Goal: Task Accomplishment & Management: Manage account settings

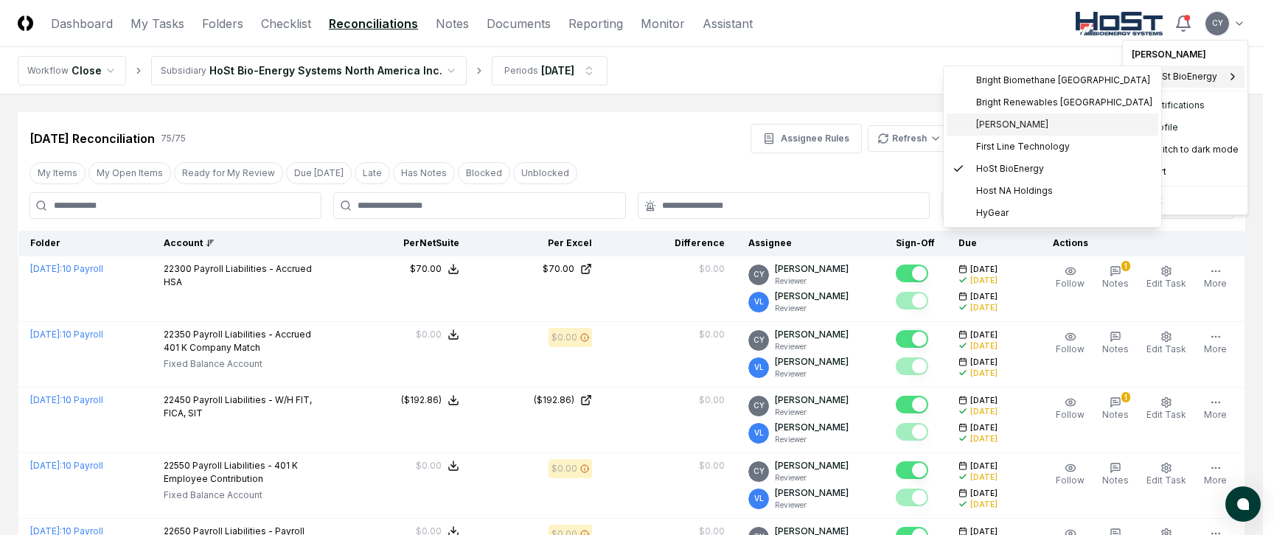
click at [1004, 120] on span "Claro Renewables" at bounding box center [1012, 124] width 72 height 13
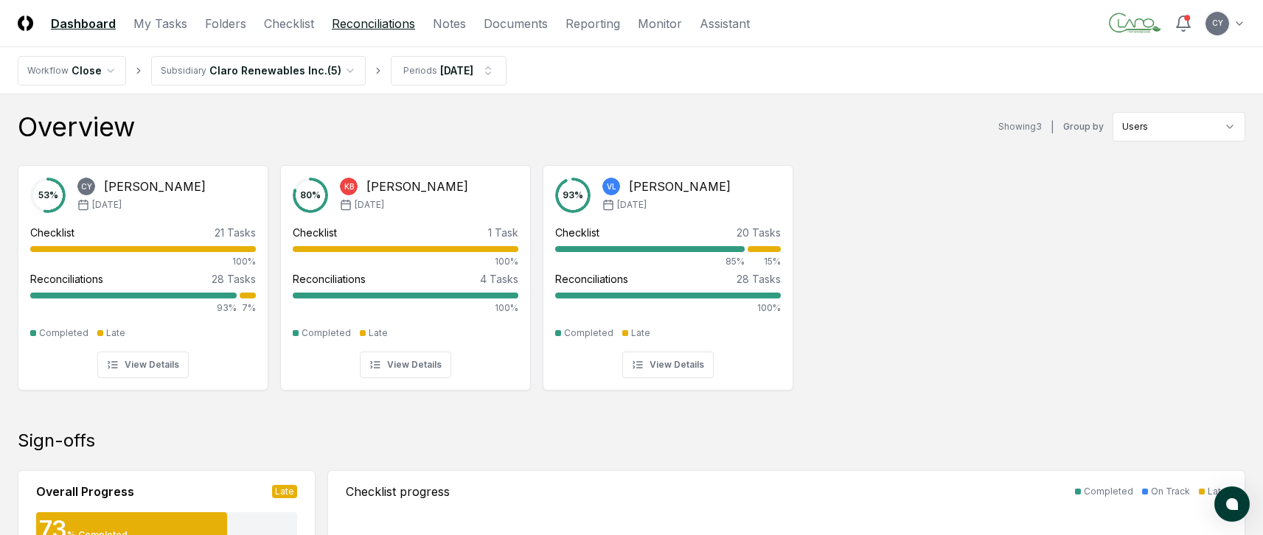
click at [398, 26] on link "Reconciliations" at bounding box center [373, 24] width 83 height 18
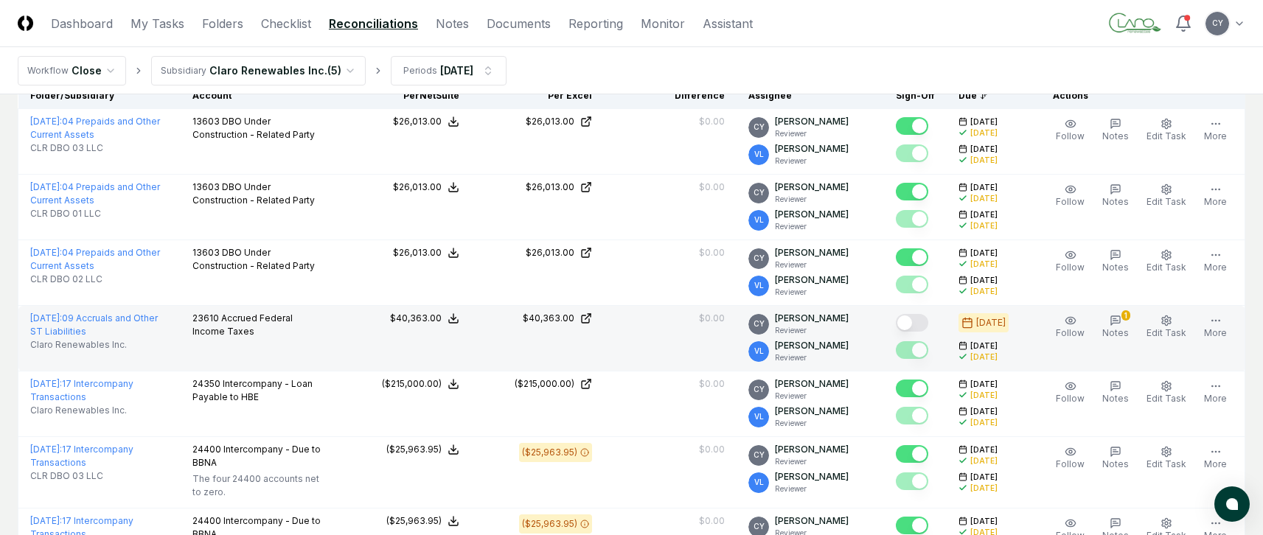
scroll to position [221, 0]
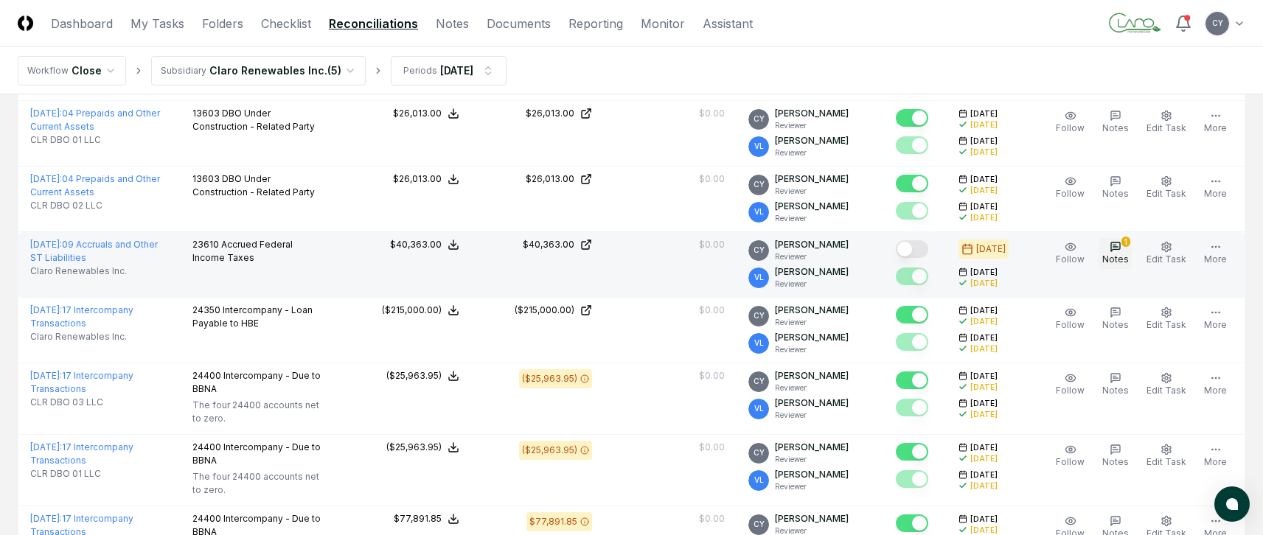
click at [1119, 244] on icon "button" at bounding box center [1115, 247] width 12 height 12
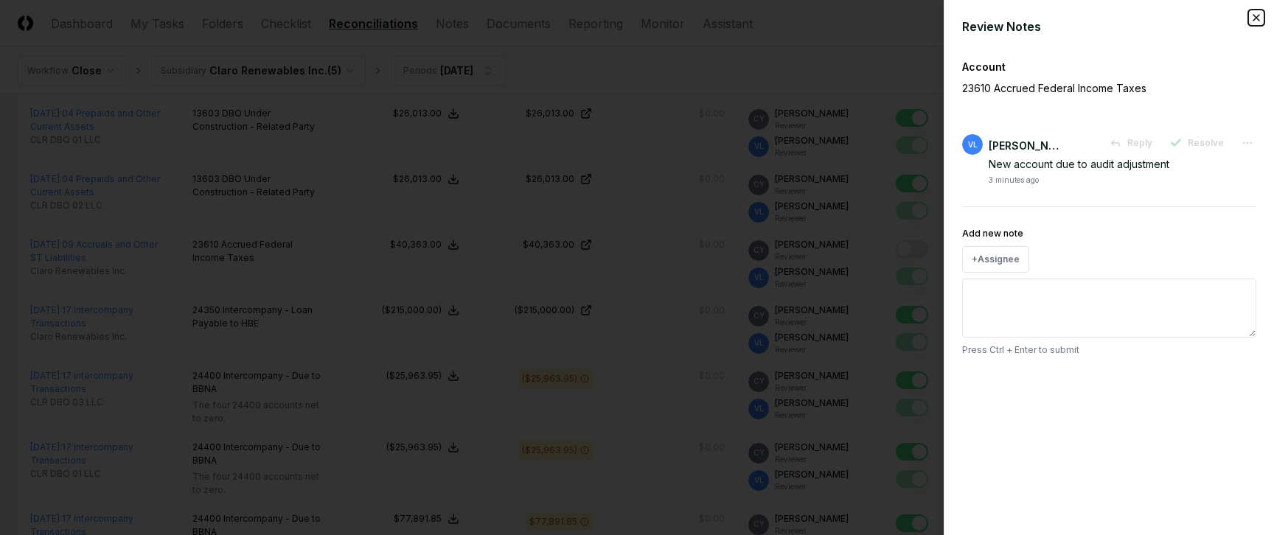
click at [1258, 17] on icon "button" at bounding box center [1256, 18] width 12 height 12
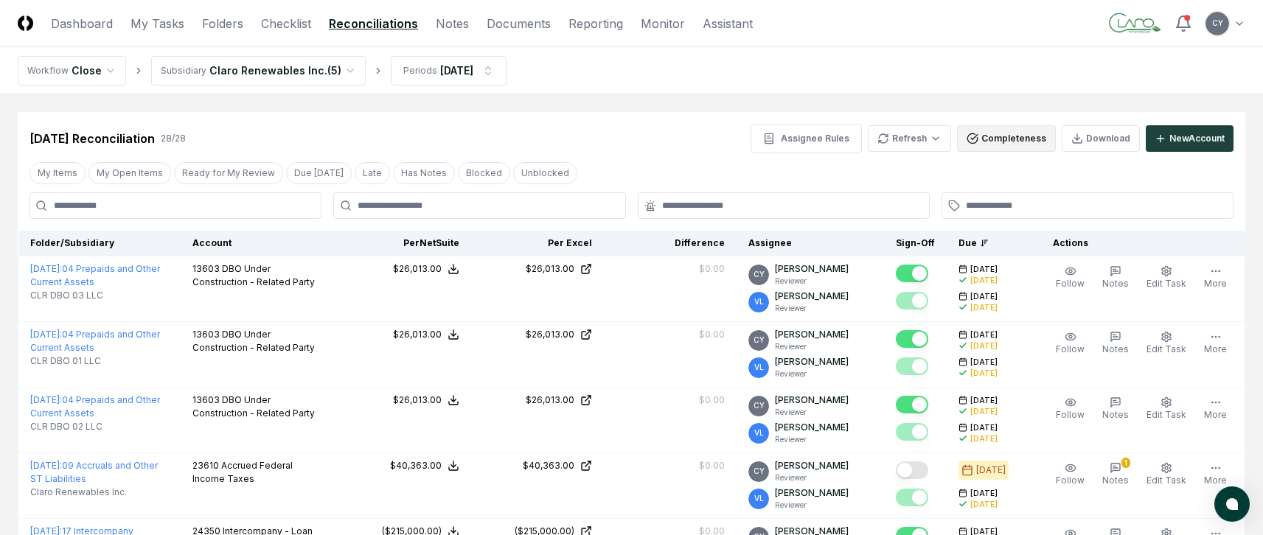
click at [984, 143] on button "Completeness" at bounding box center [1006, 138] width 99 height 27
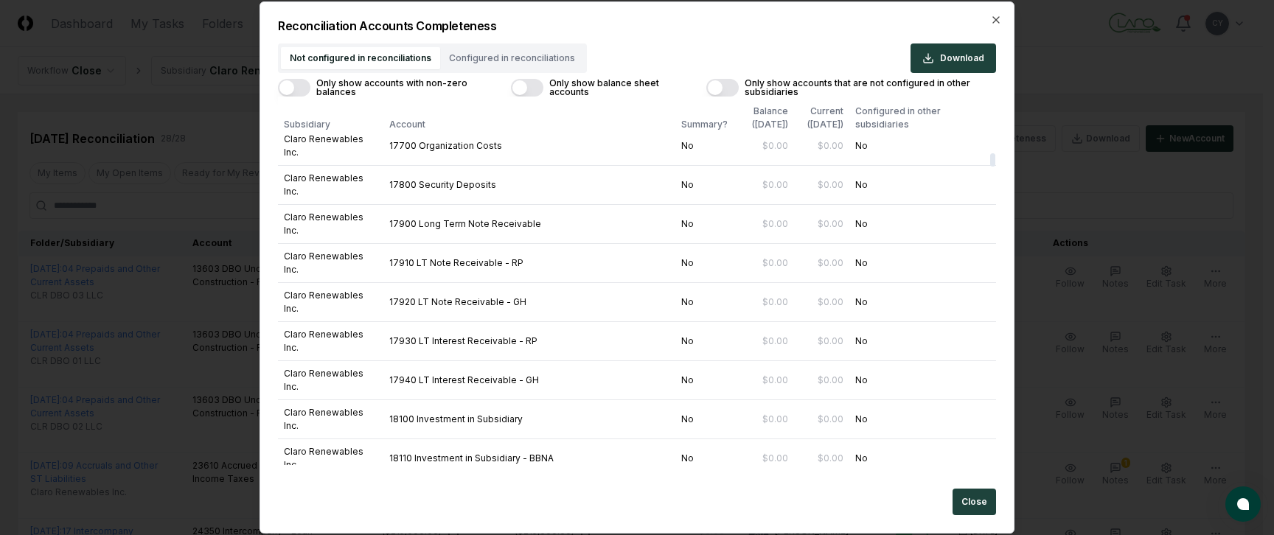
scroll to position [2506, 0]
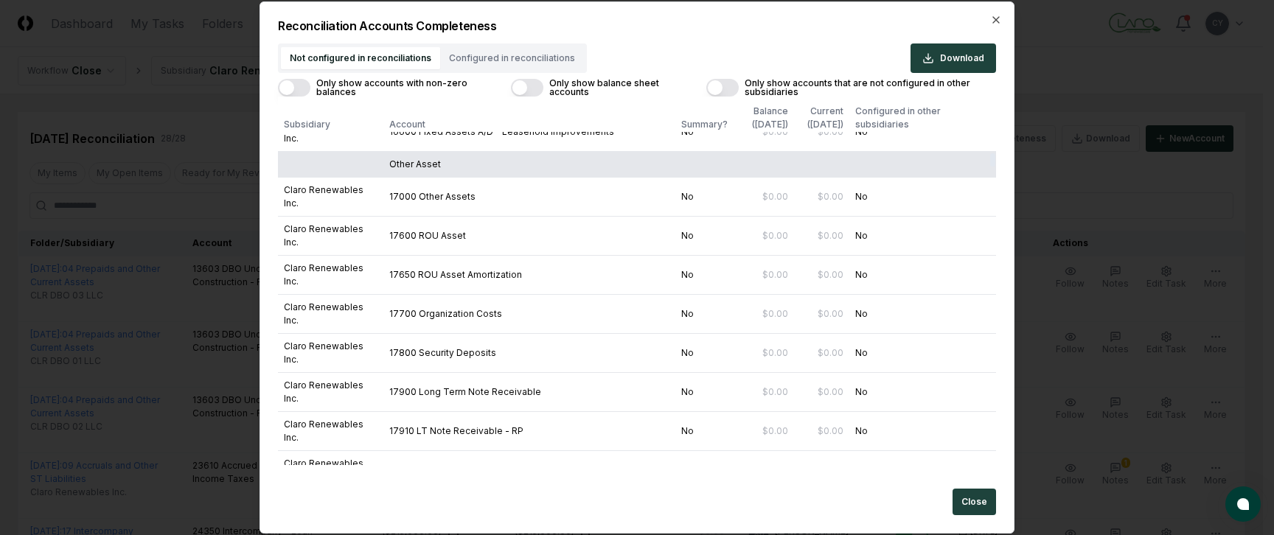
drag, startPoint x: 893, startPoint y: 244, endPoint x: 281, endPoint y: 248, distance: 612.6
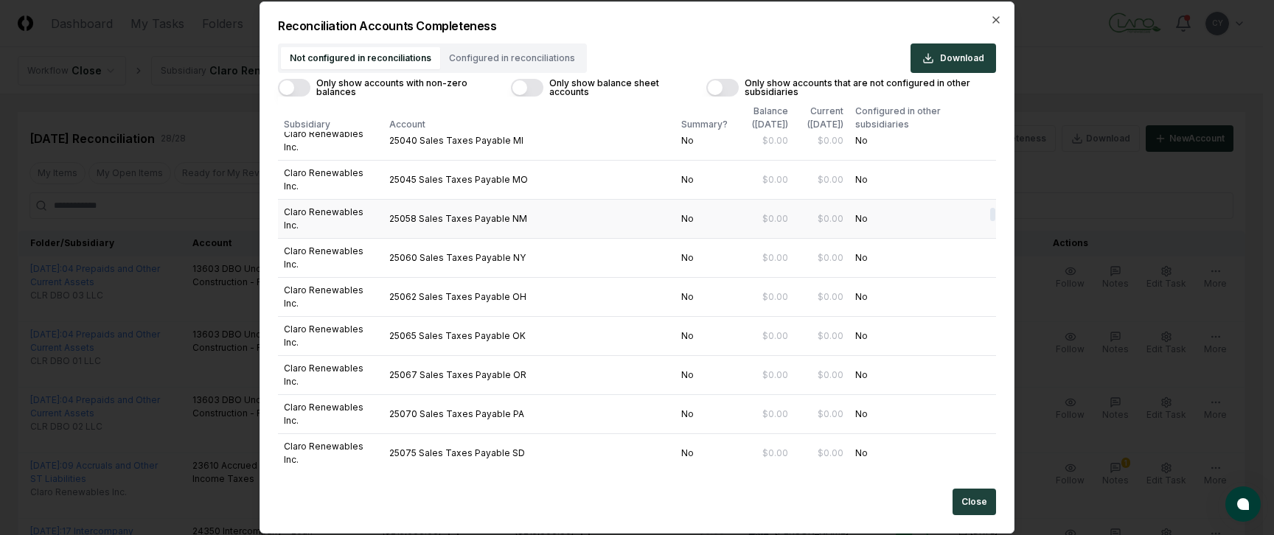
scroll to position [4939, 0]
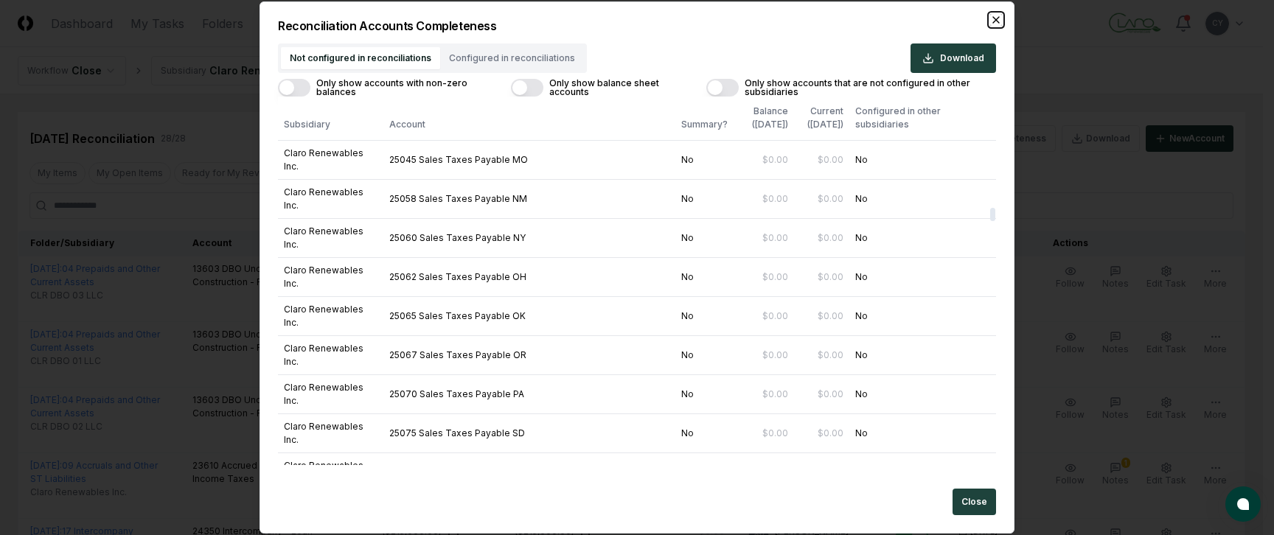
click at [995, 22] on icon "button" at bounding box center [996, 20] width 12 height 12
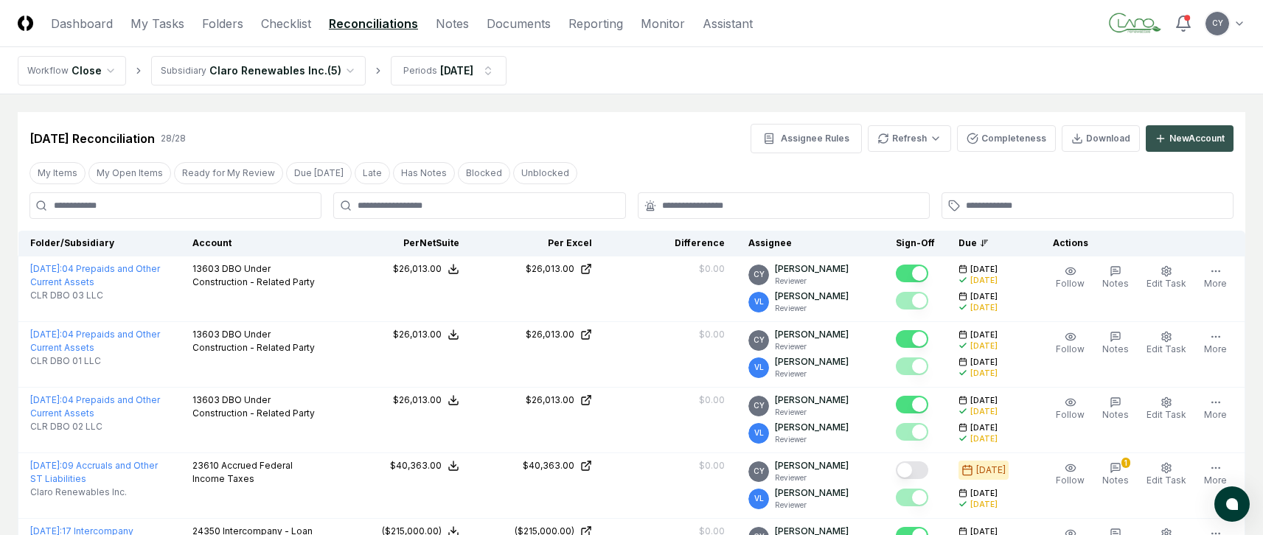
click at [1180, 139] on div "New Account" at bounding box center [1196, 138] width 55 height 13
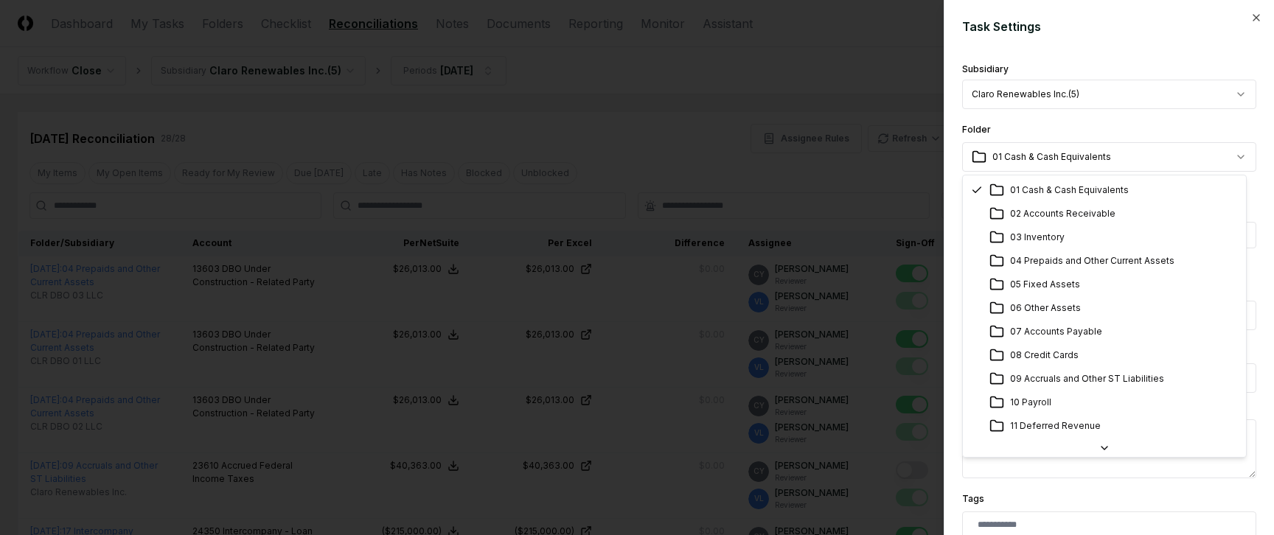
select select "**********"
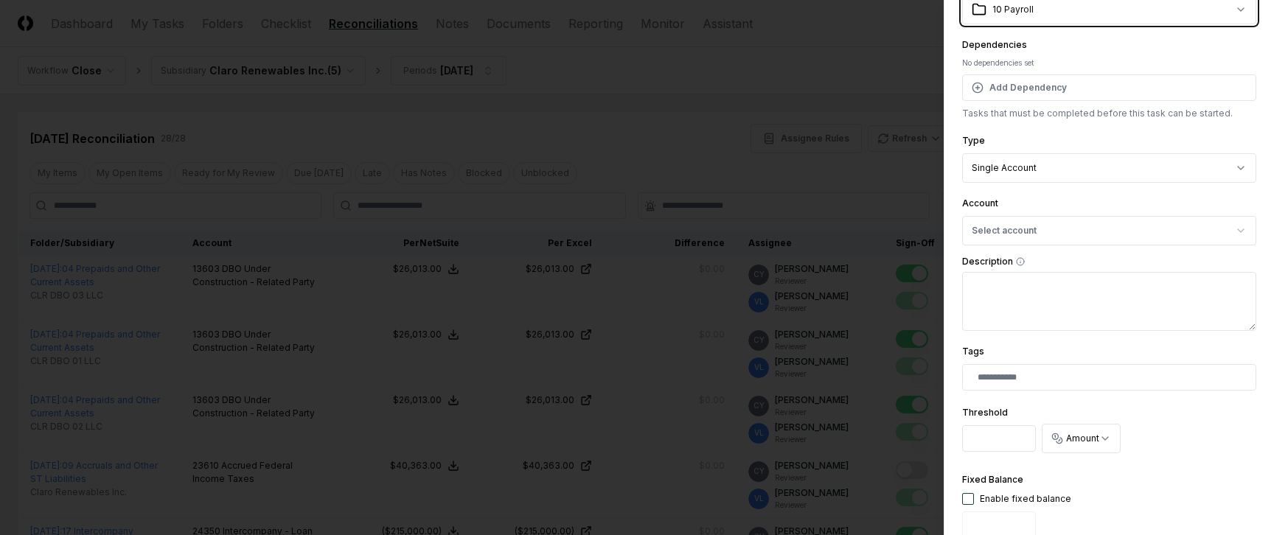
scroll to position [221, 0]
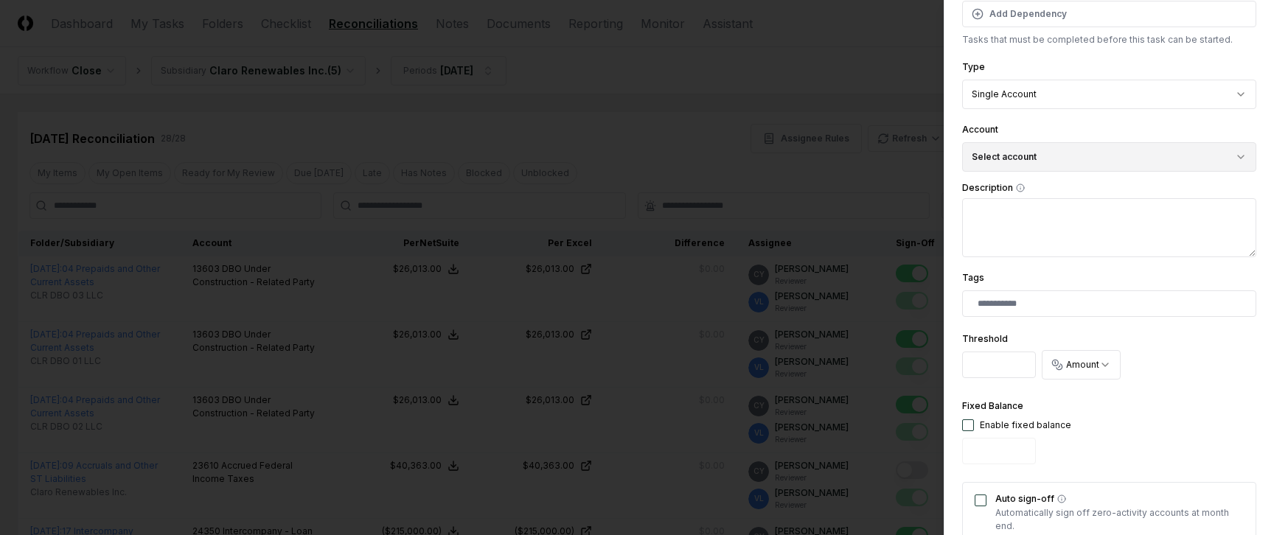
click at [1092, 161] on button "Select account" at bounding box center [1109, 156] width 294 height 29
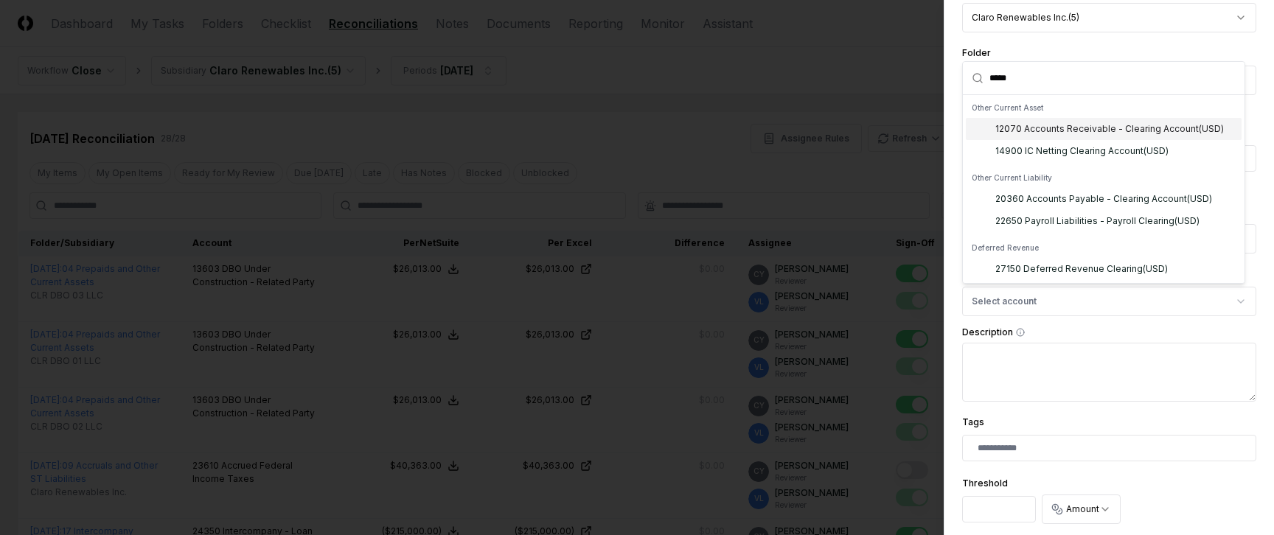
scroll to position [0, 0]
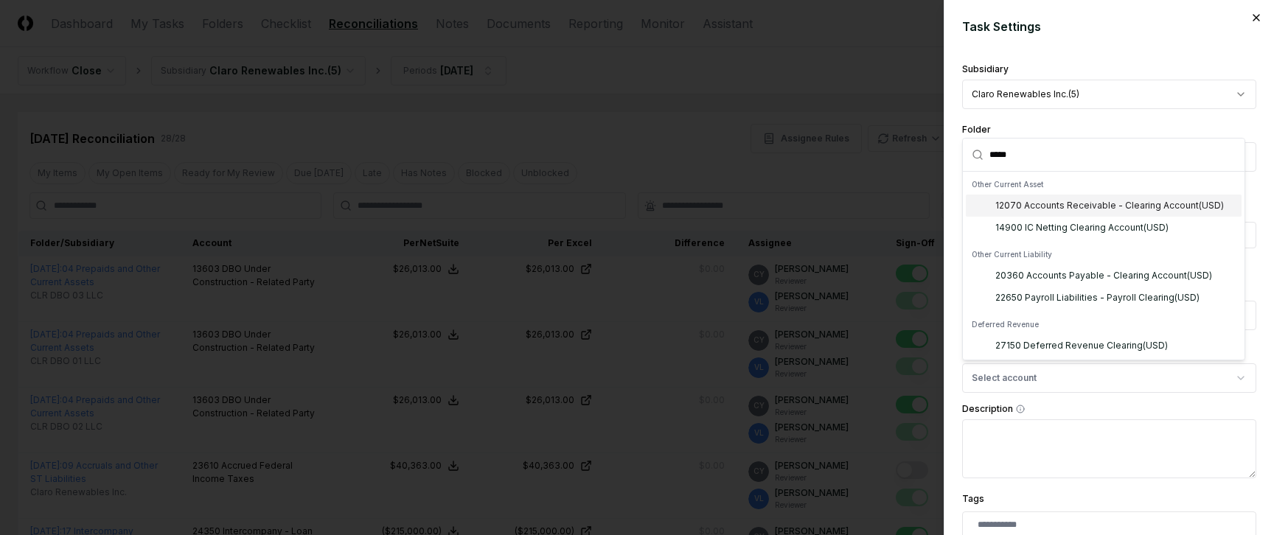
type input "*****"
click at [1250, 18] on icon "button" at bounding box center [1256, 18] width 12 height 12
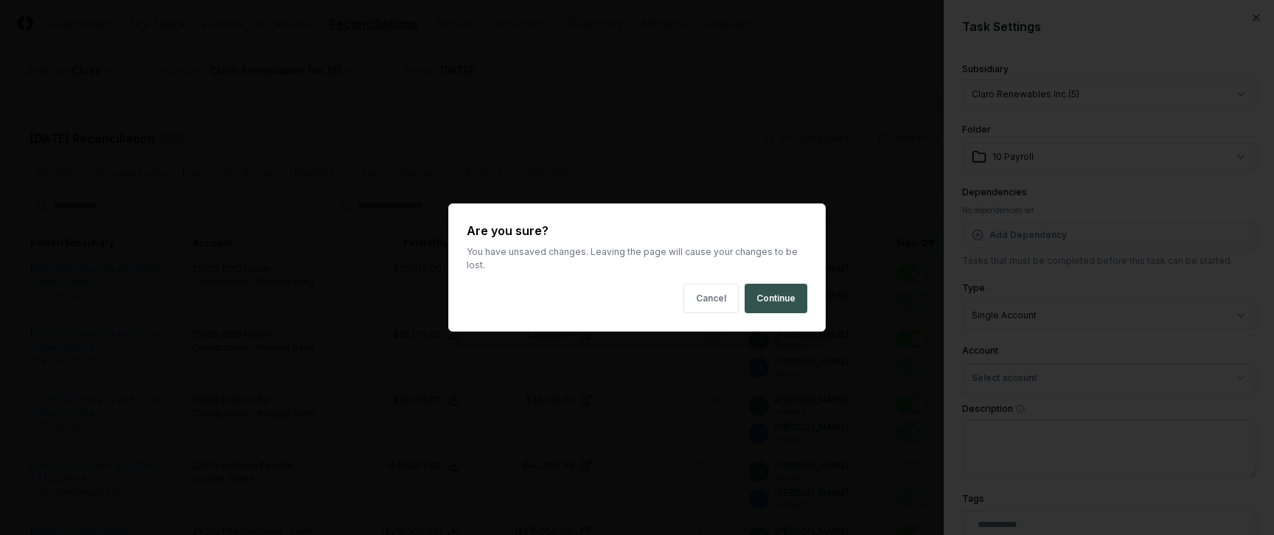
click at [769, 290] on button "Continue" at bounding box center [776, 298] width 63 height 29
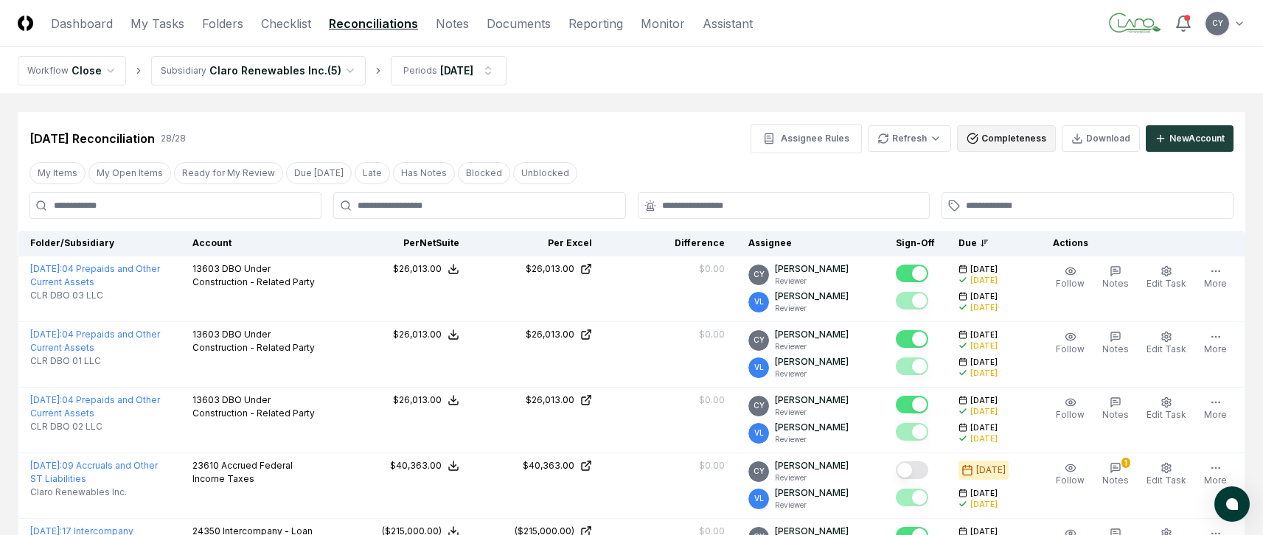
click at [1005, 136] on button "Completeness" at bounding box center [1006, 138] width 99 height 27
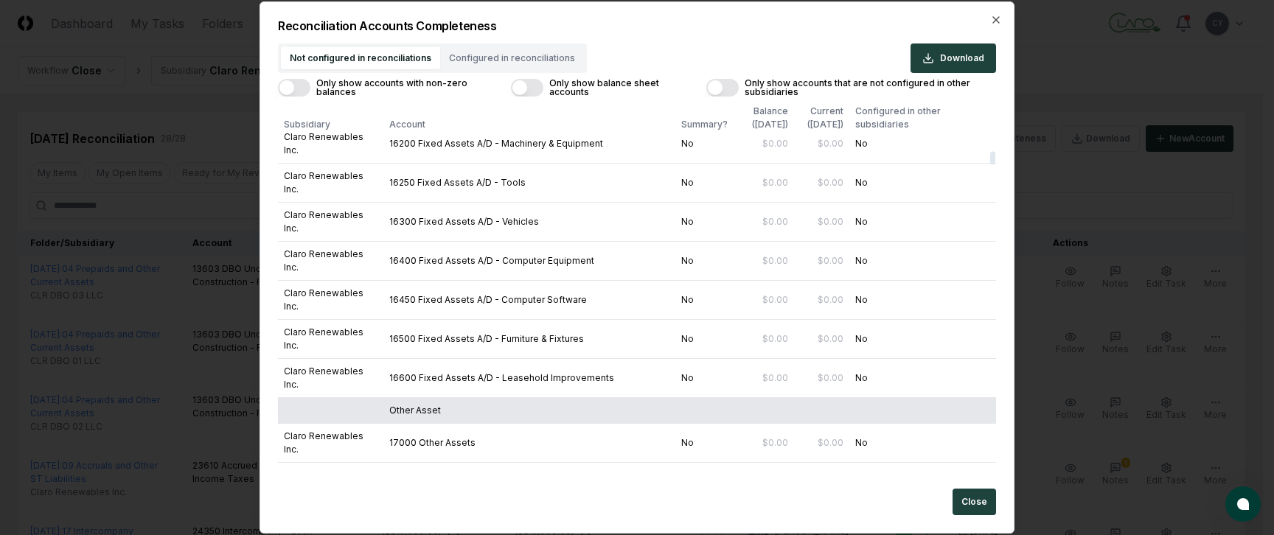
scroll to position [2472, 0]
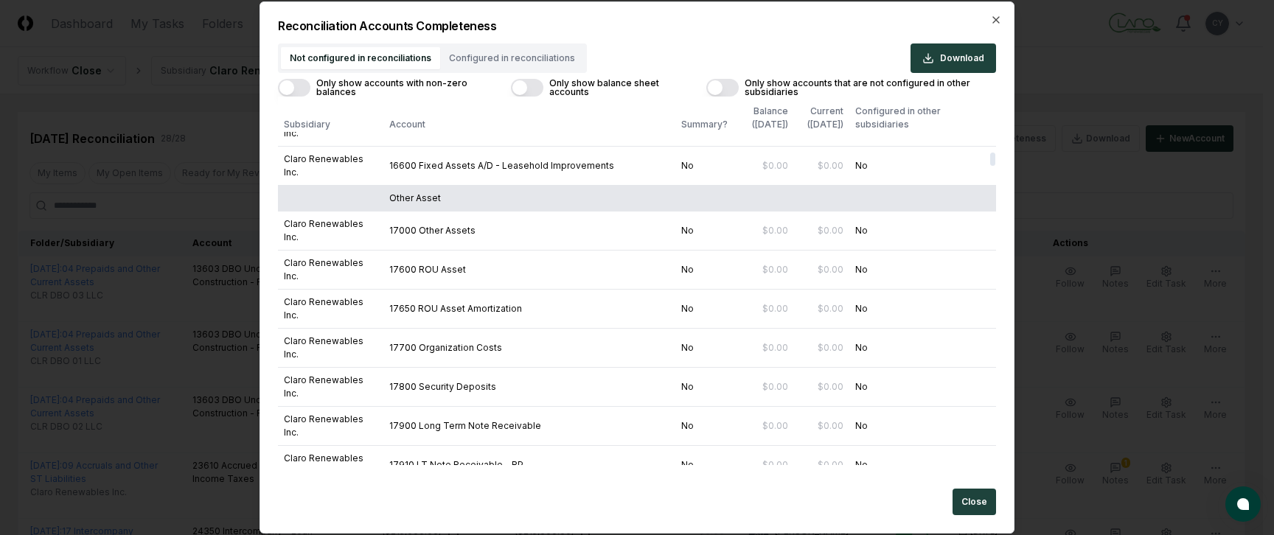
click at [994, 17] on icon "button" at bounding box center [996, 20] width 12 height 12
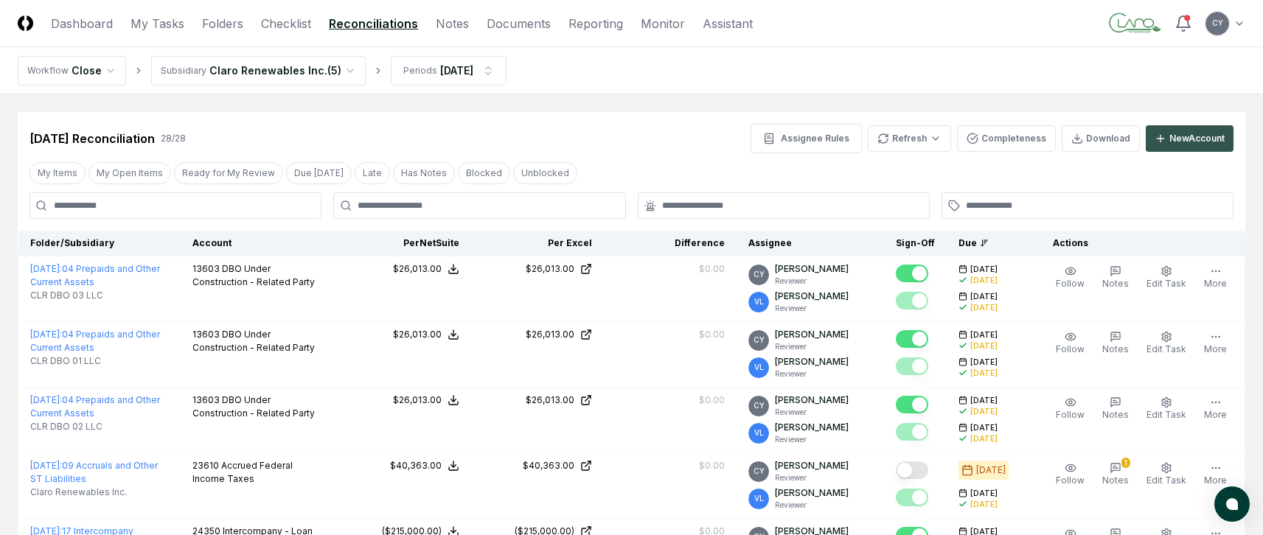
click at [1187, 133] on div "New Account" at bounding box center [1196, 138] width 55 height 13
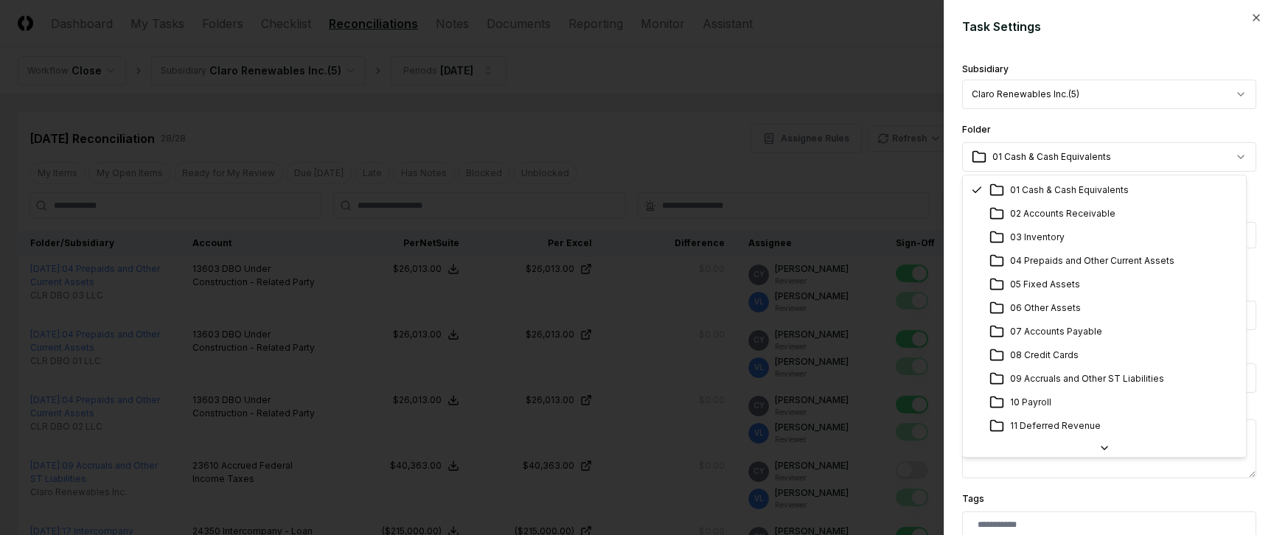
scroll to position [147, 0]
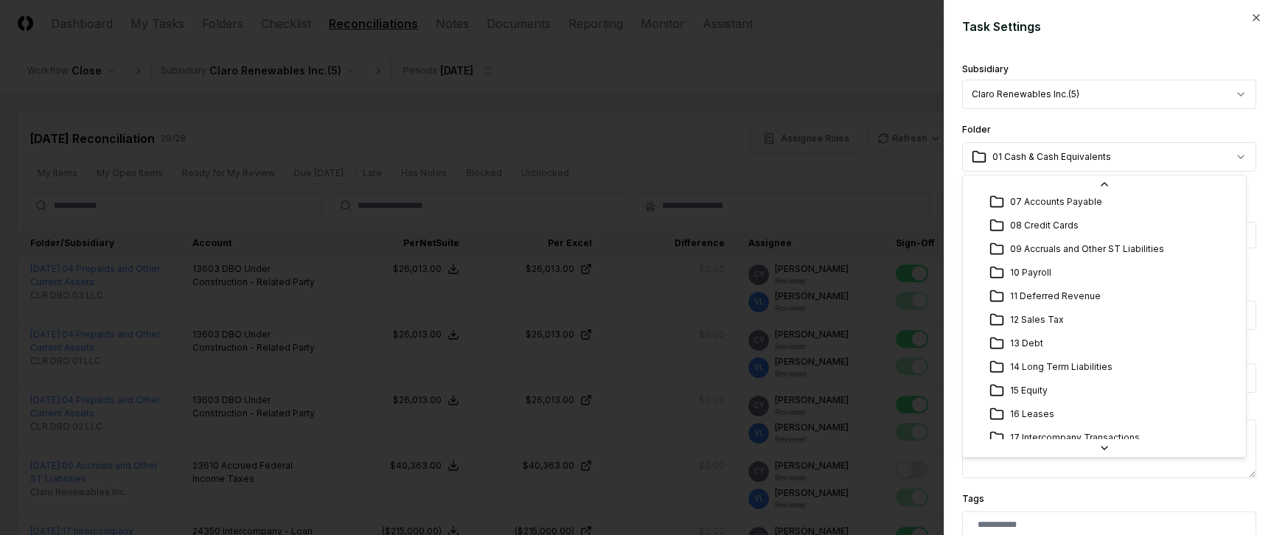
select select "**********"
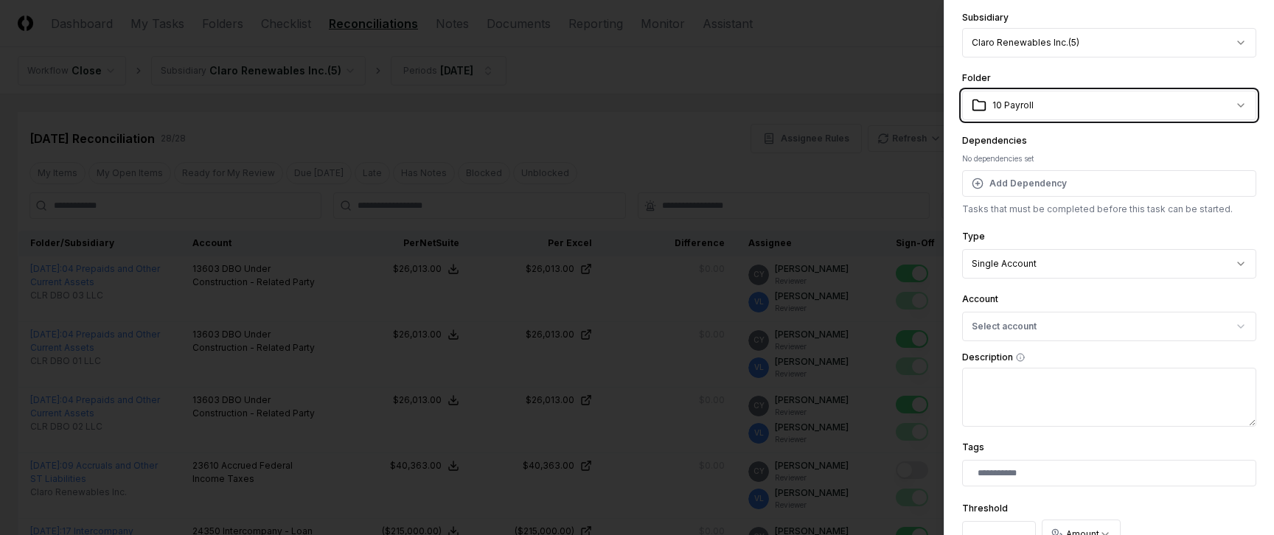
scroll to position [74, 0]
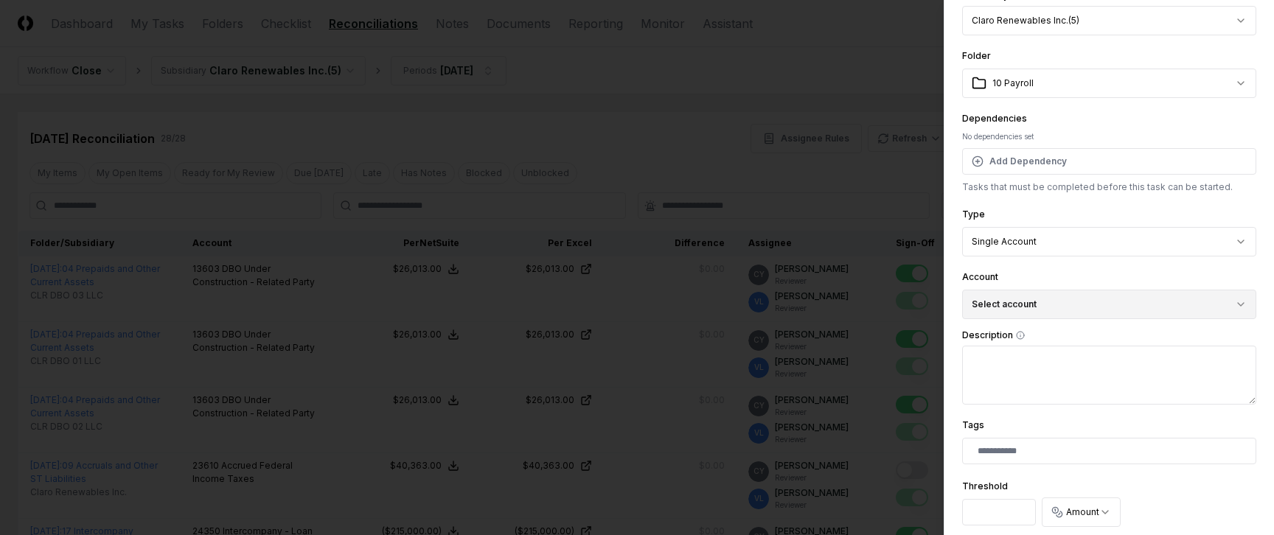
click at [1070, 305] on button "Select account" at bounding box center [1109, 304] width 294 height 29
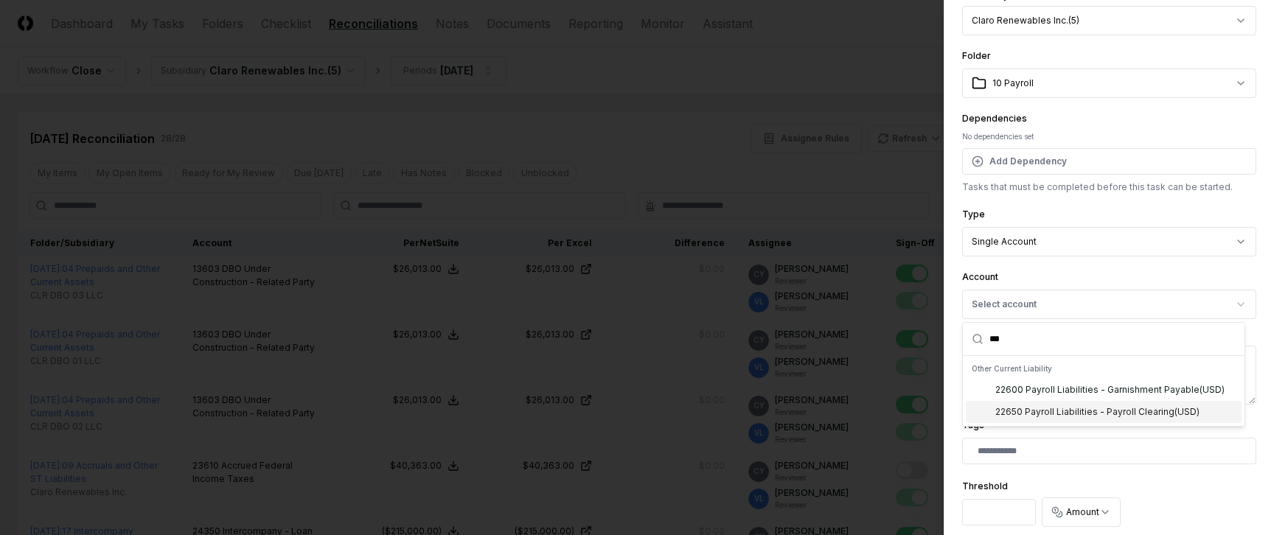
type input "***"
click at [1039, 411] on div "22650 Payroll Liabilities - Payroll Clearing ( USD )" at bounding box center [1097, 411] width 204 height 13
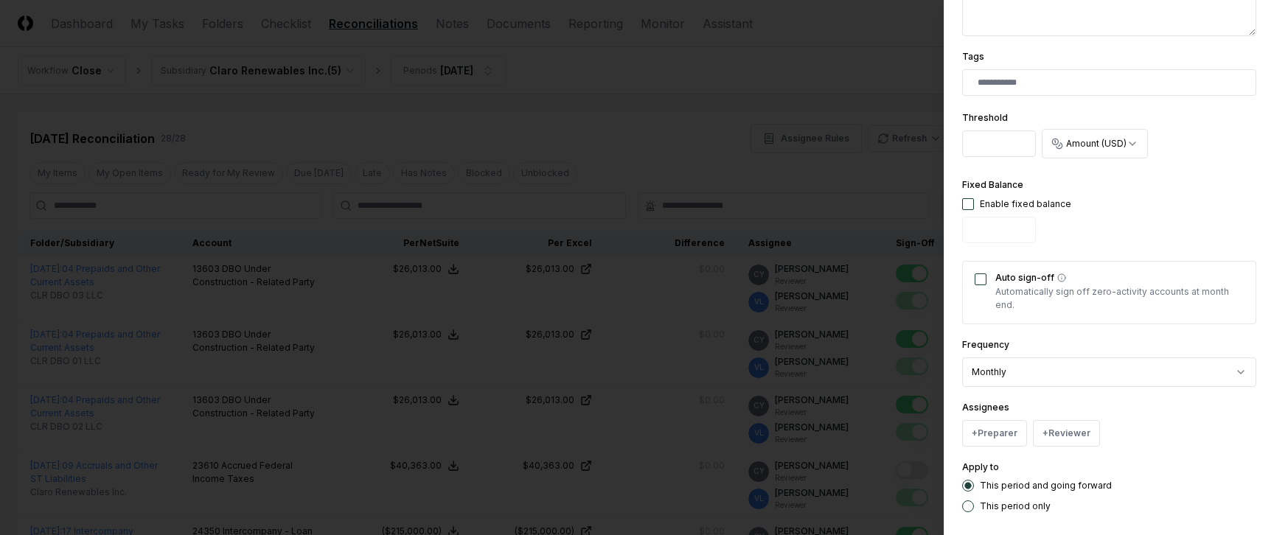
scroll to position [515, 0]
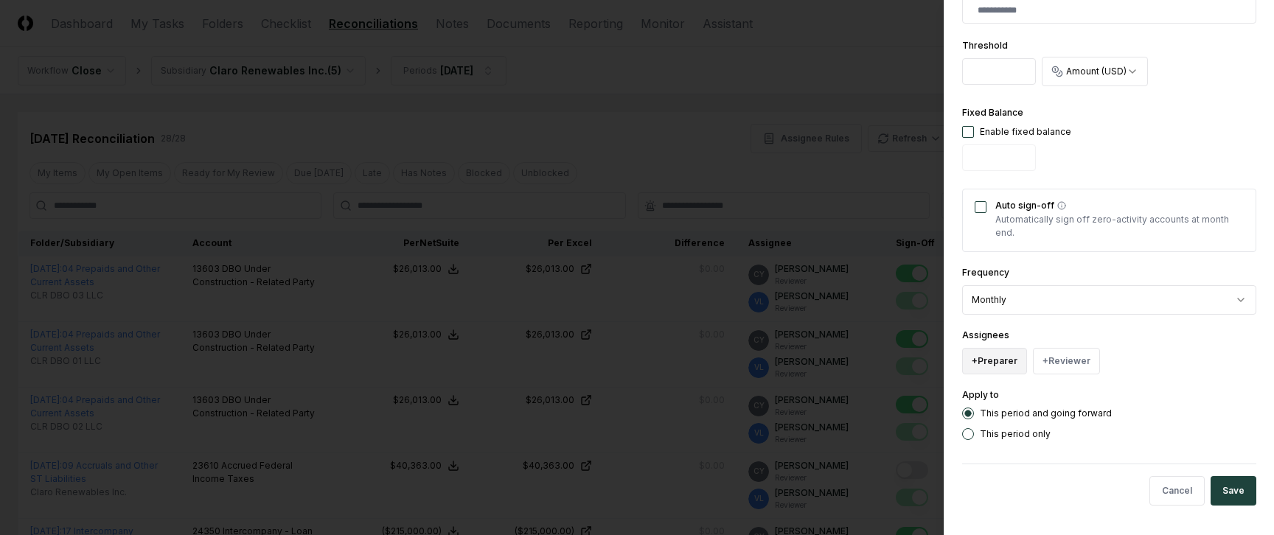
click at [1000, 363] on button "+ Preparer" at bounding box center [994, 361] width 65 height 27
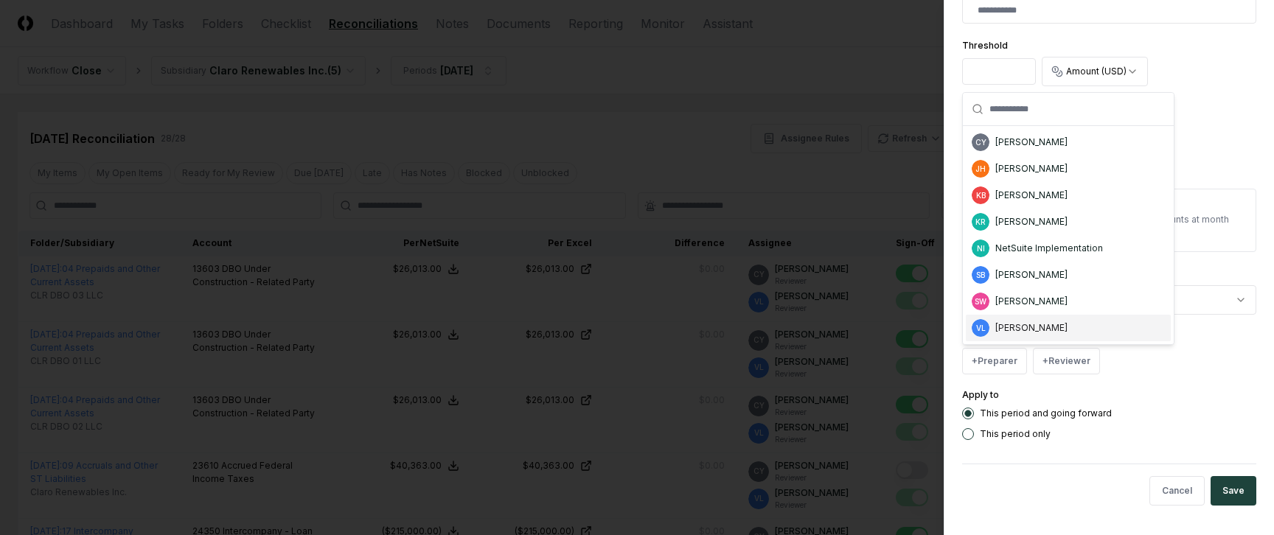
click at [1022, 330] on div "[PERSON_NAME]" at bounding box center [1031, 327] width 72 height 13
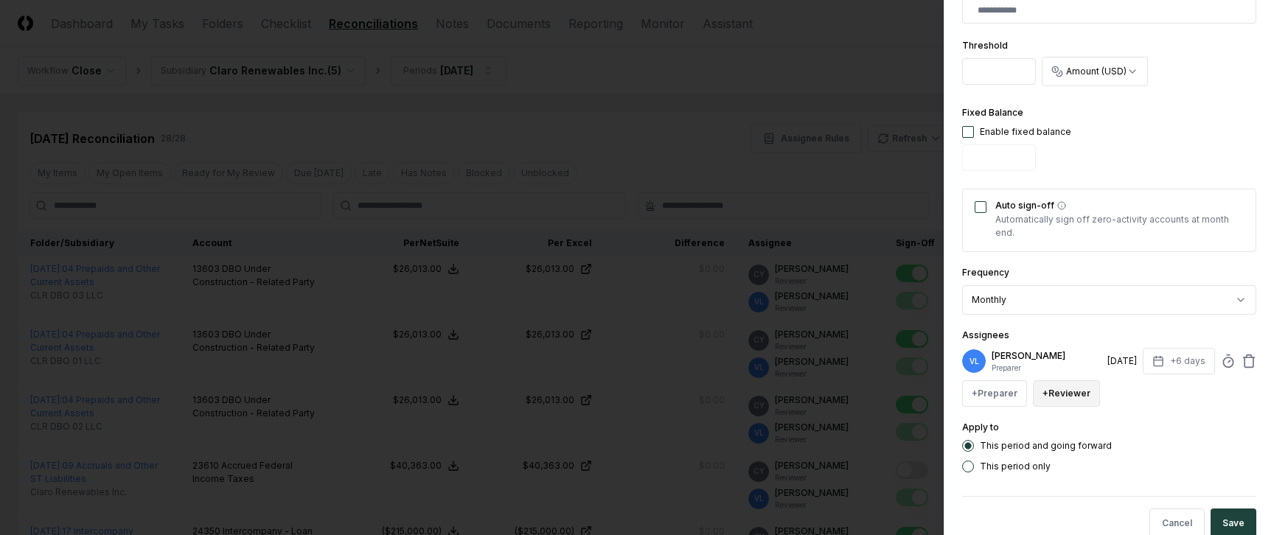
click at [1063, 390] on button "+ Reviewer" at bounding box center [1066, 393] width 67 height 27
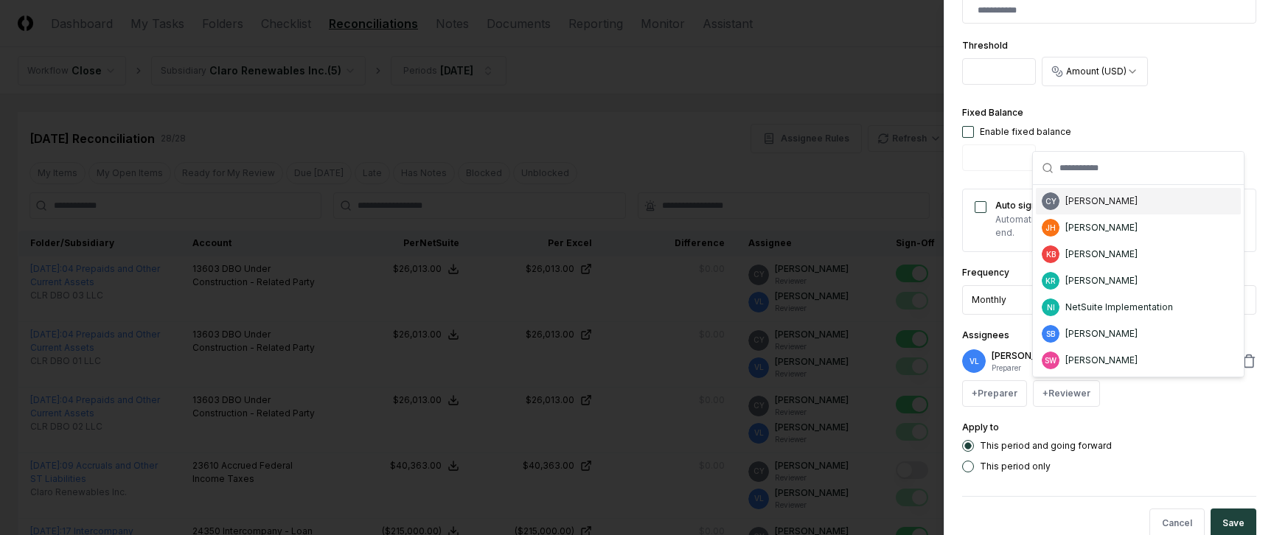
click at [1089, 203] on div "[PERSON_NAME]" at bounding box center [1101, 201] width 72 height 13
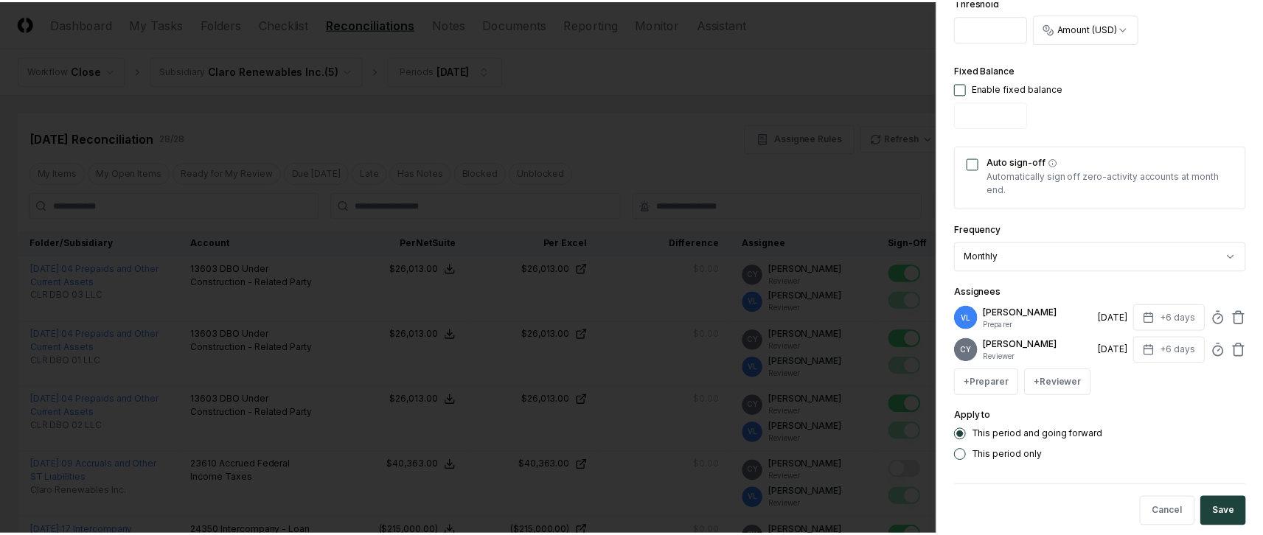
scroll to position [579, 0]
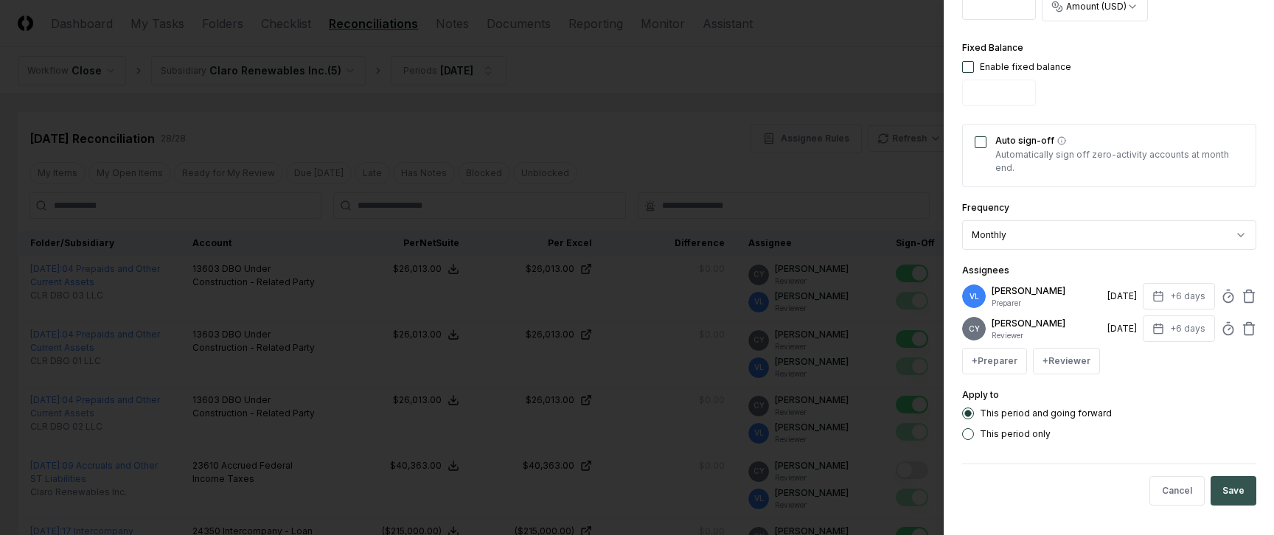
click at [1216, 483] on button "Save" at bounding box center [1233, 490] width 46 height 29
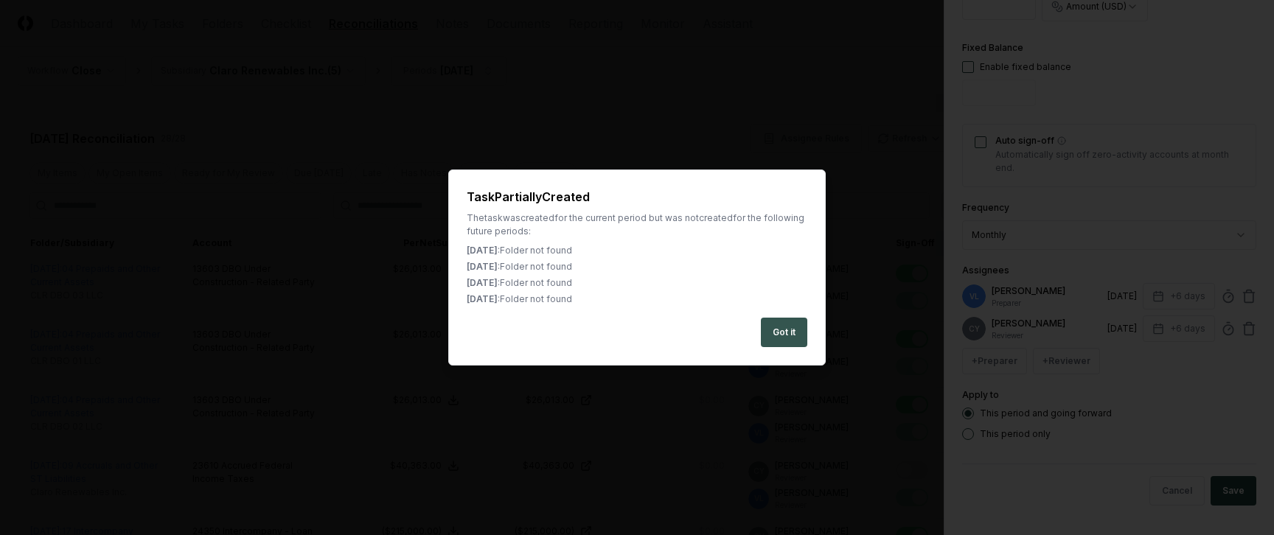
click at [770, 329] on button "Got it" at bounding box center [784, 332] width 46 height 29
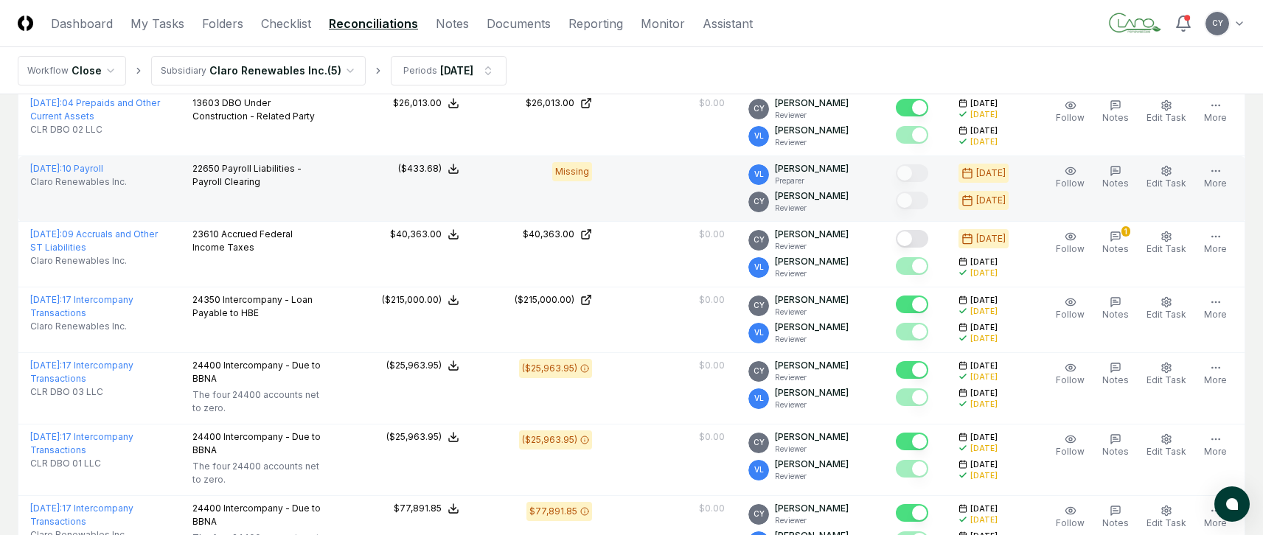
scroll to position [369, 0]
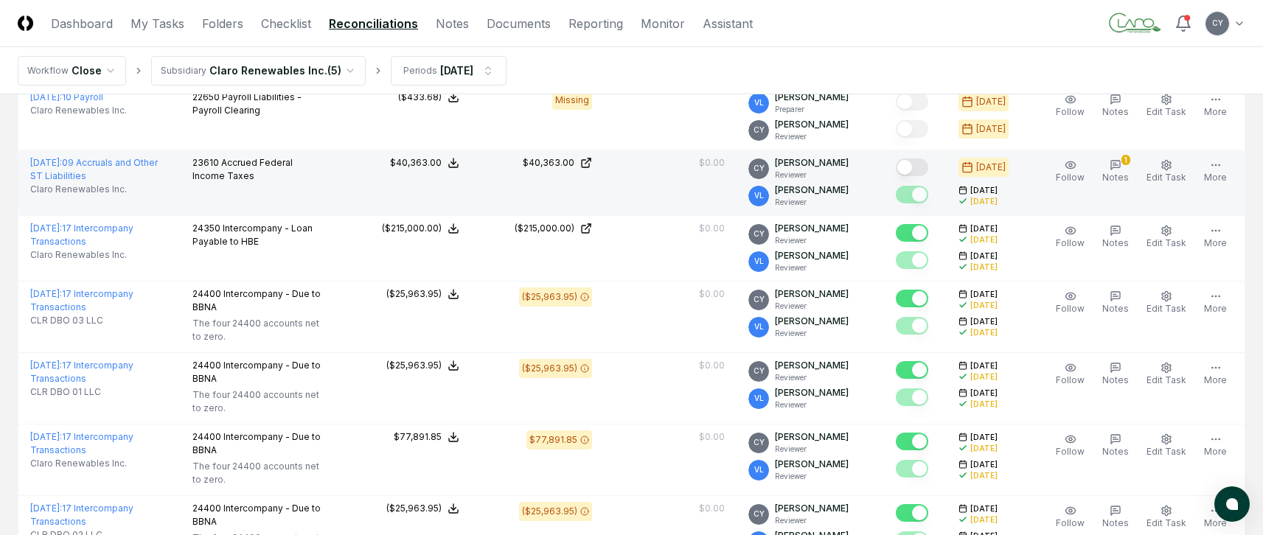
click at [928, 167] on button "Mark complete" at bounding box center [912, 167] width 32 height 18
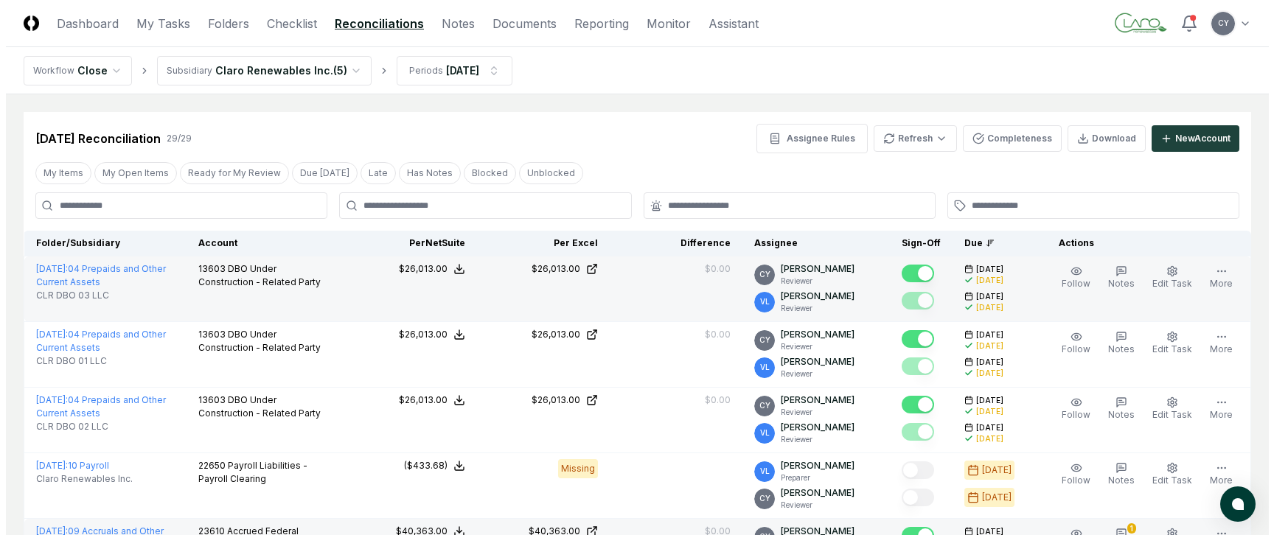
scroll to position [74, 0]
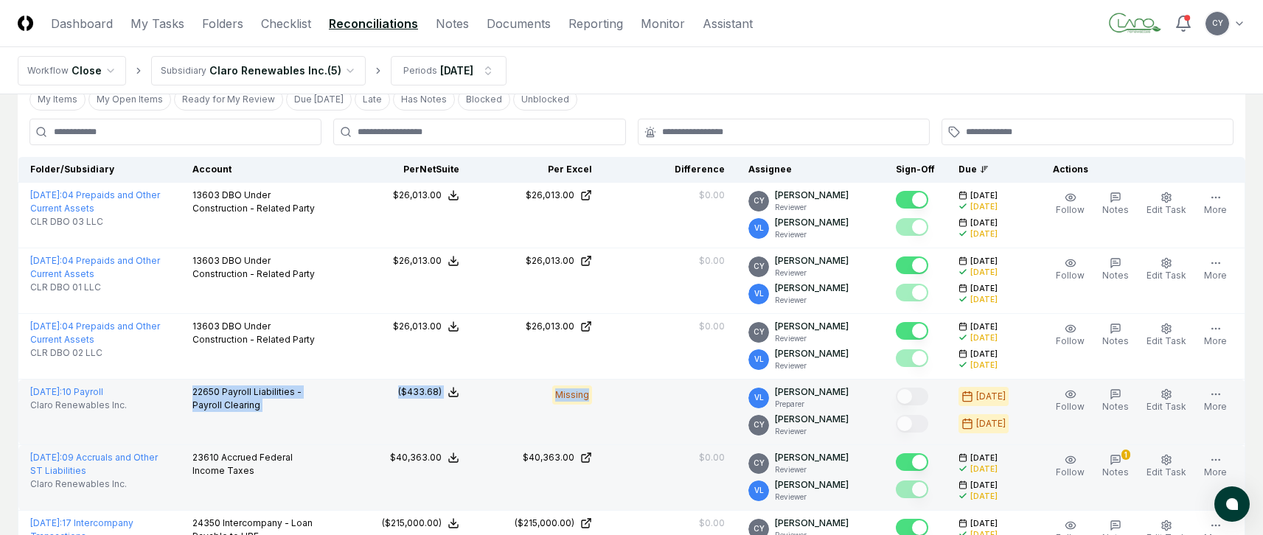
drag, startPoint x: 201, startPoint y: 387, endPoint x: 696, endPoint y: 409, distance: 495.1
click at [696, 409] on tr "July 2025 : 10 Payroll Claro Renewables Inc. 22650 Payroll Liabilities - Payrol…" at bounding box center [631, 413] width 1227 height 66
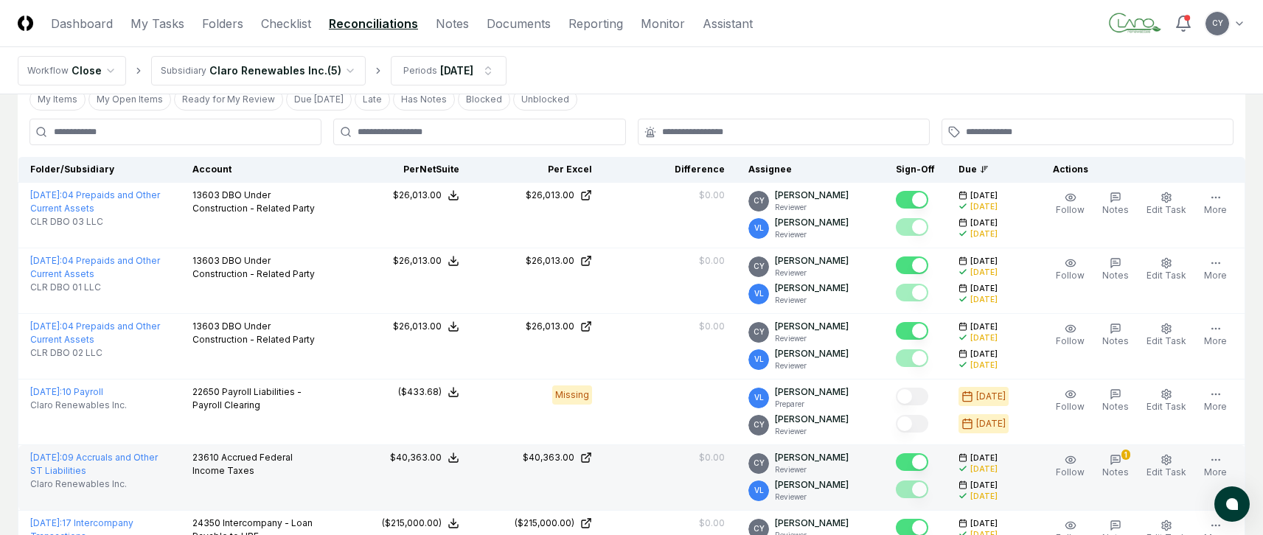
click at [652, 72] on nav "Workflow Close Subsidiary Claro Renewables Inc. ( 5 ) Periods Jul 2025" at bounding box center [631, 70] width 1263 height 47
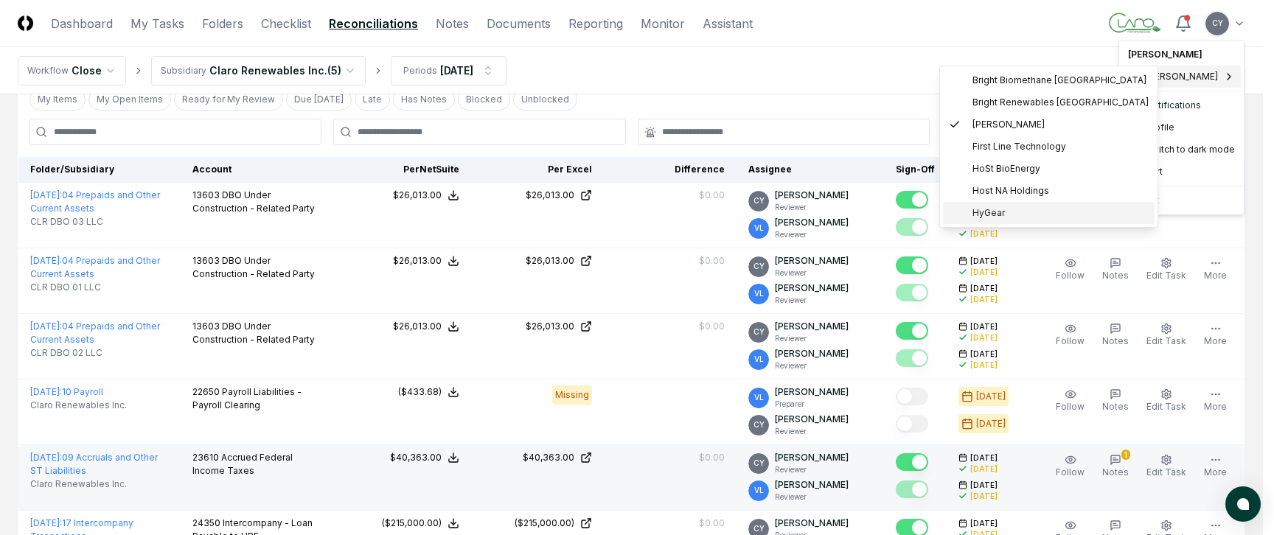
click at [993, 209] on span "HyGear" at bounding box center [988, 212] width 32 height 13
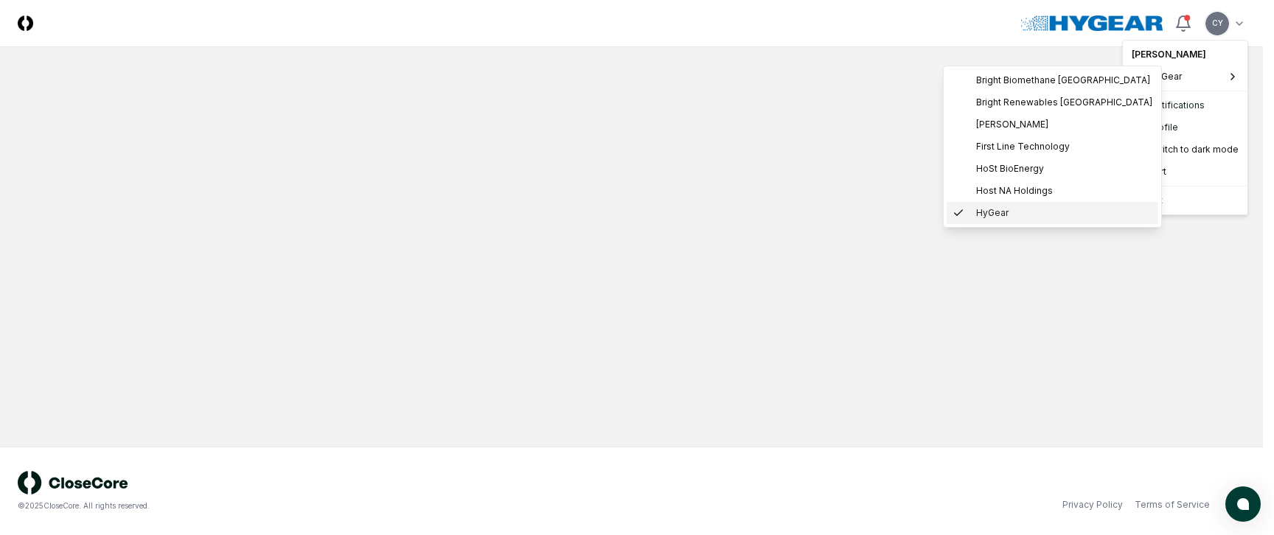
scroll to position [0, 0]
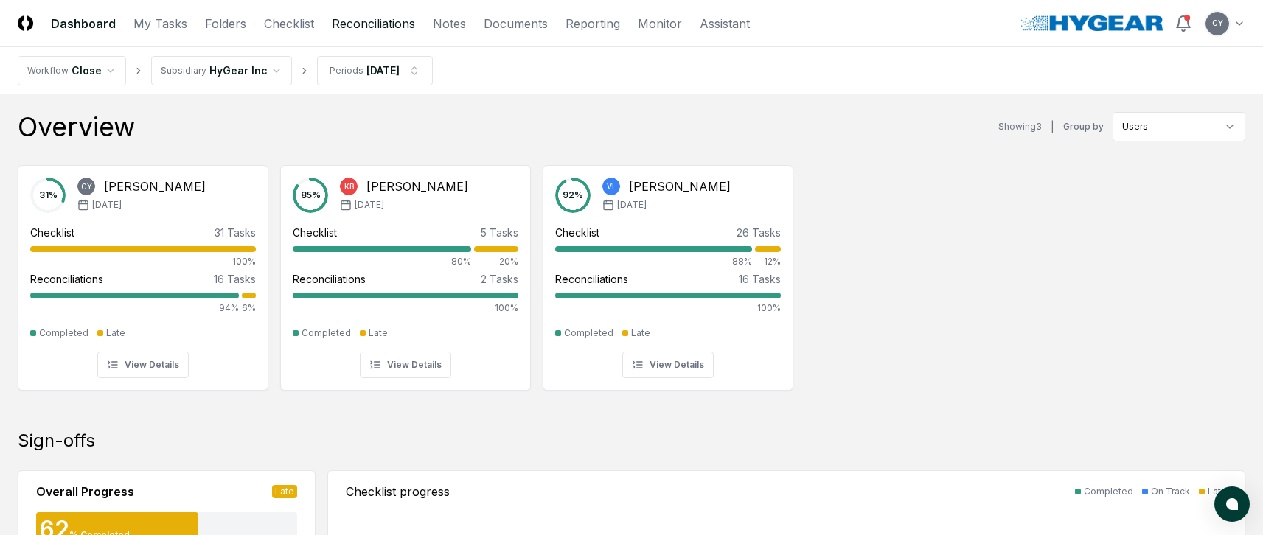
click at [388, 19] on link "Reconciliations" at bounding box center [373, 24] width 83 height 18
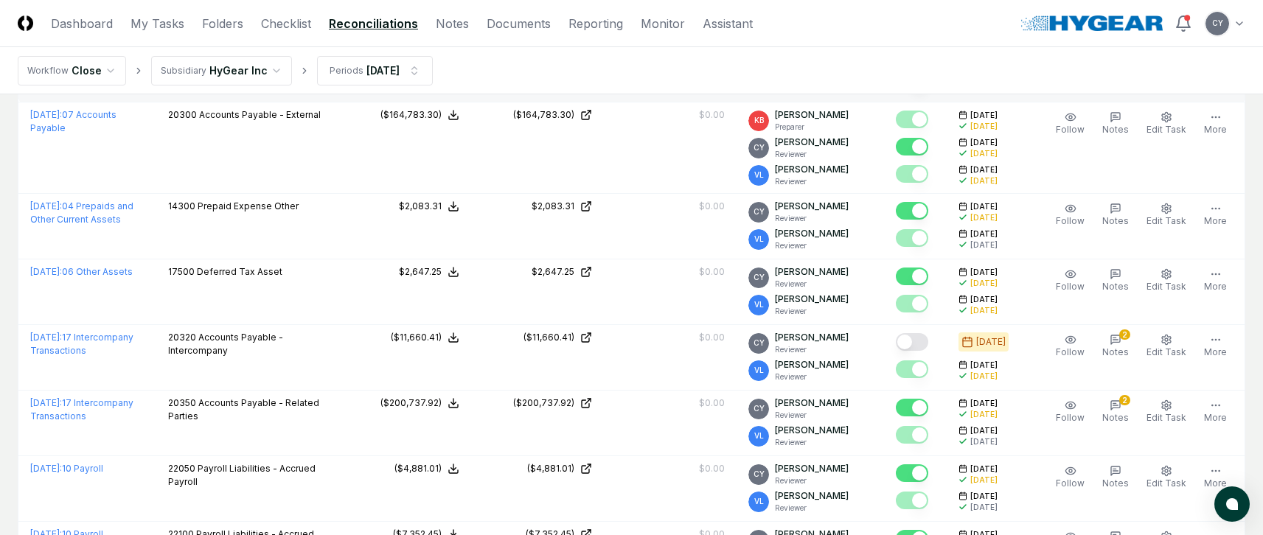
scroll to position [516, 0]
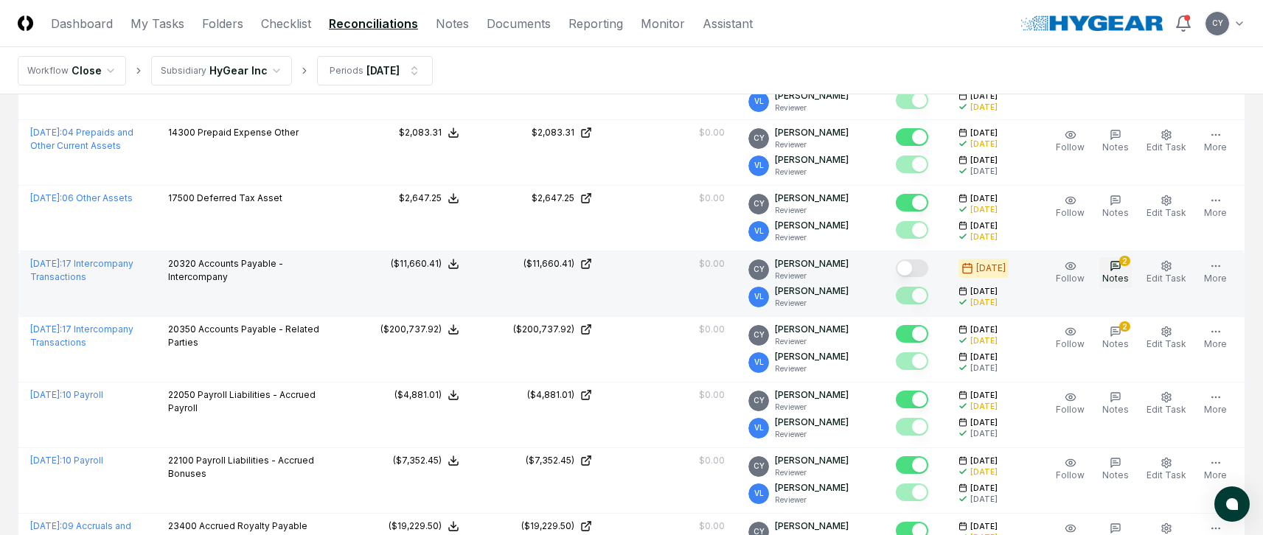
click at [1116, 262] on icon "button" at bounding box center [1115, 266] width 12 height 12
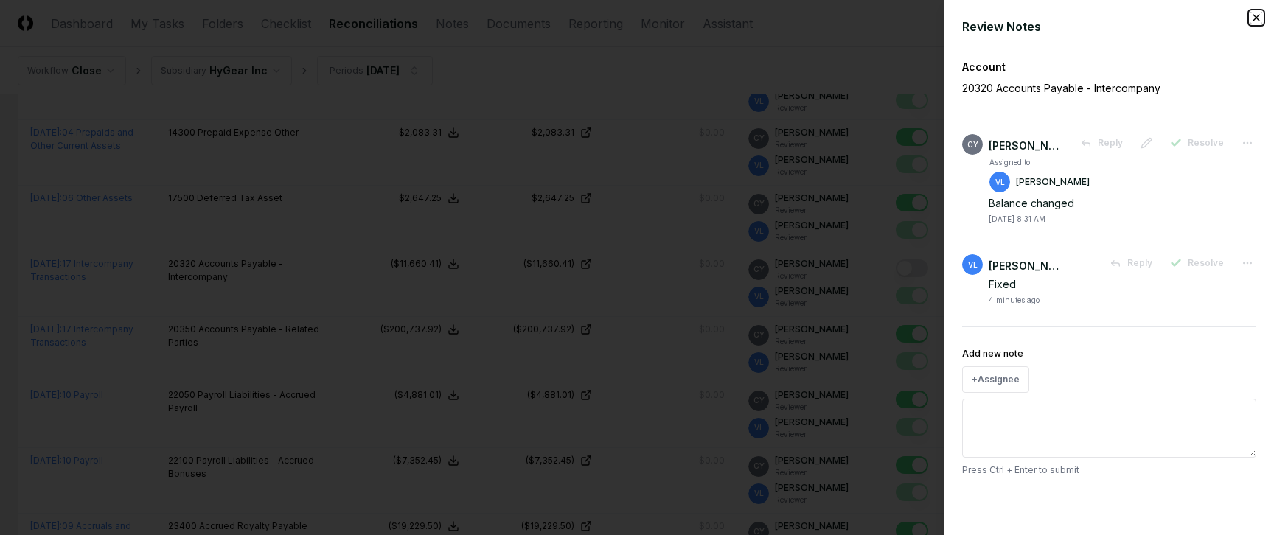
click at [1255, 14] on icon "button" at bounding box center [1256, 18] width 12 height 12
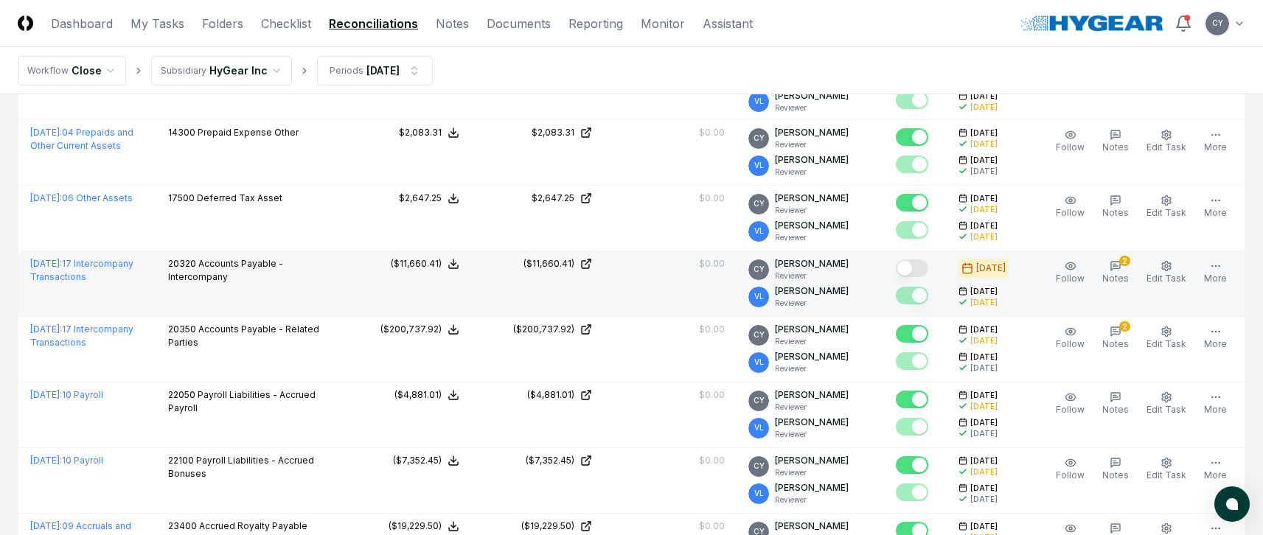
click at [928, 268] on button "Mark complete" at bounding box center [912, 268] width 32 height 18
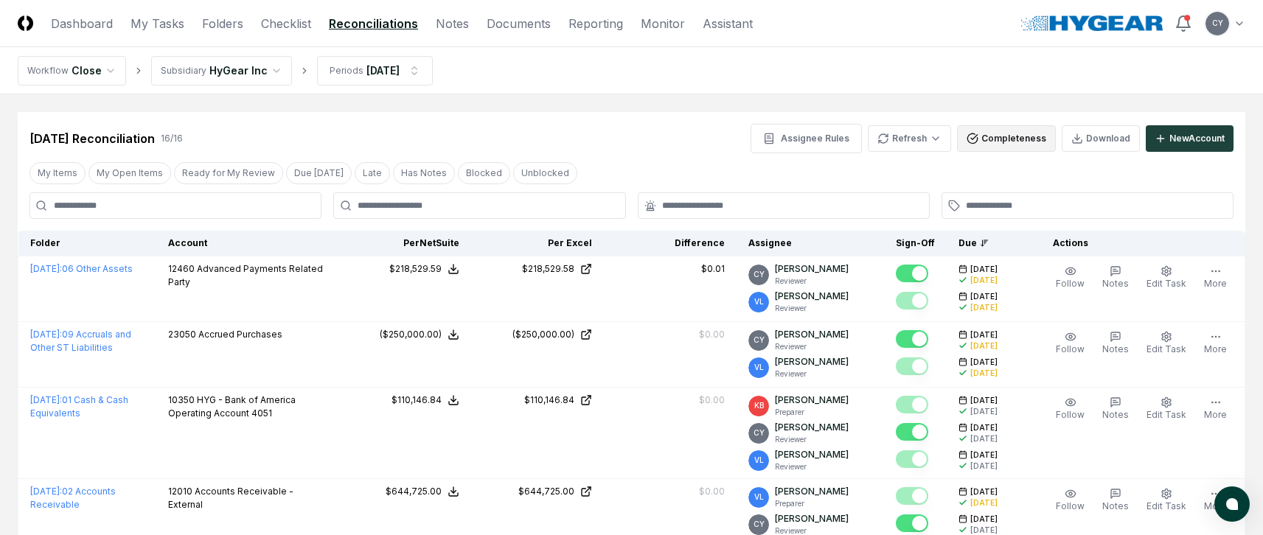
click at [1013, 142] on button "Completeness" at bounding box center [1006, 138] width 99 height 27
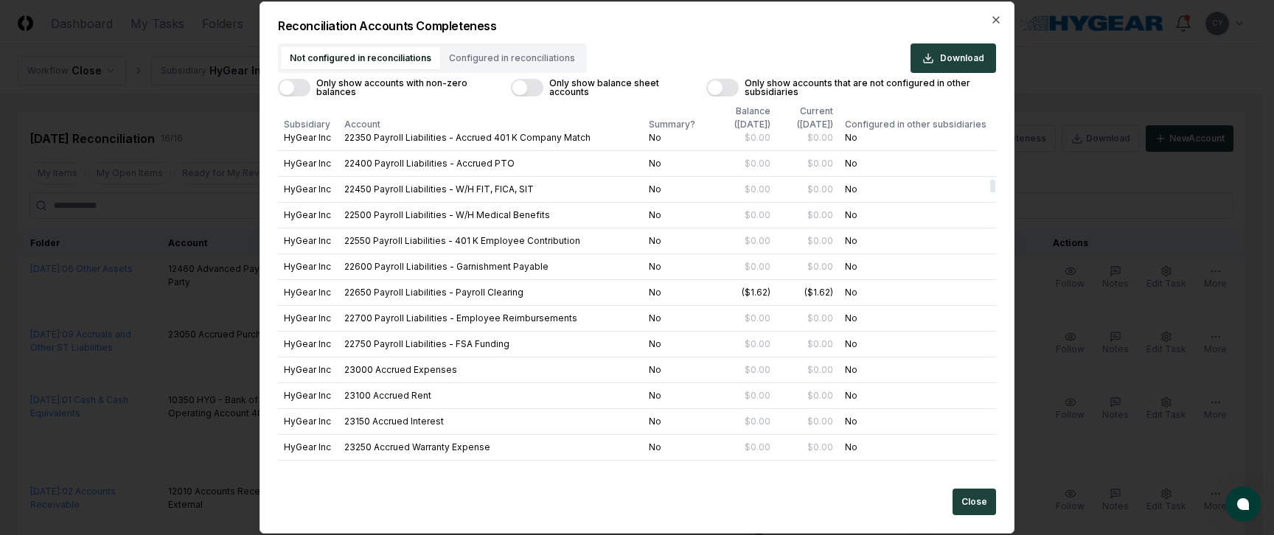
scroll to position [2506, 0]
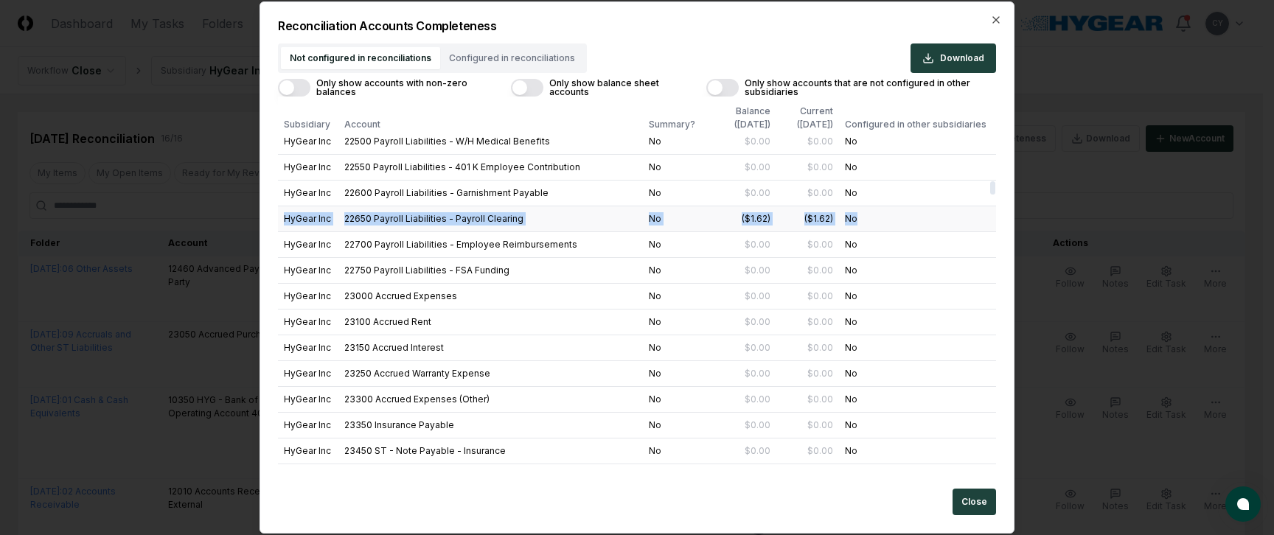
drag, startPoint x: 865, startPoint y: 218, endPoint x: 285, endPoint y: 215, distance: 579.4
click at [285, 215] on tr "HyGear Inc 22650 Payroll Liabilities - Payroll Clearing No ($1.62) ($1.62) No" at bounding box center [637, 219] width 718 height 26
click at [997, 15] on icon "button" at bounding box center [996, 20] width 12 height 12
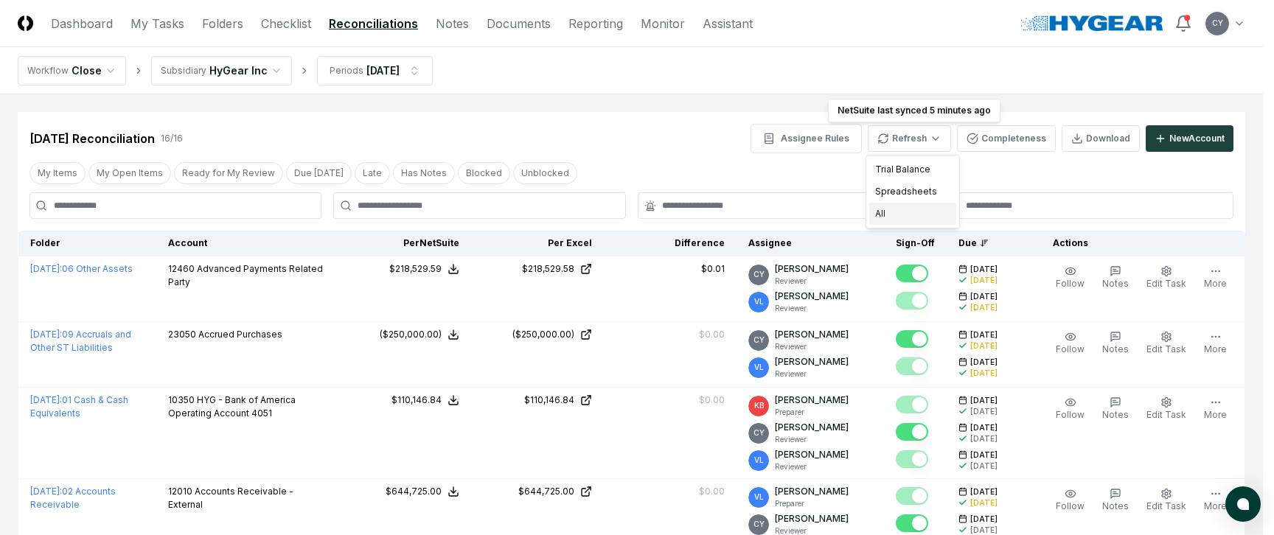
click at [876, 214] on div "All" at bounding box center [912, 214] width 87 height 22
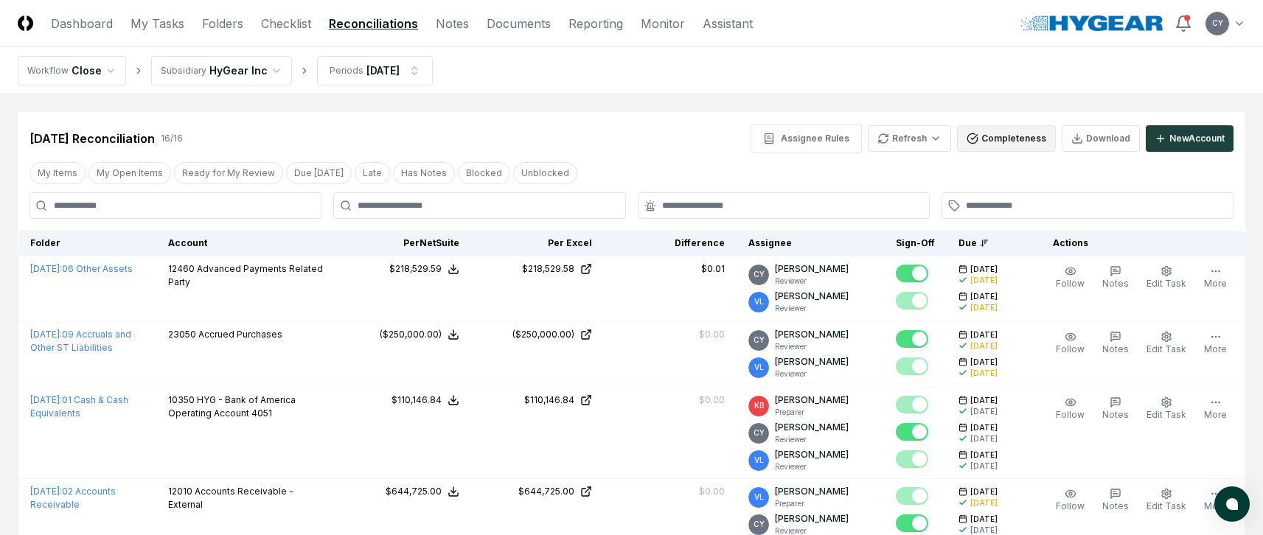
click at [992, 134] on button "Completeness" at bounding box center [1006, 138] width 99 height 27
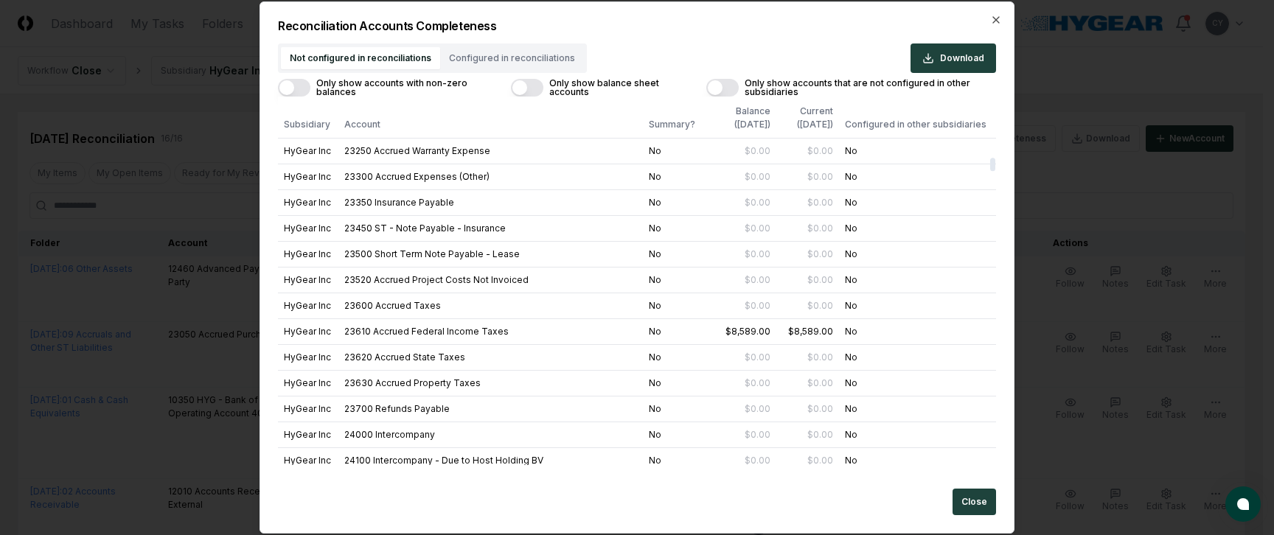
scroll to position [2727, 0]
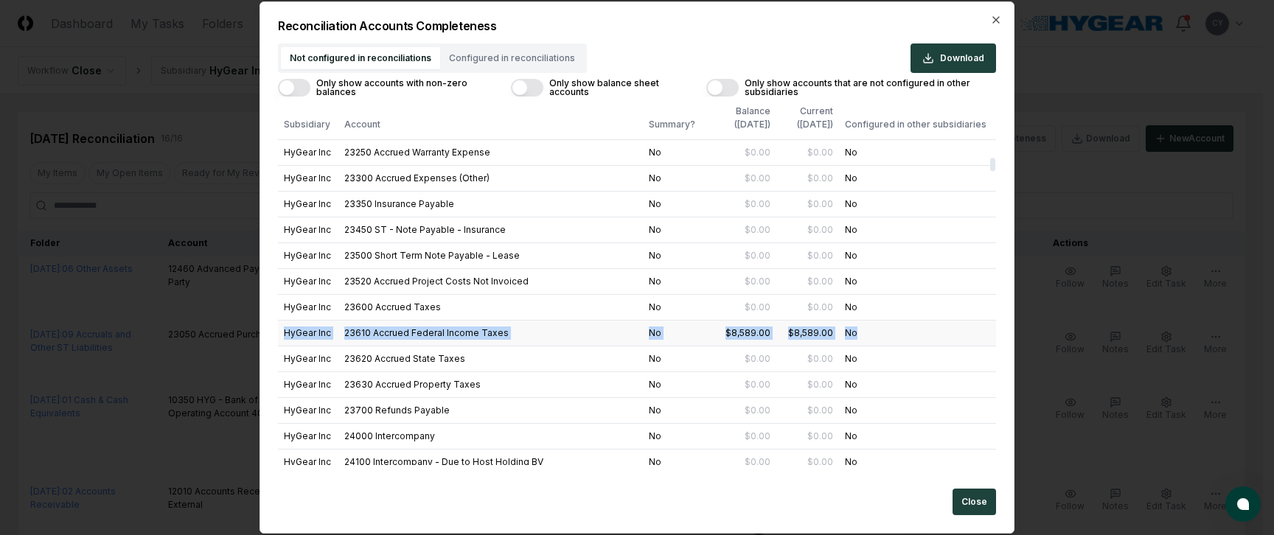
drag, startPoint x: 284, startPoint y: 335, endPoint x: 933, endPoint y: 344, distance: 649.5
click at [933, 344] on tr "HyGear Inc 23610 Accrued Federal Income Taxes No $8,589.00 $8,589.00 No" at bounding box center [637, 333] width 718 height 26
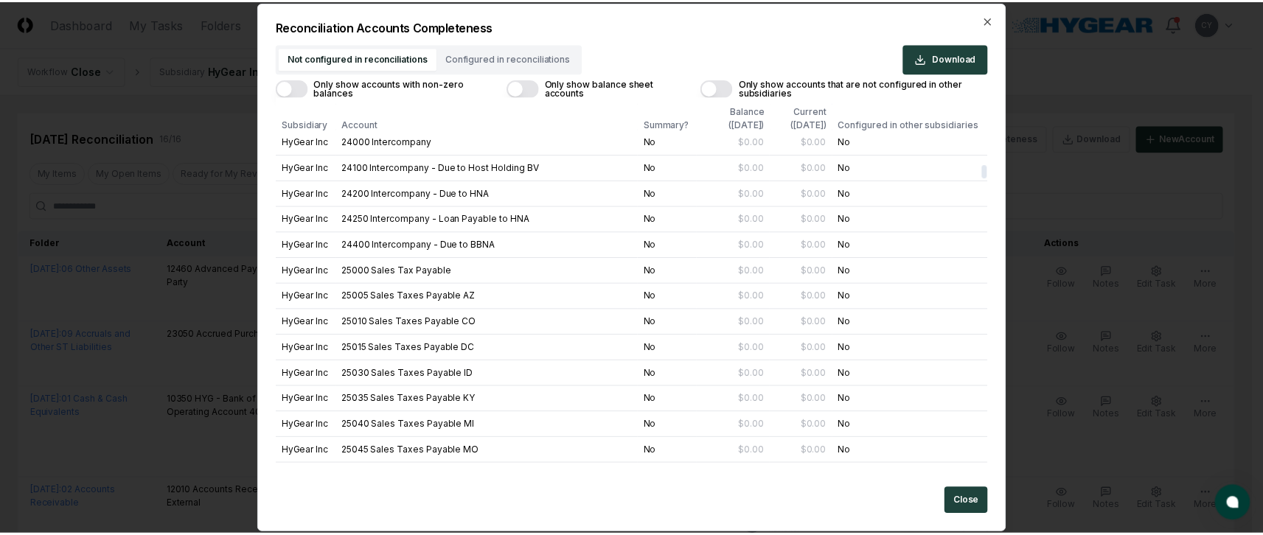
scroll to position [2506, 0]
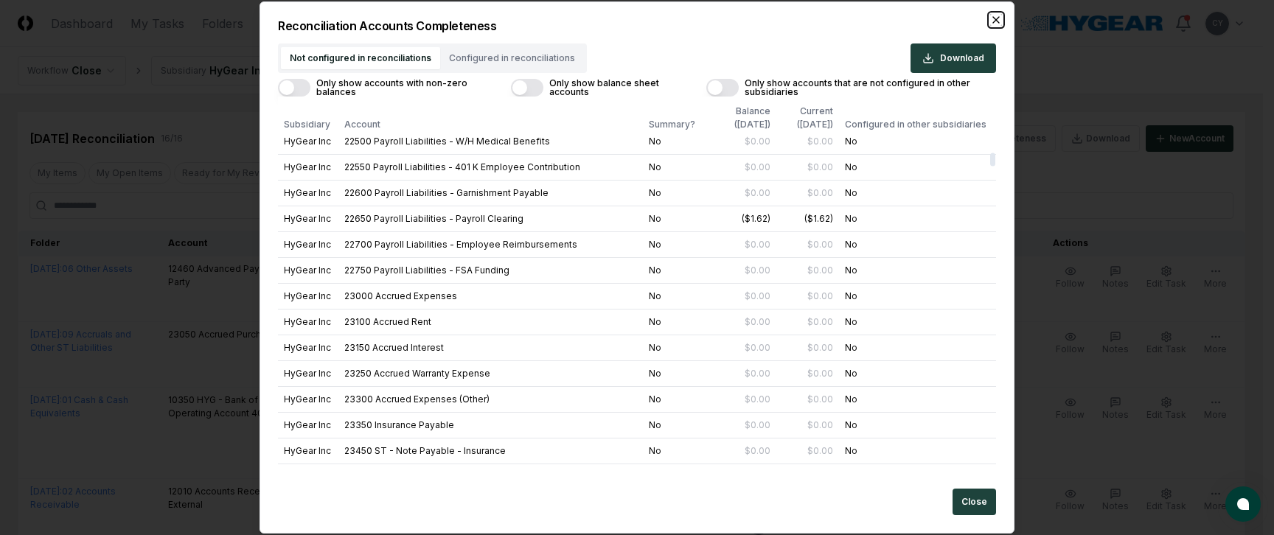
click at [998, 17] on icon "button" at bounding box center [996, 20] width 12 height 12
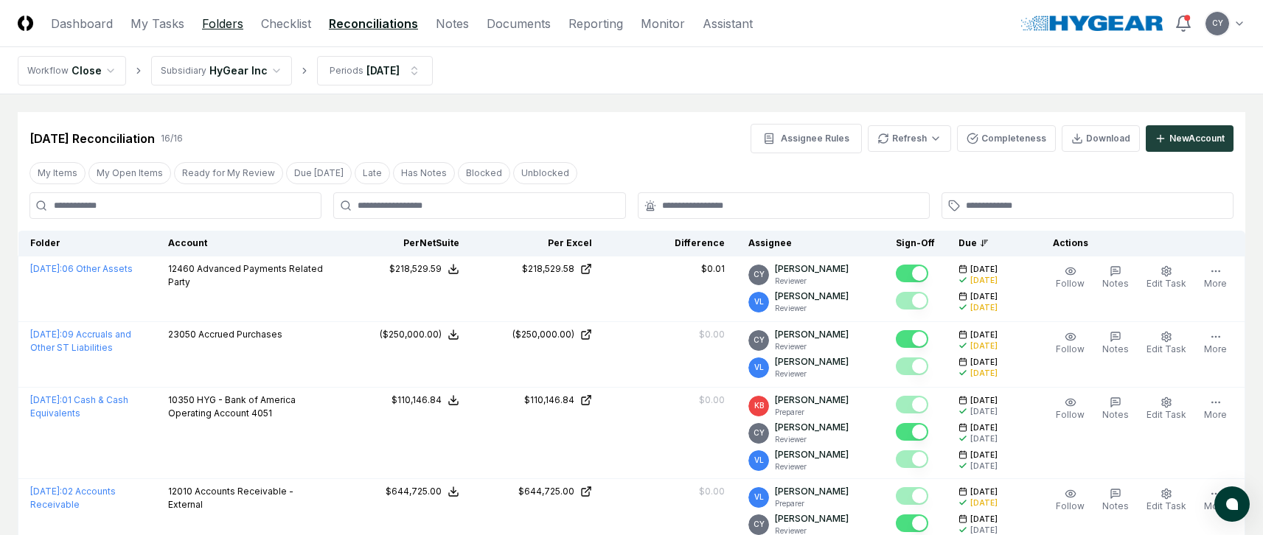
click at [231, 21] on link "Folders" at bounding box center [222, 24] width 41 height 18
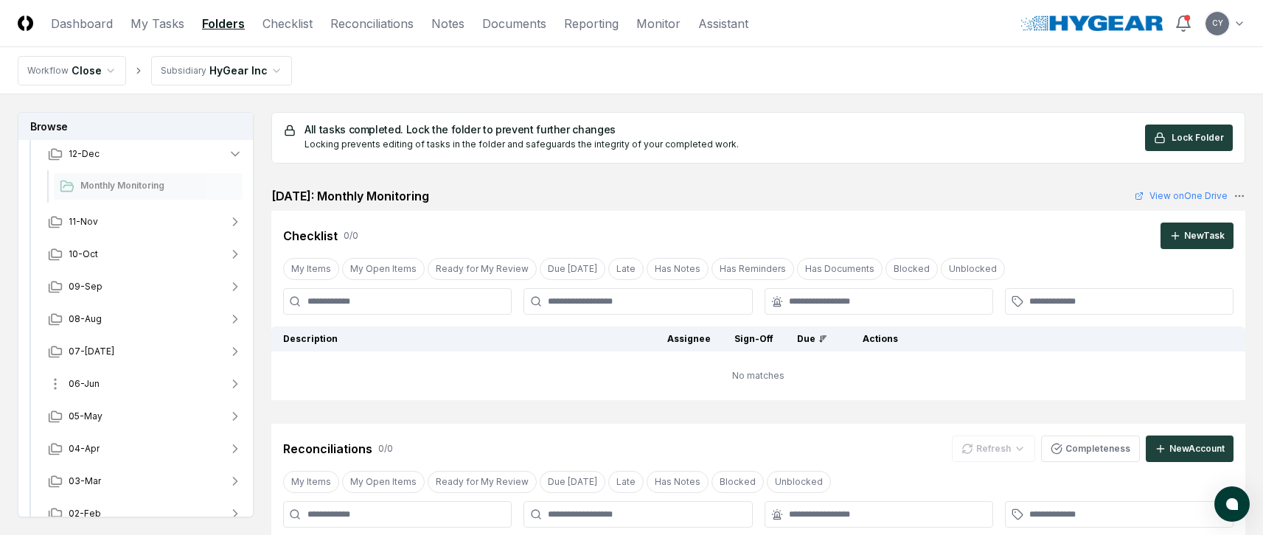
scroll to position [116, 0]
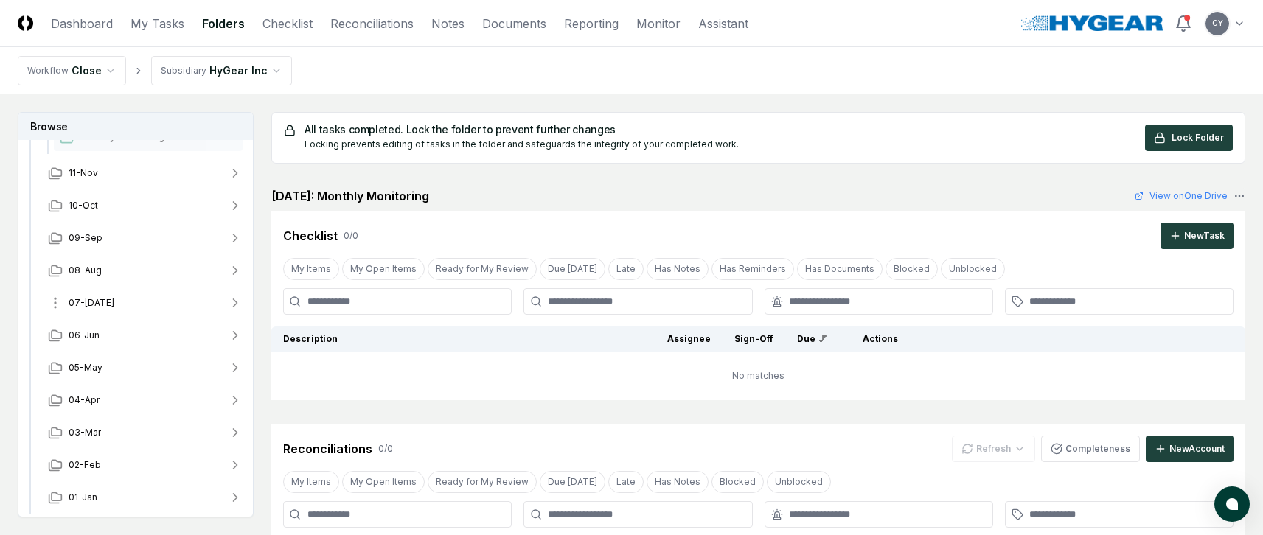
click at [85, 299] on span "07-Jul" at bounding box center [92, 302] width 46 height 13
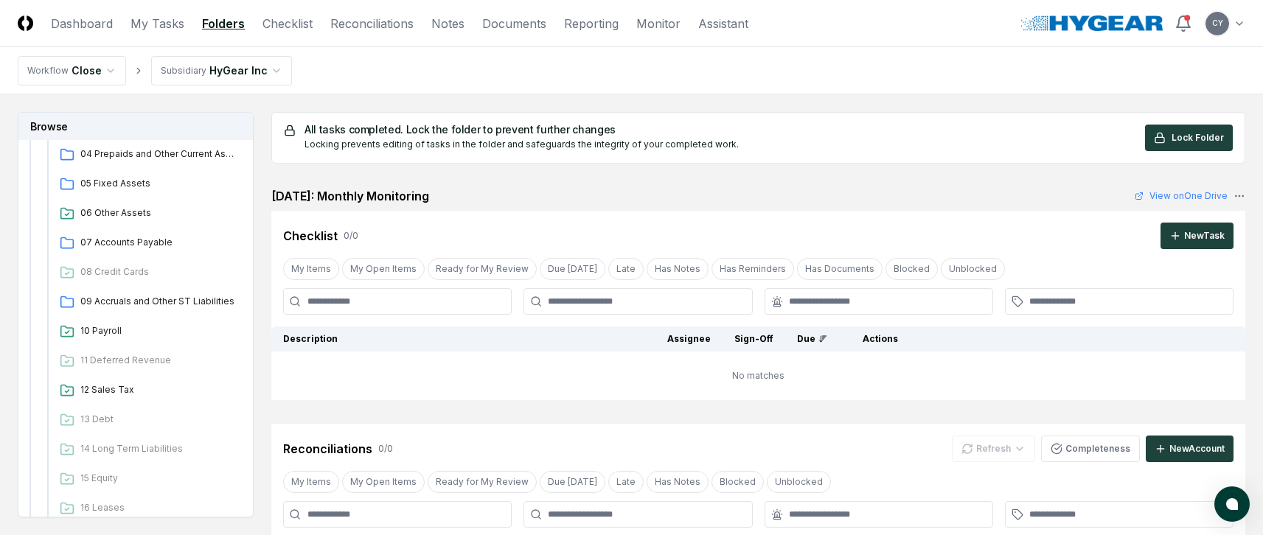
scroll to position [411, 0]
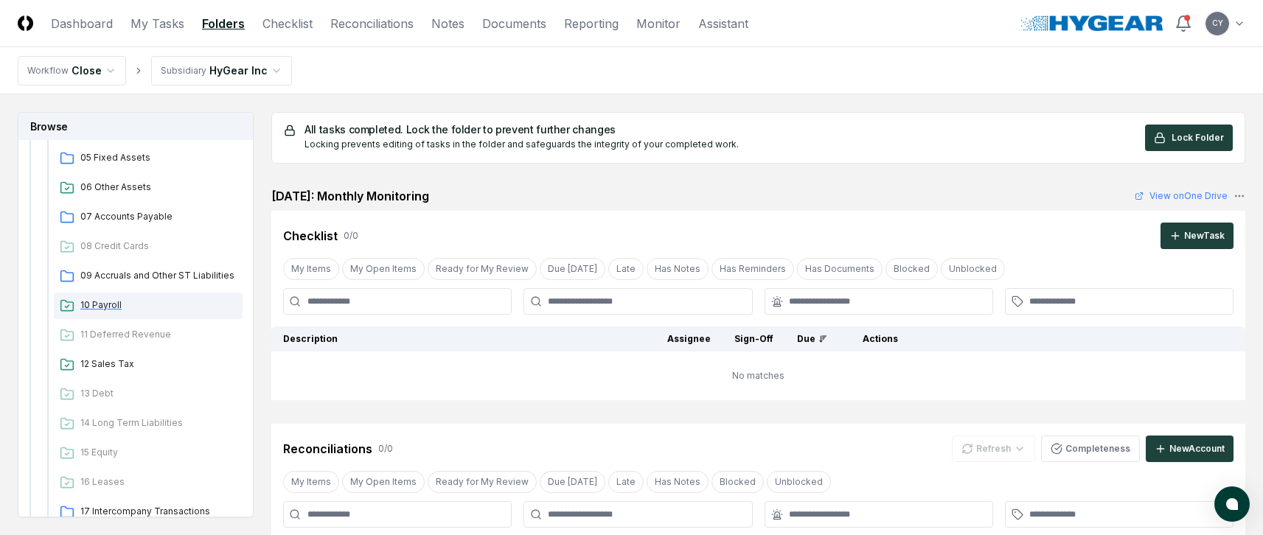
click at [101, 301] on span "10 Payroll" at bounding box center [158, 305] width 156 height 13
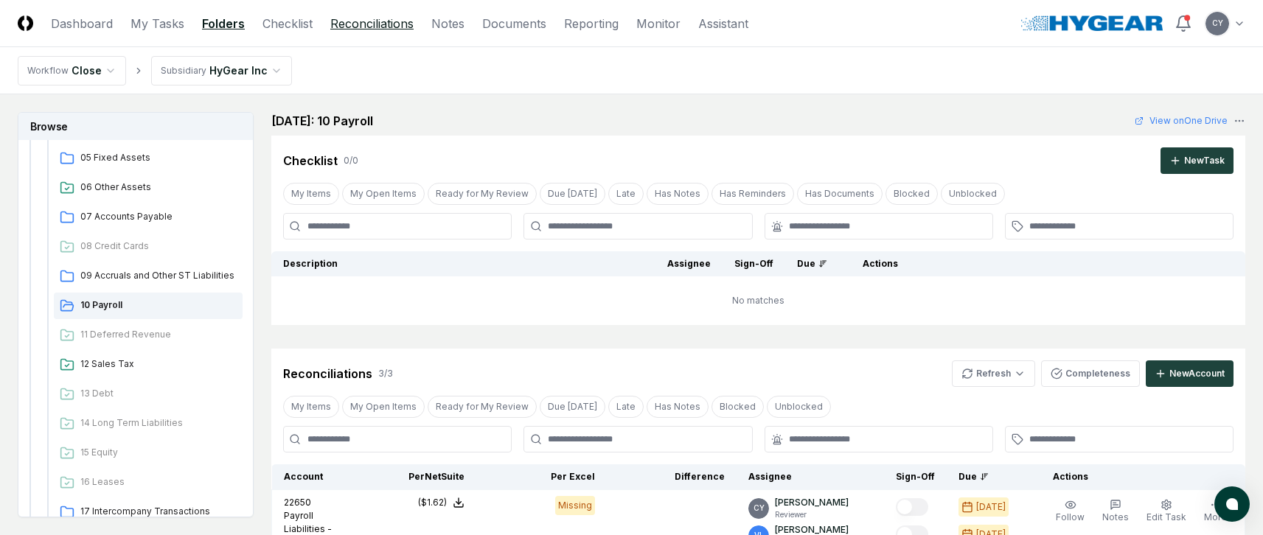
click at [387, 21] on link "Reconciliations" at bounding box center [371, 24] width 83 height 18
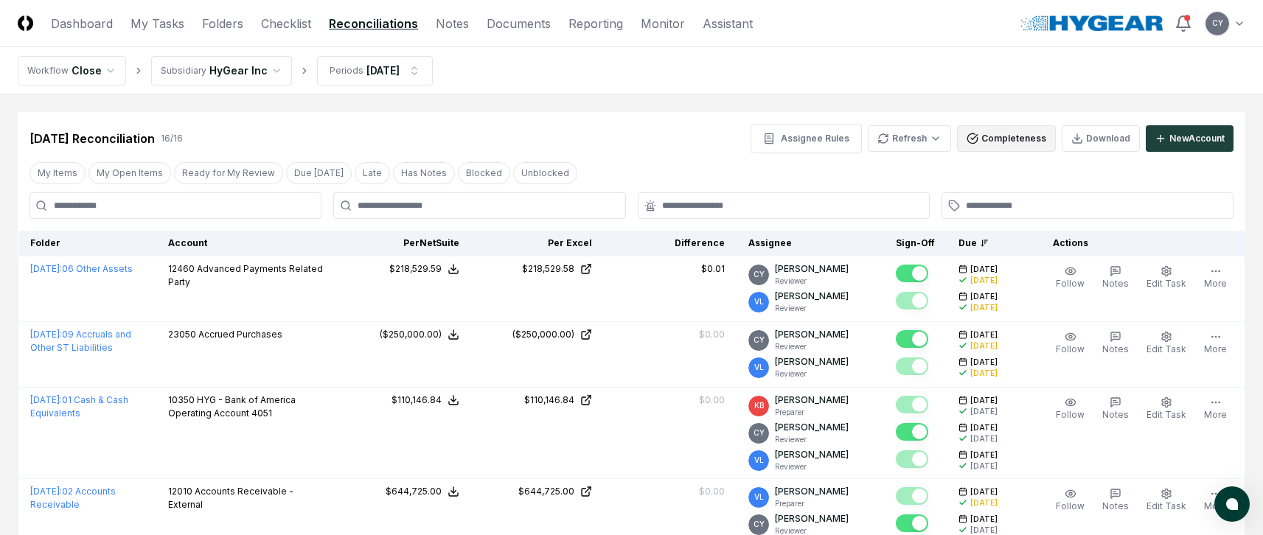
click at [1011, 139] on button "Completeness" at bounding box center [1006, 138] width 99 height 27
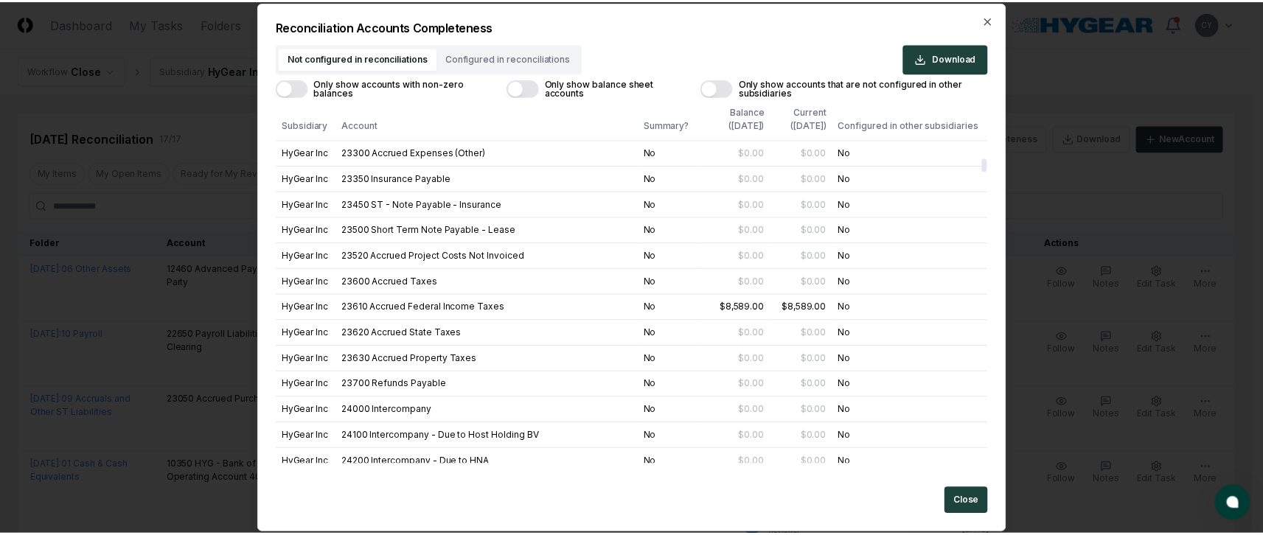
scroll to position [2801, 0]
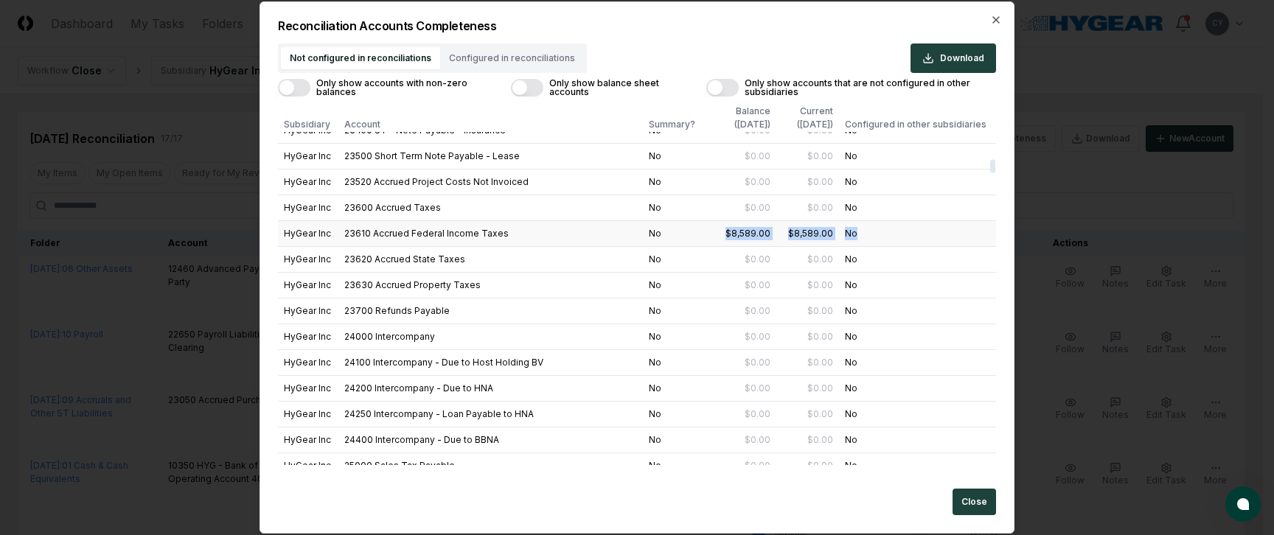
drag, startPoint x: 722, startPoint y: 234, endPoint x: 860, endPoint y: 233, distance: 137.9
click at [860, 233] on tr "HyGear Inc 23610 Accrued Federal Income Taxes No $8,589.00 $8,589.00 No" at bounding box center [637, 233] width 718 height 26
click at [993, 19] on icon "button" at bounding box center [996, 20] width 12 height 12
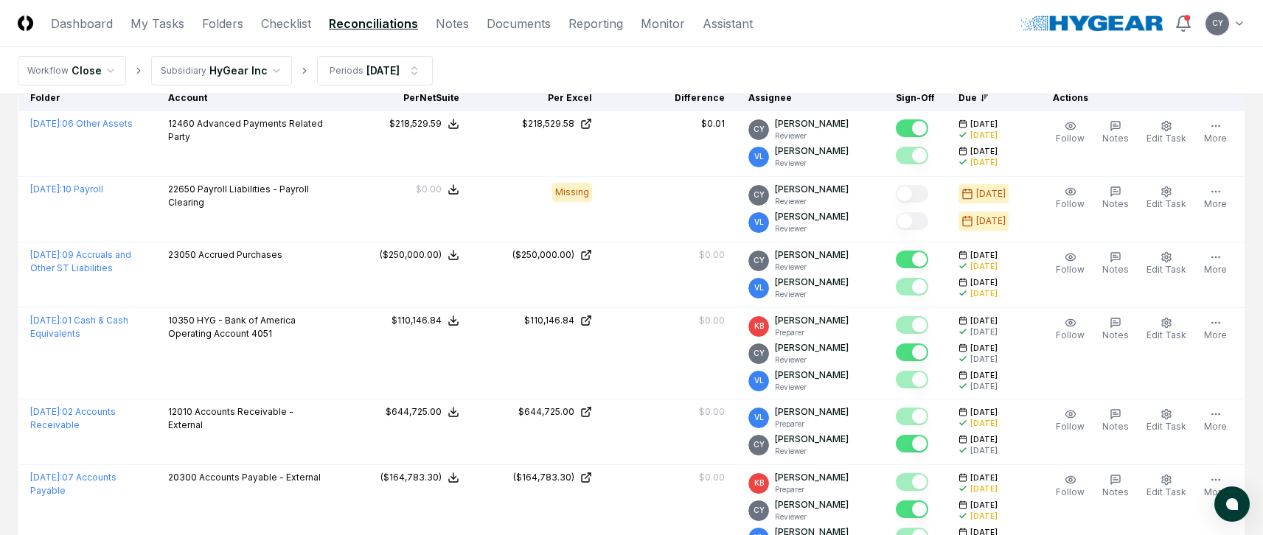
scroll to position [0, 0]
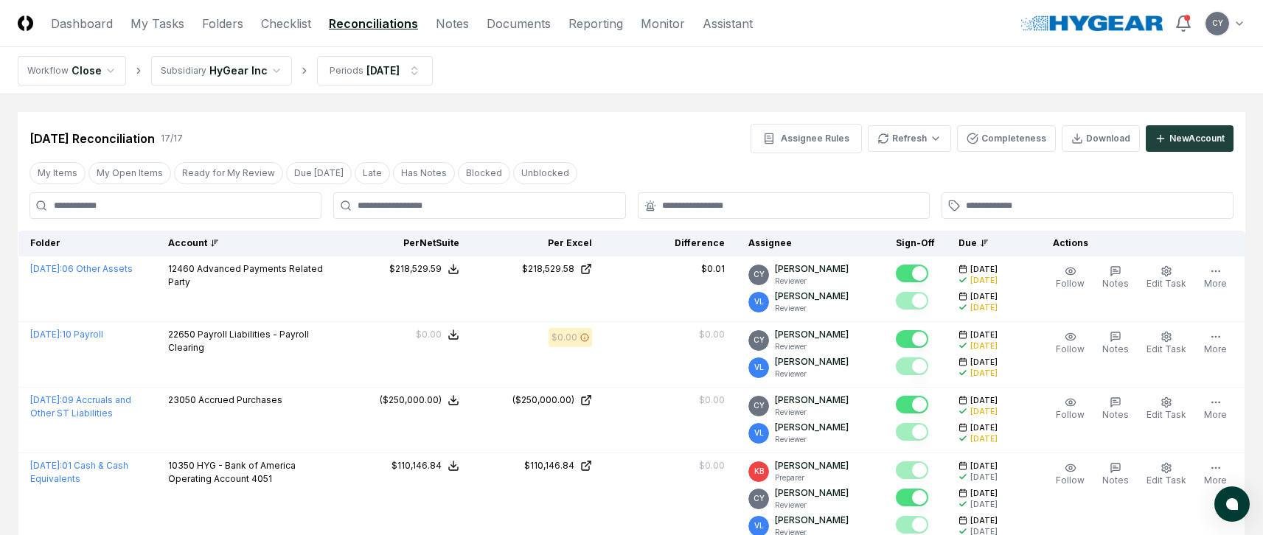
click at [198, 239] on div "Account" at bounding box center [247, 243] width 158 height 13
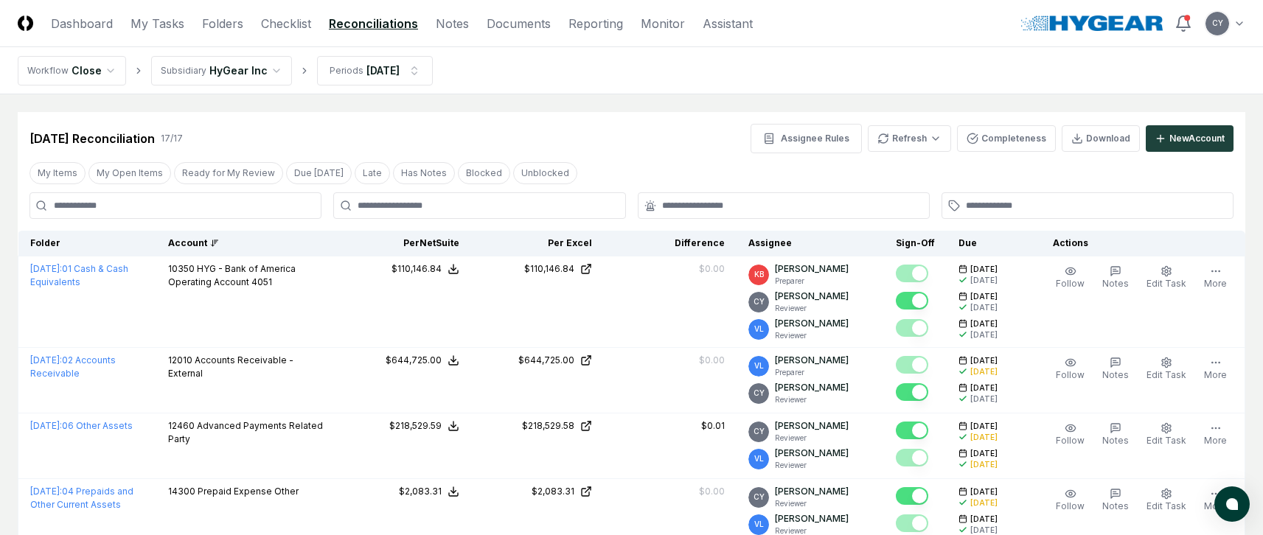
click at [792, 21] on header "CloseCore Dashboard My Tasks Folders Checklist Reconciliations Notes Documents …" at bounding box center [631, 23] width 1263 height 47
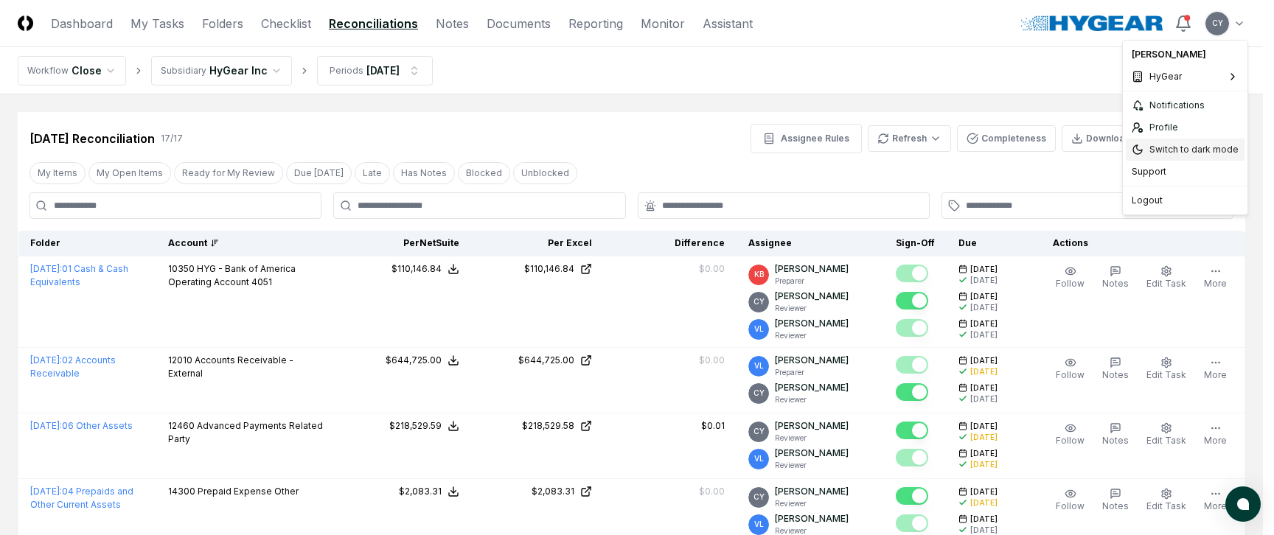
click at [1160, 144] on div "Switch to dark mode" at bounding box center [1185, 150] width 119 height 22
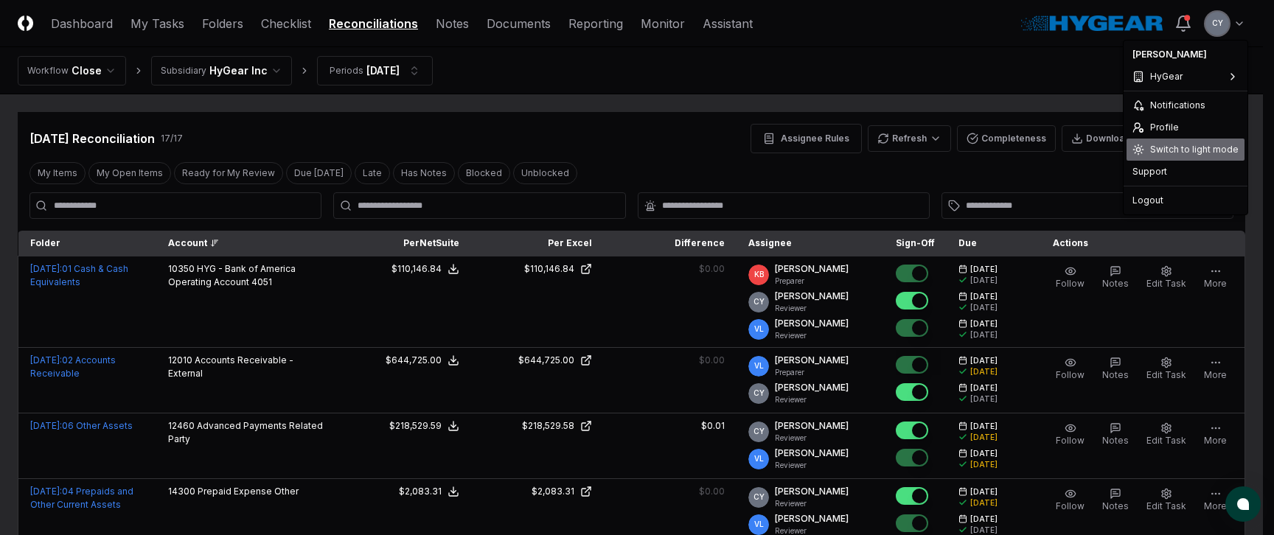
click at [1170, 145] on div "Switch to light mode" at bounding box center [1185, 150] width 118 height 22
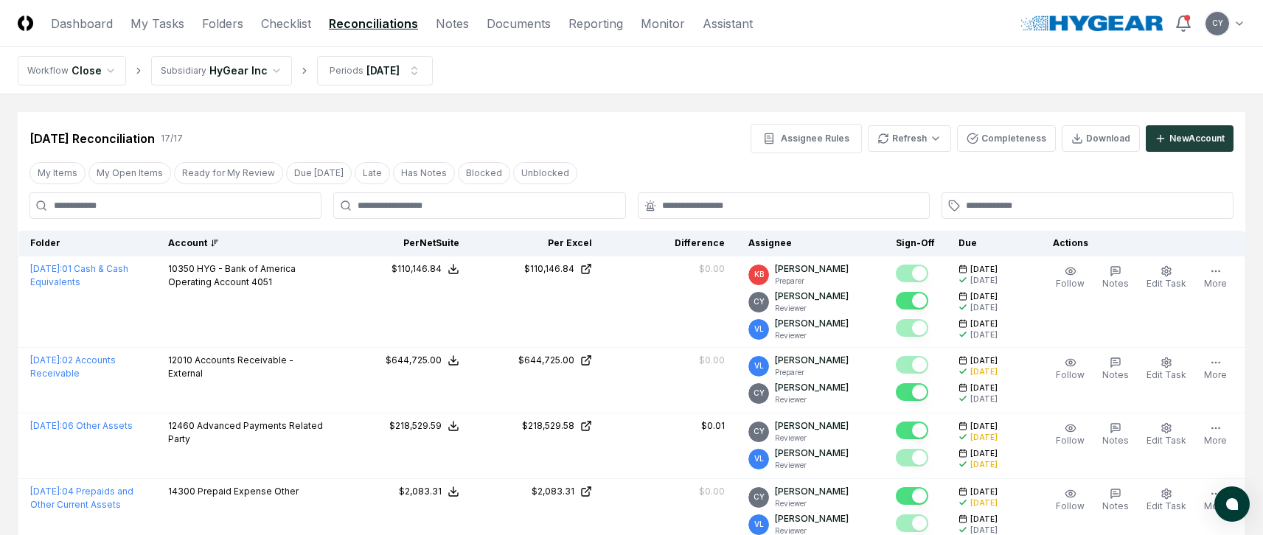
click at [205, 243] on div "Account" at bounding box center [247, 243] width 158 height 13
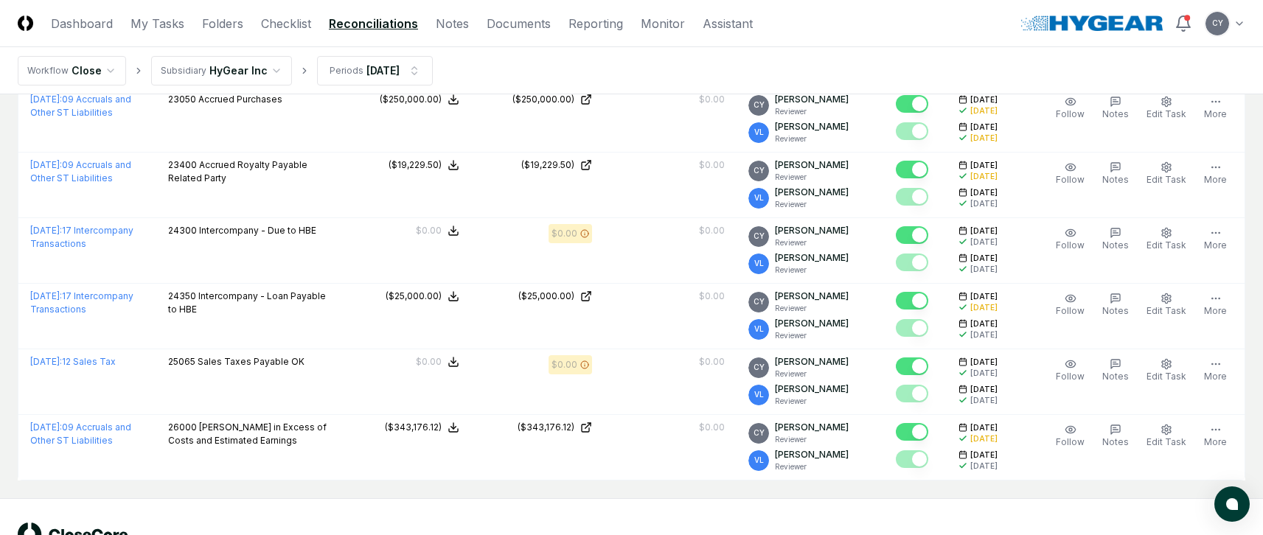
scroll to position [994, 0]
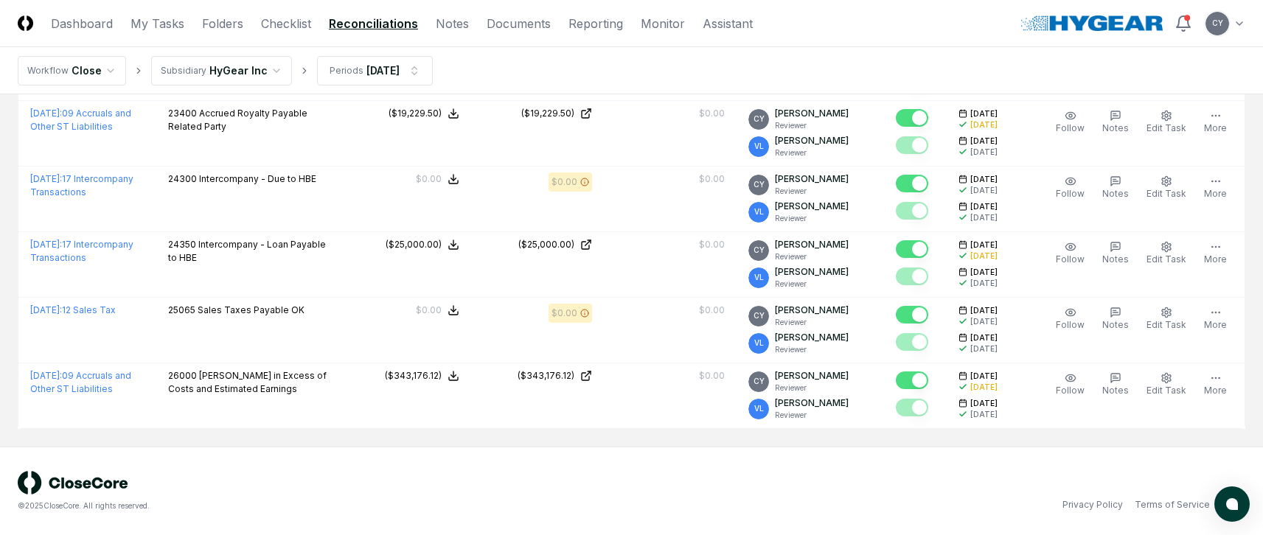
click at [655, 71] on nav "Workflow Close Subsidiary HyGear Inc Periods Jul 2025" at bounding box center [631, 70] width 1263 height 47
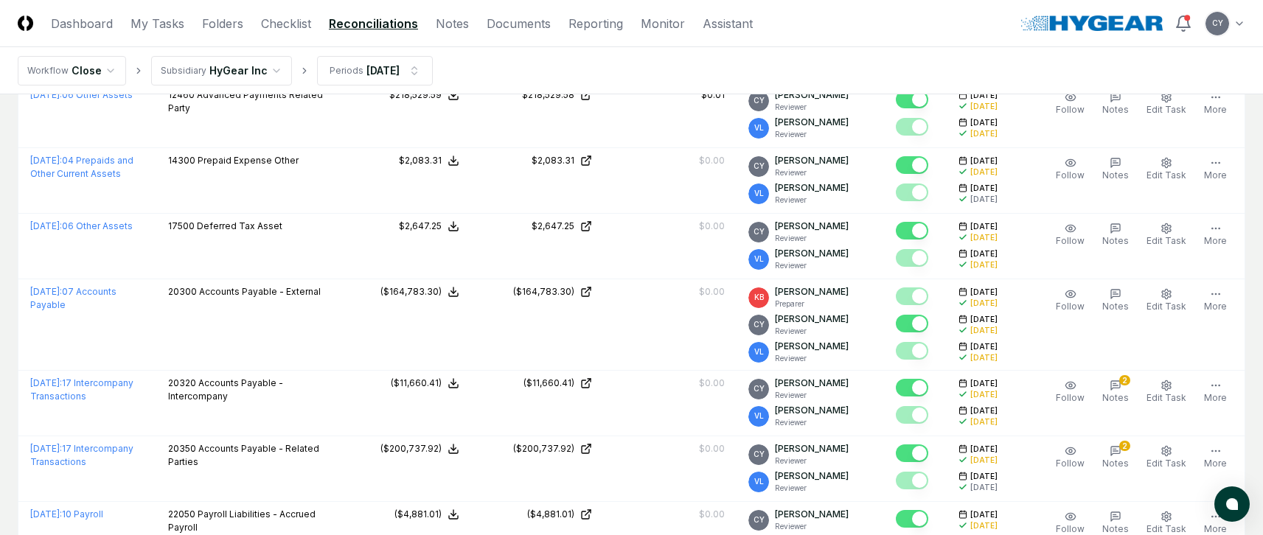
scroll to position [0, 0]
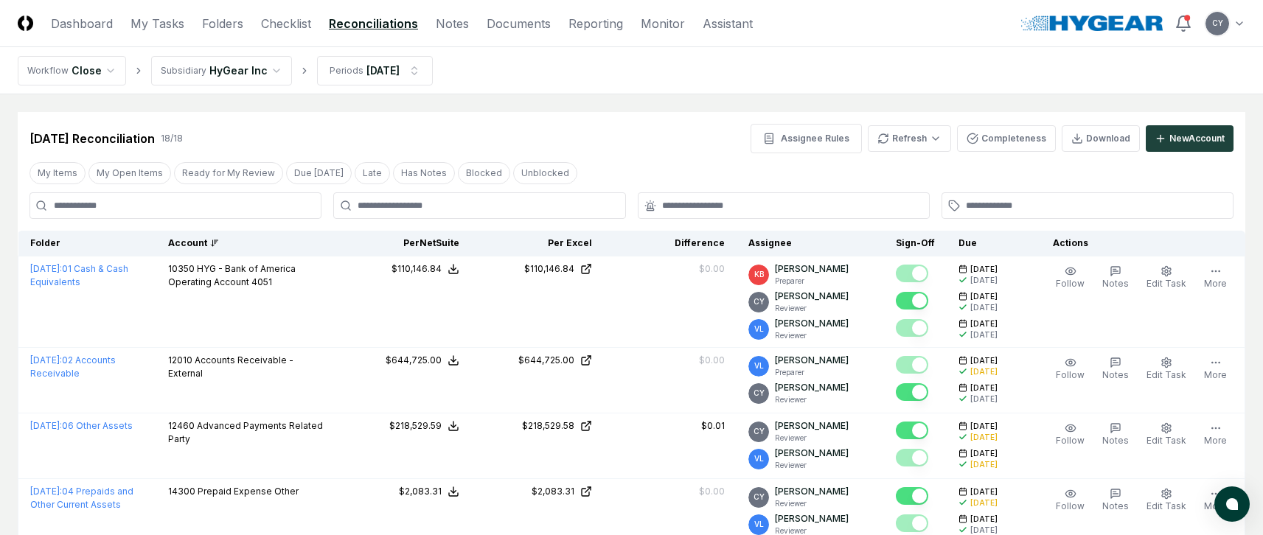
click at [221, 242] on div "Account" at bounding box center [247, 243] width 158 height 13
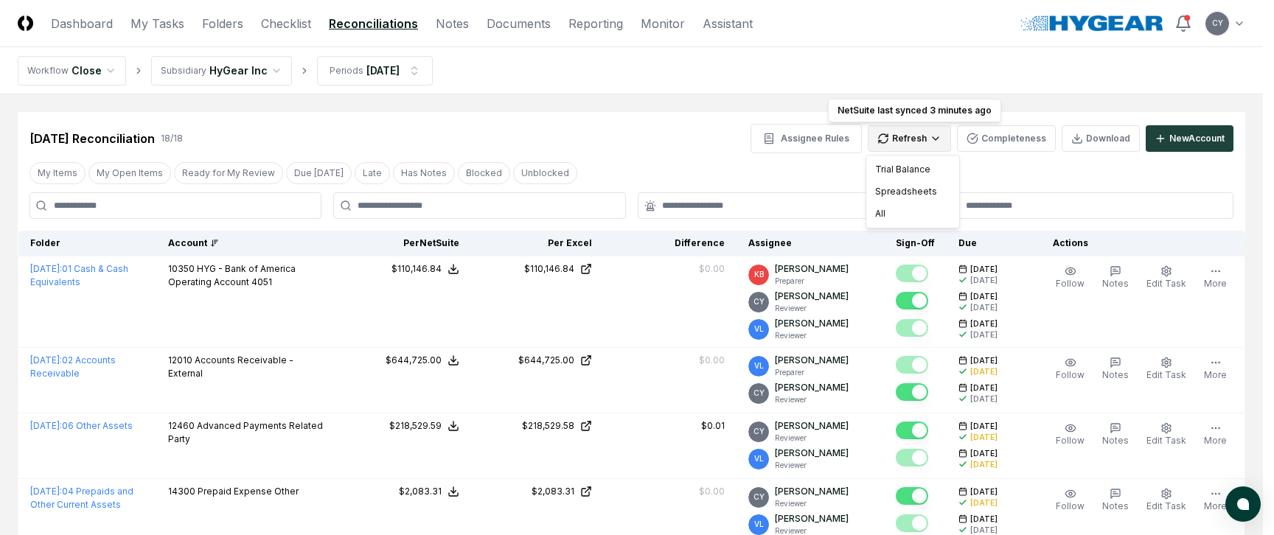
click at [878, 212] on div "All" at bounding box center [912, 214] width 87 height 22
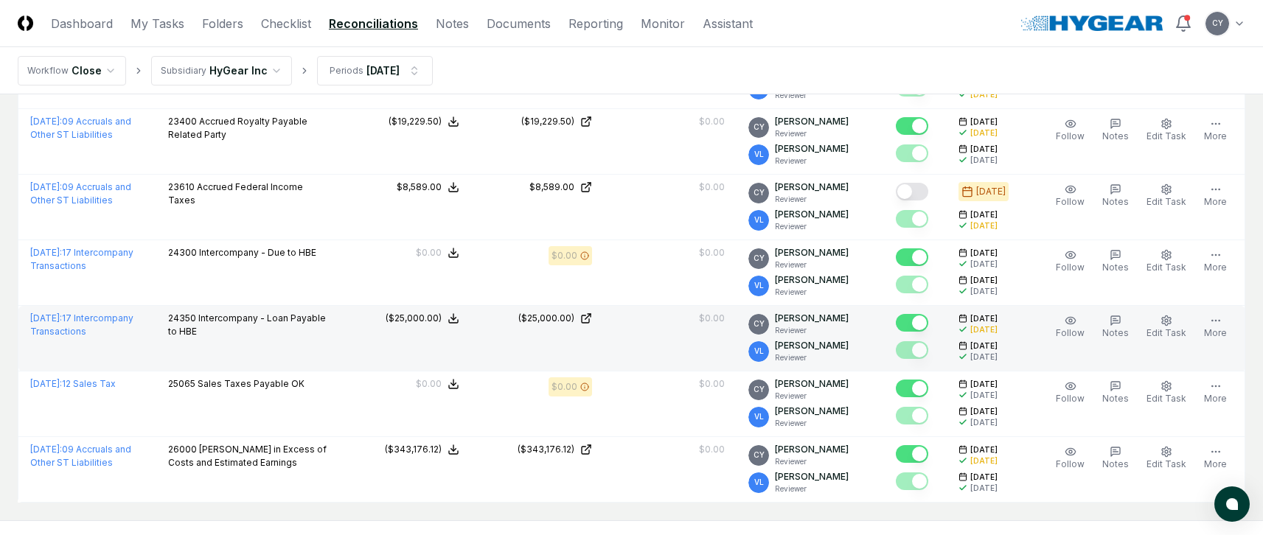
scroll to position [913, 0]
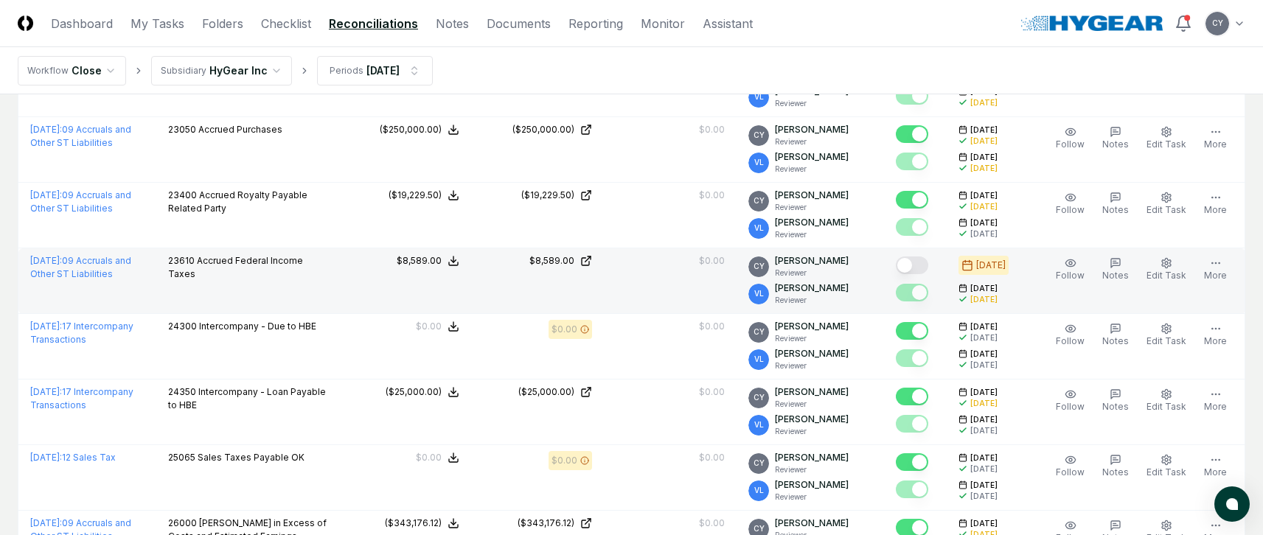
click at [924, 263] on button "Mark complete" at bounding box center [912, 266] width 32 height 18
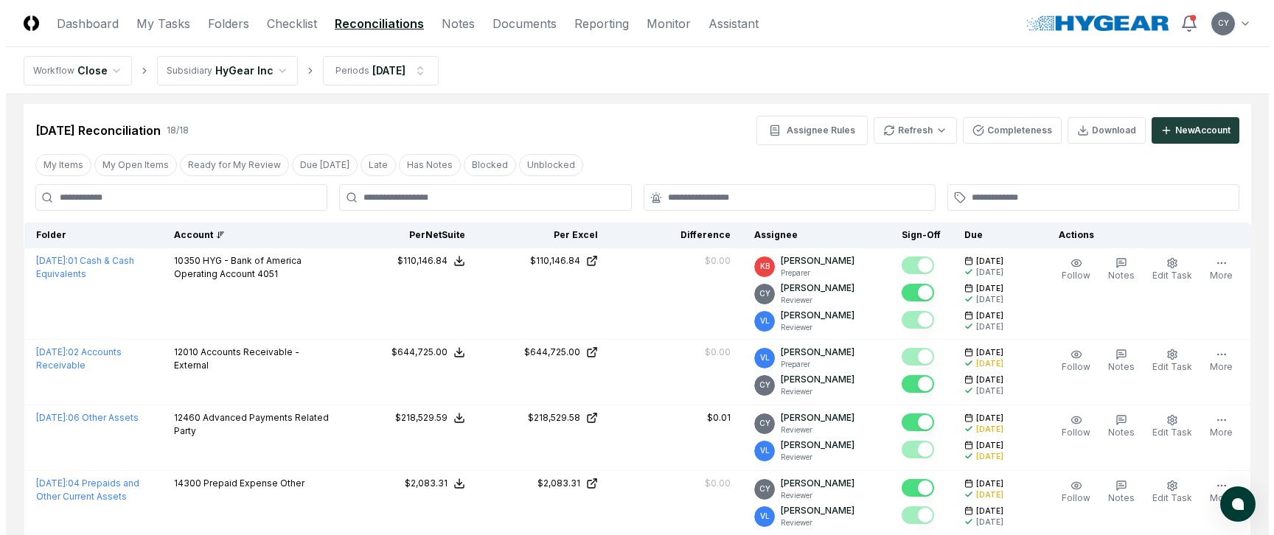
scroll to position [0, 0]
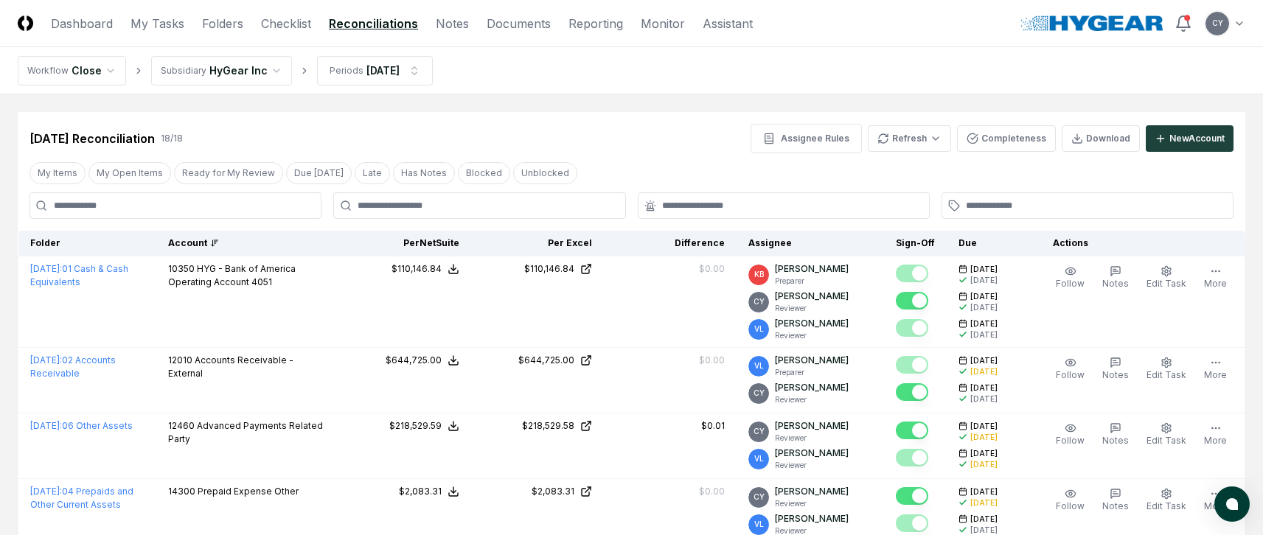
click at [657, 144] on div "Jul 2025 Reconciliation 18 / 18 Assignee Rules Refresh Completeness Download Ne…" at bounding box center [631, 138] width 1204 height 29
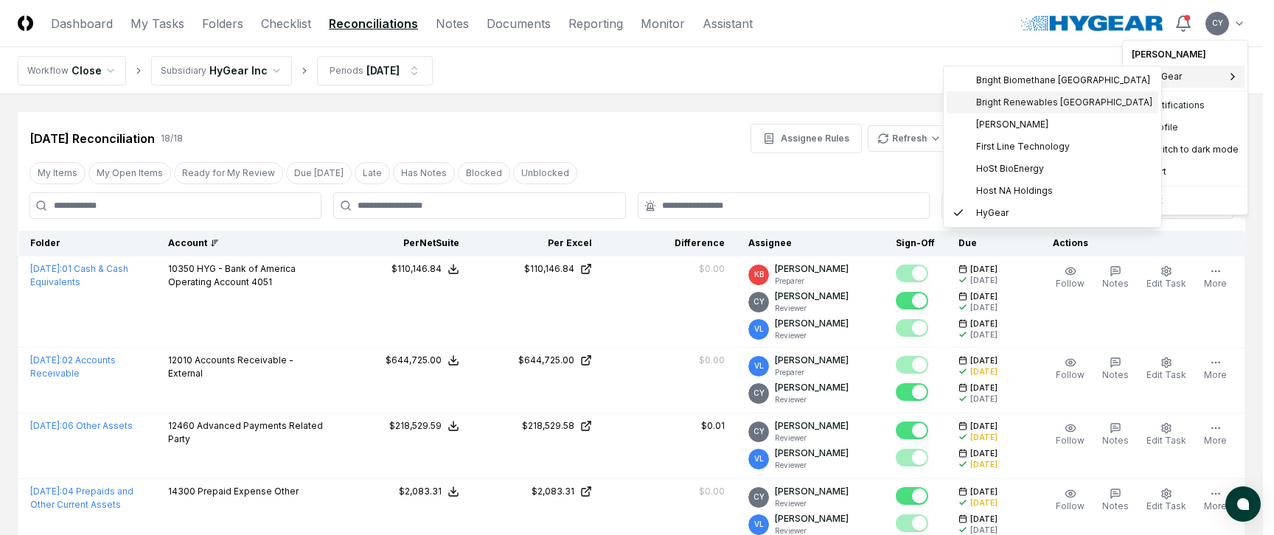
click at [1013, 99] on span "Bright Renewables [GEOGRAPHIC_DATA]" at bounding box center [1064, 102] width 176 height 13
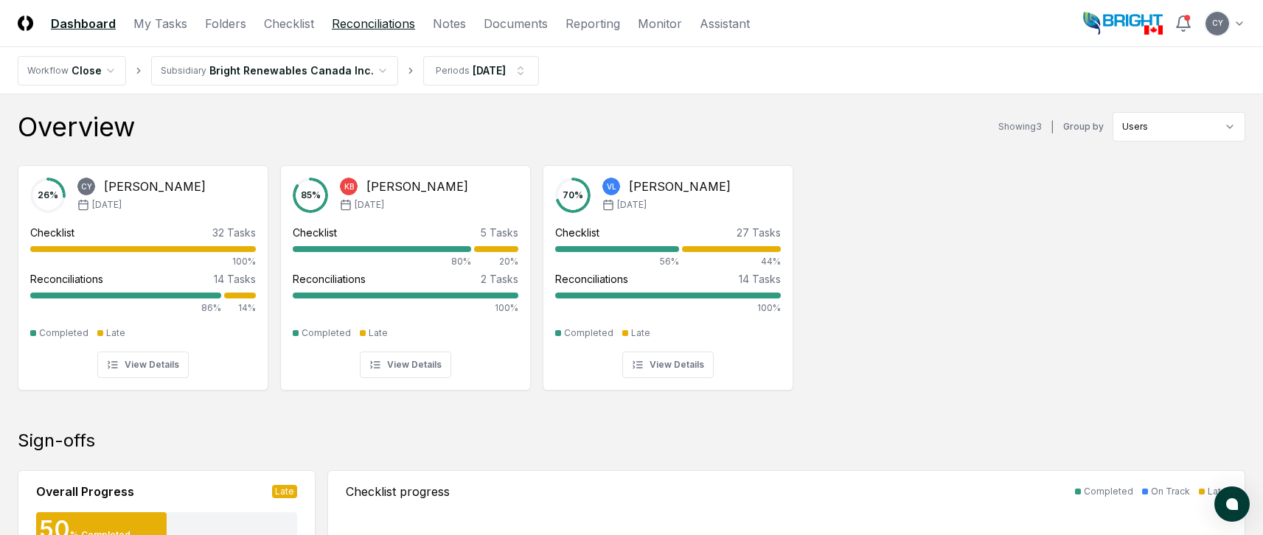
click at [378, 23] on link "Reconciliations" at bounding box center [373, 24] width 83 height 18
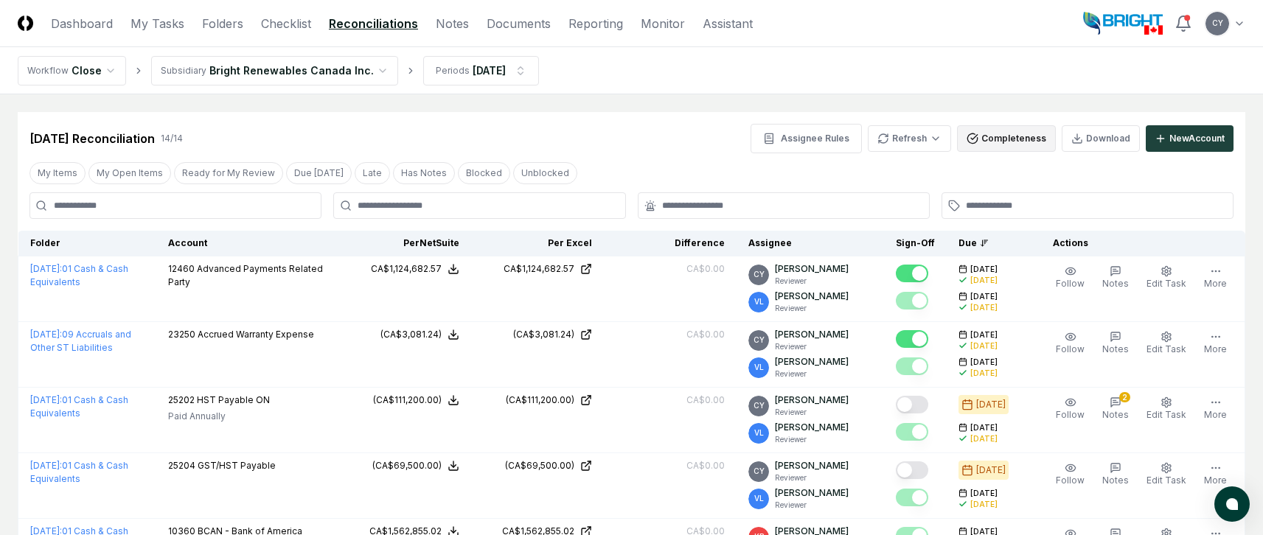
click at [984, 136] on button "Completeness" at bounding box center [1006, 138] width 99 height 27
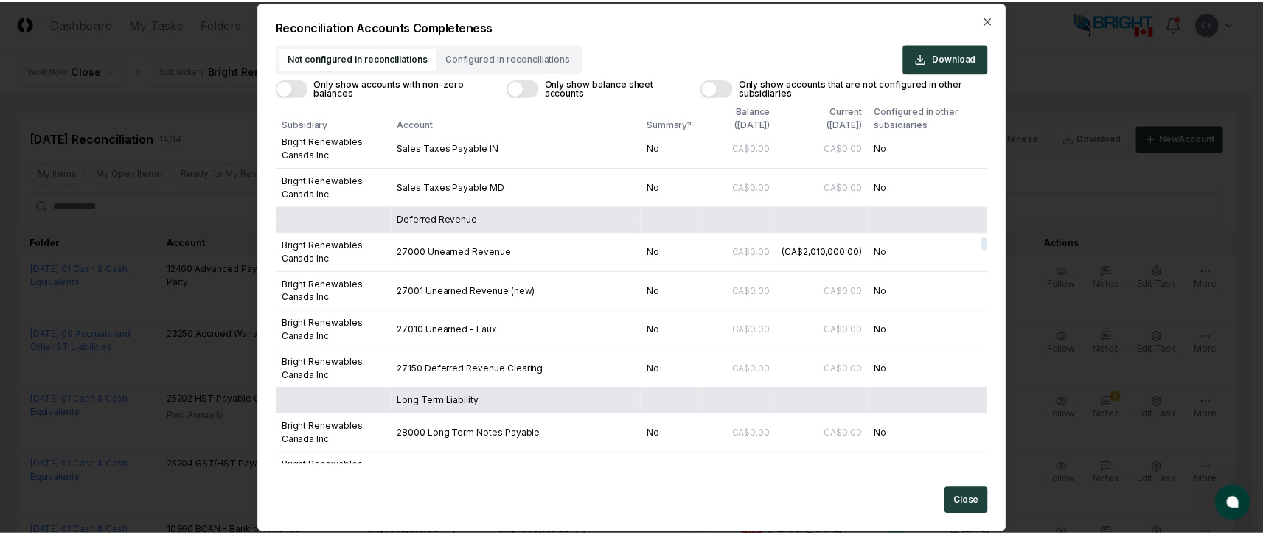
scroll to position [6266, 0]
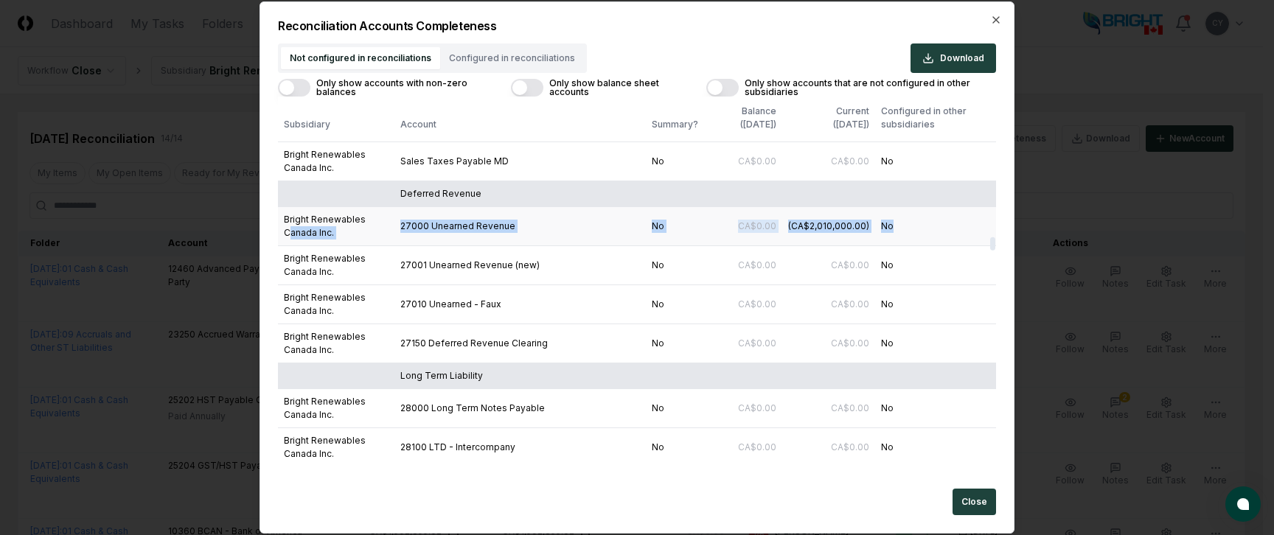
drag, startPoint x: 894, startPoint y: 227, endPoint x: 308, endPoint y: 226, distance: 586.0
click at [307, 226] on tr "Bright Renewables Canada Inc. 27000 Unearned Revenue No CA$0.00 (CA$2,010,000.0…" at bounding box center [637, 225] width 718 height 39
click at [531, 229] on td "27000 Unearned Revenue" at bounding box center [519, 225] width 251 height 39
drag, startPoint x: 278, startPoint y: 215, endPoint x: 911, endPoint y: 224, distance: 633.3
click at [911, 224] on tr "Bright Renewables Canada Inc. 27000 Unearned Revenue No CA$0.00 (CA$2,010,000.0…" at bounding box center [637, 225] width 718 height 39
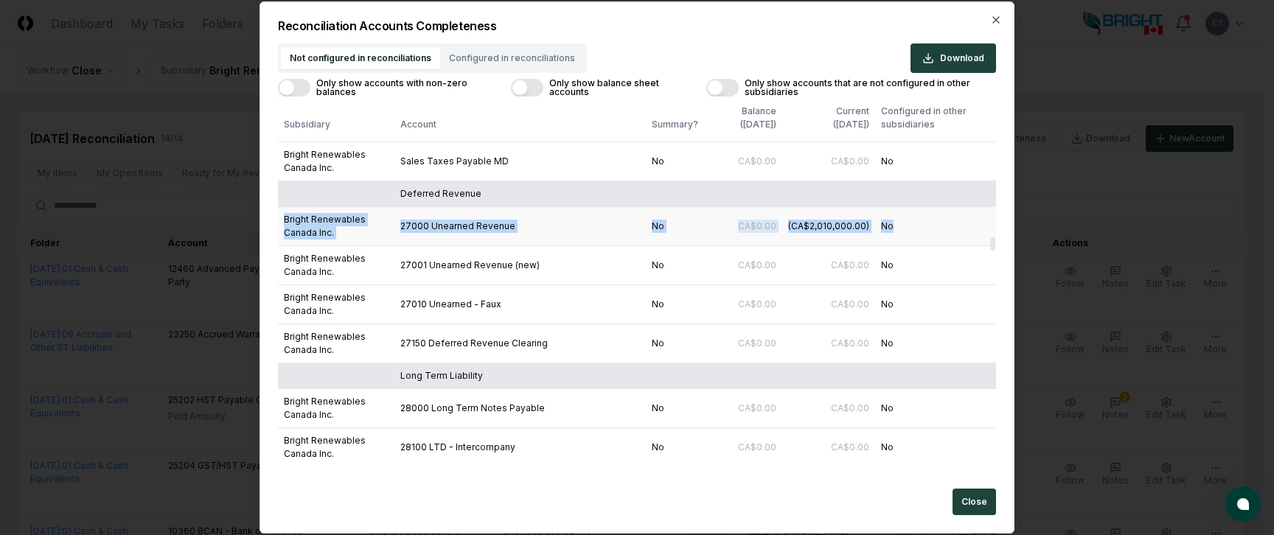
click at [619, 224] on td "27000 Unearned Revenue" at bounding box center [519, 225] width 251 height 39
drag, startPoint x: 281, startPoint y: 217, endPoint x: 953, endPoint y: 231, distance: 672.4
click at [953, 231] on tr "Bright Renewables Canada Inc. 27000 Unearned Revenue No CA$0.00 (CA$2,010,000.0…" at bounding box center [637, 225] width 718 height 39
click at [991, 18] on icon "button" at bounding box center [996, 20] width 12 height 12
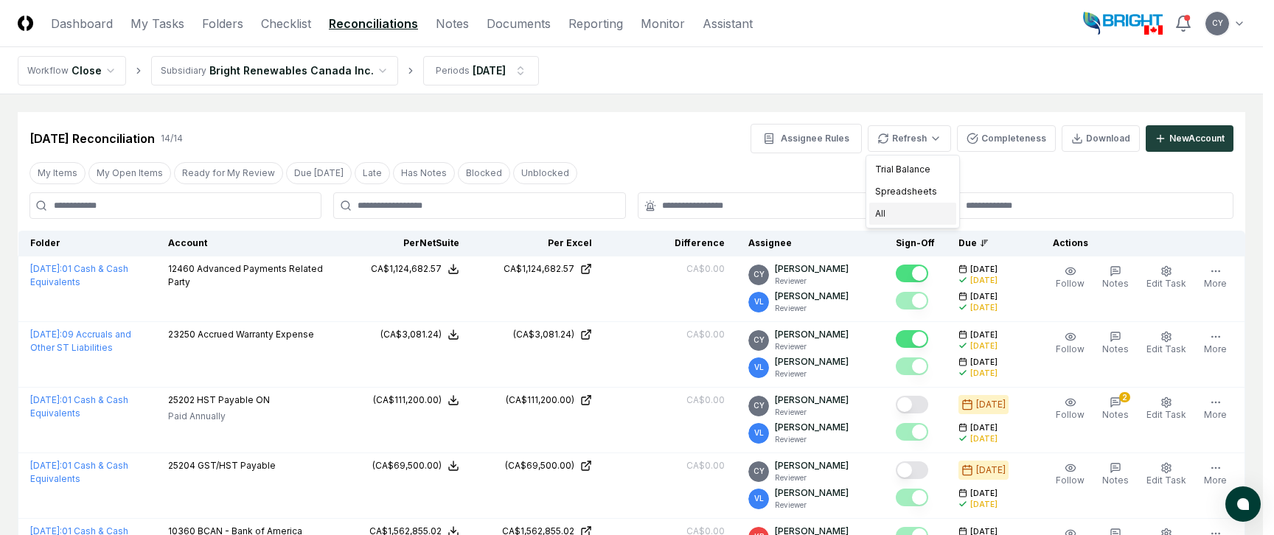
click at [879, 211] on div "All" at bounding box center [912, 214] width 87 height 22
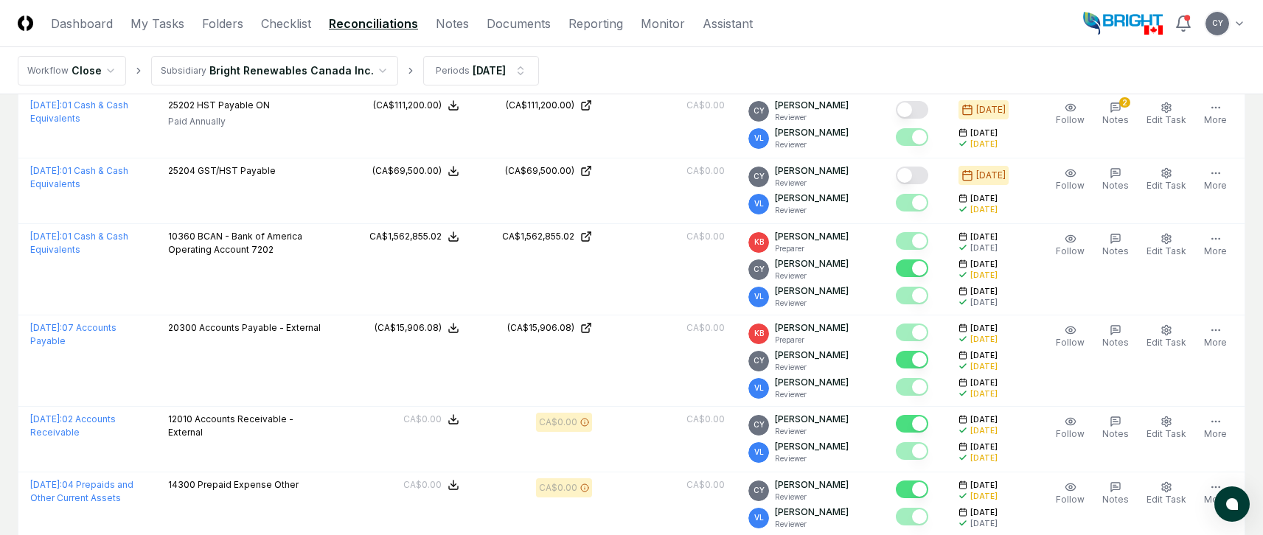
scroll to position [0, 0]
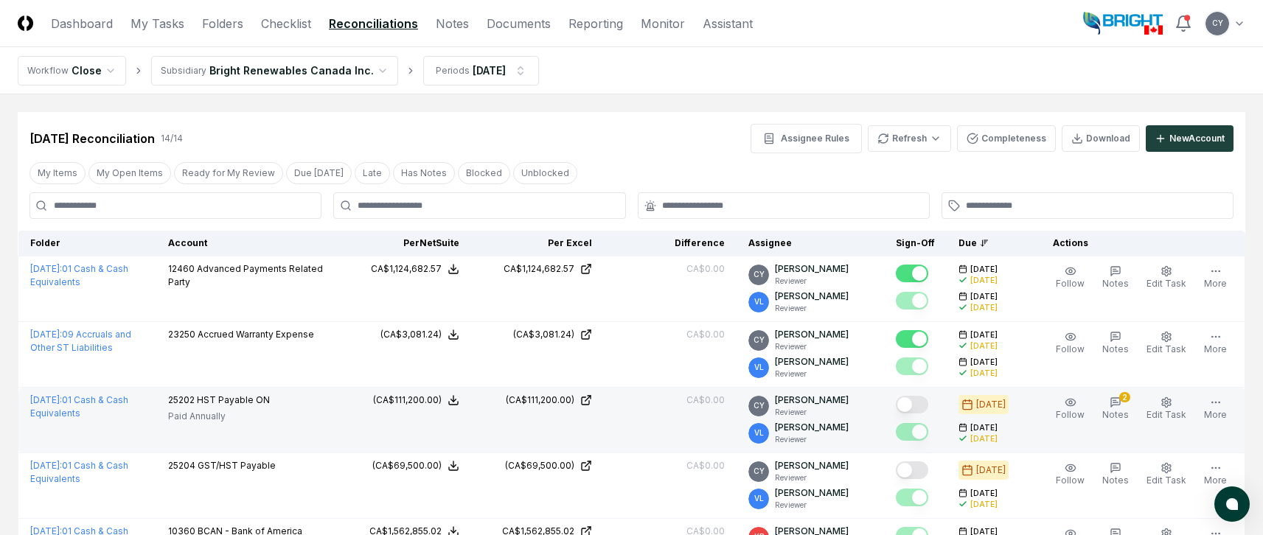
click at [928, 404] on button "Mark complete" at bounding box center [912, 405] width 32 height 18
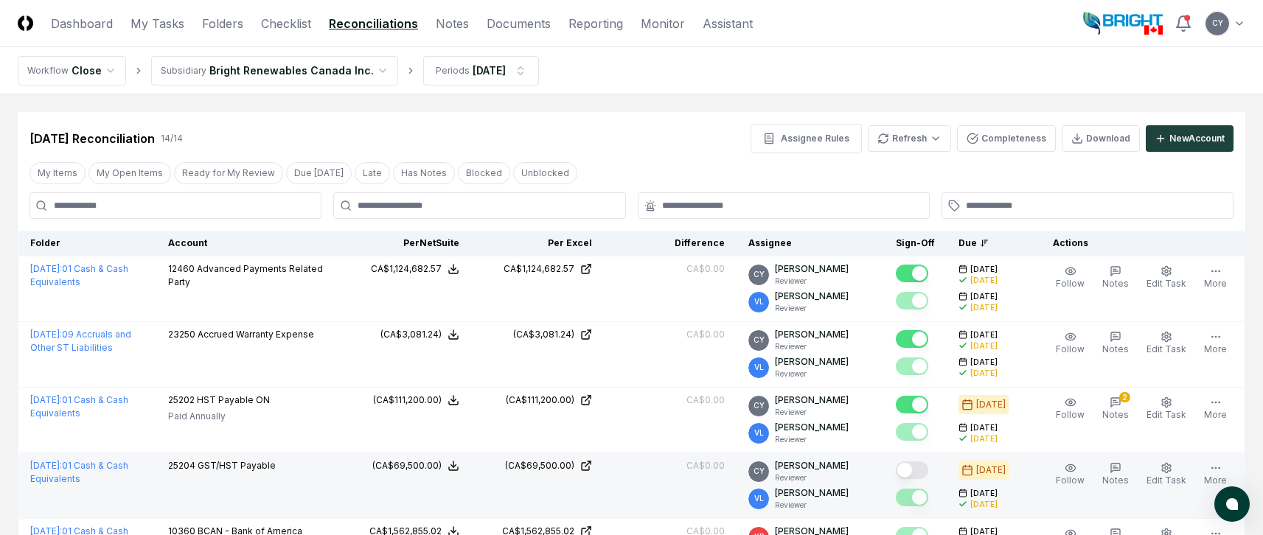
click at [928, 472] on button "Mark complete" at bounding box center [912, 470] width 32 height 18
click at [1031, 140] on button "Completeness" at bounding box center [1006, 138] width 99 height 27
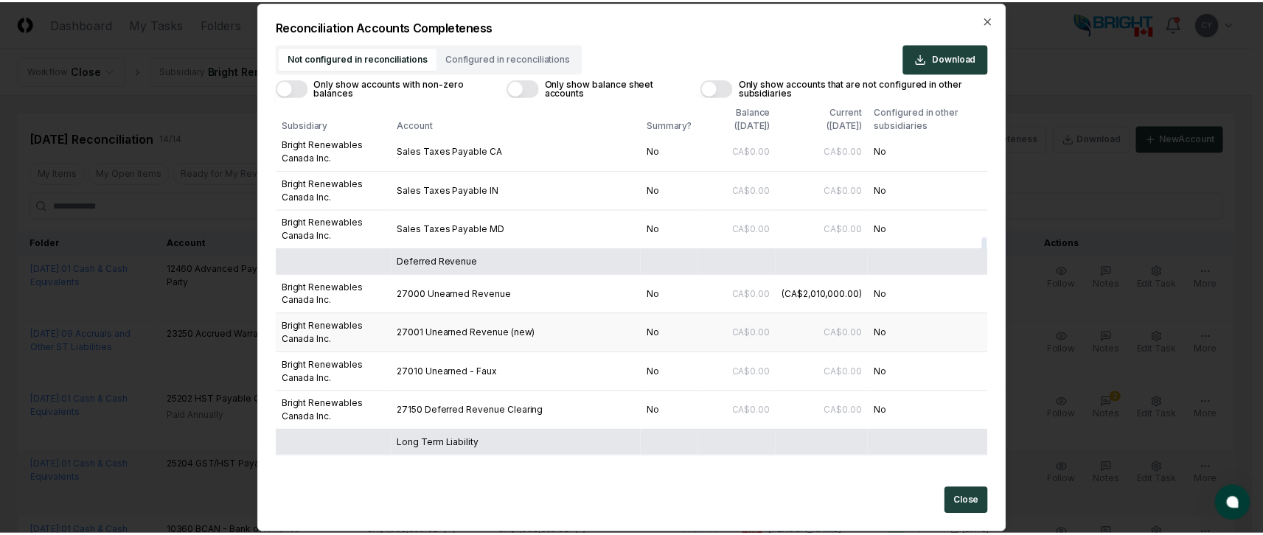
scroll to position [6266, 0]
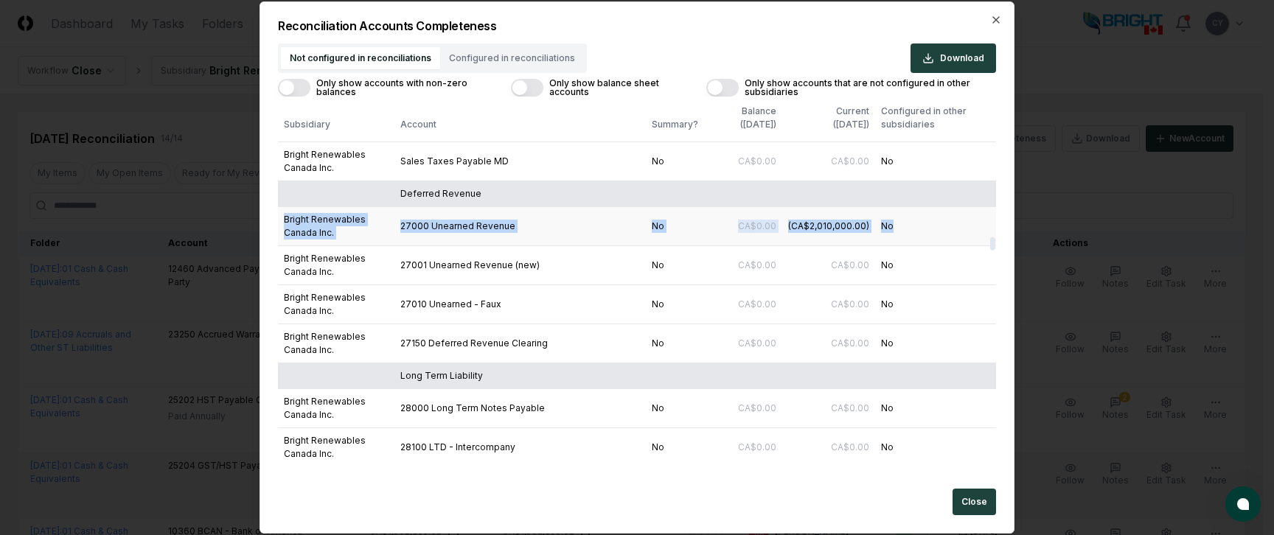
drag, startPoint x: 896, startPoint y: 226, endPoint x: 280, endPoint y: 220, distance: 615.5
click at [280, 220] on tr "Bright Renewables Canada Inc. 27000 Unearned Revenue No CA$0.00 (CA$2,010,000.0…" at bounding box center [637, 225] width 718 height 39
click at [813, 229] on div "(CA$2,010,000.00)" at bounding box center [828, 226] width 81 height 13
drag, startPoint x: 890, startPoint y: 226, endPoint x: 279, endPoint y: 217, distance: 611.1
click at [279, 217] on tr "Bright Renewables Canada Inc. 27000 Unearned Revenue No CA$0.00 (CA$2,010,000.0…" at bounding box center [637, 225] width 718 height 39
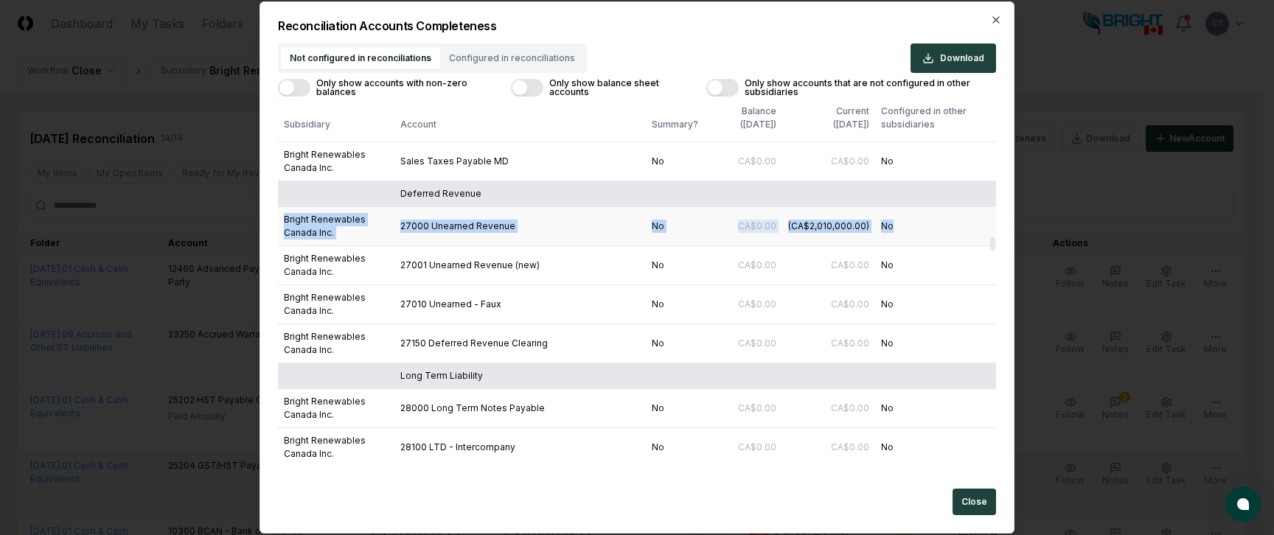
click at [557, 223] on td "27000 Unearned Revenue" at bounding box center [519, 225] width 251 height 39
drag, startPoint x: 286, startPoint y: 216, endPoint x: 915, endPoint y: 229, distance: 628.9
click at [915, 229] on tr "Bright Renewables Canada Inc. 27000 Unearned Revenue No CA$0.00 (CA$2,010,000.0…" at bounding box center [637, 225] width 718 height 39
click at [913, 225] on td "No" at bounding box center [935, 225] width 121 height 39
drag, startPoint x: 408, startPoint y: 226, endPoint x: 530, endPoint y: 224, distance: 121.6
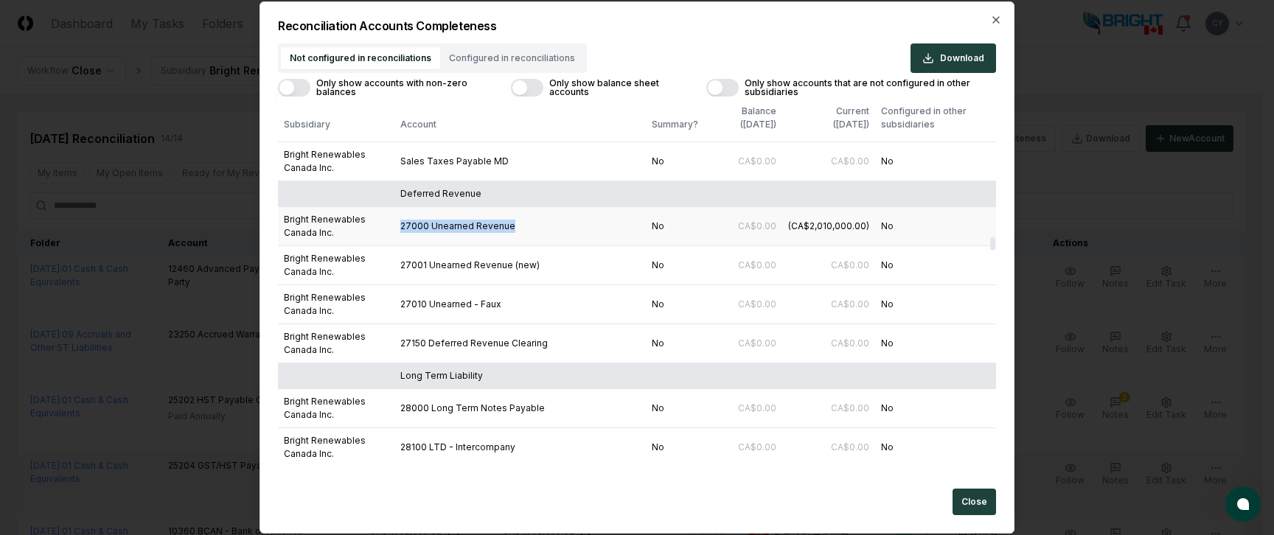
click at [530, 224] on td "27000 Unearned Revenue" at bounding box center [519, 225] width 251 height 39
drag, startPoint x: 711, startPoint y: 231, endPoint x: 927, endPoint y: 231, distance: 216.0
click at [927, 231] on tr "Bright Renewables Canada Inc. 27000 Unearned Revenue No CA$0.00 (CA$2,010,000.0…" at bounding box center [637, 225] width 718 height 39
click at [927, 231] on td "No" at bounding box center [935, 225] width 121 height 39
click at [994, 18] on icon "button" at bounding box center [996, 20] width 6 height 6
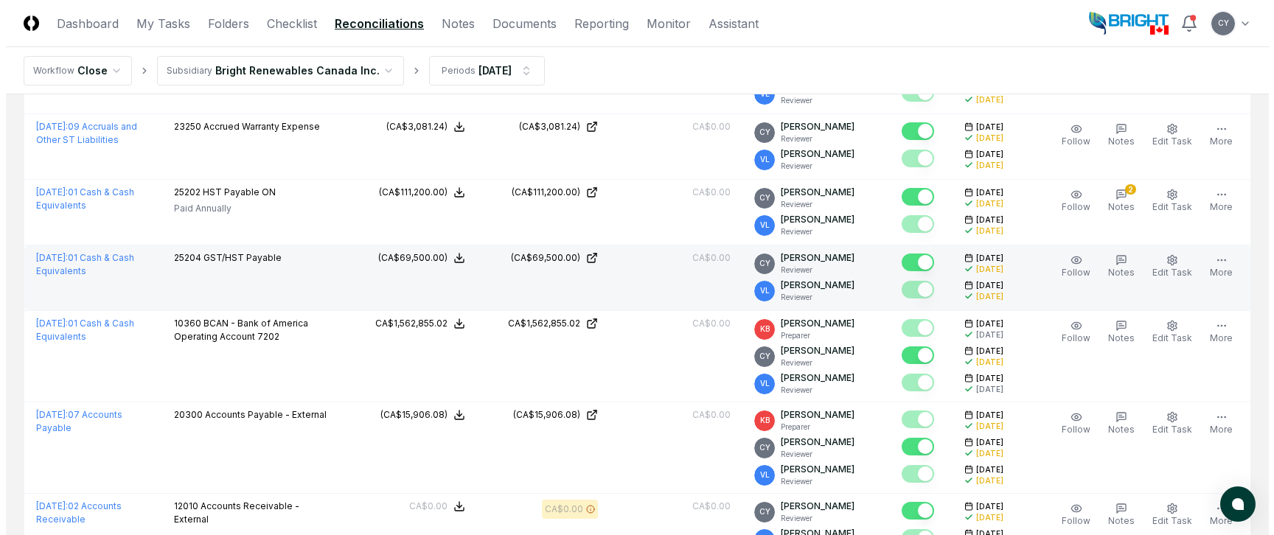
scroll to position [0, 0]
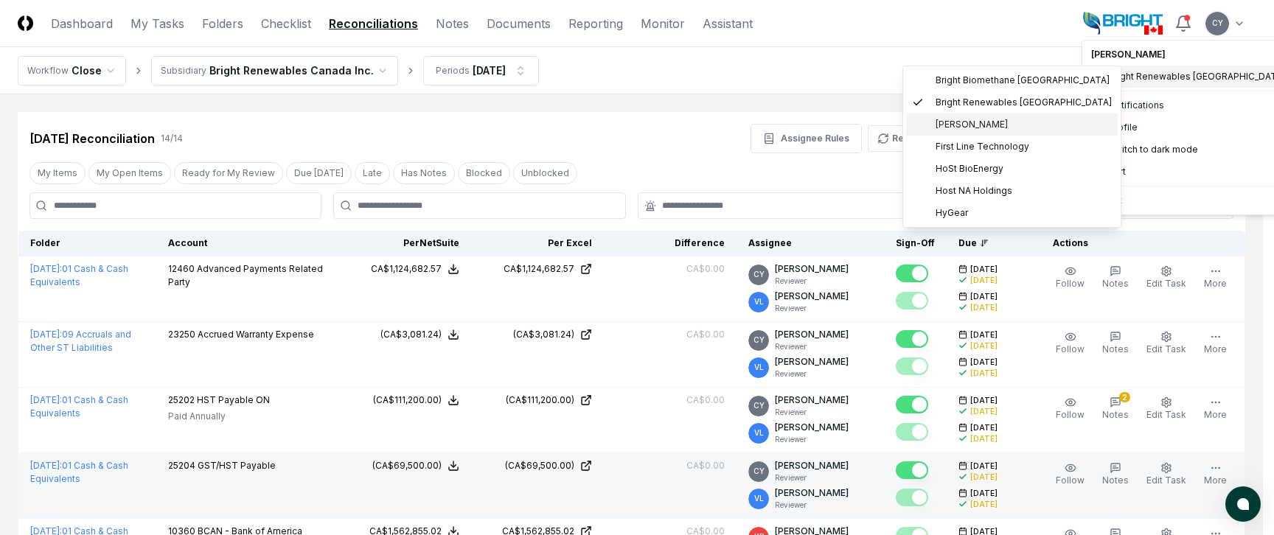
click at [939, 122] on span "Claro Renewables" at bounding box center [971, 124] width 72 height 13
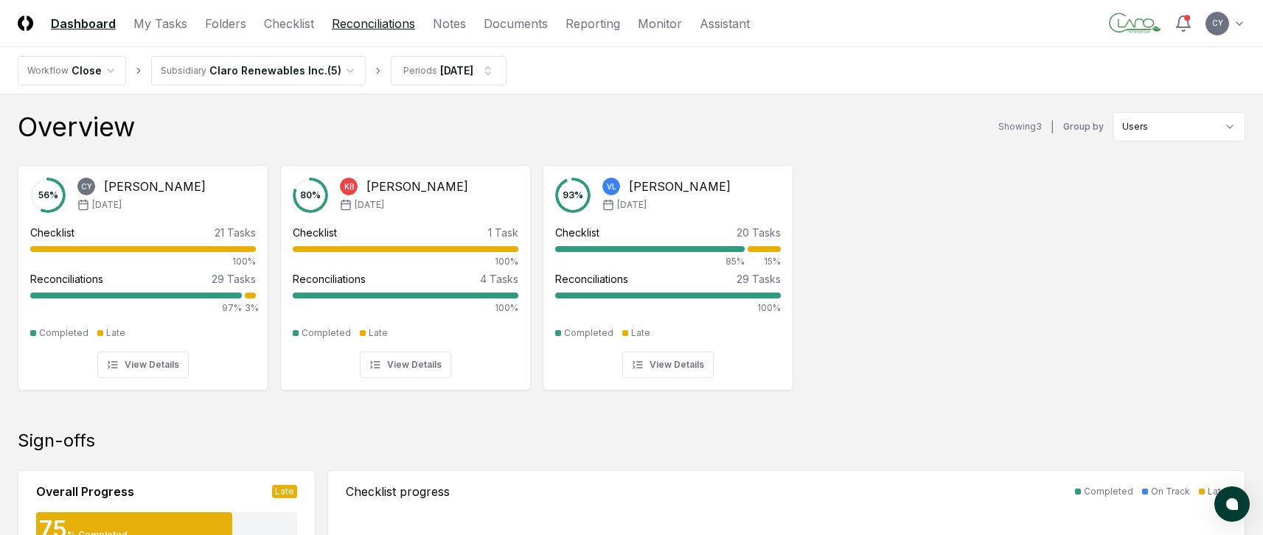
click at [370, 23] on link "Reconciliations" at bounding box center [373, 24] width 83 height 18
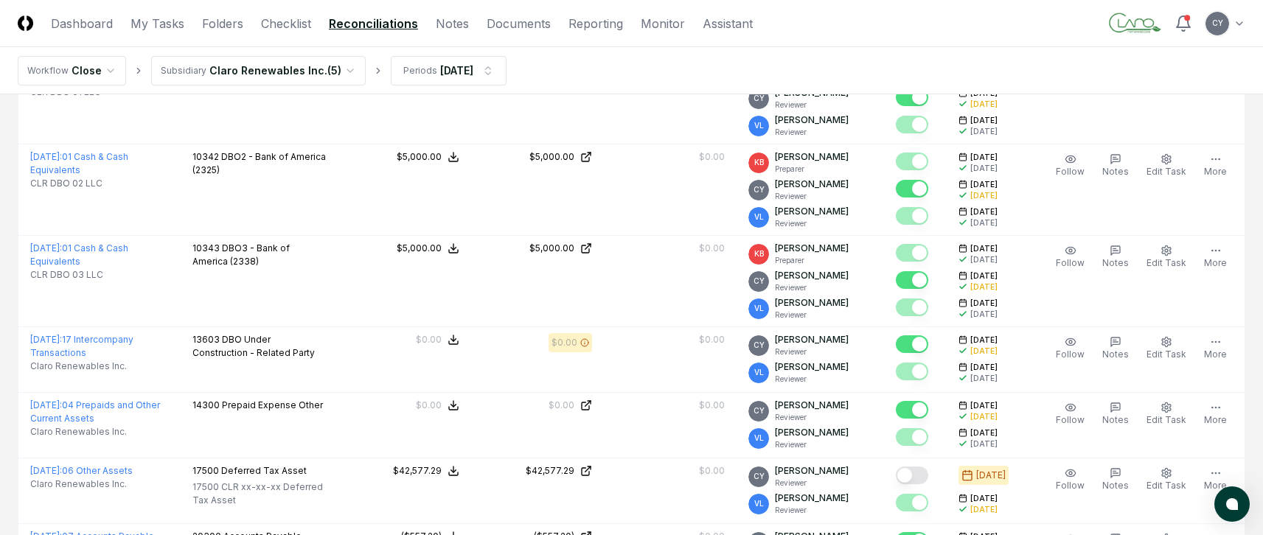
scroll to position [1327, 0]
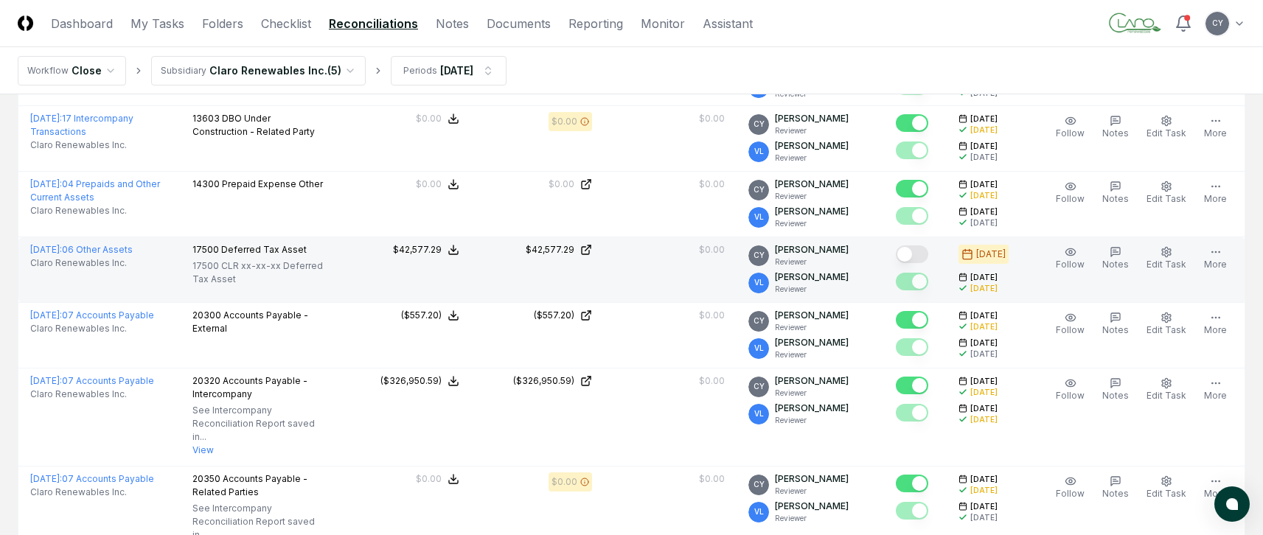
click at [928, 254] on button "Mark complete" at bounding box center [912, 254] width 32 height 18
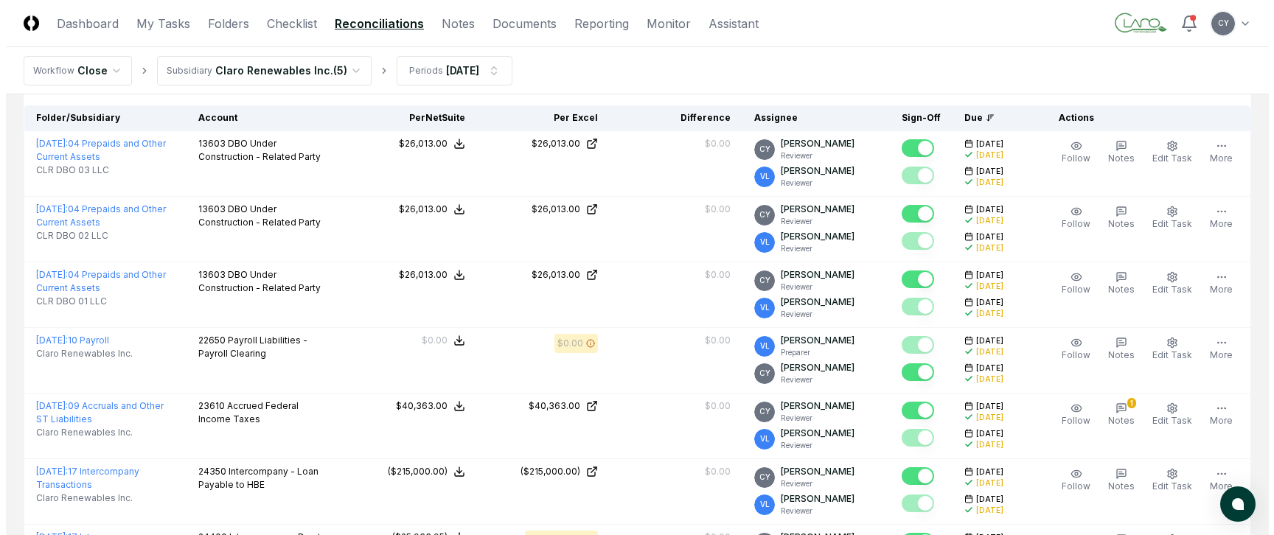
scroll to position [0, 0]
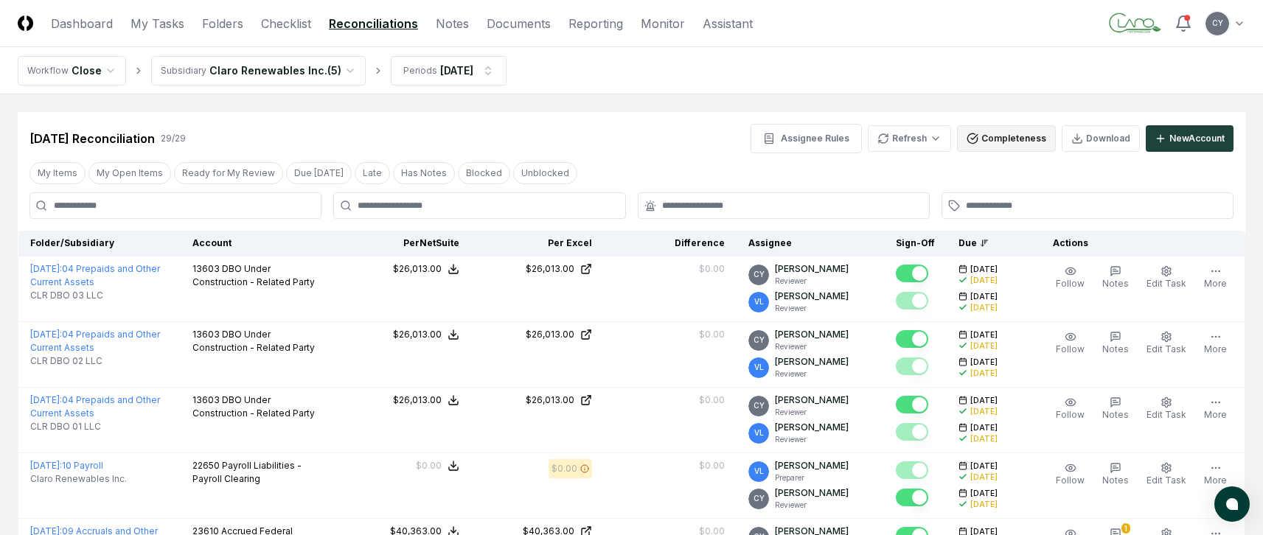
click at [1022, 132] on button "Completeness" at bounding box center [1006, 138] width 99 height 27
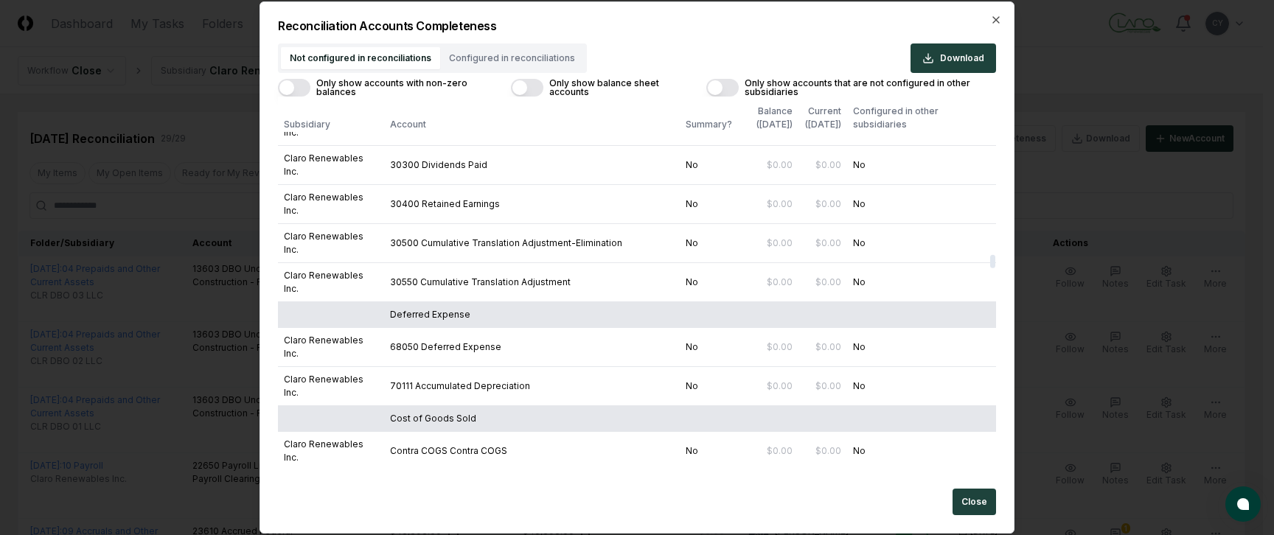
scroll to position [5307, 0]
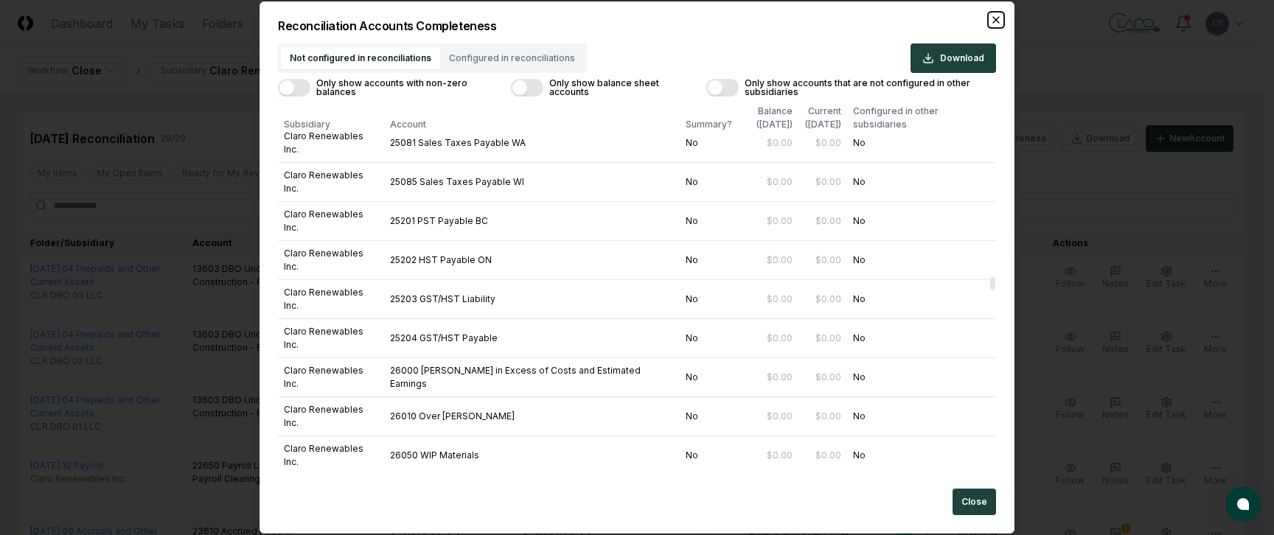
click at [997, 19] on icon "button" at bounding box center [996, 20] width 12 height 12
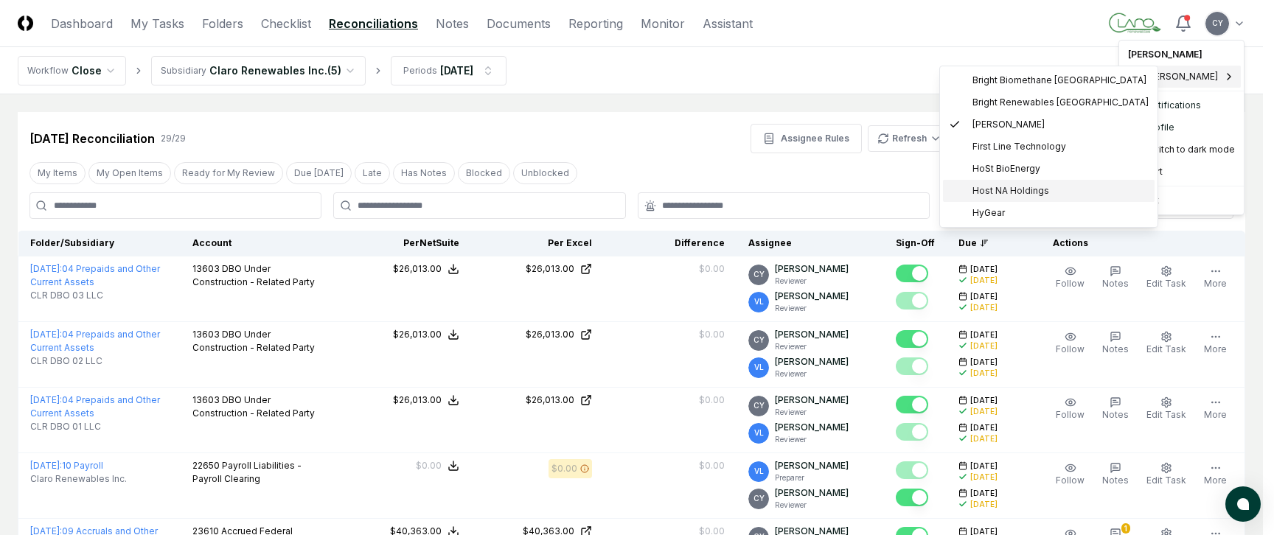
click at [984, 185] on span "Host NA Holdings" at bounding box center [1010, 190] width 77 height 13
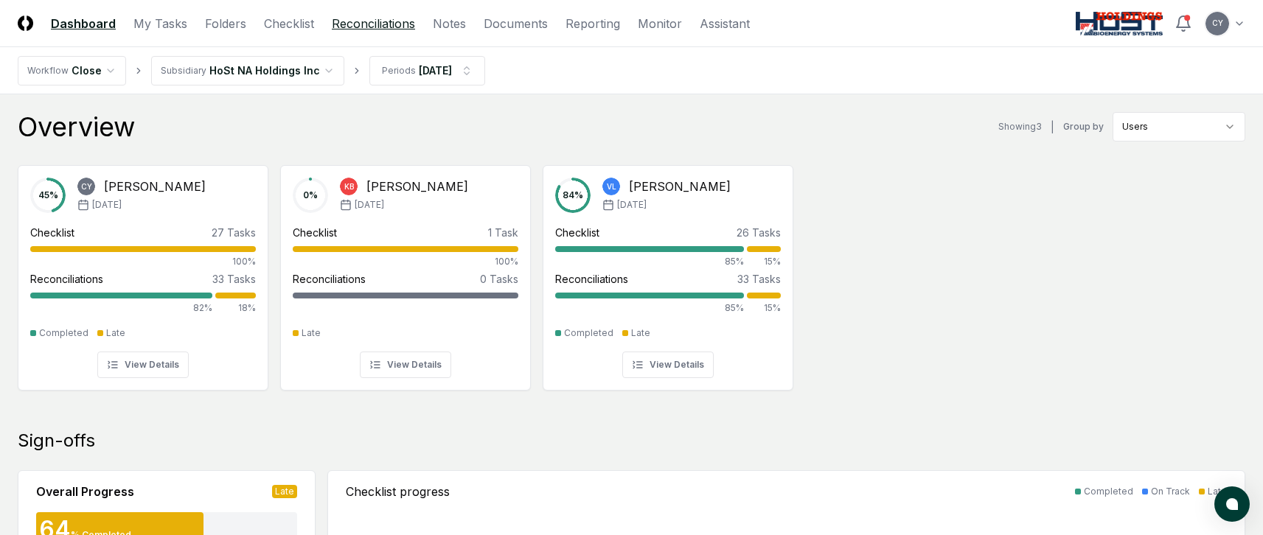
click at [374, 20] on link "Reconciliations" at bounding box center [373, 24] width 83 height 18
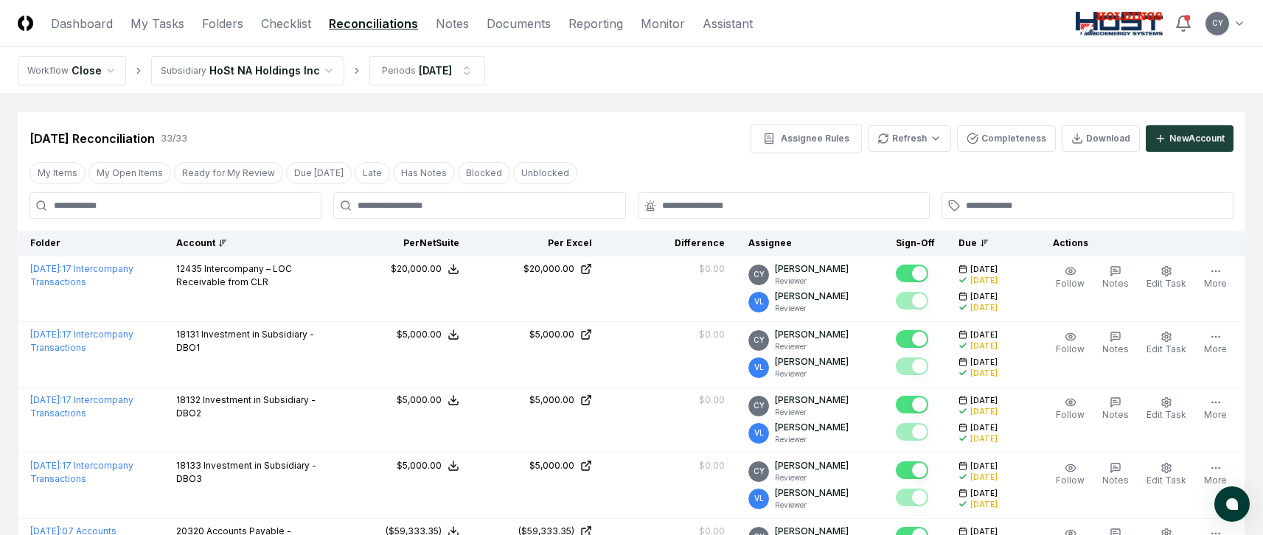
click at [206, 237] on div "Account" at bounding box center [251, 243] width 150 height 13
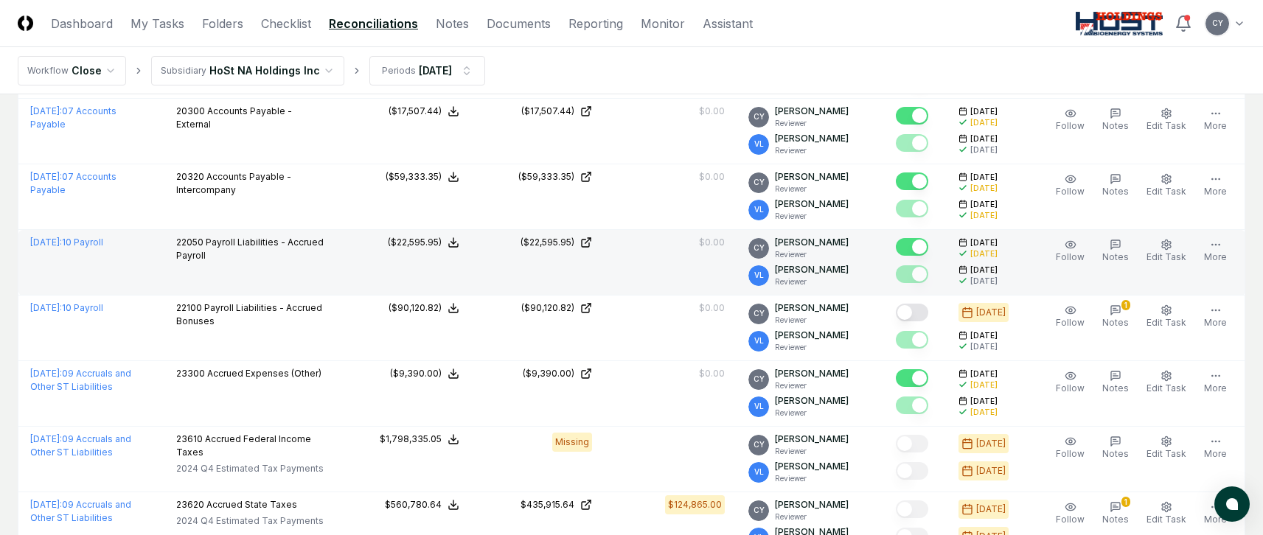
scroll to position [1548, 0]
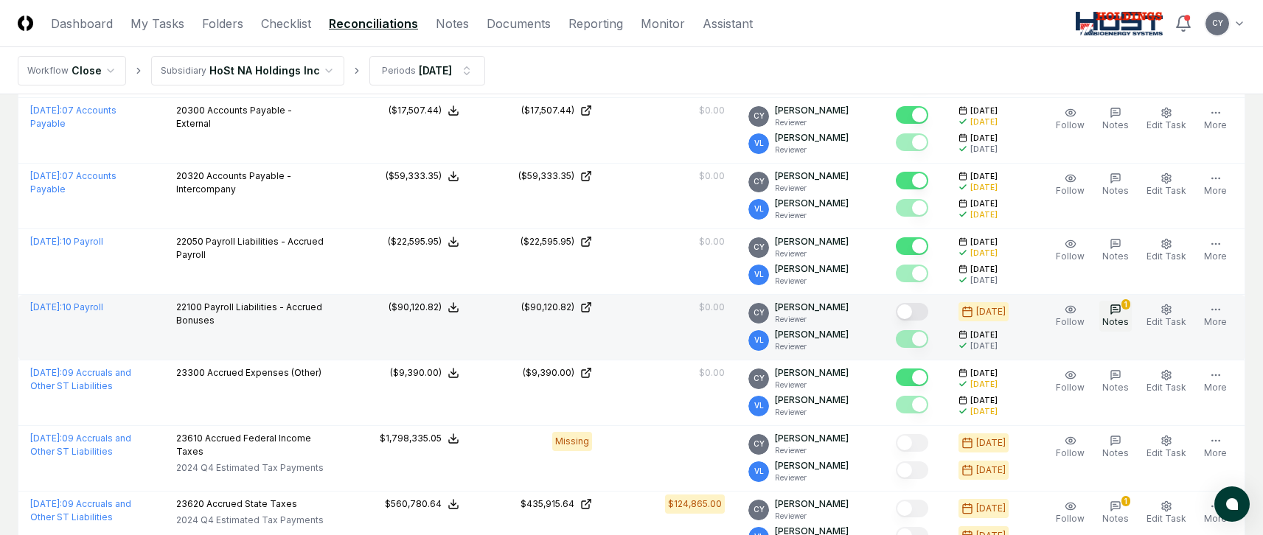
click at [1118, 310] on icon "button" at bounding box center [1115, 310] width 5 height 0
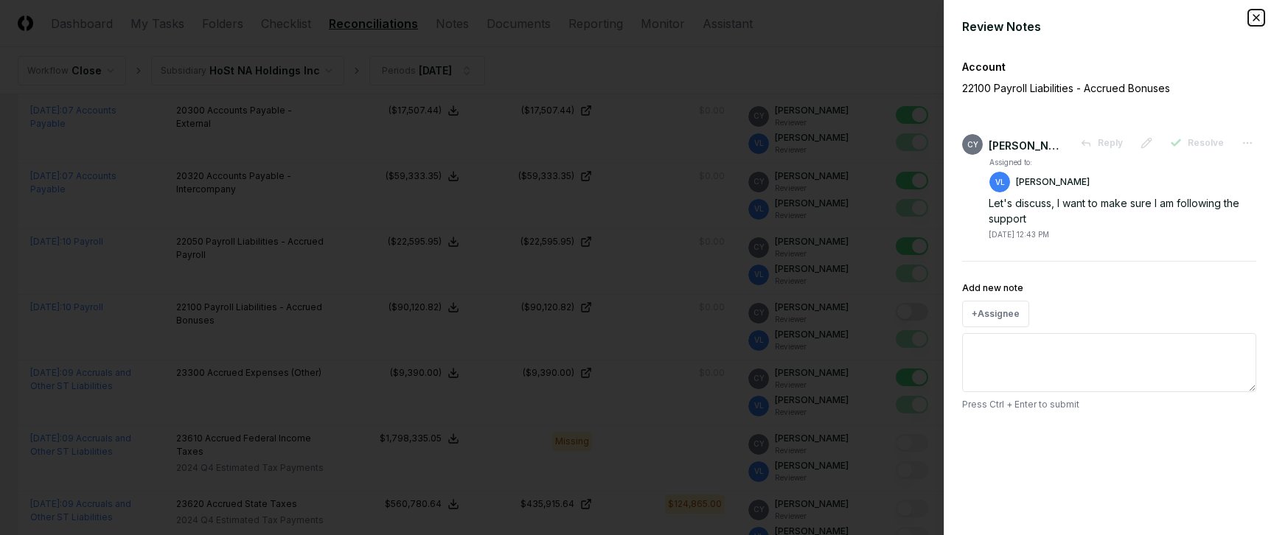
click at [1255, 15] on icon "button" at bounding box center [1256, 18] width 12 height 12
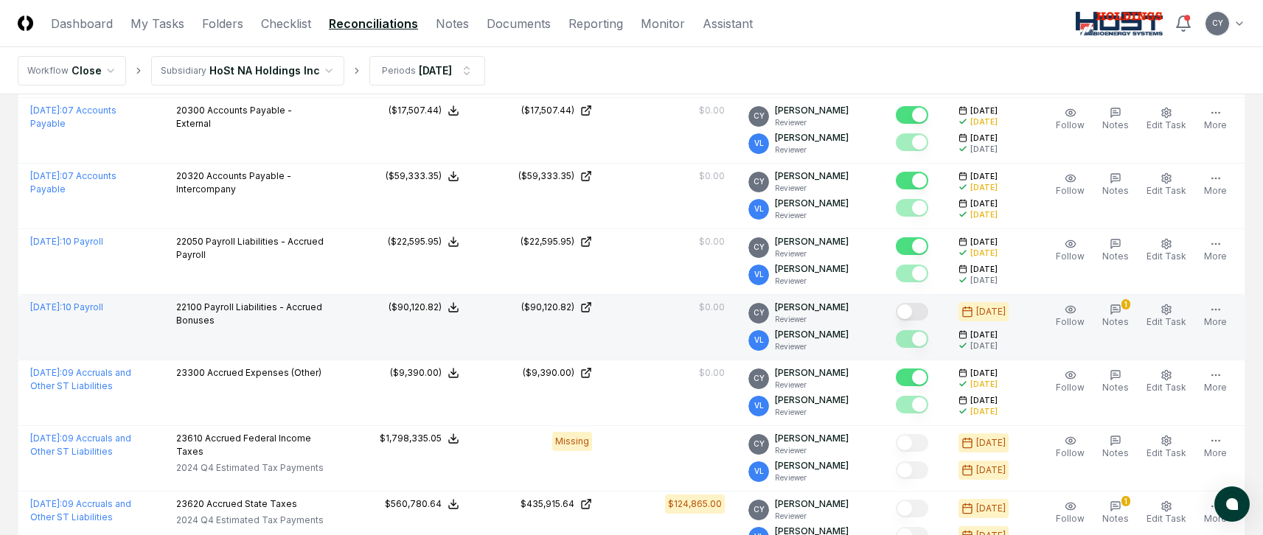
click at [928, 310] on button "Mark complete" at bounding box center [912, 312] width 32 height 18
click at [1121, 310] on icon "button" at bounding box center [1115, 310] width 12 height 12
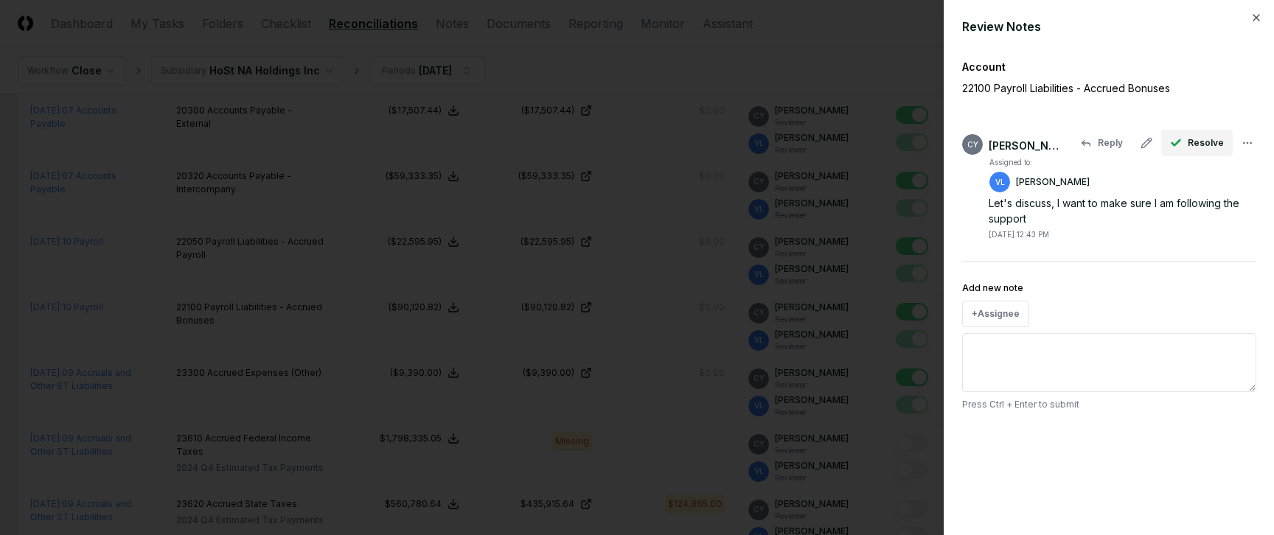
click at [1182, 144] on icon "button" at bounding box center [1176, 143] width 12 height 12
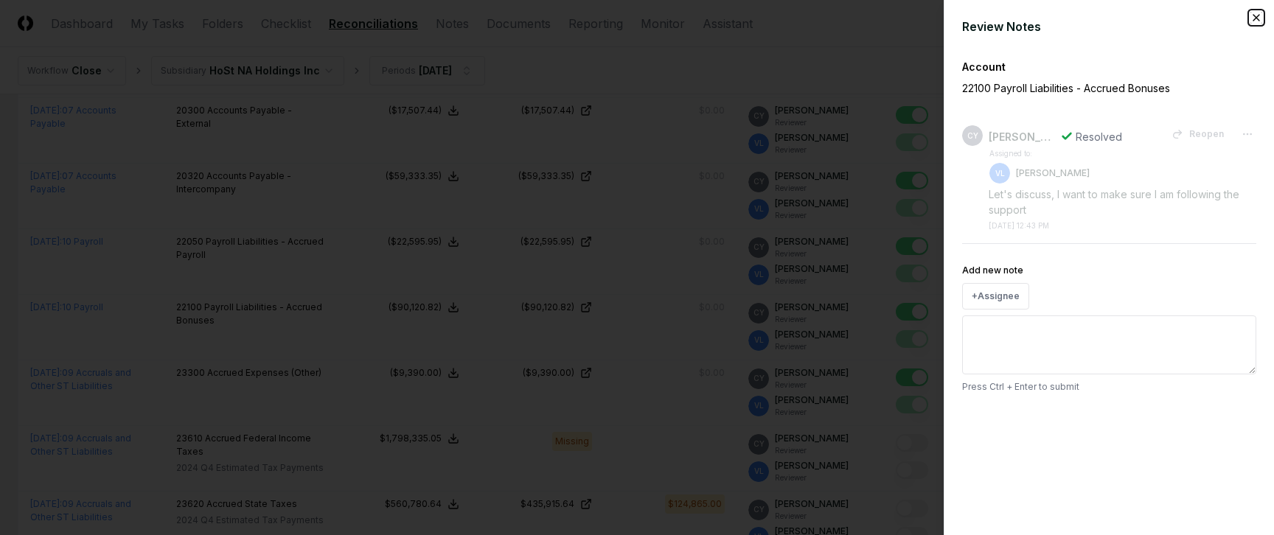
click at [1253, 21] on icon "button" at bounding box center [1256, 18] width 6 height 6
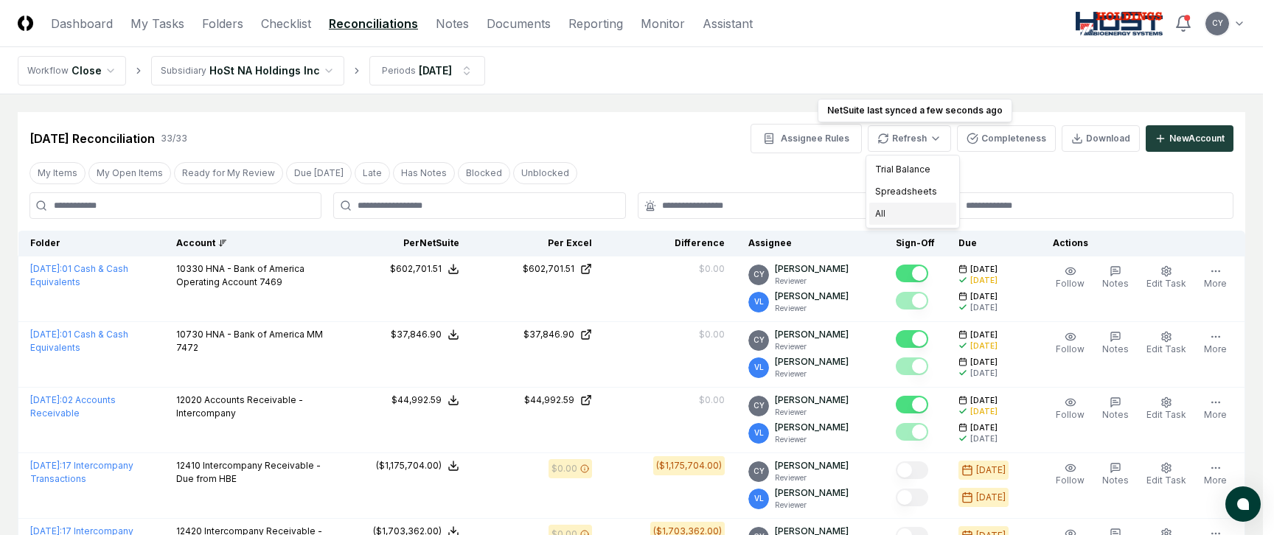
click at [881, 212] on div "All" at bounding box center [912, 214] width 87 height 22
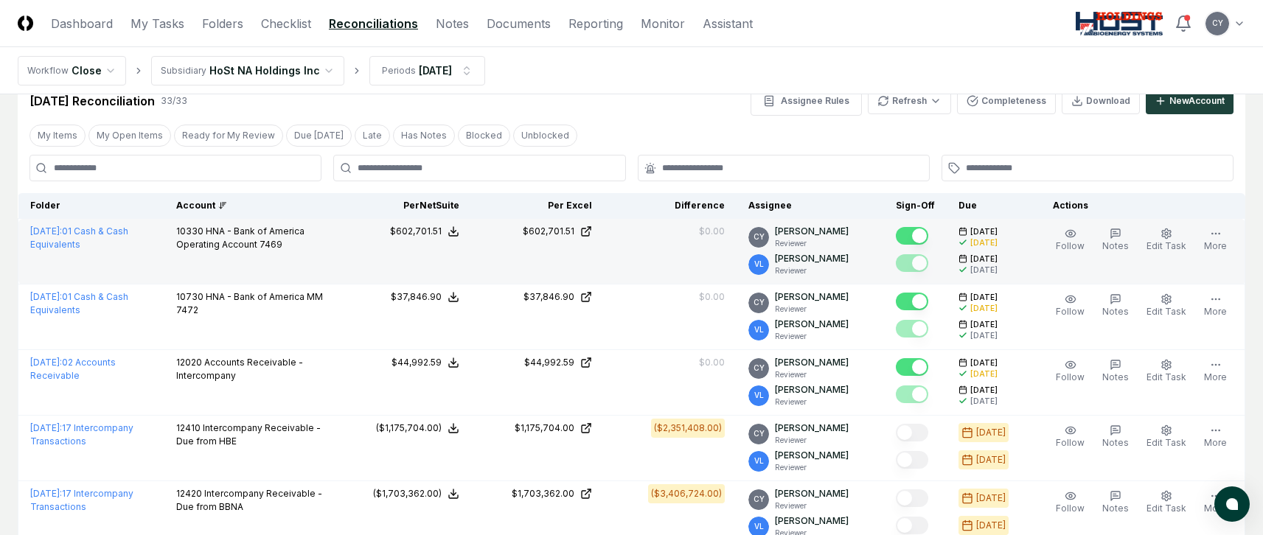
scroll to position [74, 0]
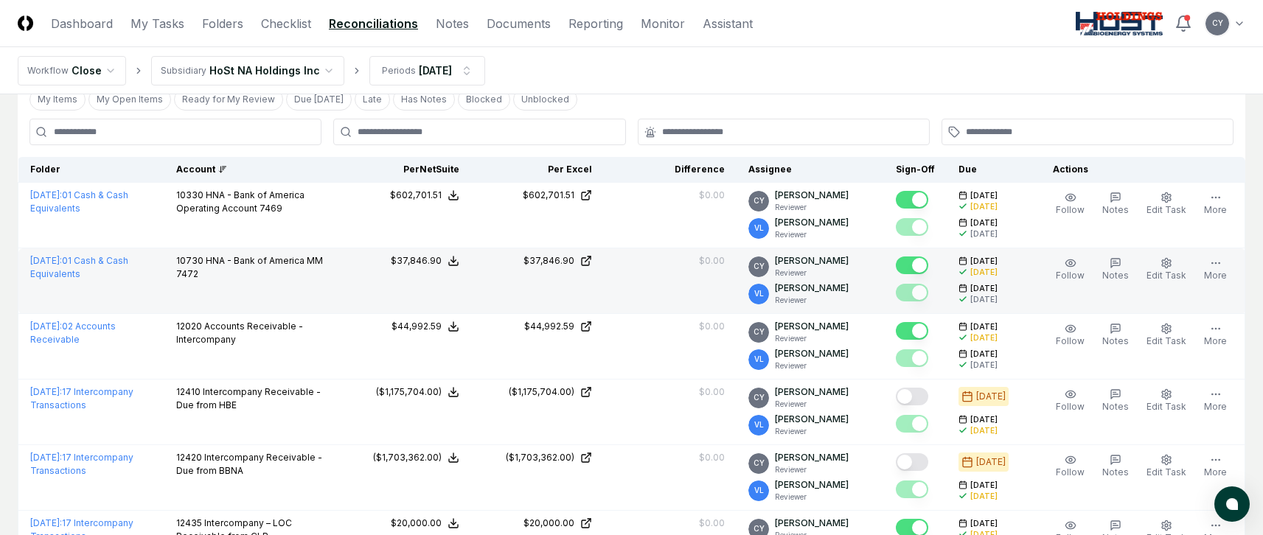
scroll to position [147, 0]
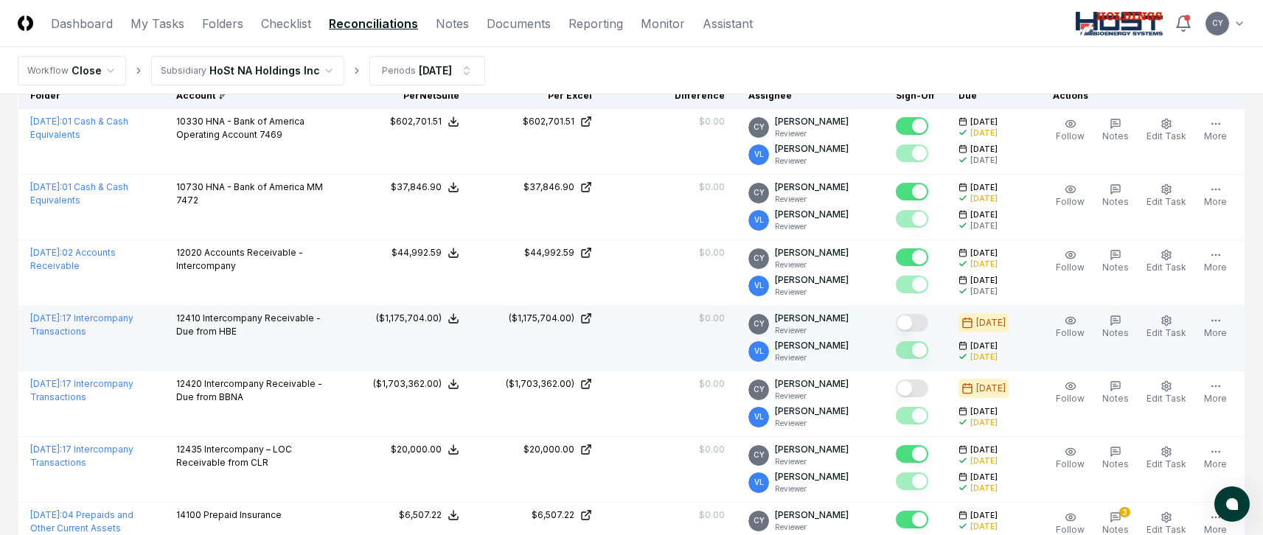
click at [924, 324] on button "Mark complete" at bounding box center [912, 323] width 32 height 18
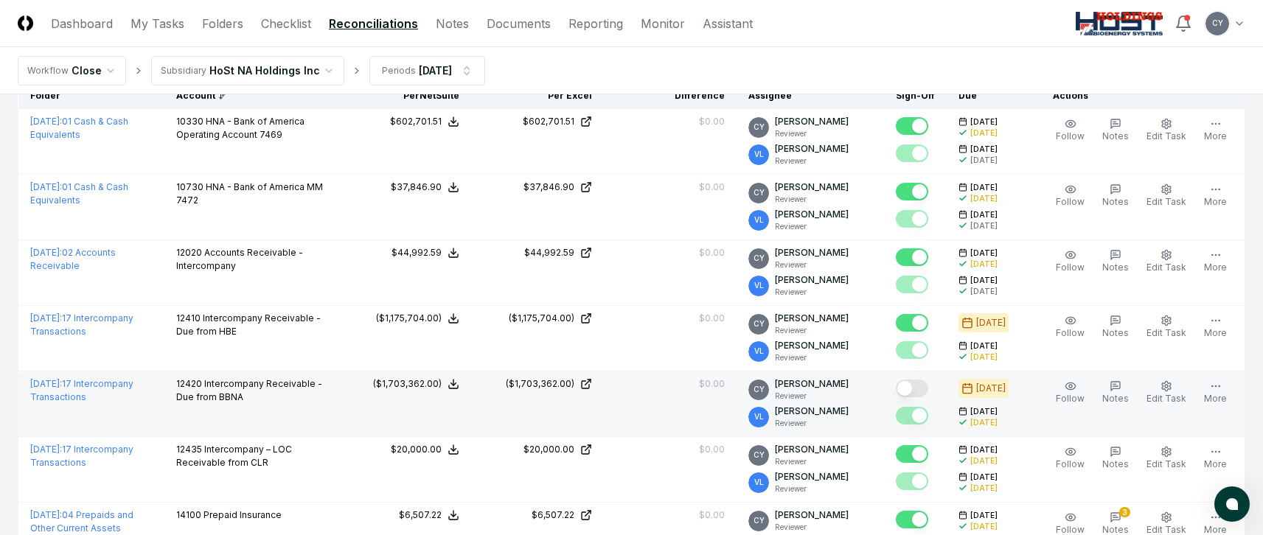
click at [928, 383] on button "Mark complete" at bounding box center [912, 389] width 32 height 18
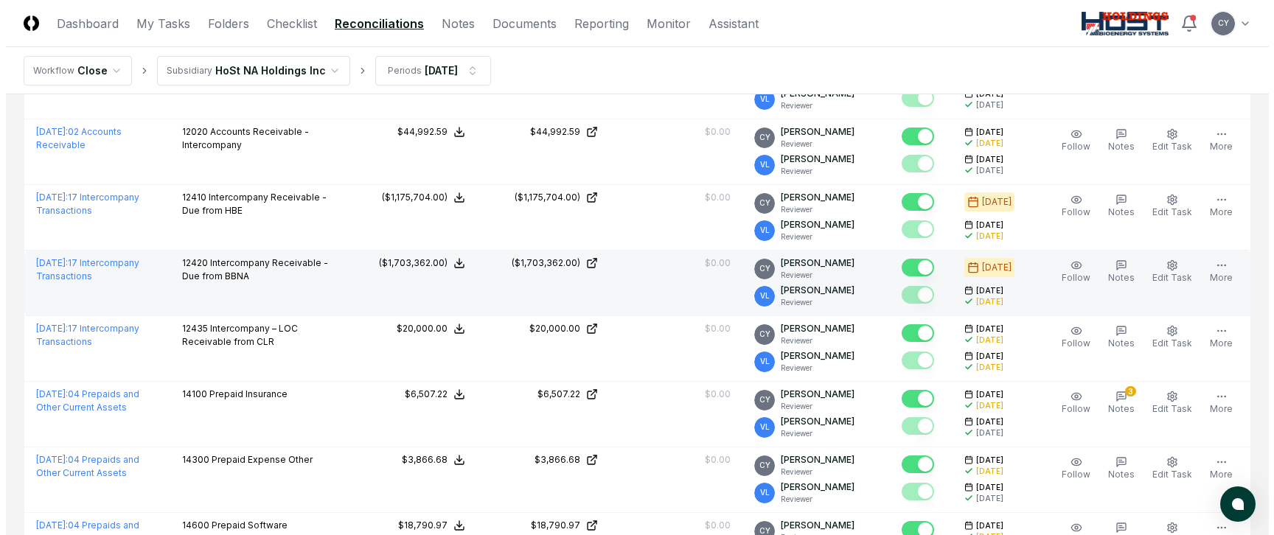
scroll to position [295, 0]
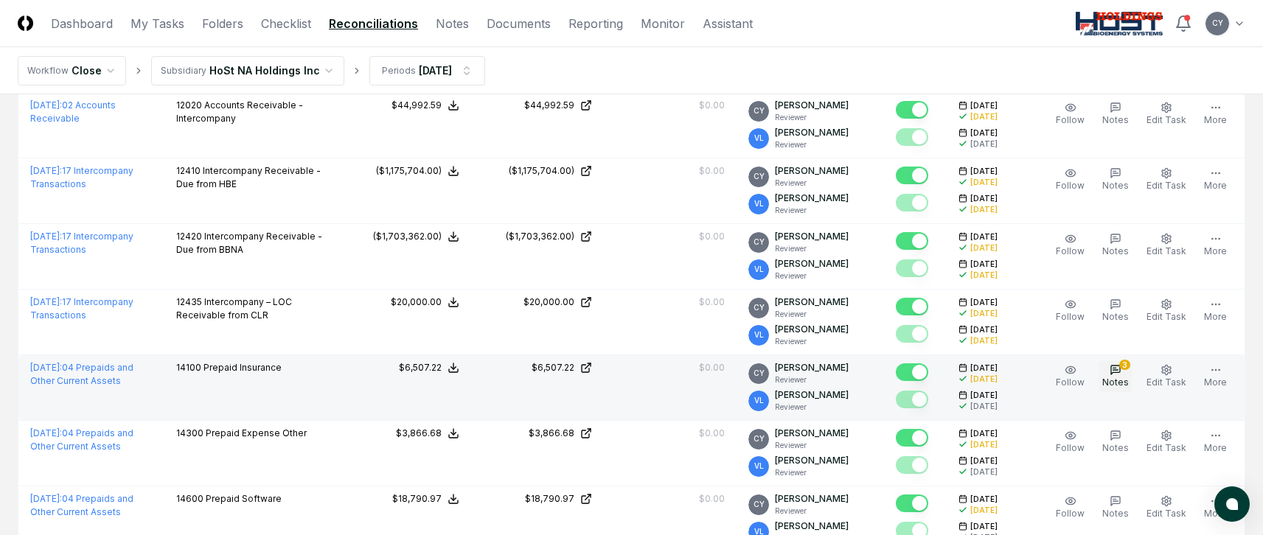
click at [1126, 369] on div "3" at bounding box center [1124, 365] width 11 height 10
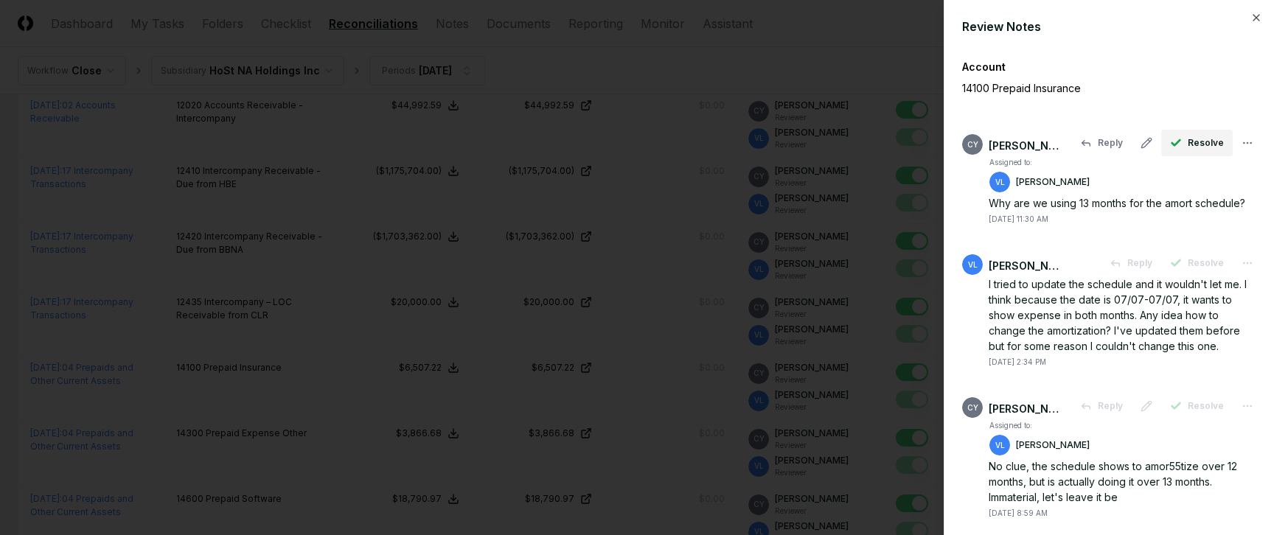
click at [1188, 140] on span "Resolve" at bounding box center [1206, 142] width 36 height 13
click at [1188, 270] on span "Resolve" at bounding box center [1206, 263] width 36 height 13
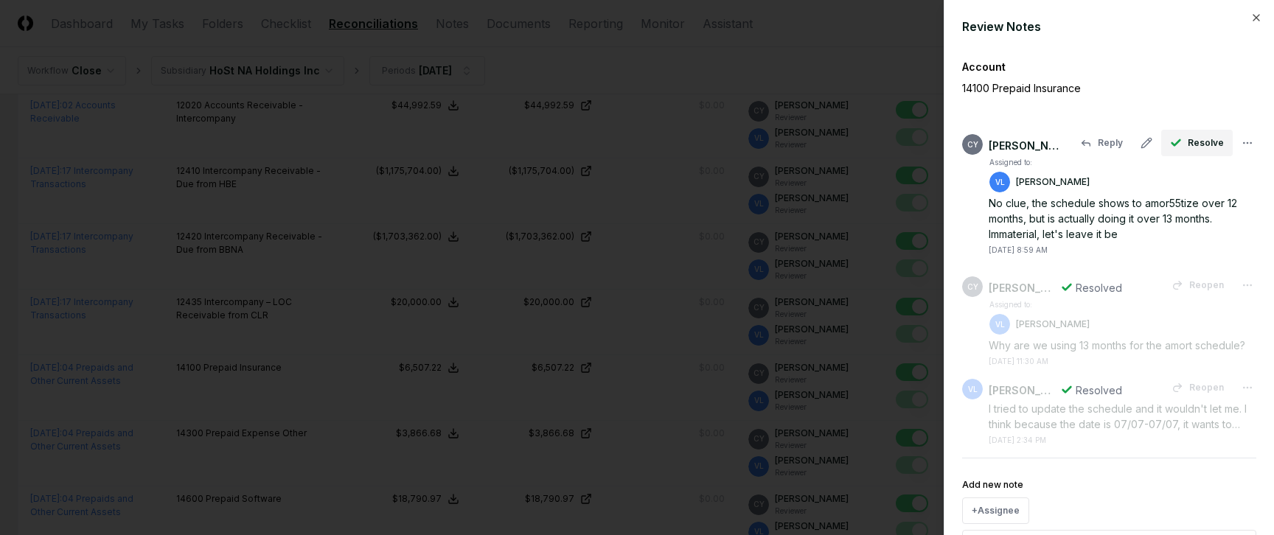
click at [1199, 142] on span "Resolve" at bounding box center [1206, 142] width 36 height 13
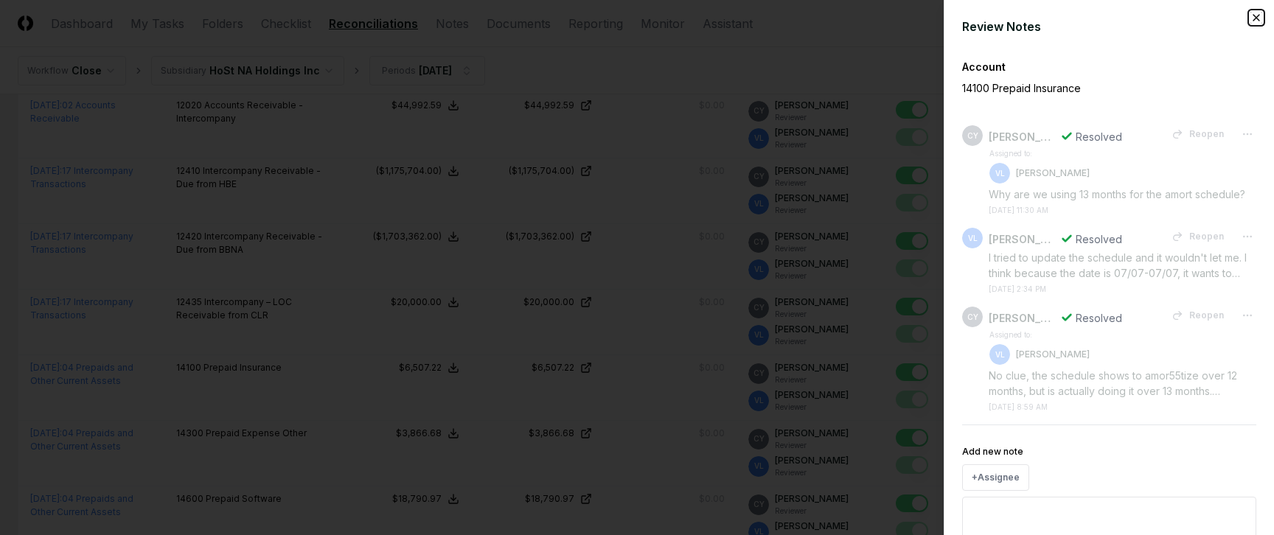
click at [1250, 15] on icon "button" at bounding box center [1256, 18] width 12 height 12
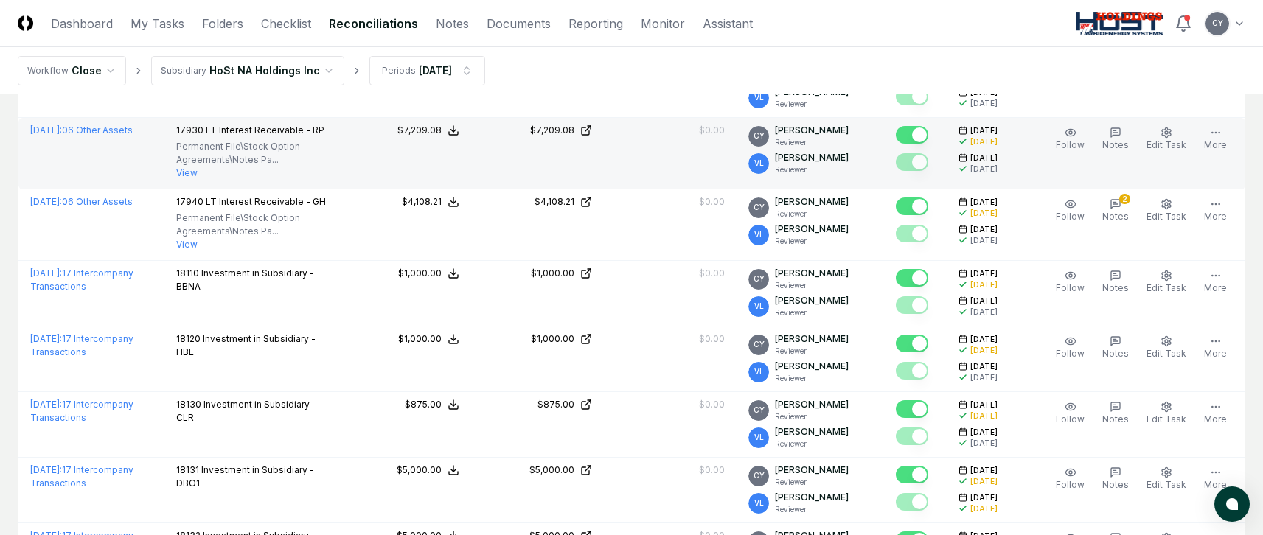
scroll to position [958, 0]
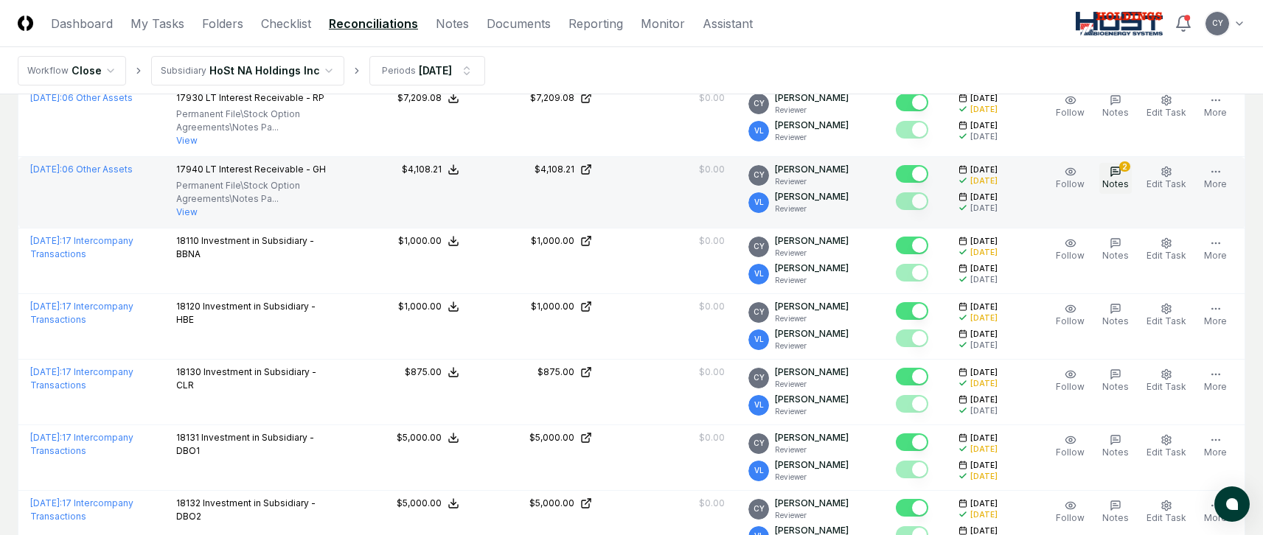
click at [1120, 174] on icon "button" at bounding box center [1115, 171] width 9 height 9
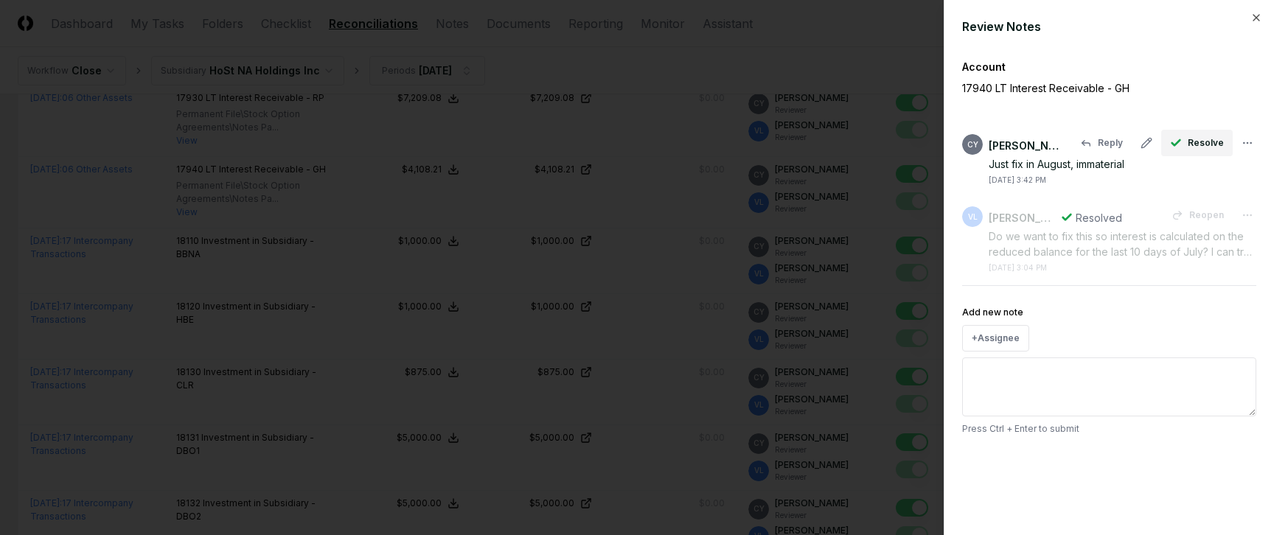
click at [1203, 141] on span "Resolve" at bounding box center [1206, 142] width 36 height 13
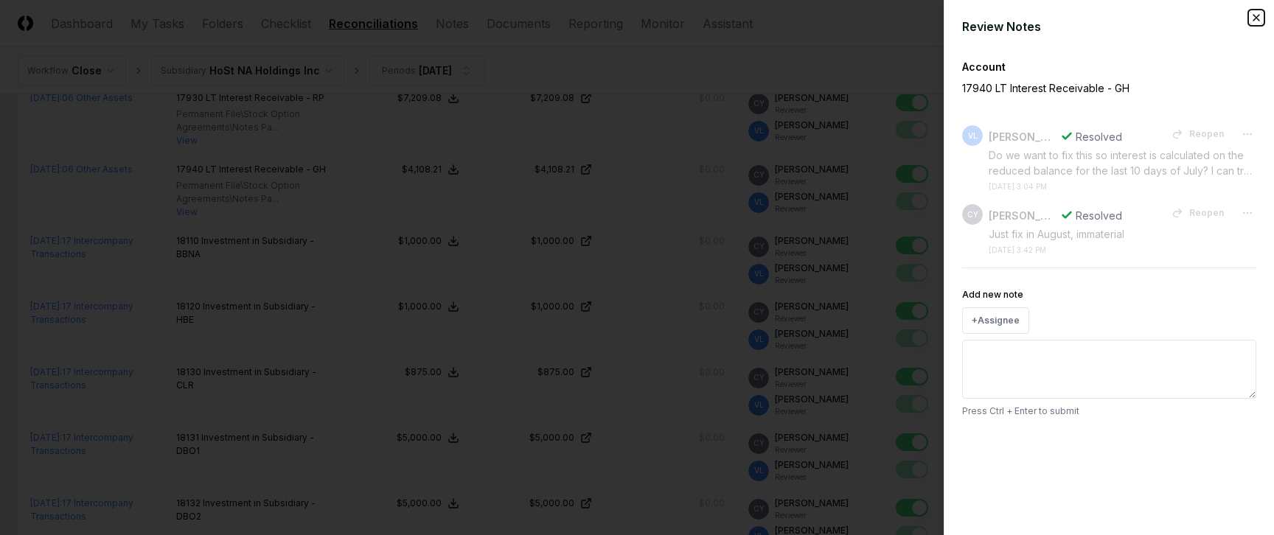
click at [1252, 14] on icon "button" at bounding box center [1256, 18] width 12 height 12
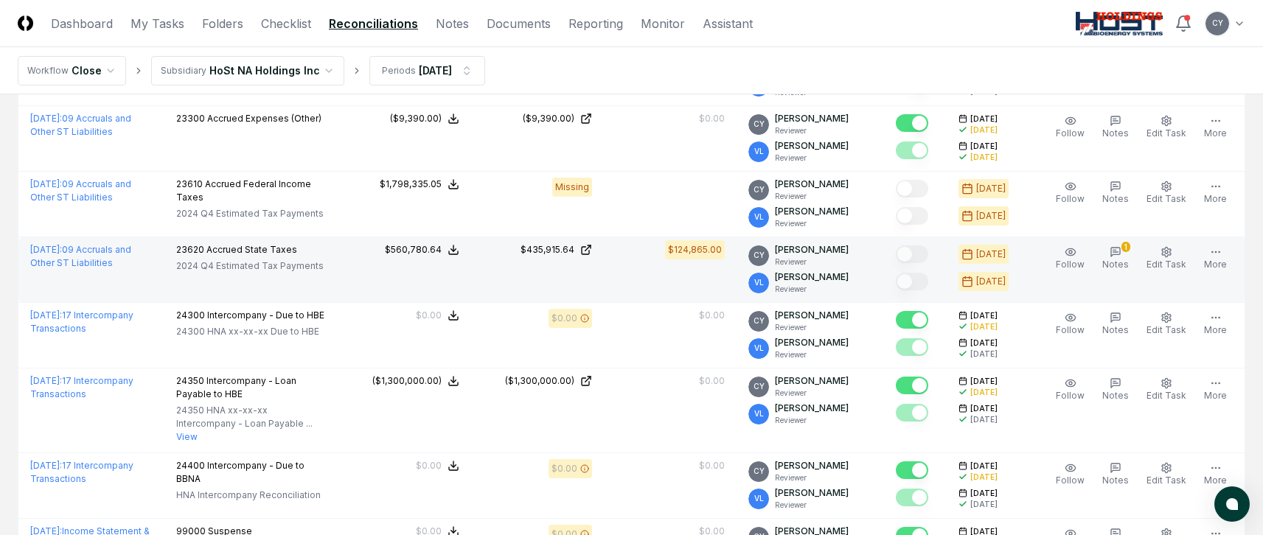
scroll to position [1729, 0]
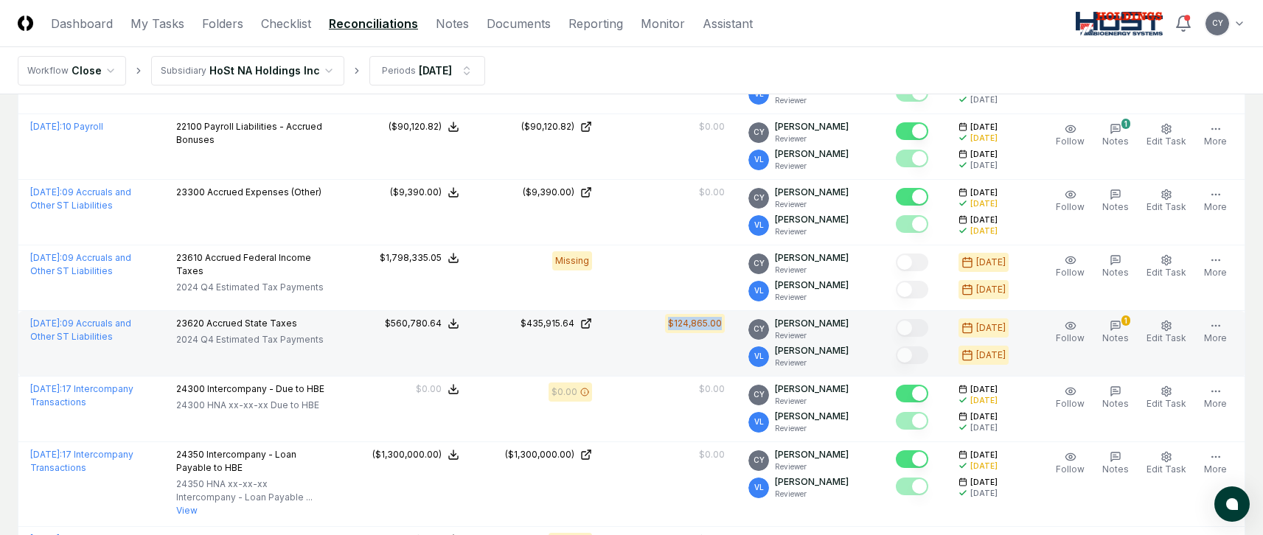
drag, startPoint x: 680, startPoint y: 324, endPoint x: 730, endPoint y: 327, distance: 49.5
click at [722, 327] on div "$124,865.00" at bounding box center [695, 323] width 54 height 13
click at [718, 341] on td "$124,865.00" at bounding box center [670, 344] width 133 height 66
drag, startPoint x: 680, startPoint y: 326, endPoint x: 737, endPoint y: 327, distance: 56.8
click at [736, 327] on td "$124,865.00" at bounding box center [670, 344] width 133 height 66
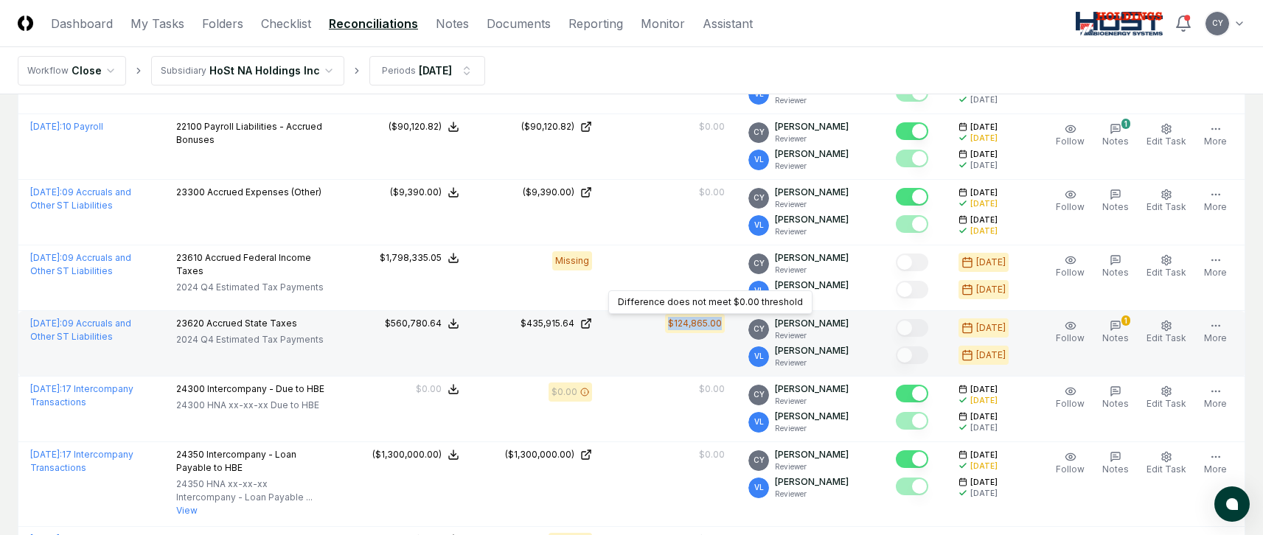
click at [718, 338] on td "$124,865.00 Difference does not meet $0.00 threshold Difference does not meet $…" at bounding box center [670, 344] width 133 height 66
drag, startPoint x: 729, startPoint y: 321, endPoint x: 663, endPoint y: 315, distance: 65.8
click at [663, 315] on td "$124,865.00" at bounding box center [670, 344] width 133 height 66
click at [659, 353] on td "$124,865.00" at bounding box center [670, 344] width 133 height 66
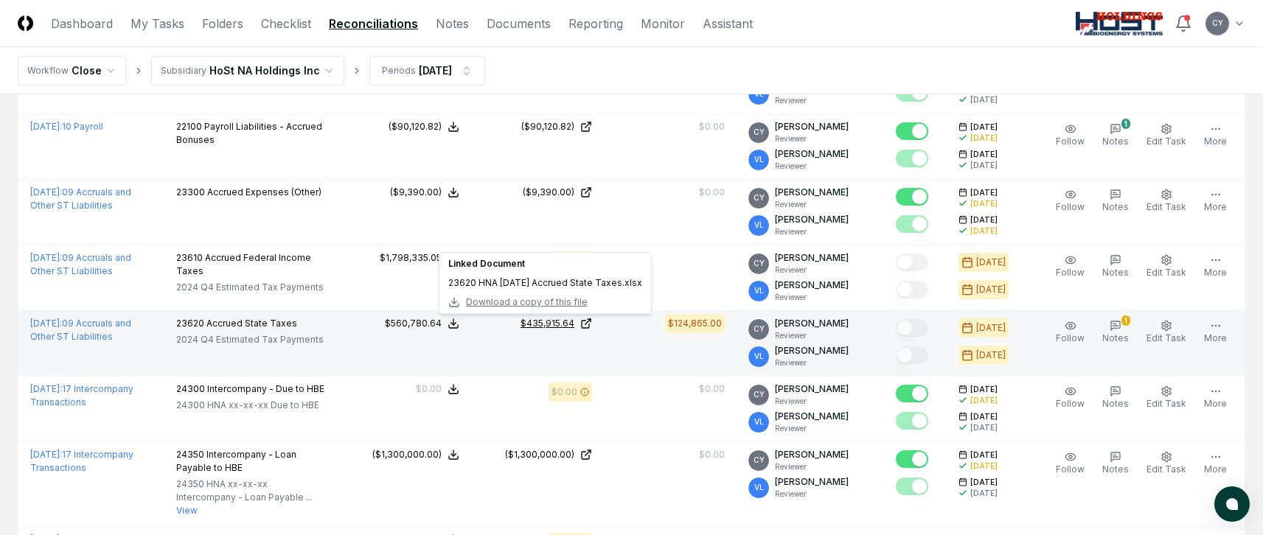
click at [568, 322] on div "$435,915.64" at bounding box center [547, 323] width 54 height 13
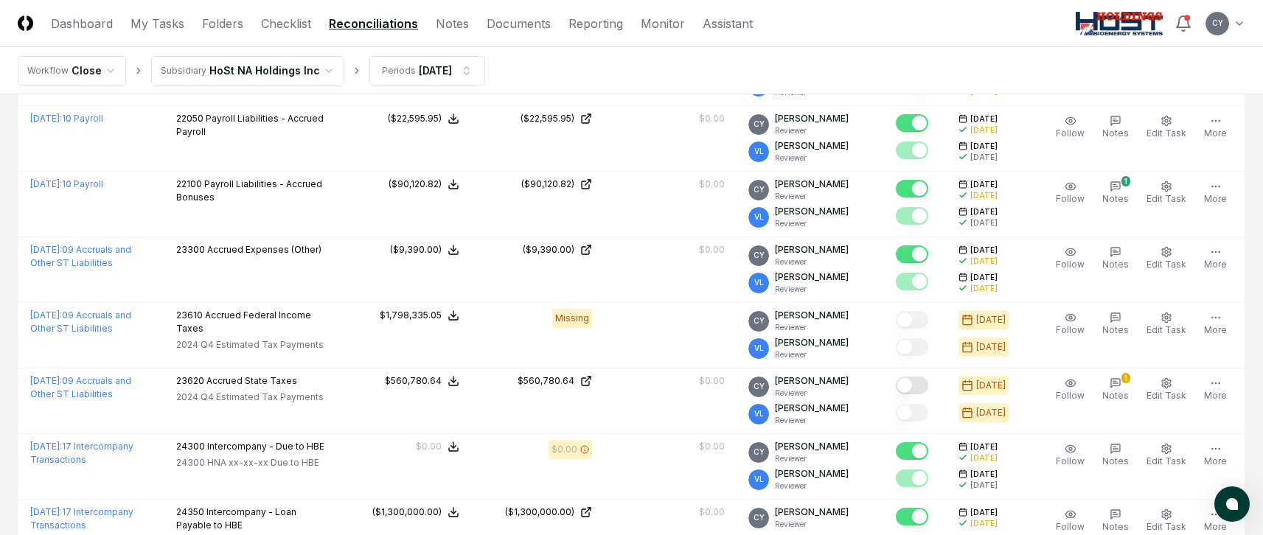
scroll to position [1695, 0]
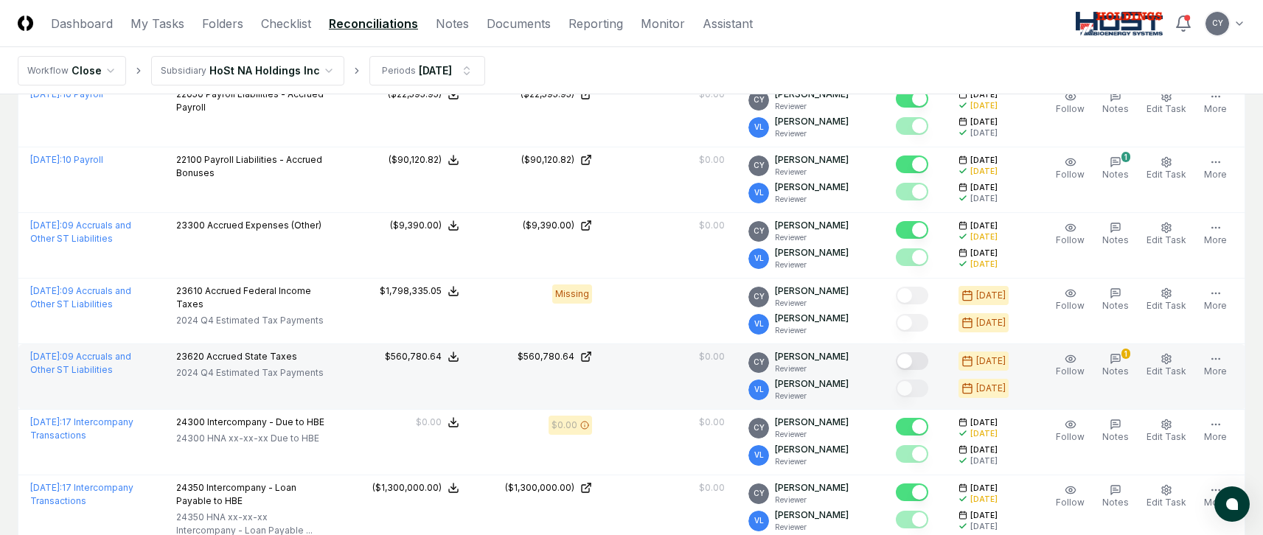
click at [928, 362] on button "Mark complete" at bounding box center [912, 361] width 32 height 18
click at [1120, 355] on icon "button" at bounding box center [1115, 359] width 9 height 9
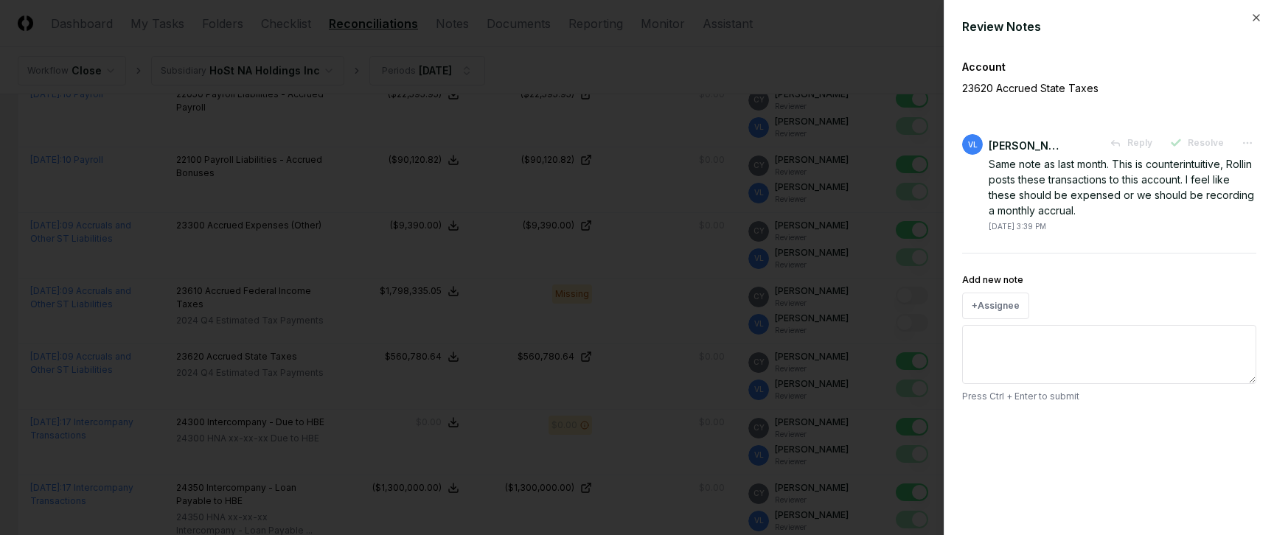
click at [1263, 14] on div "Review Notes Account 23620 Accrued State Taxes [PERSON_NAME] Reply Resolve Same…" at bounding box center [1109, 267] width 330 height 535
click at [1258, 16] on icon "button" at bounding box center [1256, 18] width 12 height 12
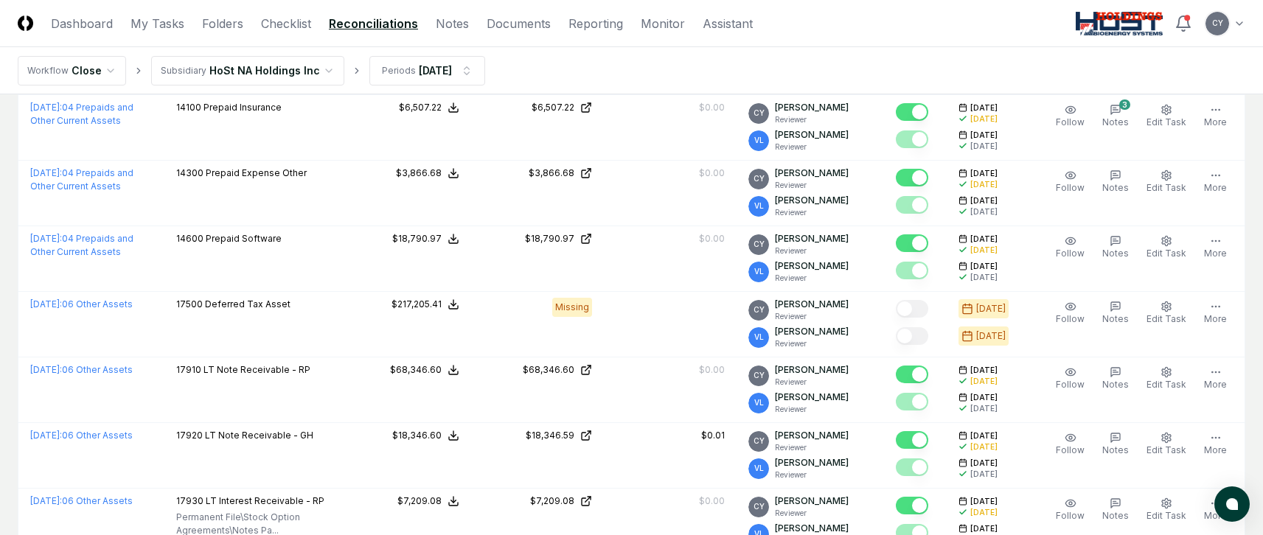
scroll to position [549, 0]
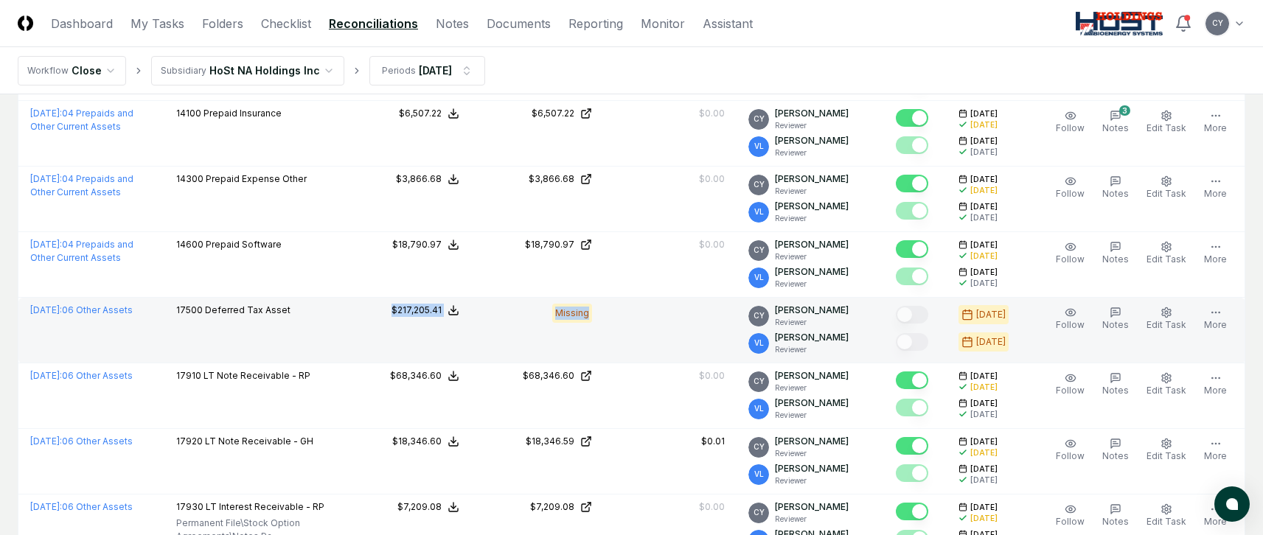
drag, startPoint x: 661, startPoint y: 313, endPoint x: 374, endPoint y: 313, distance: 287.5
click at [374, 313] on tr "[DATE] : 06 Other Assets 17500 Deferred Tax Asset NetSuite : $217,205.41 Excel:…" at bounding box center [631, 331] width 1227 height 66
click at [657, 332] on td at bounding box center [670, 331] width 133 height 66
drag, startPoint x: 628, startPoint y: 315, endPoint x: 543, endPoint y: 315, distance: 84.8
click at [543, 315] on tr "[DATE] : 06 Other Assets 17500 Deferred Tax Asset NetSuite : $217,205.41 Excel:…" at bounding box center [631, 331] width 1227 height 66
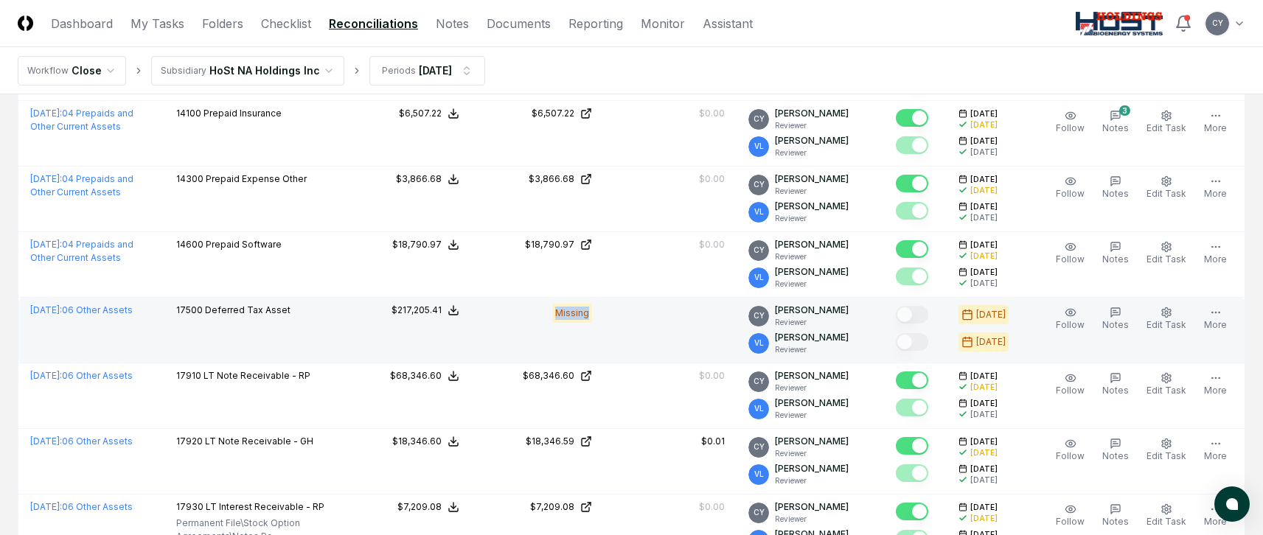
click at [643, 328] on td at bounding box center [670, 331] width 133 height 66
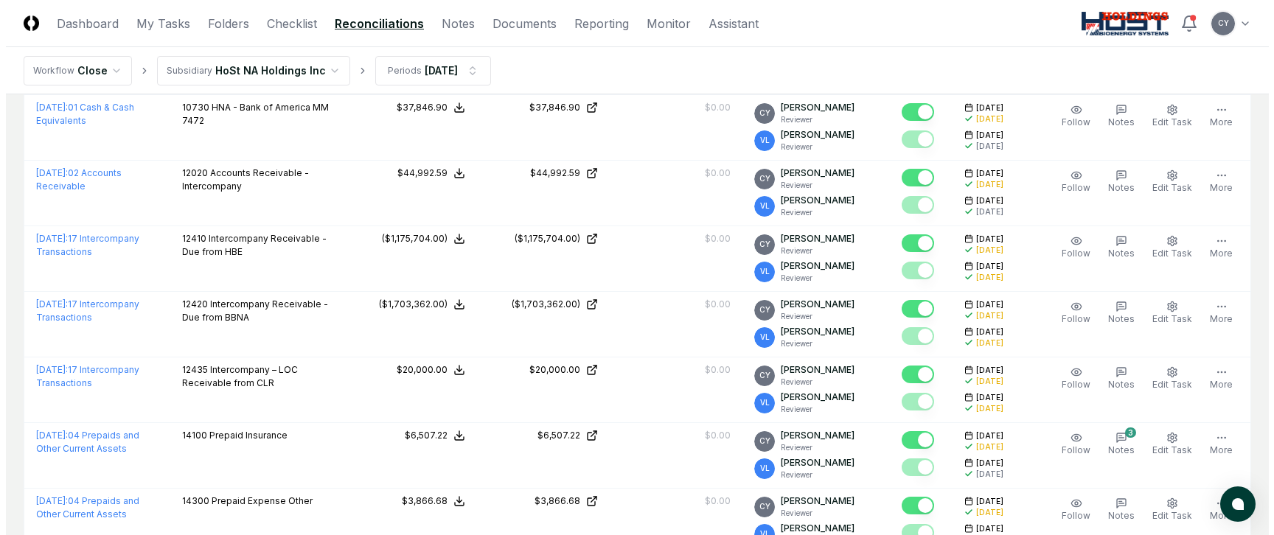
scroll to position [181, 0]
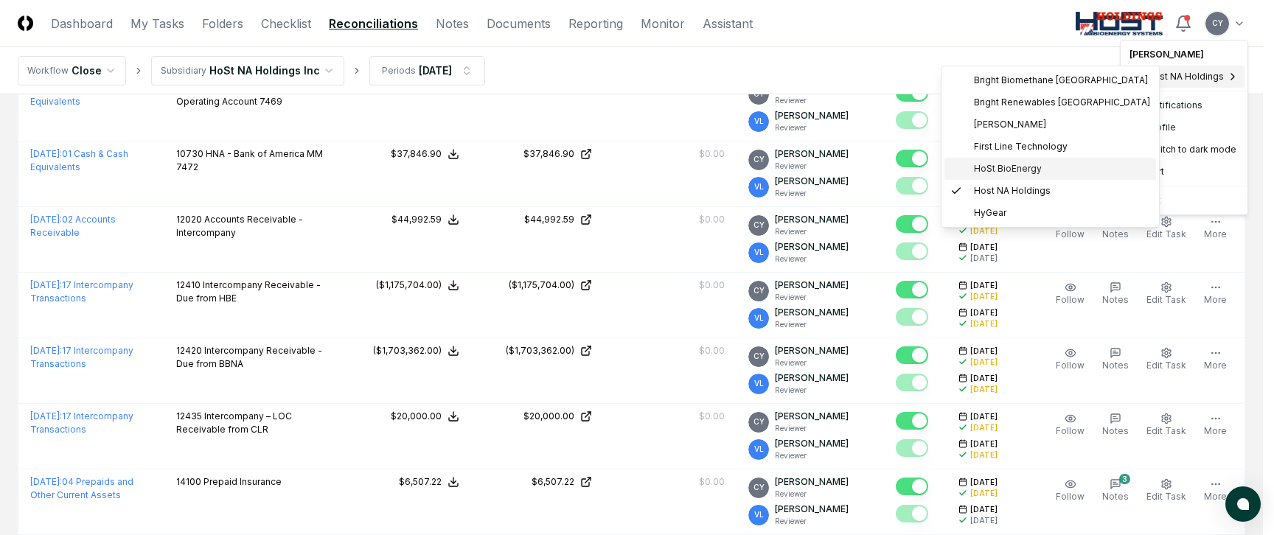
click at [999, 164] on span "HoSt BioEnergy" at bounding box center [1008, 168] width 68 height 13
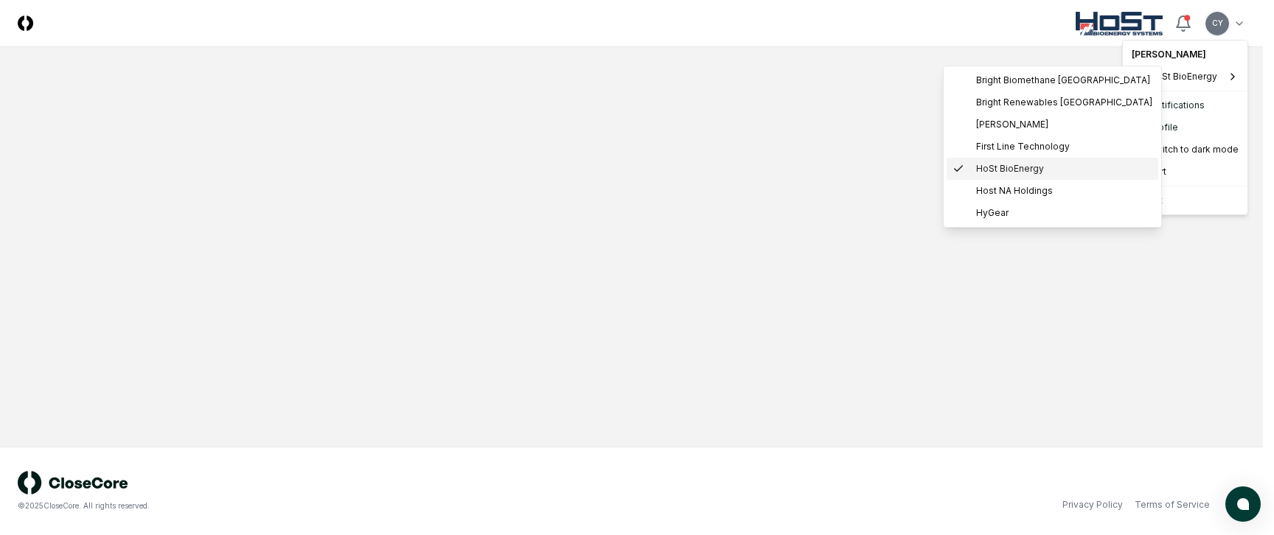
scroll to position [0, 0]
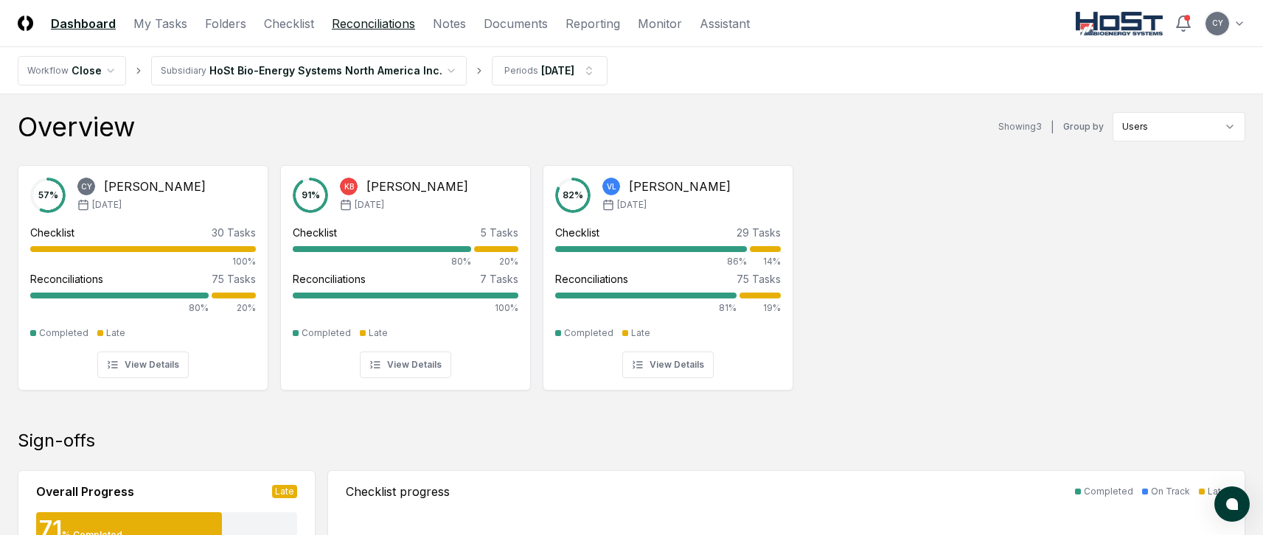
click at [370, 20] on link "Reconciliations" at bounding box center [373, 24] width 83 height 18
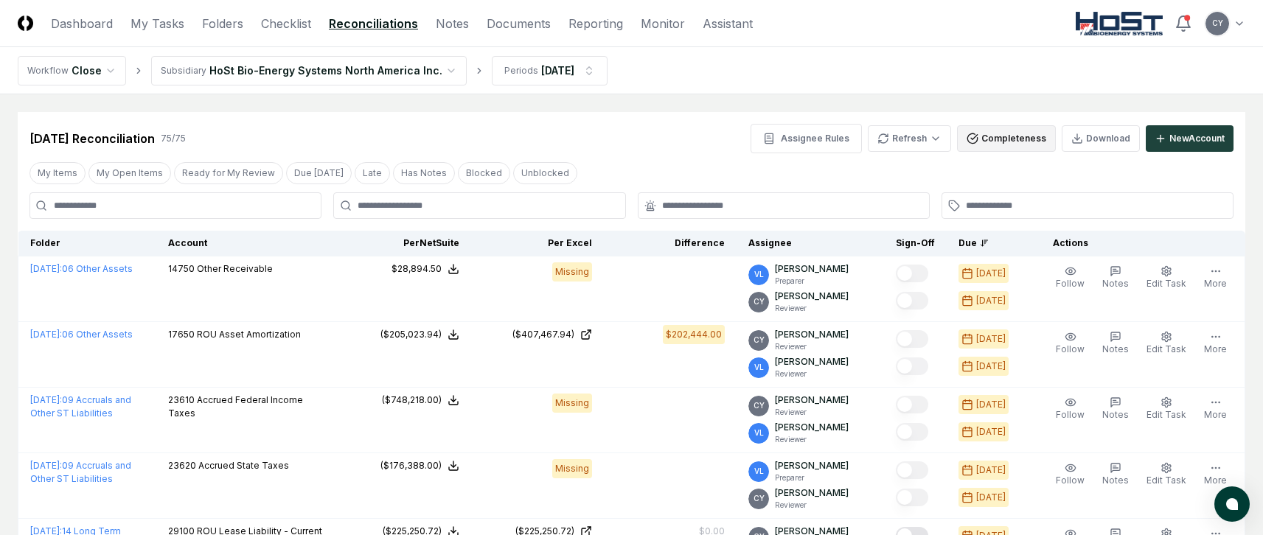
click at [985, 135] on button "Completeness" at bounding box center [1006, 138] width 99 height 27
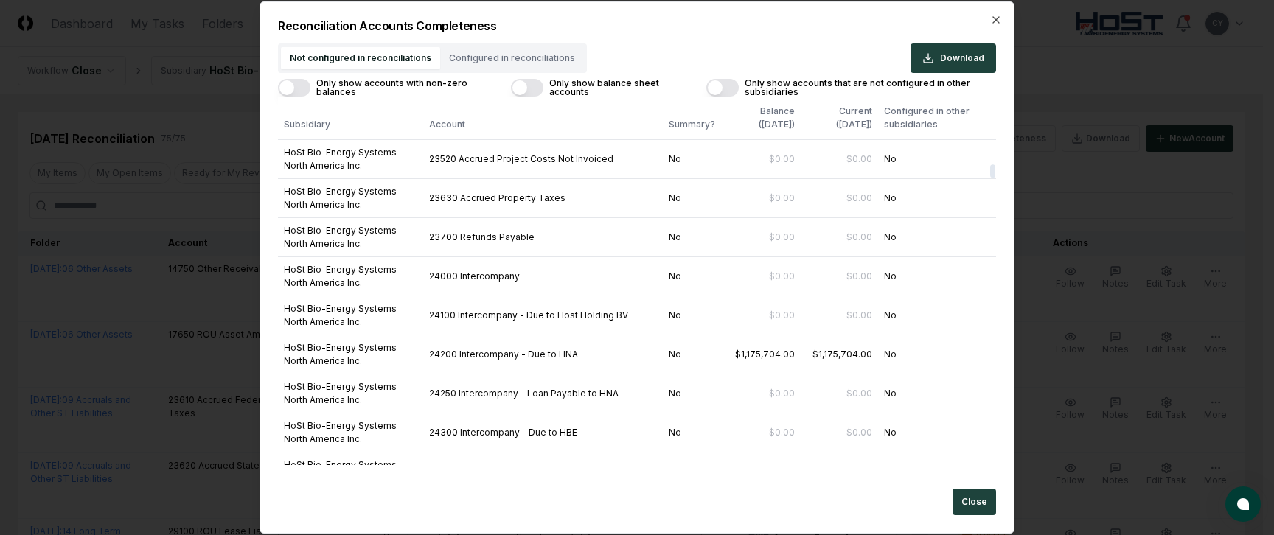
scroll to position [2580, 0]
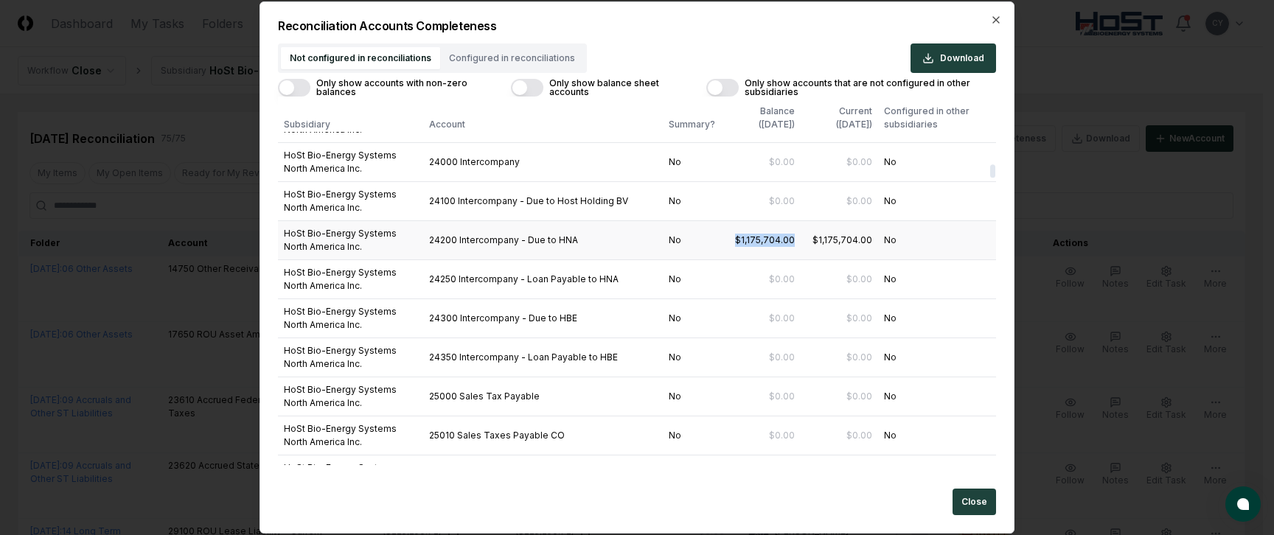
drag, startPoint x: 717, startPoint y: 245, endPoint x: 792, endPoint y: 245, distance: 75.2
click at [792, 245] on tr "HoSt Bio-Energy Systems North America Inc. 24200 Intercompany - Due to HNA No $…" at bounding box center [637, 239] width 718 height 39
drag, startPoint x: 282, startPoint y: 231, endPoint x: 812, endPoint y: 251, distance: 531.1
click at [812, 251] on tr "HoSt Bio-Energy Systems North America Inc. 24200 Intercompany - Due to HNA No $…" at bounding box center [637, 239] width 718 height 39
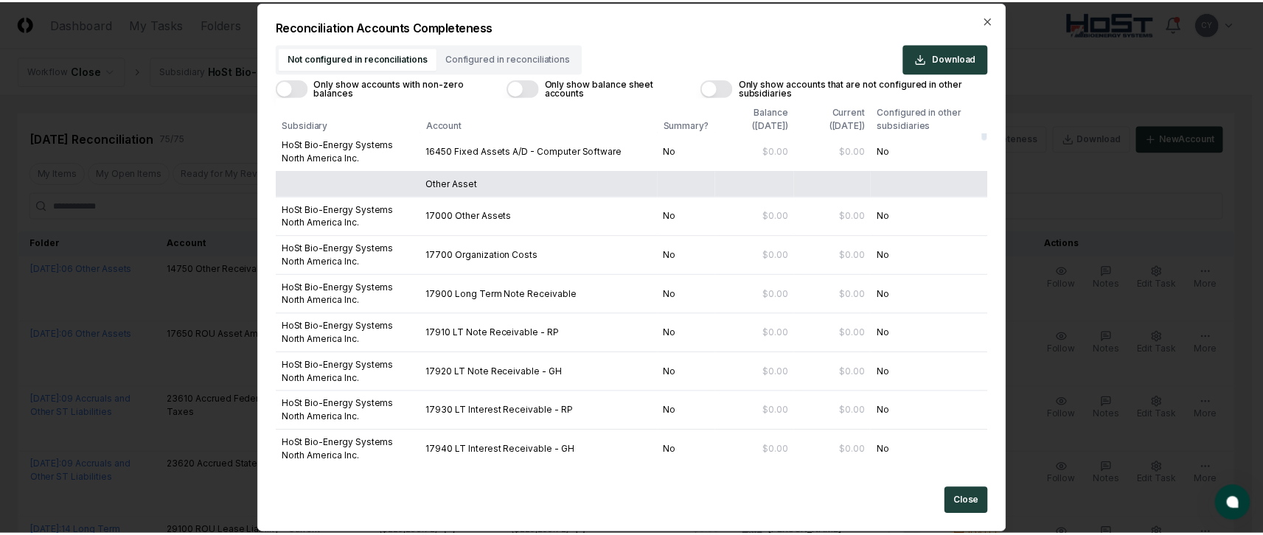
scroll to position [1106, 0]
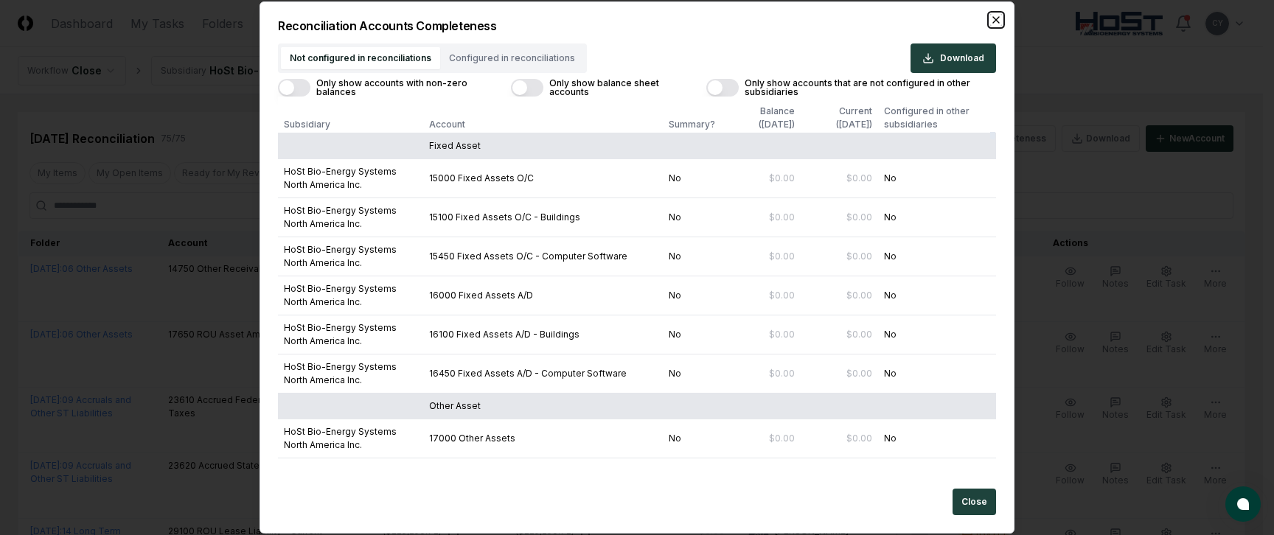
click at [994, 20] on icon "button" at bounding box center [996, 20] width 12 height 12
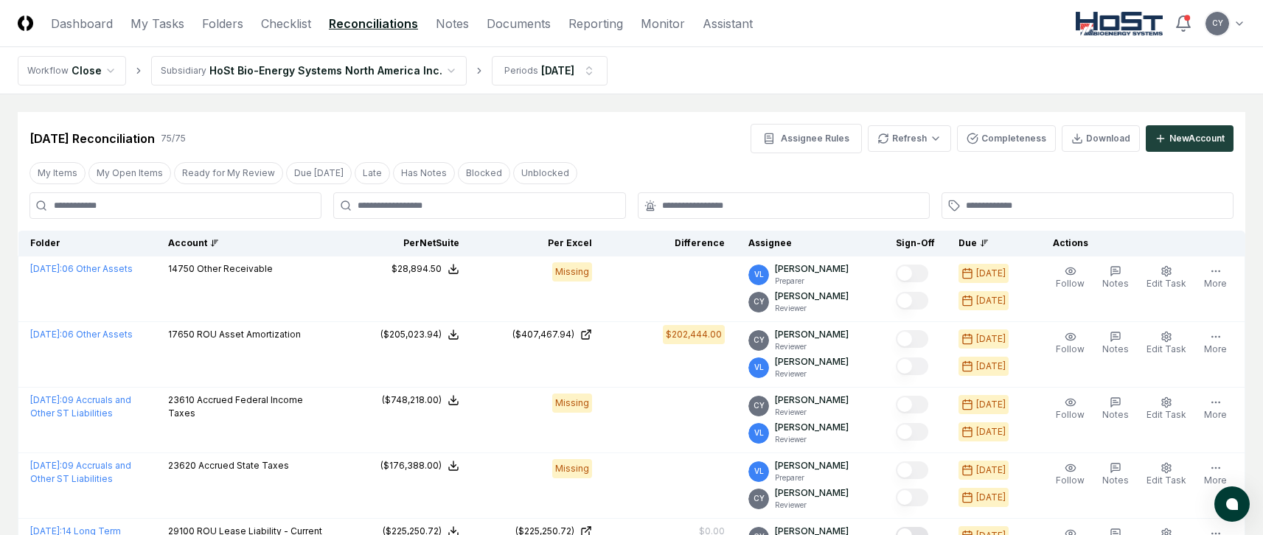
click at [183, 241] on div "Account" at bounding box center [247, 243] width 158 height 13
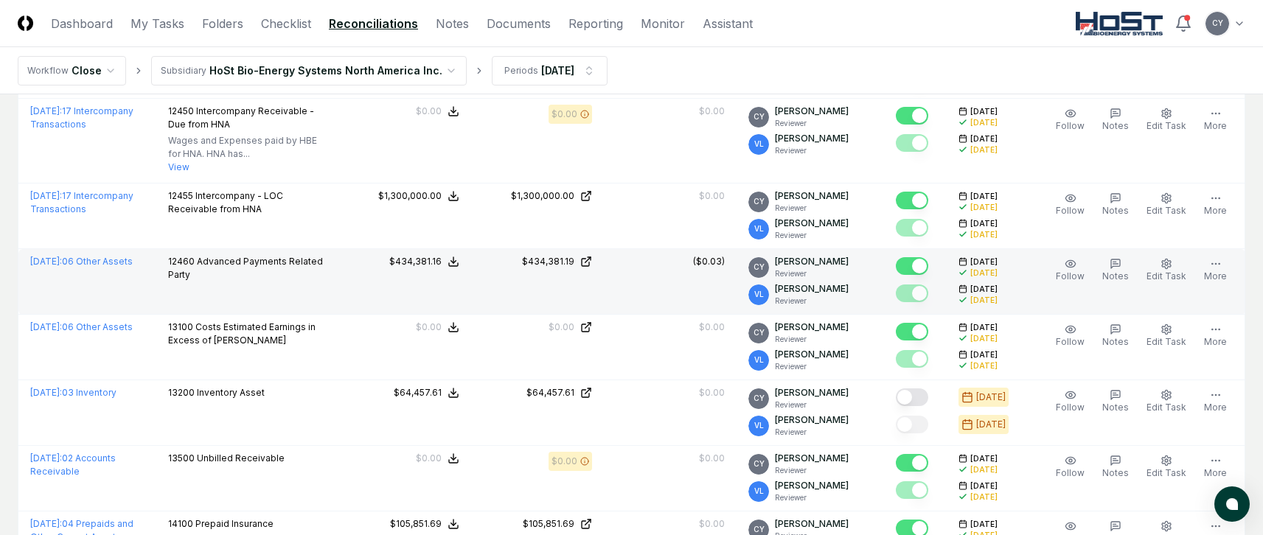
scroll to position [1179, 0]
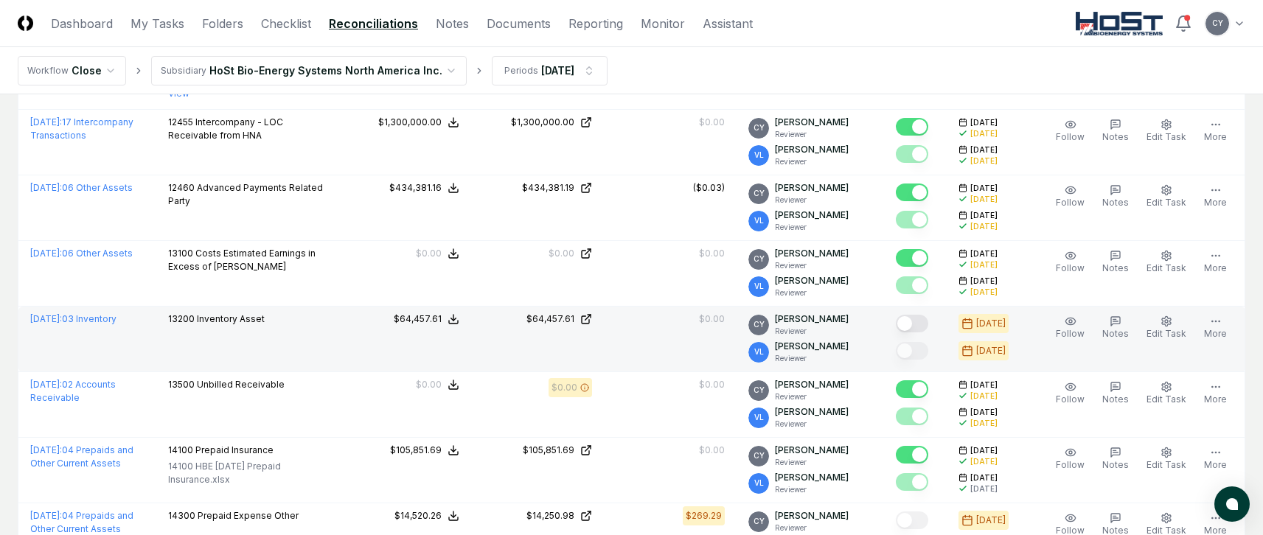
click at [924, 324] on button "Mark complete" at bounding box center [912, 324] width 32 height 18
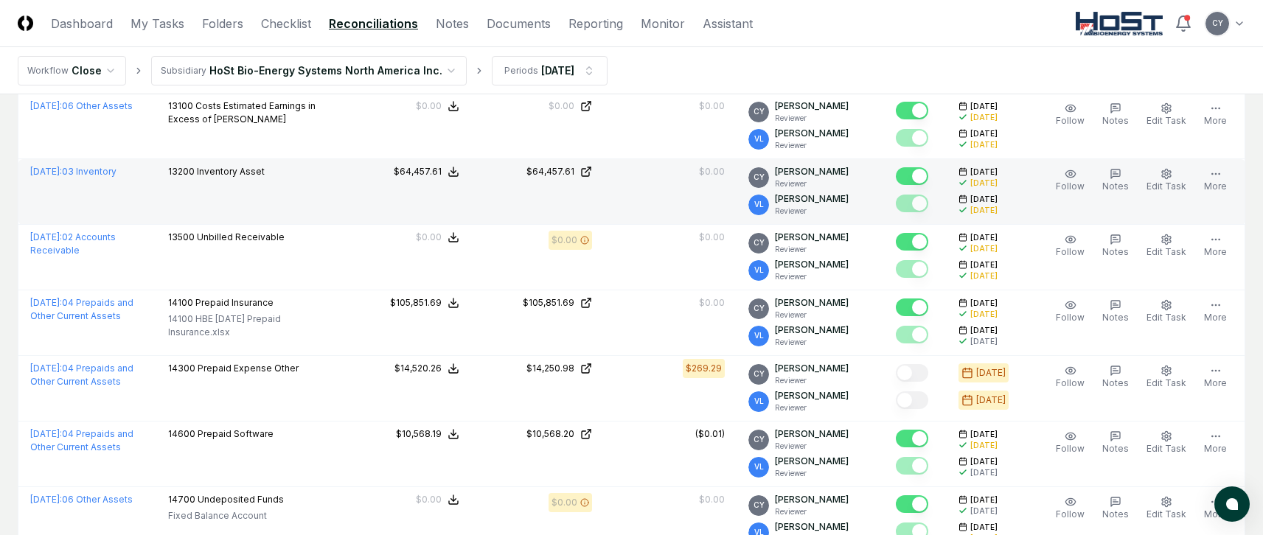
scroll to position [1401, 0]
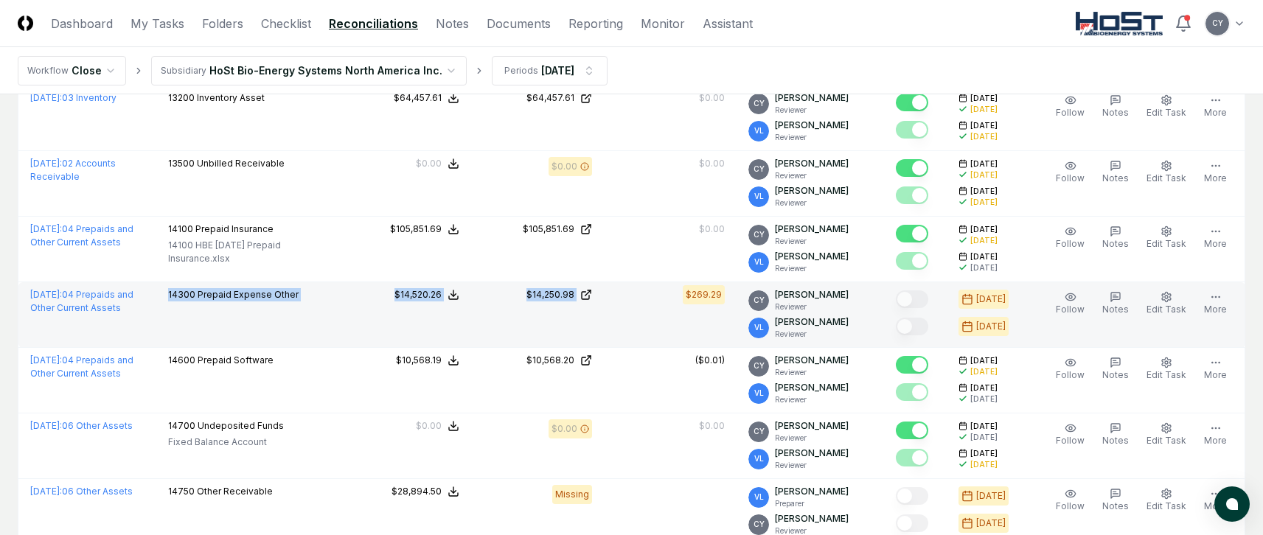
drag, startPoint x: 172, startPoint y: 292, endPoint x: 621, endPoint y: 321, distance: 449.8
click at [621, 321] on tr "[DATE] : 04 Prepaids and Other Current Assets 14300 Prepaid Expense Other NetSu…" at bounding box center [631, 315] width 1227 height 66
click at [632, 317] on td "$269.29" at bounding box center [670, 315] width 133 height 66
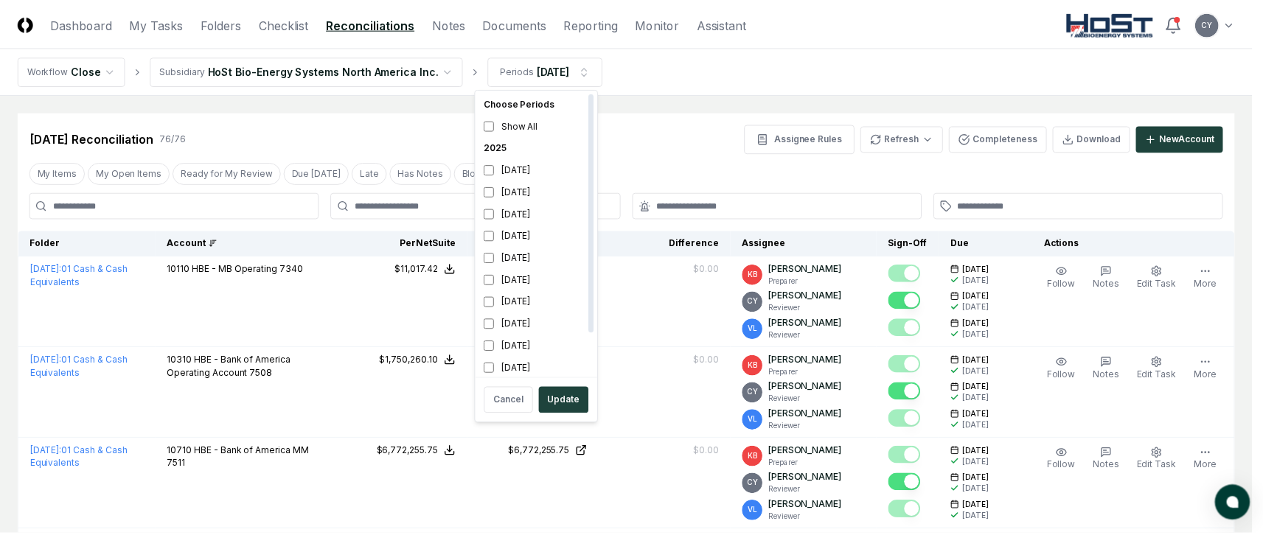
scroll to position [4, 0]
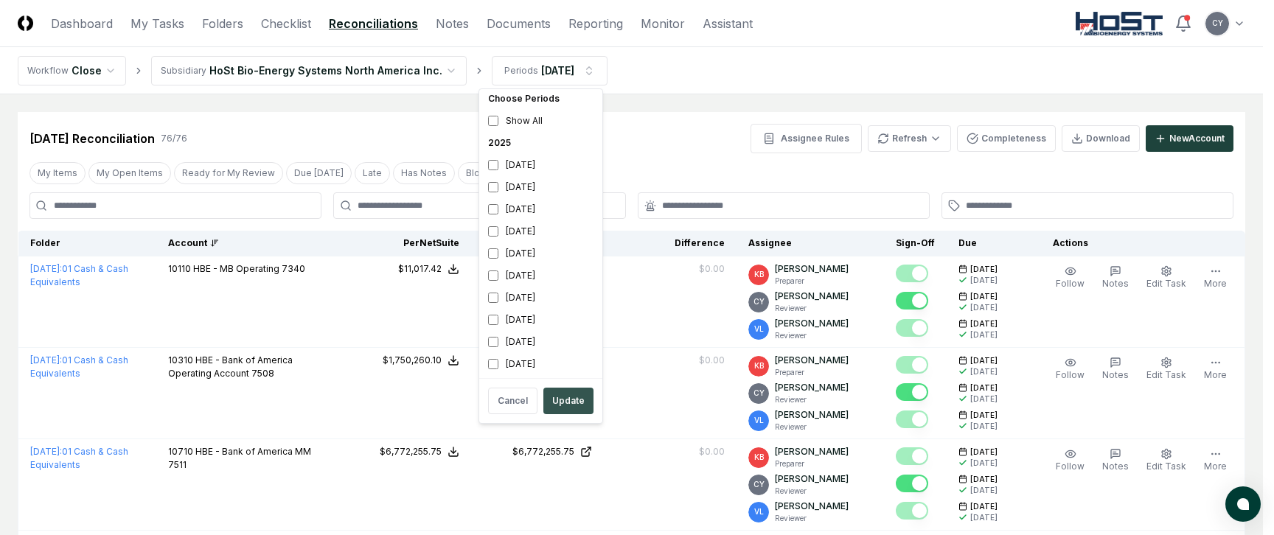
click at [560, 402] on button "Update" at bounding box center [568, 401] width 50 height 27
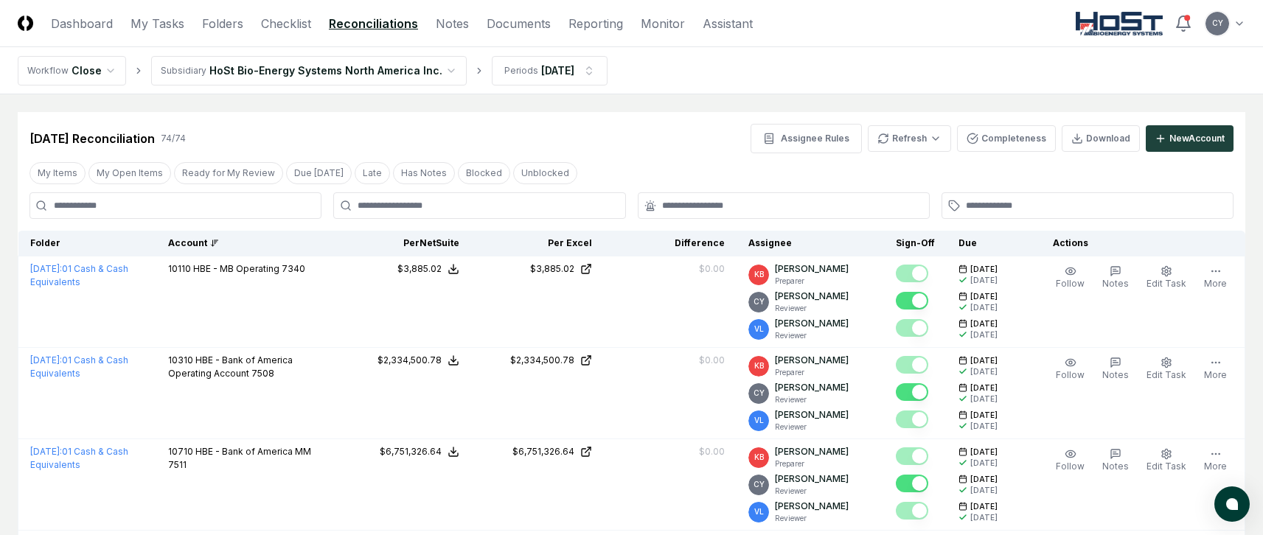
click at [196, 248] on div "Account" at bounding box center [247, 243] width 158 height 13
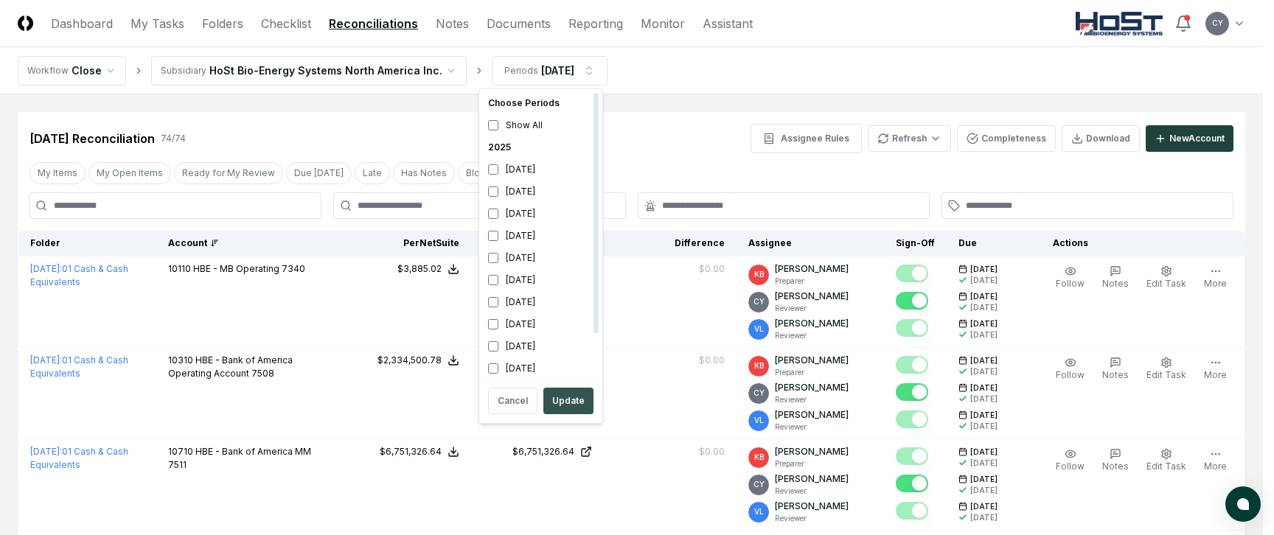
scroll to position [4, 0]
click at [561, 399] on button "Update" at bounding box center [568, 401] width 50 height 27
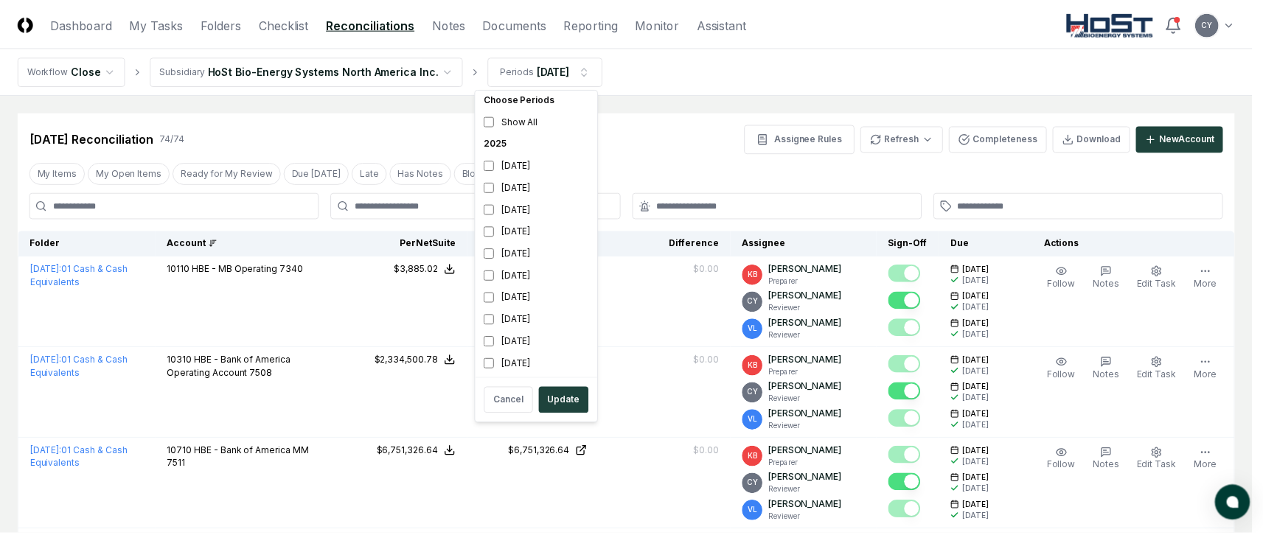
scroll to position [0, 0]
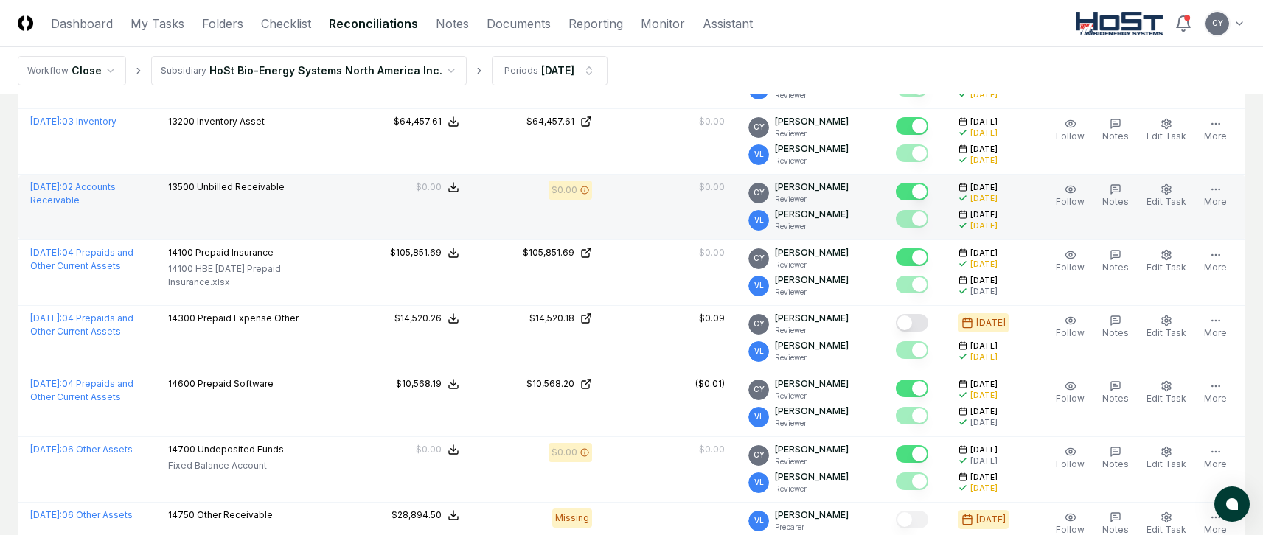
scroll to position [1401, 0]
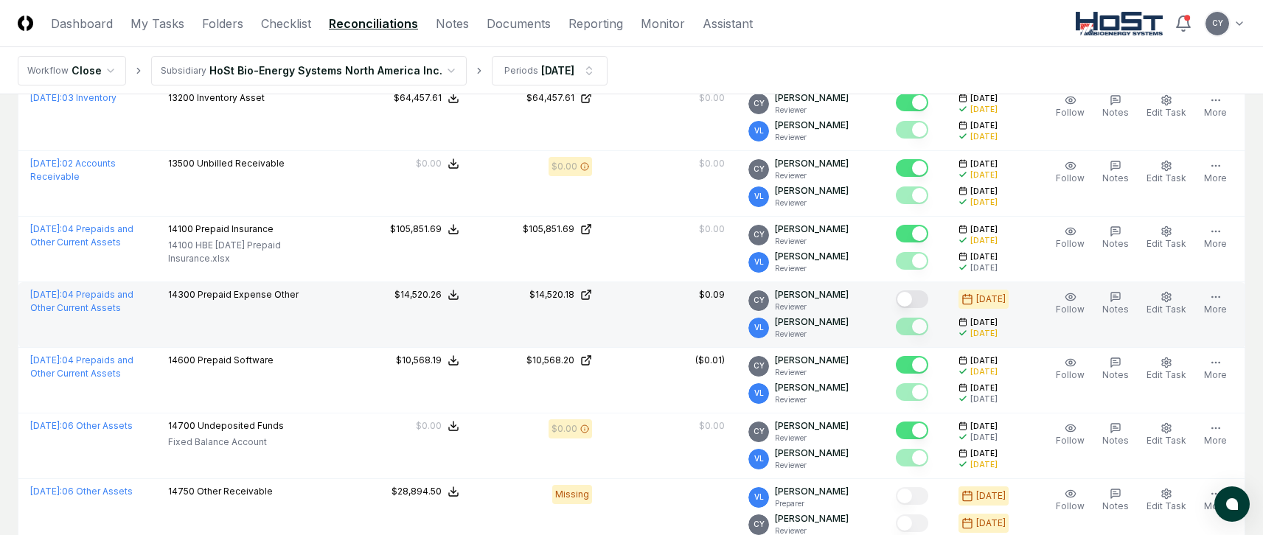
click at [927, 296] on button "Mark complete" at bounding box center [912, 299] width 32 height 18
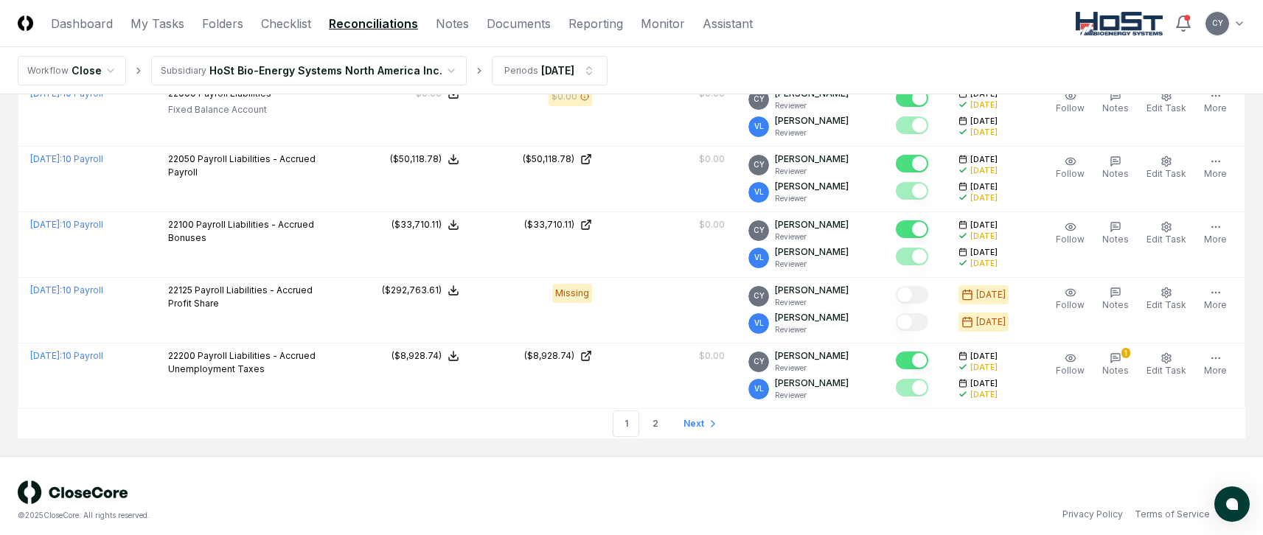
scroll to position [3418, 0]
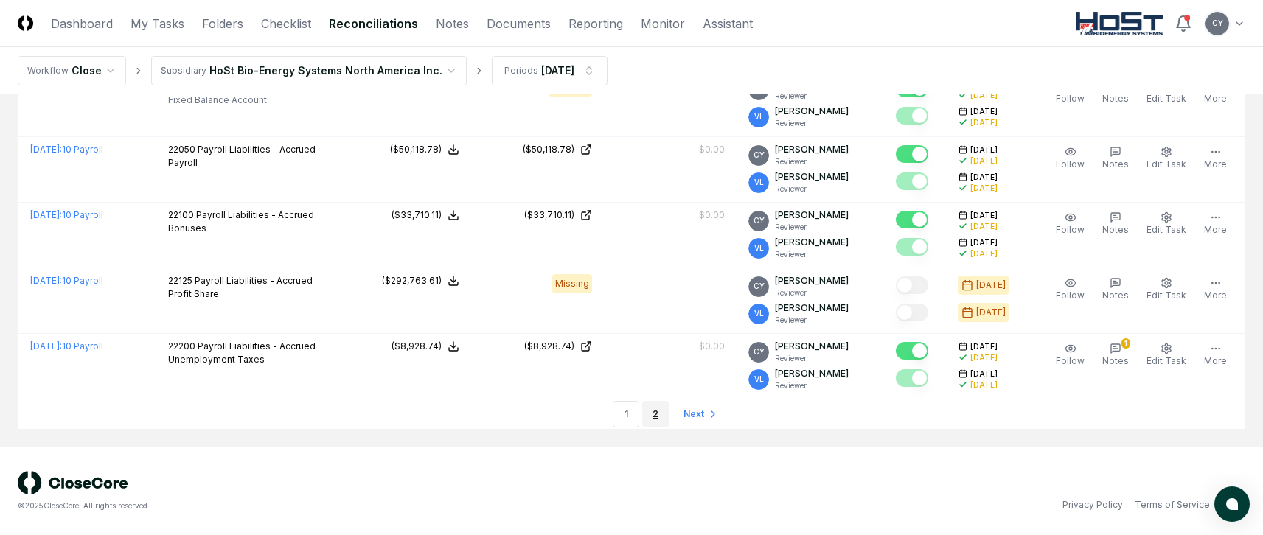
click at [657, 412] on link "2" at bounding box center [655, 414] width 27 height 27
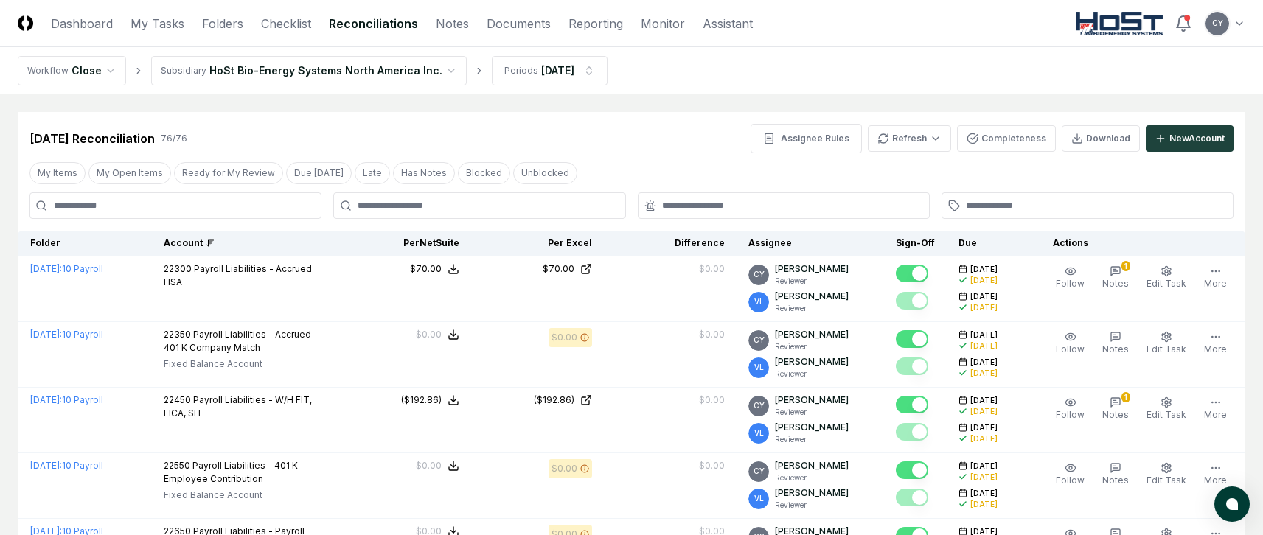
click at [199, 246] on div "Account" at bounding box center [245, 243] width 163 height 13
click at [198, 246] on div "Account" at bounding box center [245, 243] width 163 height 13
click at [198, 240] on div "Account" at bounding box center [245, 243] width 163 height 13
click at [200, 236] on th "Account" at bounding box center [245, 244] width 186 height 26
click at [215, 241] on icon at bounding box center [210, 243] width 9 height 9
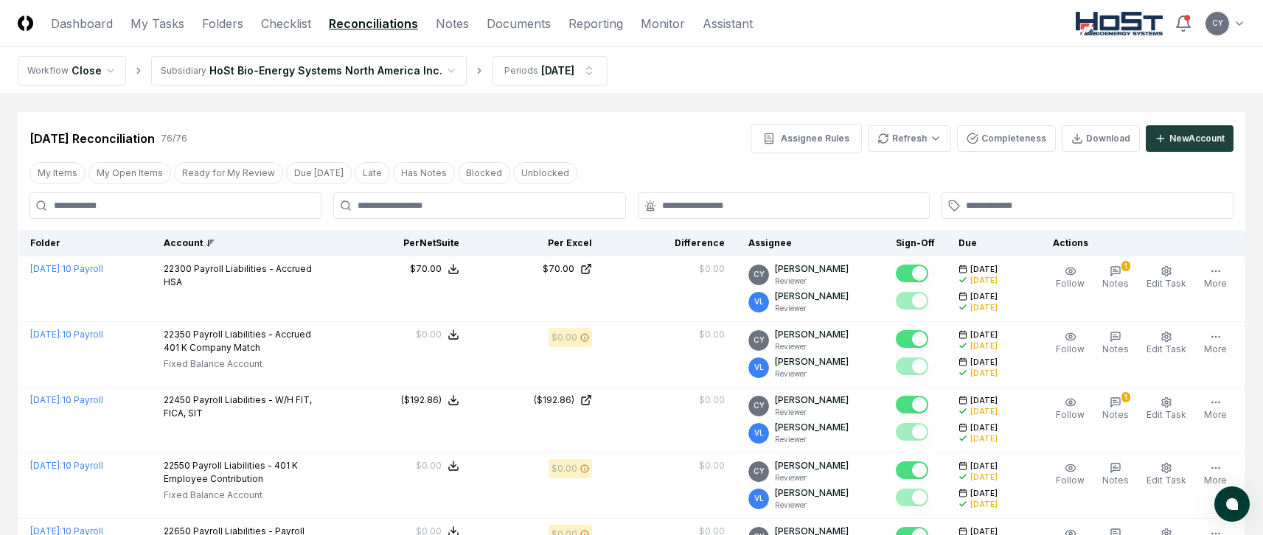
click at [204, 240] on div "Account" at bounding box center [245, 243] width 163 height 13
click at [209, 237] on div "Account" at bounding box center [245, 243] width 163 height 13
click at [215, 241] on icon at bounding box center [210, 243] width 9 height 9
click at [398, 15] on link "Reconciliations" at bounding box center [373, 24] width 89 height 18
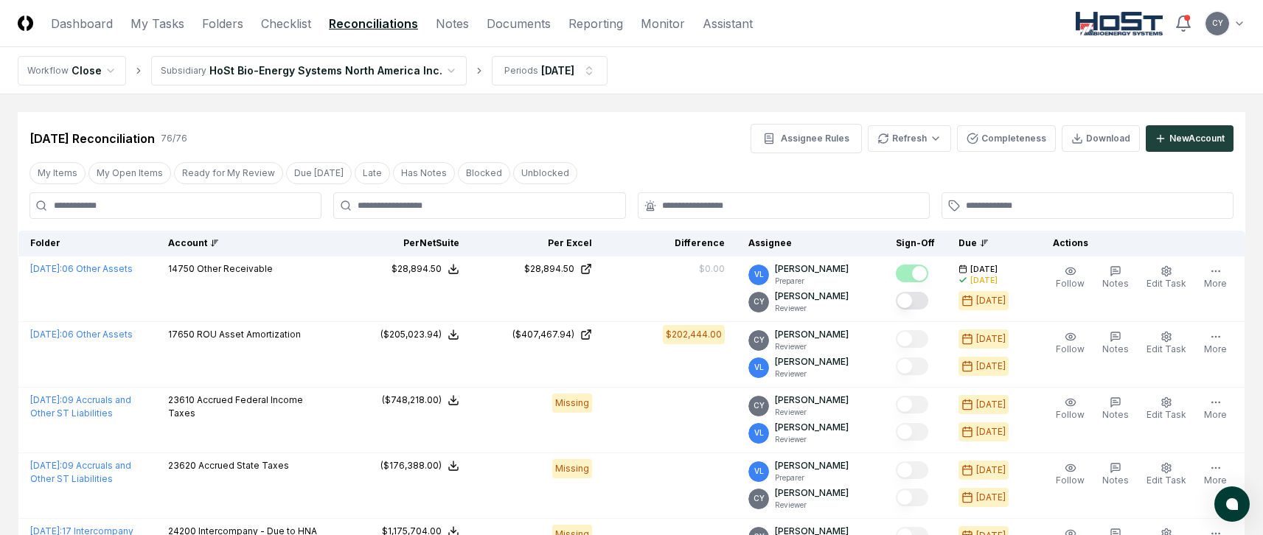
click at [195, 240] on div "Account" at bounding box center [247, 243] width 158 height 13
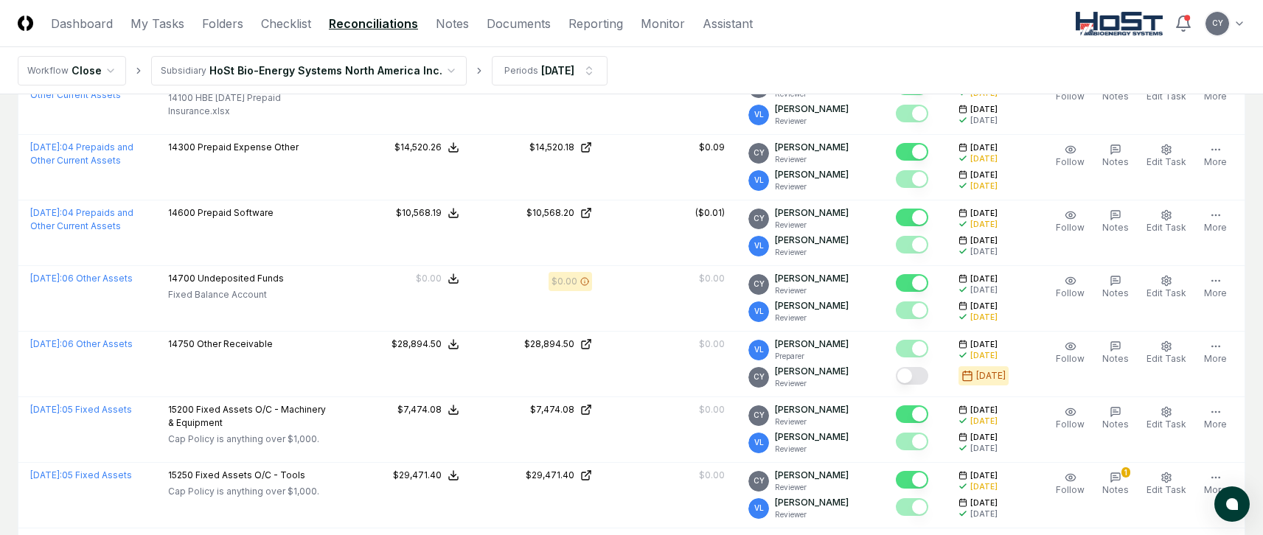
scroll to position [1622, 0]
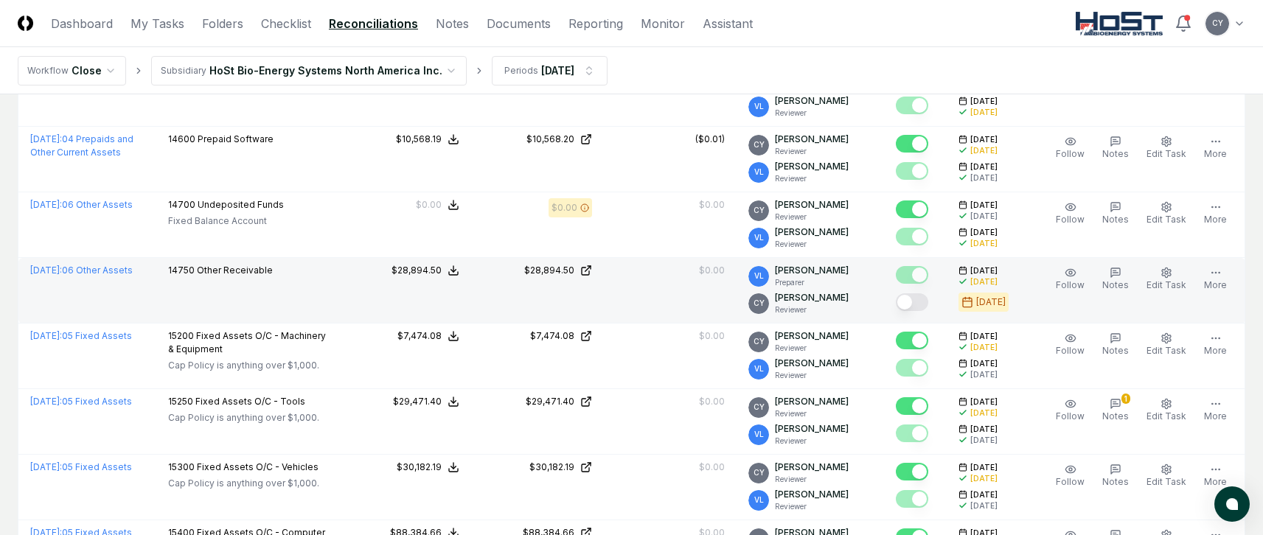
click at [928, 299] on button "Mark complete" at bounding box center [912, 302] width 32 height 18
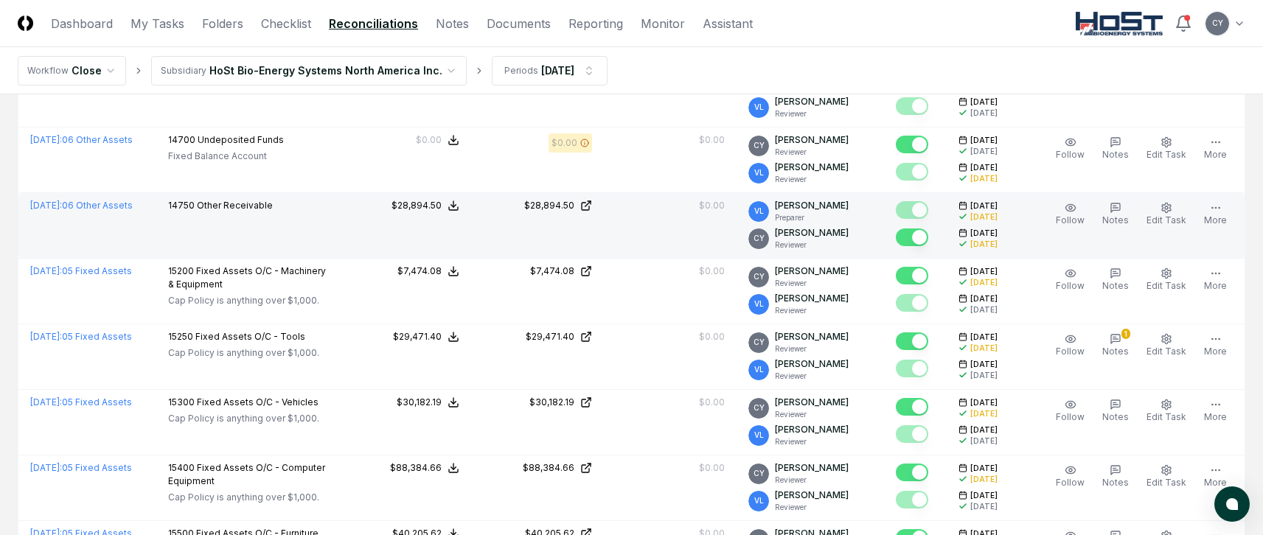
scroll to position [1695, 0]
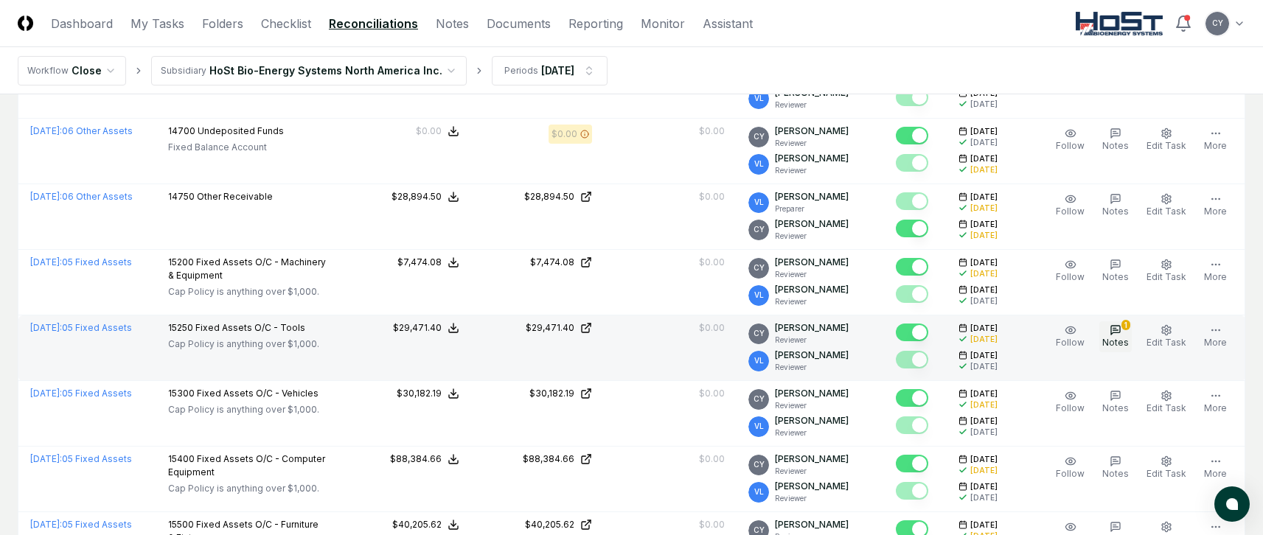
click at [1120, 325] on icon "button" at bounding box center [1115, 330] width 12 height 12
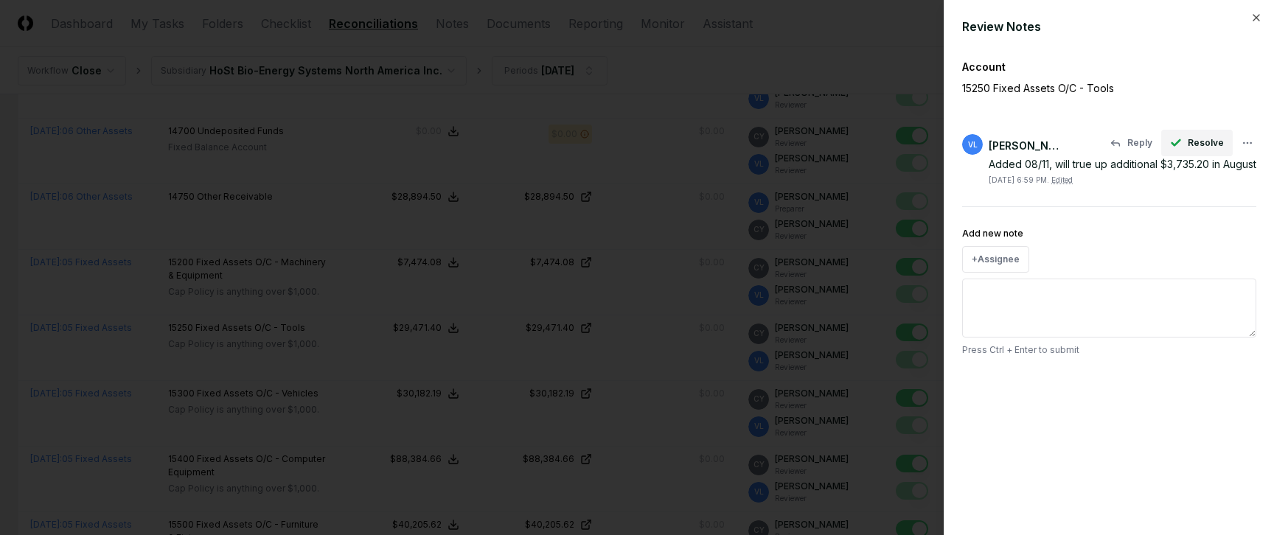
click at [1204, 142] on span "Resolve" at bounding box center [1206, 142] width 36 height 13
click at [1254, 13] on icon "button" at bounding box center [1256, 18] width 12 height 12
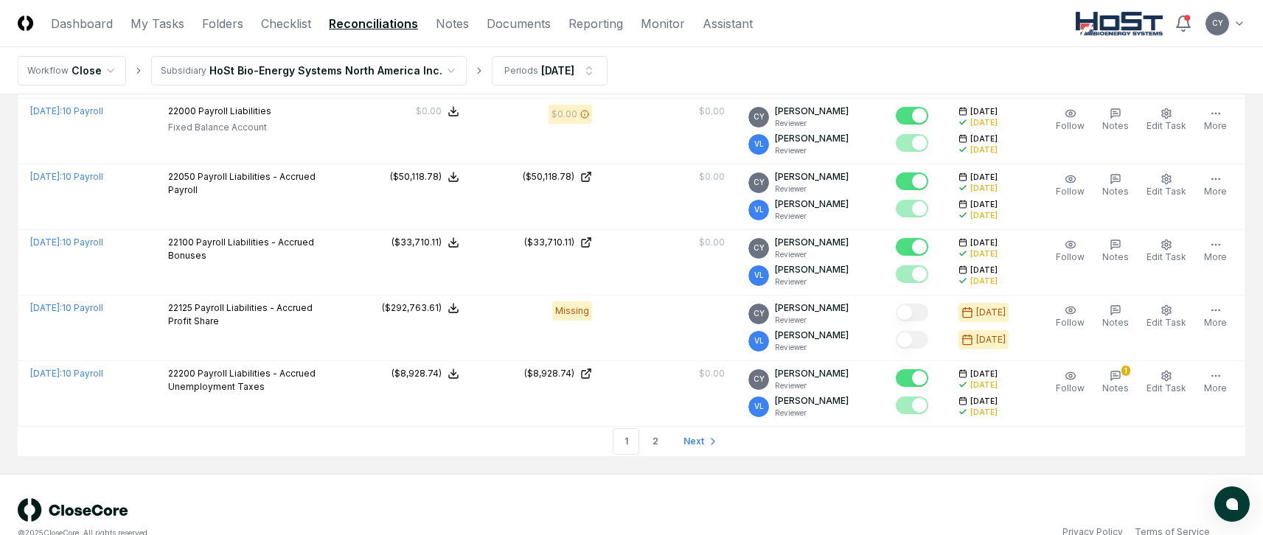
scroll to position [3418, 0]
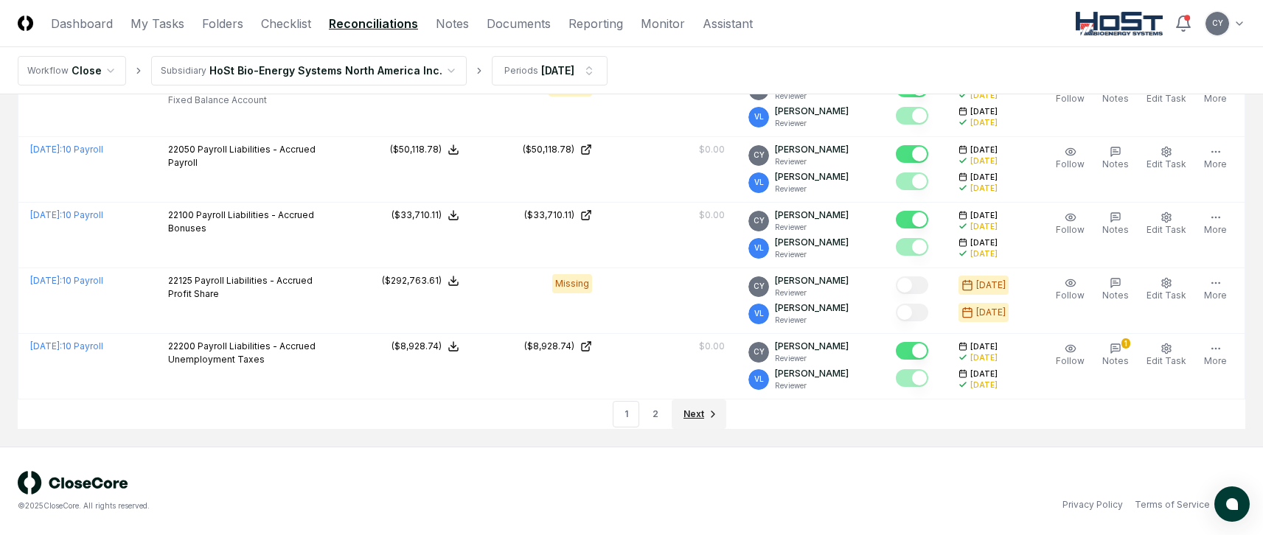
click at [686, 415] on span "Next" at bounding box center [693, 414] width 21 height 13
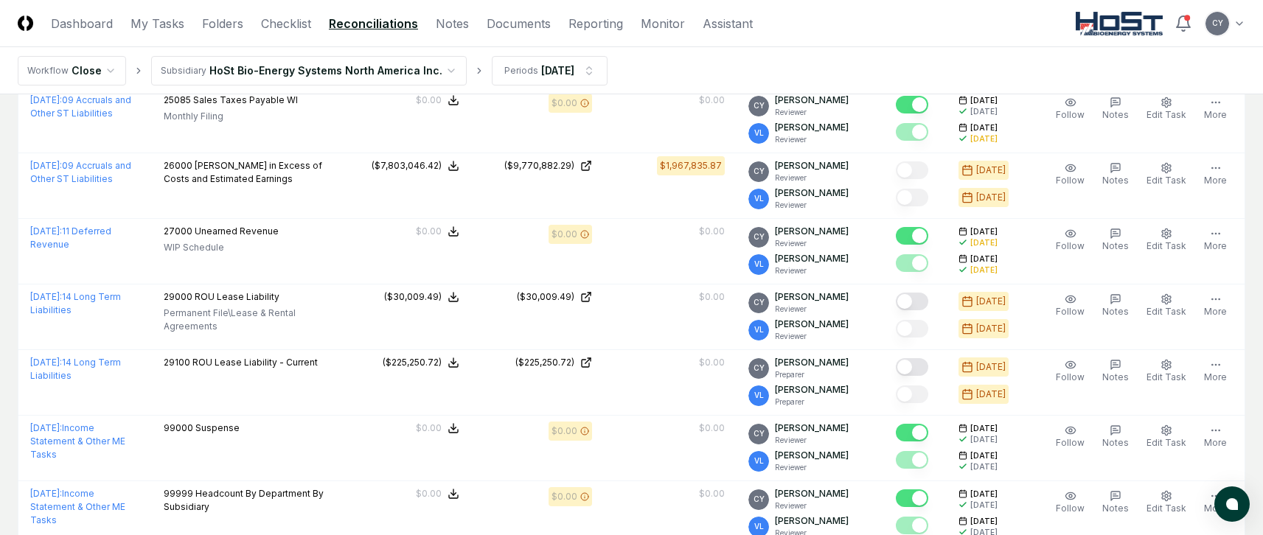
scroll to position [1367, 0]
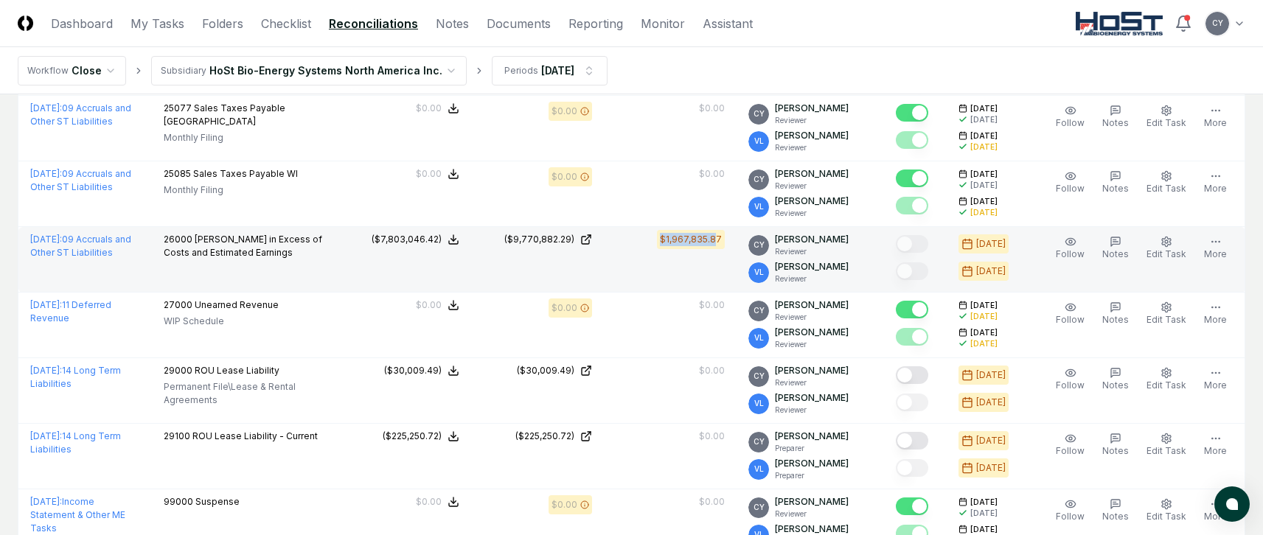
drag, startPoint x: 669, startPoint y: 239, endPoint x: 726, endPoint y: 243, distance: 56.9
click at [725, 243] on div "$1,967,835.87" at bounding box center [670, 241] width 109 height 16
click at [686, 271] on td "$1,967,835.87" at bounding box center [670, 260] width 133 height 66
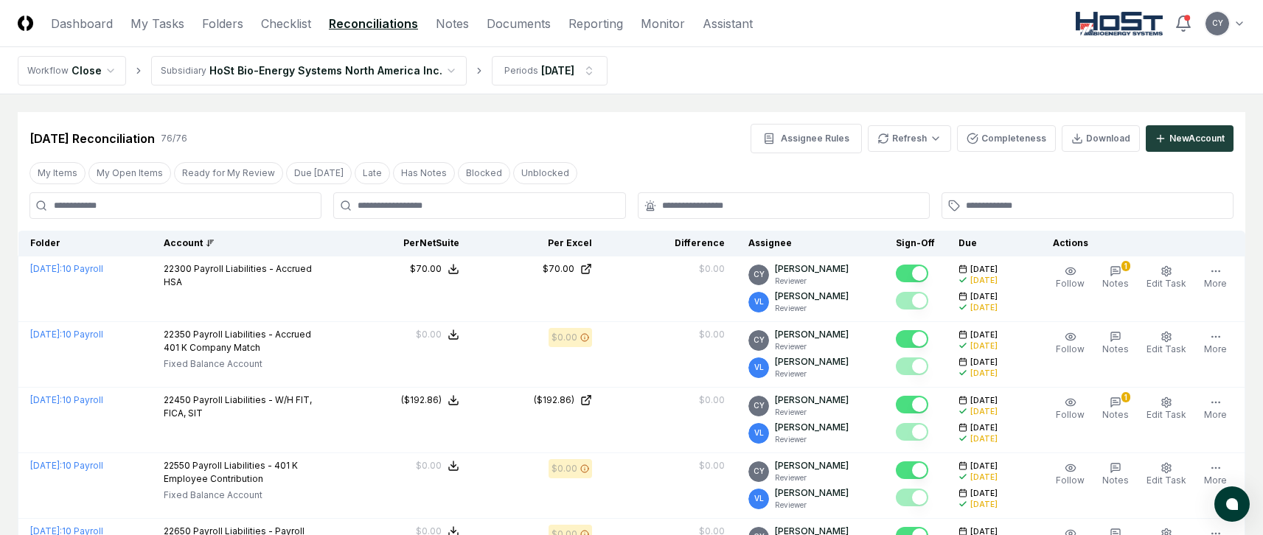
click at [191, 239] on div "Account" at bounding box center [245, 243] width 163 height 13
click at [192, 240] on div "Account" at bounding box center [245, 243] width 163 height 13
click at [203, 239] on div "Account" at bounding box center [245, 243] width 163 height 13
click at [199, 239] on div "Account" at bounding box center [245, 243] width 163 height 13
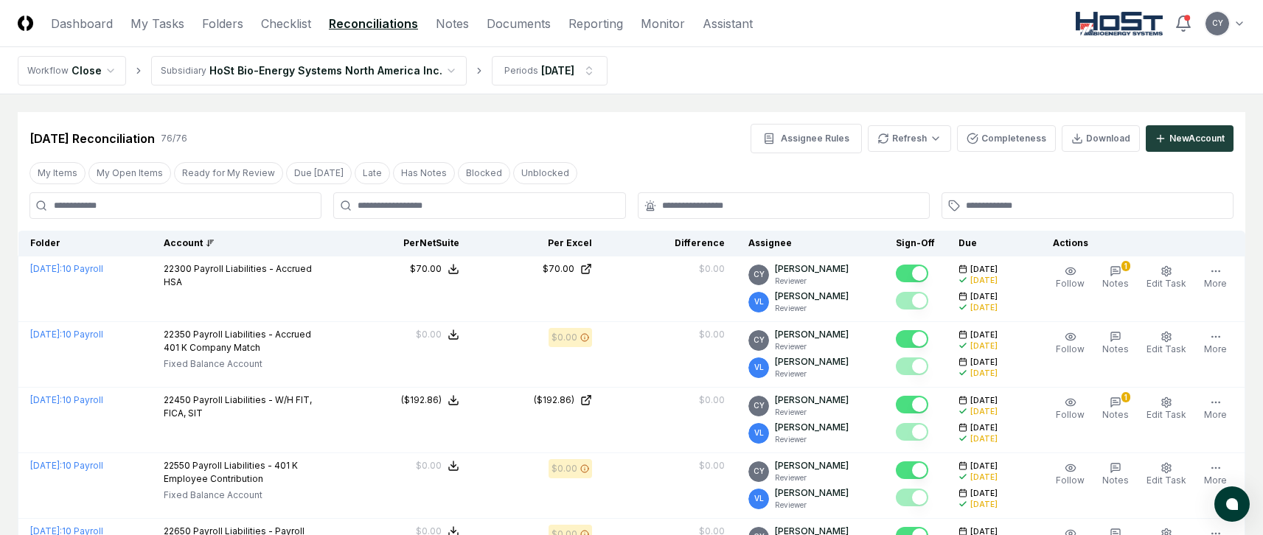
click at [597, 142] on div "Jul 2025 Reconciliation 76 / 76 Assignee Rules Refresh Completeness Download Ne…" at bounding box center [631, 138] width 1204 height 29
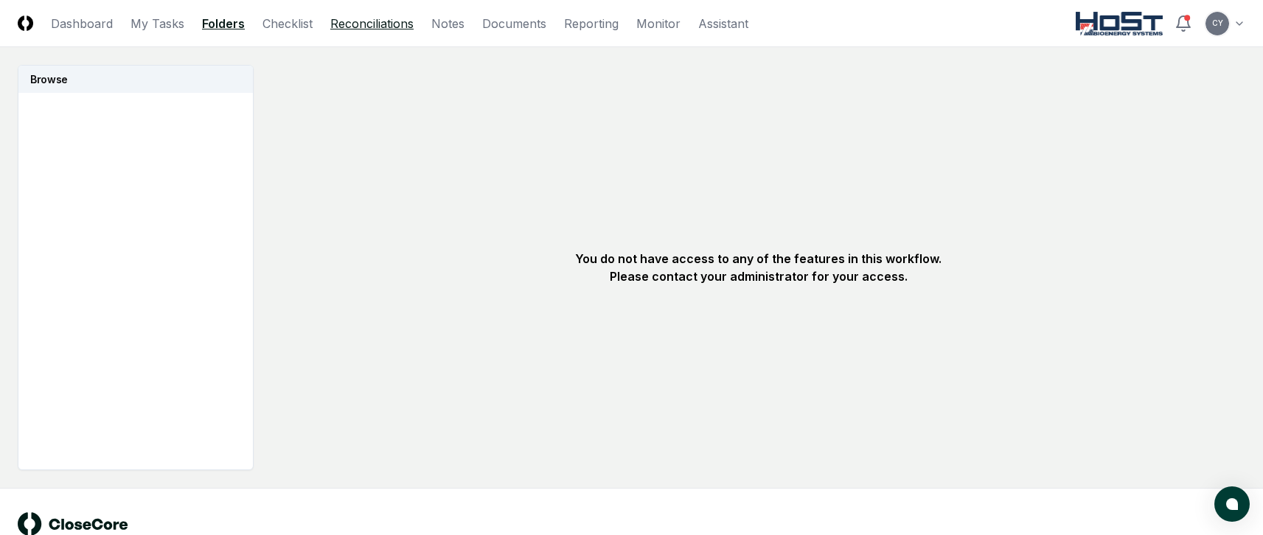
click at [395, 24] on link "Reconciliations" at bounding box center [371, 24] width 83 height 18
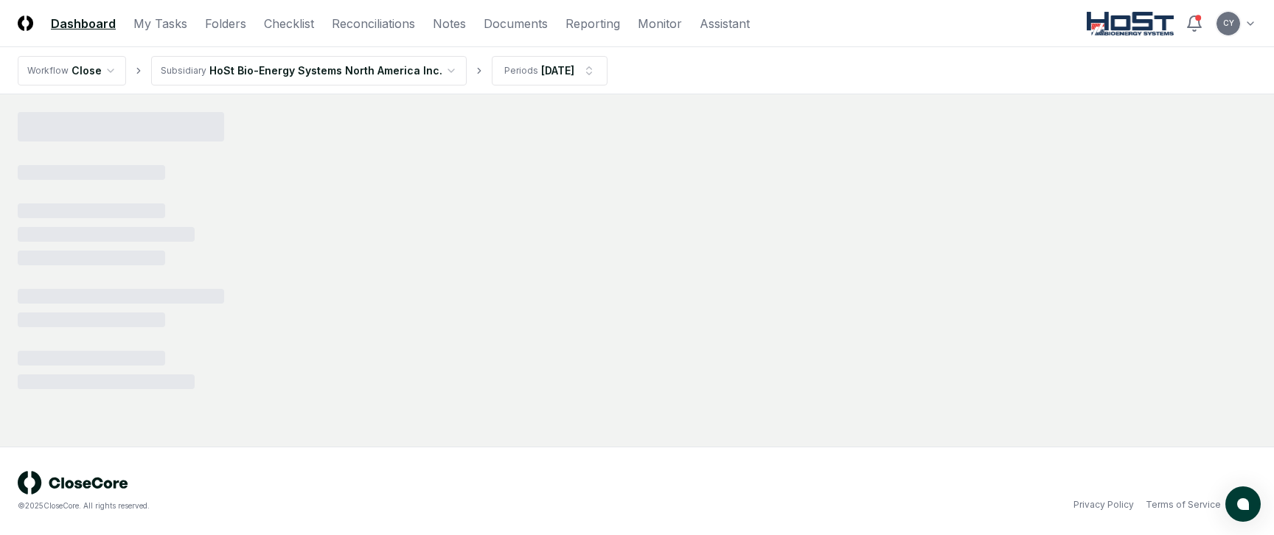
click at [1248, 25] on html "CloseCore Dashboard My Tasks Folders Checklist Reconciliations Notes Documents …" at bounding box center [637, 267] width 1274 height 535
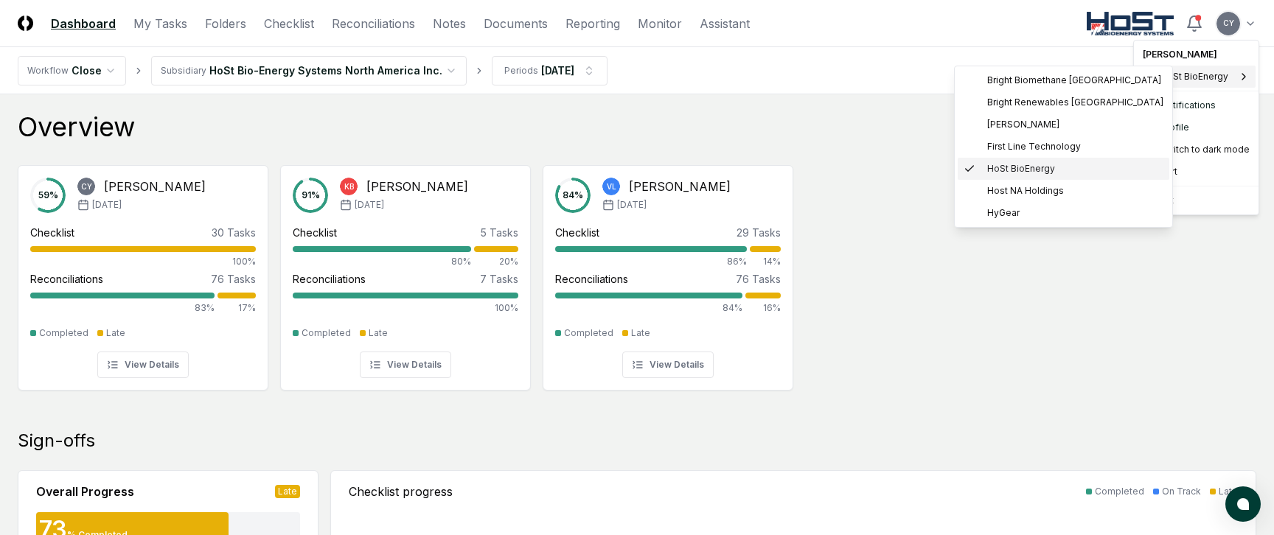
click at [999, 164] on span "HoSt BioEnergy" at bounding box center [1021, 168] width 68 height 13
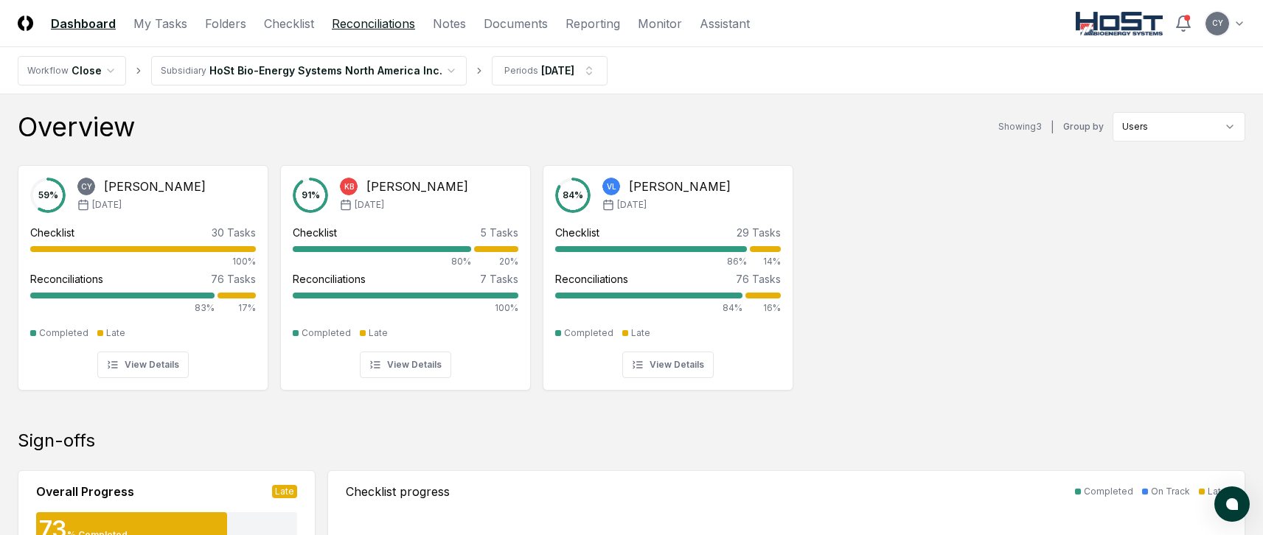
click at [374, 21] on link "Reconciliations" at bounding box center [373, 24] width 83 height 18
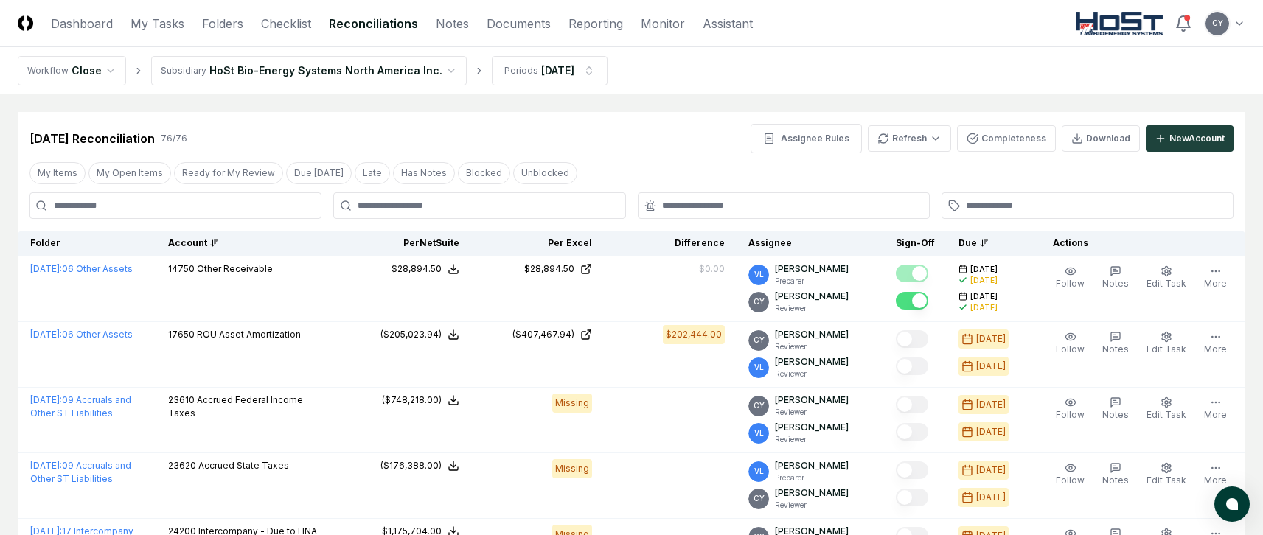
click at [195, 238] on div "Account" at bounding box center [247, 243] width 158 height 13
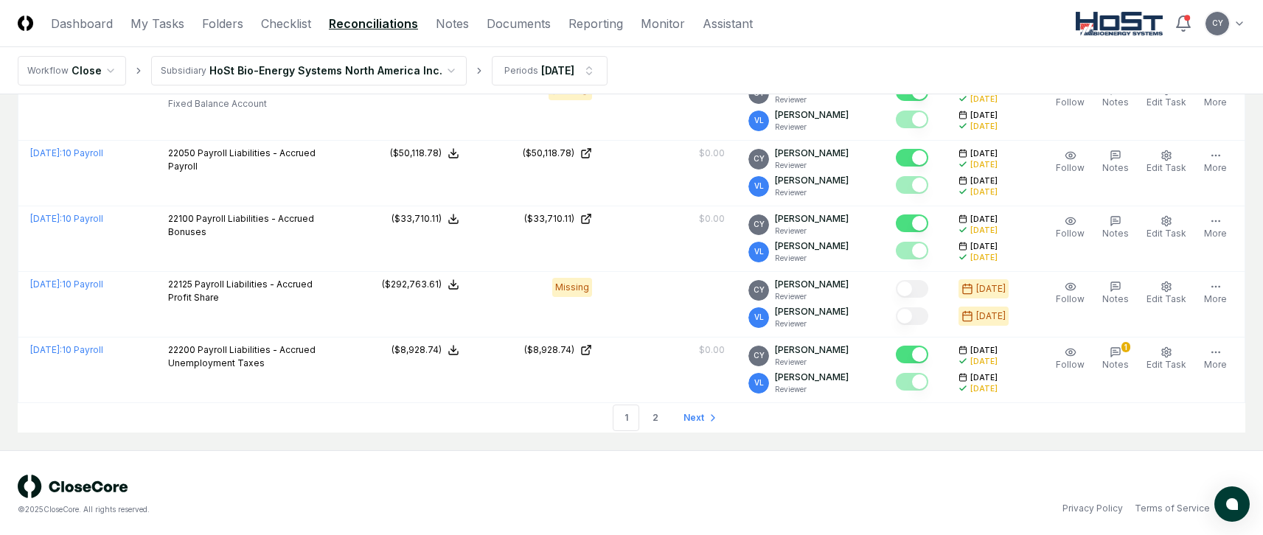
scroll to position [3418, 0]
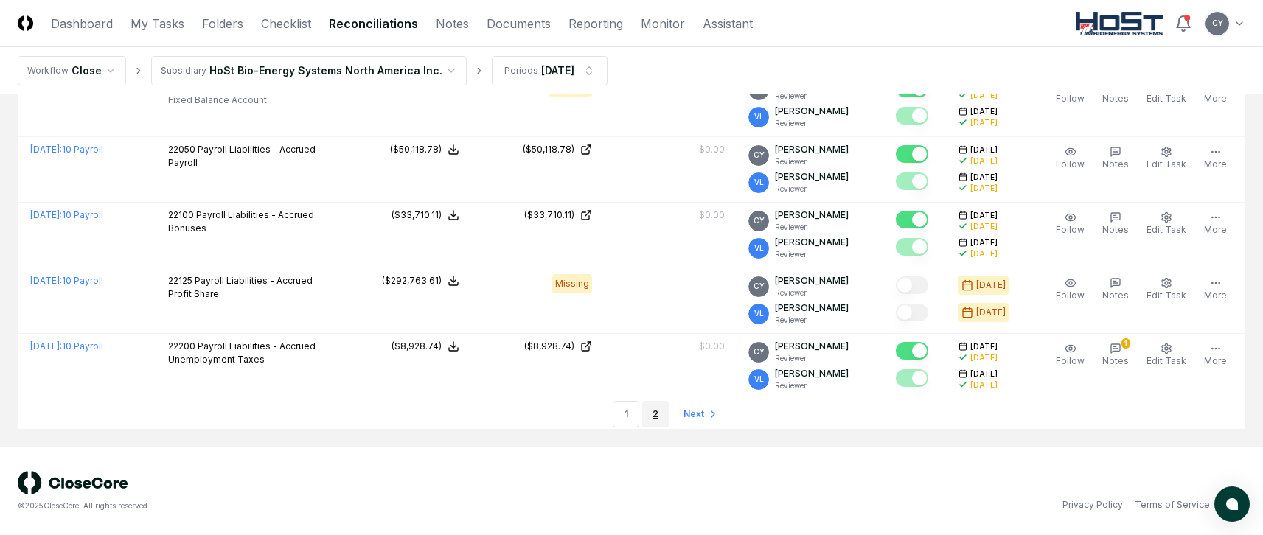
click at [652, 416] on link "2" at bounding box center [655, 414] width 27 height 27
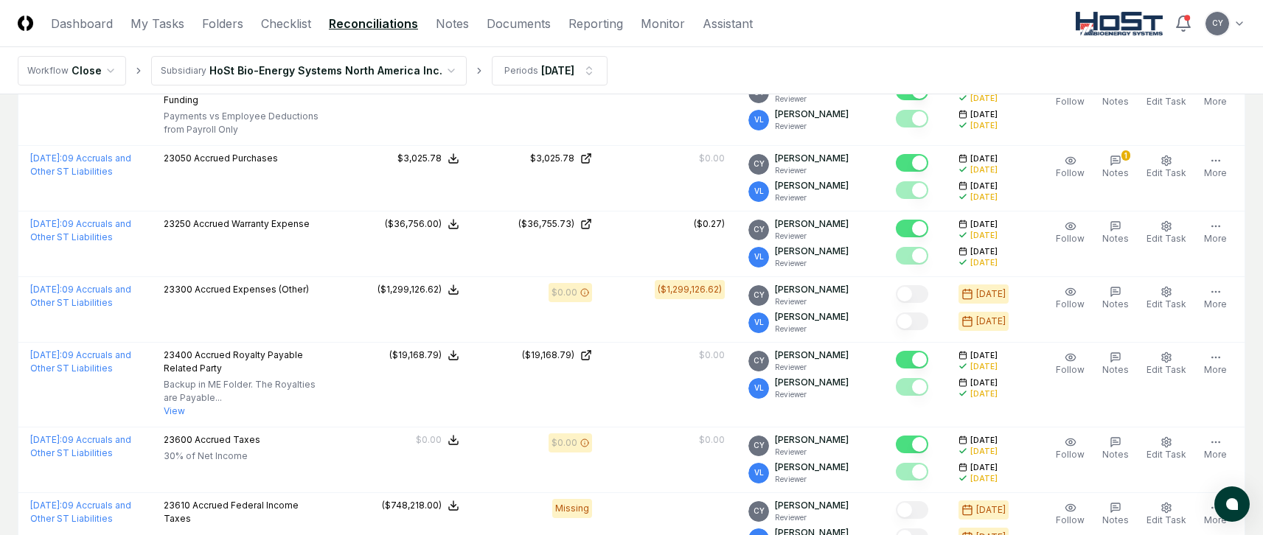
scroll to position [516, 0]
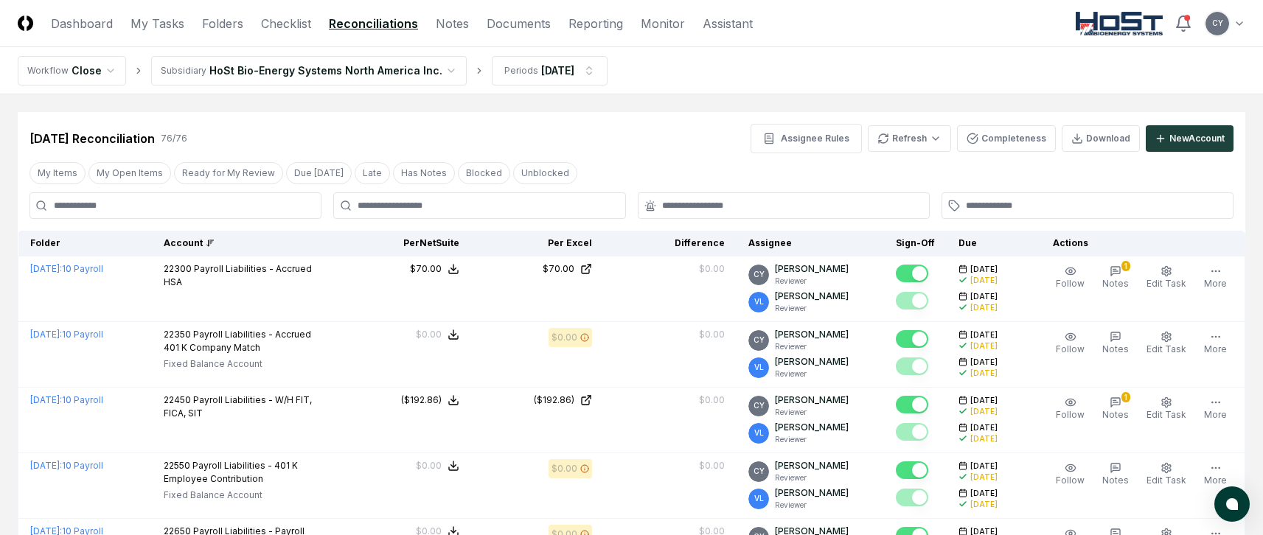
click at [181, 243] on th "Account" at bounding box center [245, 244] width 186 height 26
click at [272, 240] on div "Account" at bounding box center [245, 243] width 163 height 13
click at [215, 240] on icon at bounding box center [210, 243] width 9 height 9
click at [212, 243] on div "Account" at bounding box center [245, 243] width 163 height 13
click at [206, 241] on div "Account" at bounding box center [245, 243] width 163 height 13
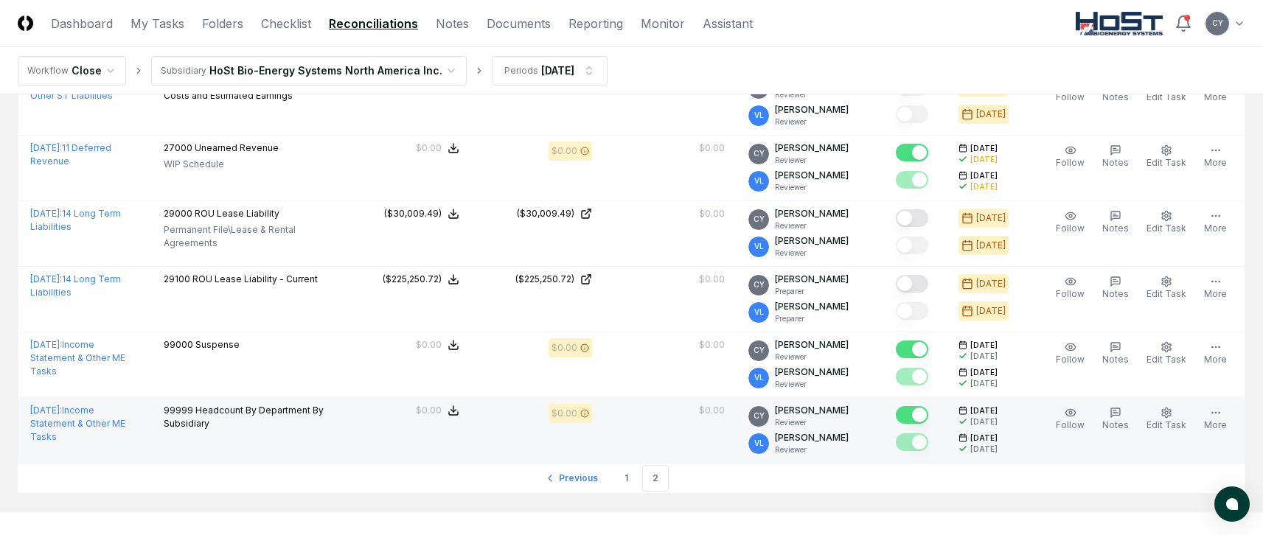
scroll to position [1588, 0]
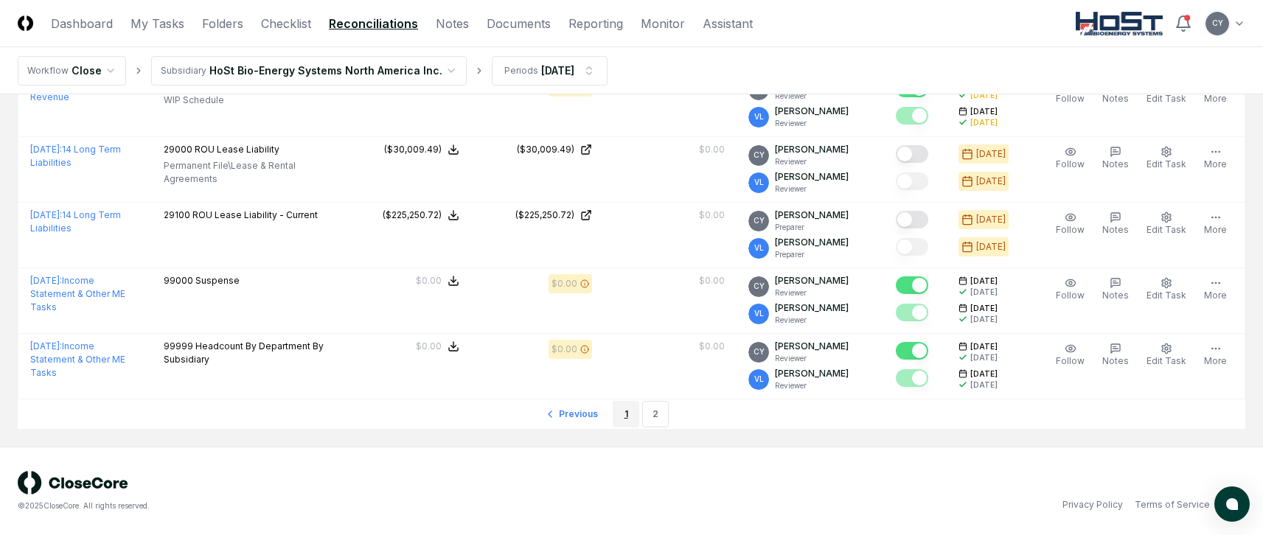
click at [627, 414] on link "1" at bounding box center [626, 414] width 27 height 27
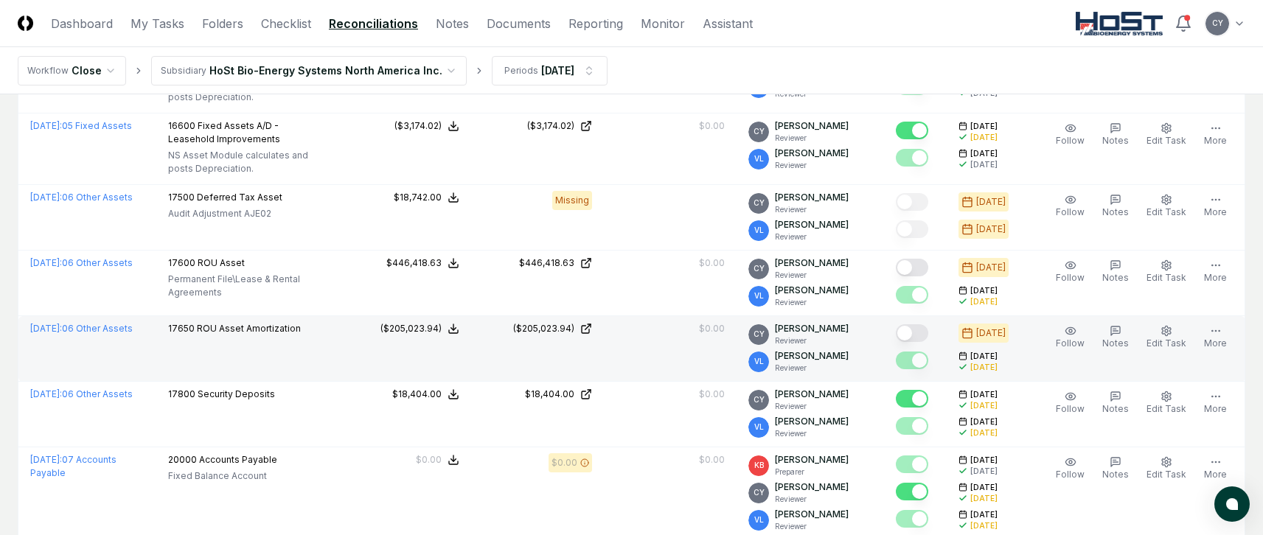
scroll to position [2580, 0]
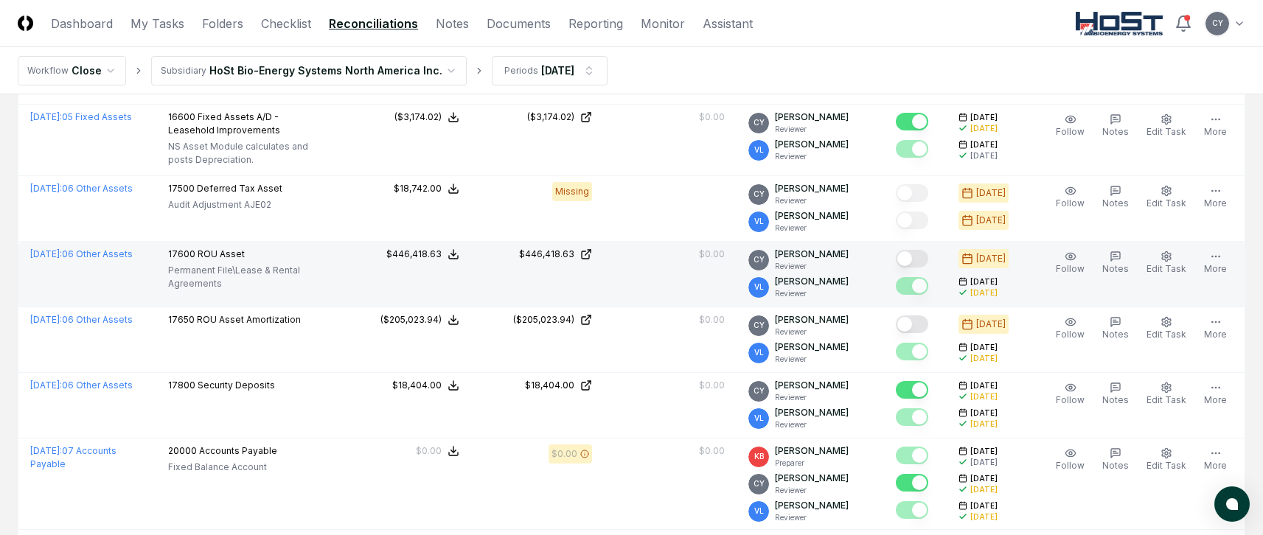
click at [924, 260] on button "Mark complete" at bounding box center [912, 259] width 32 height 18
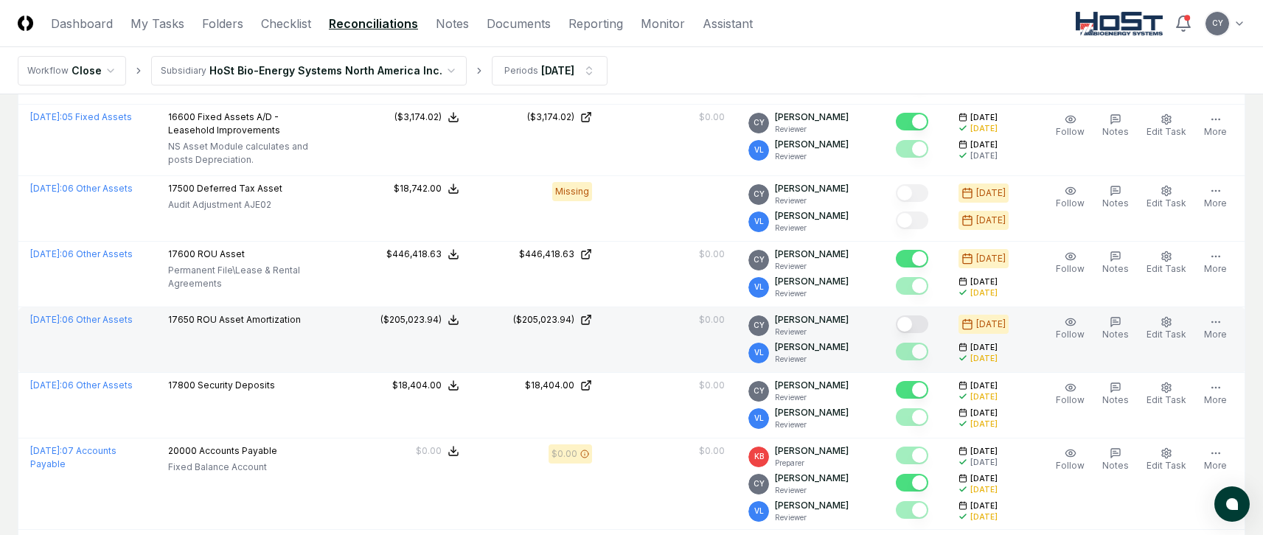
click at [926, 322] on button "Mark complete" at bounding box center [912, 324] width 32 height 18
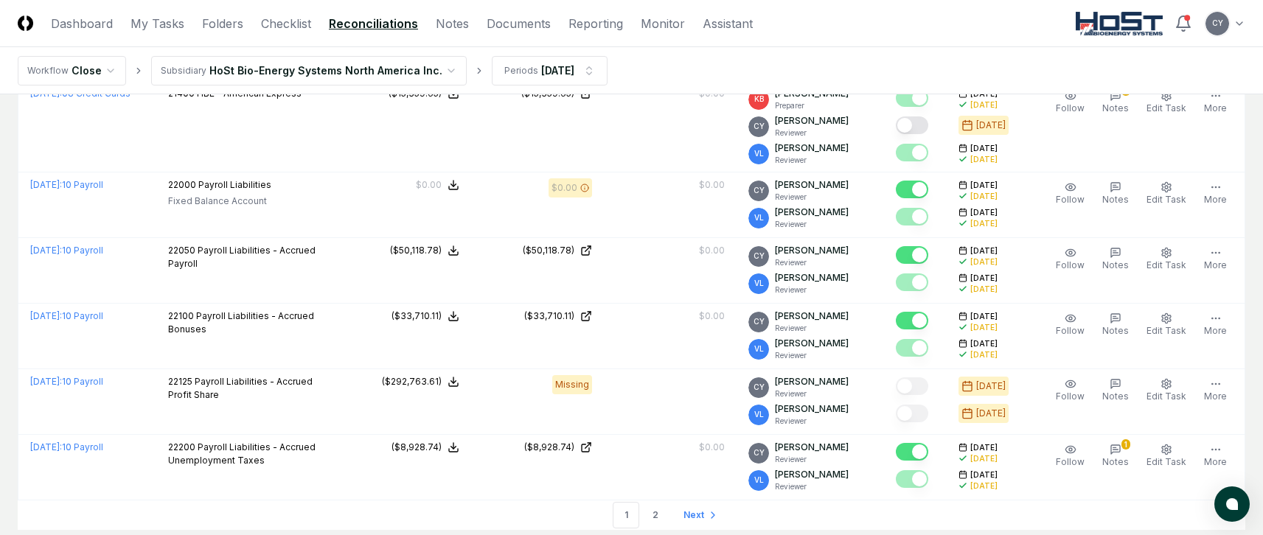
scroll to position [3418, 0]
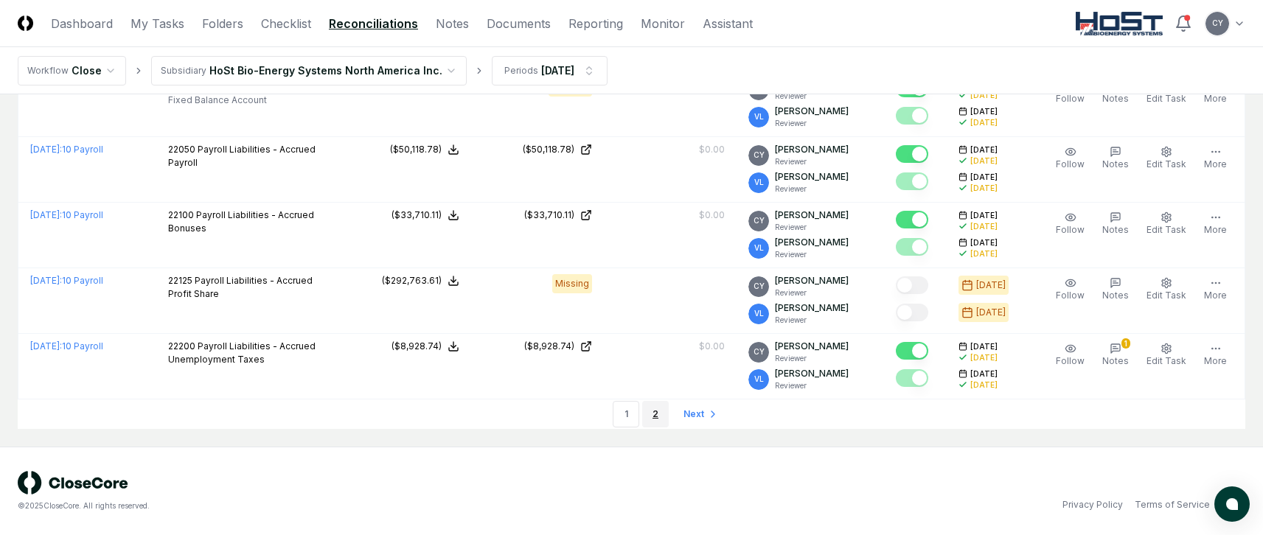
click at [654, 411] on link "2" at bounding box center [655, 414] width 27 height 27
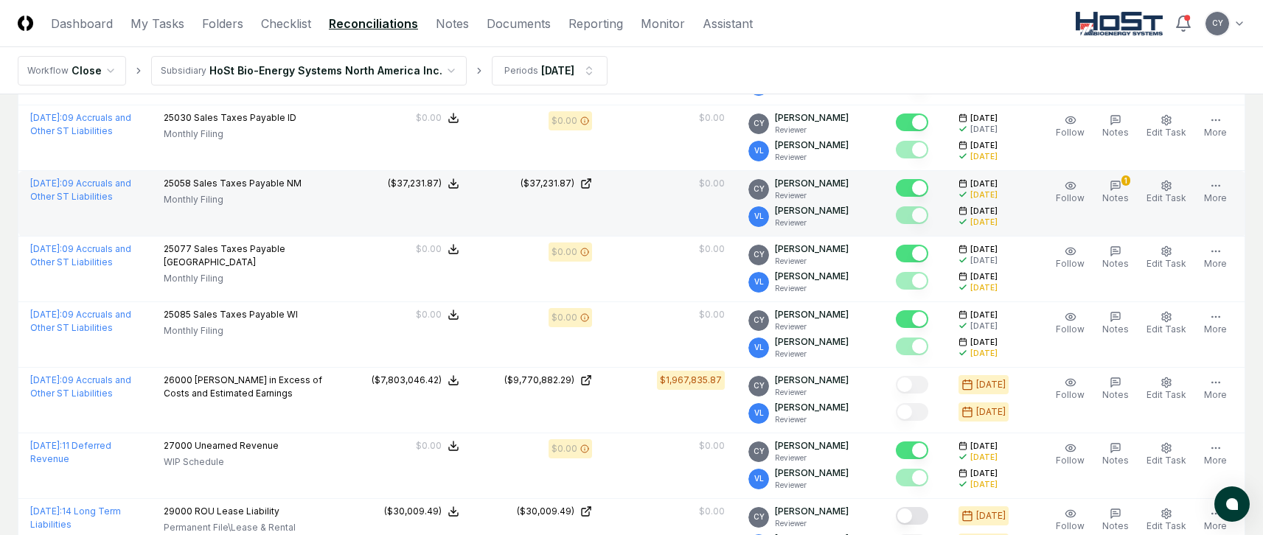
scroll to position [1253, 0]
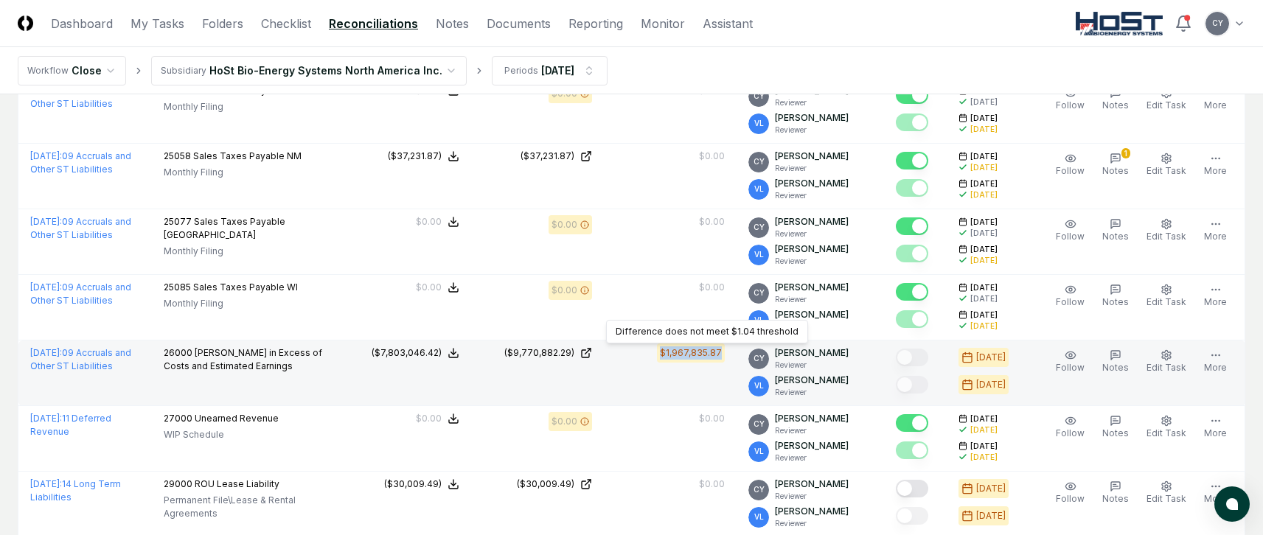
drag, startPoint x: 663, startPoint y: 352, endPoint x: 740, endPoint y: 360, distance: 77.9
click at [736, 360] on td "$1,967,835.87 Difference does not meet $1.04 threshold Difference does not meet…" at bounding box center [670, 374] width 133 height 66
click at [649, 383] on td "$1,967,835.87" at bounding box center [670, 374] width 133 height 66
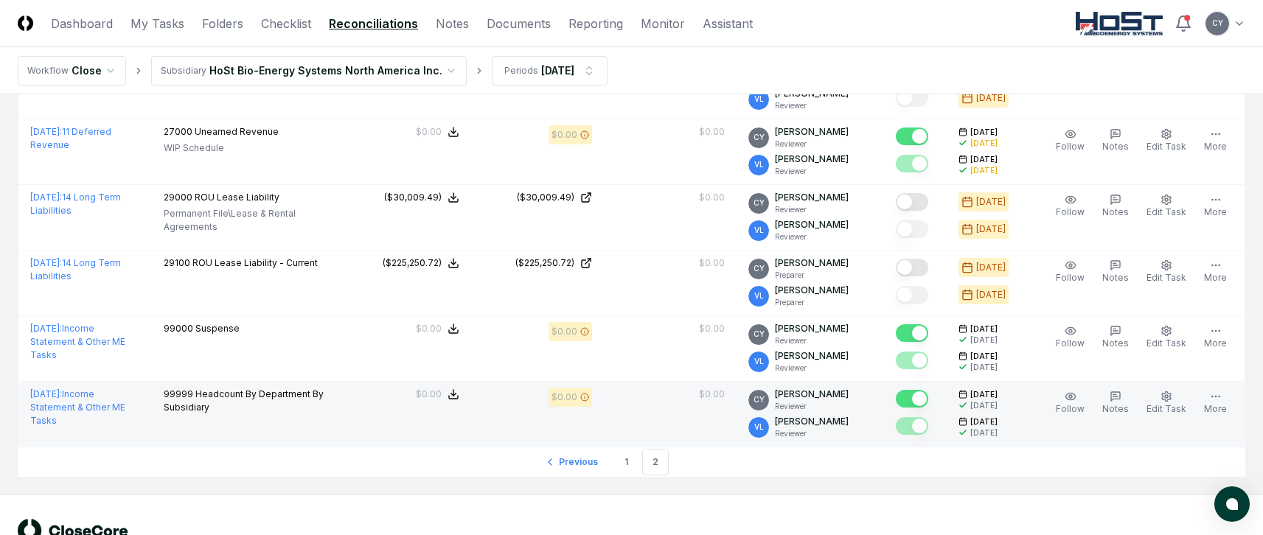
scroll to position [1588, 0]
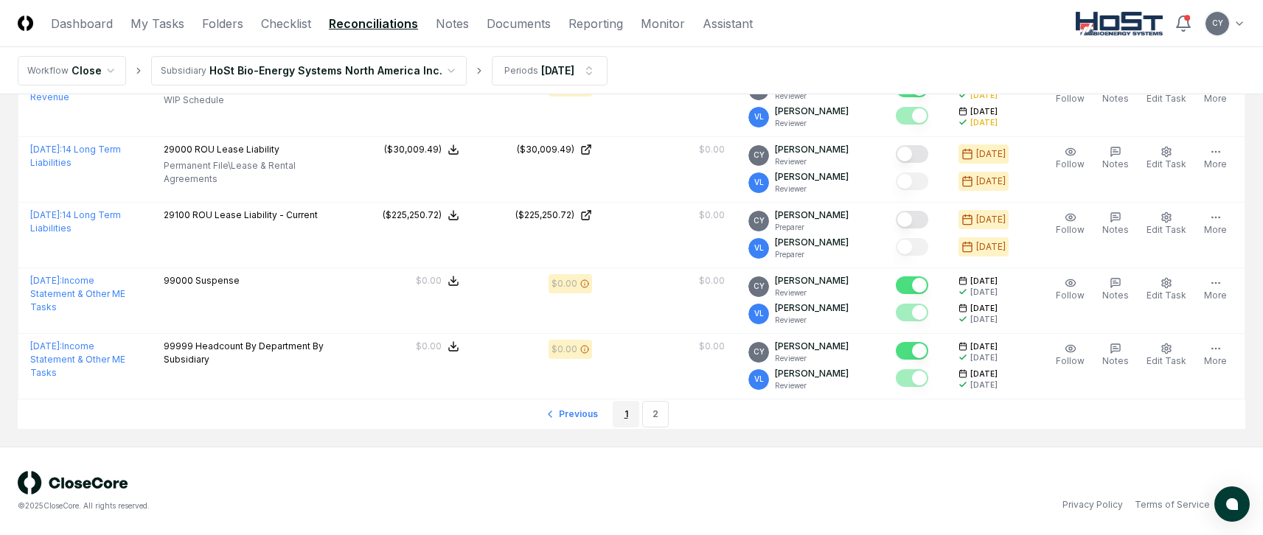
click at [624, 413] on link "1" at bounding box center [626, 414] width 27 height 27
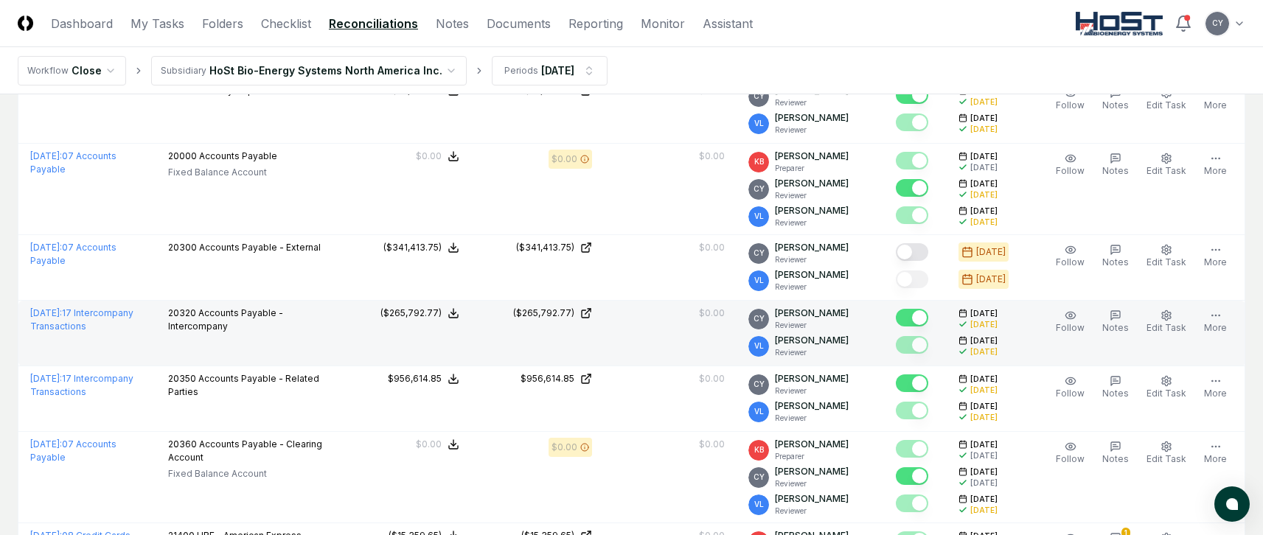
scroll to position [3418, 0]
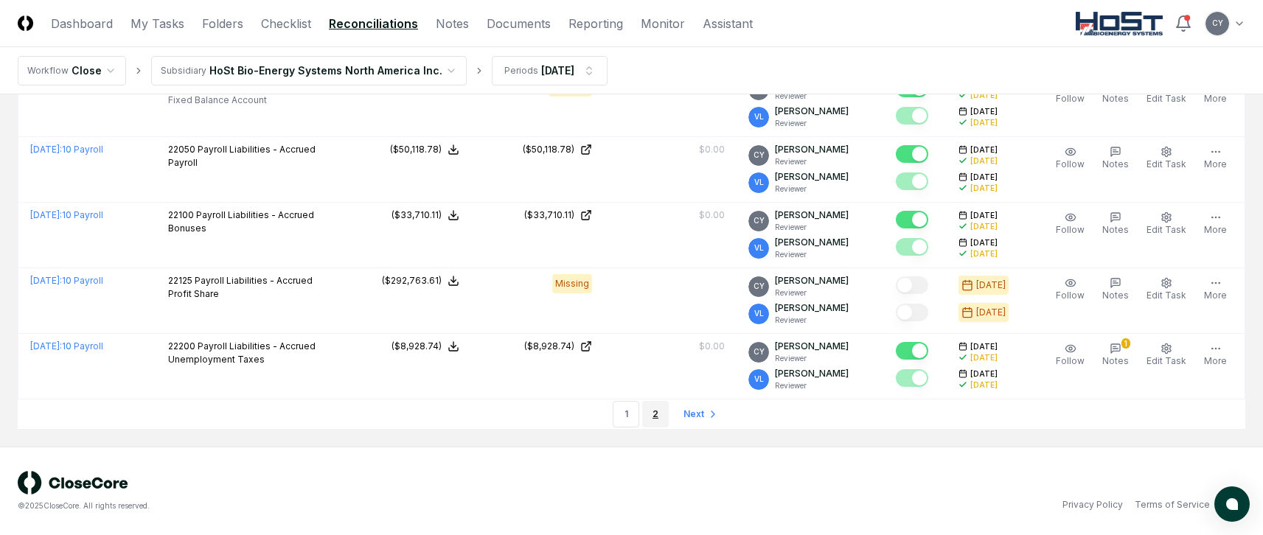
click at [652, 413] on link "2" at bounding box center [655, 414] width 27 height 27
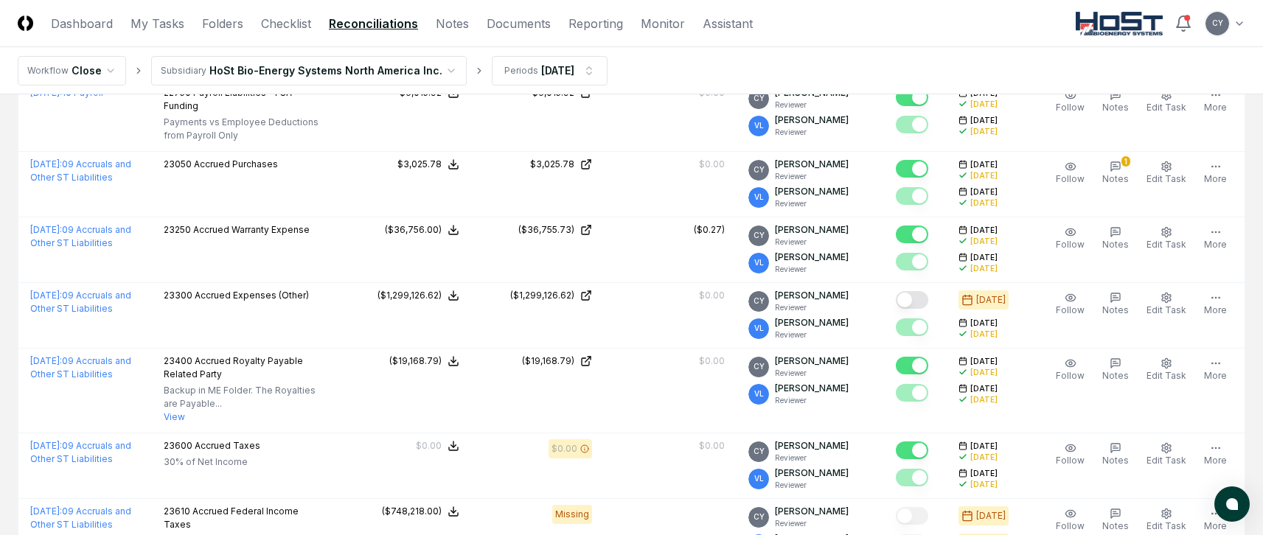
scroll to position [590, 0]
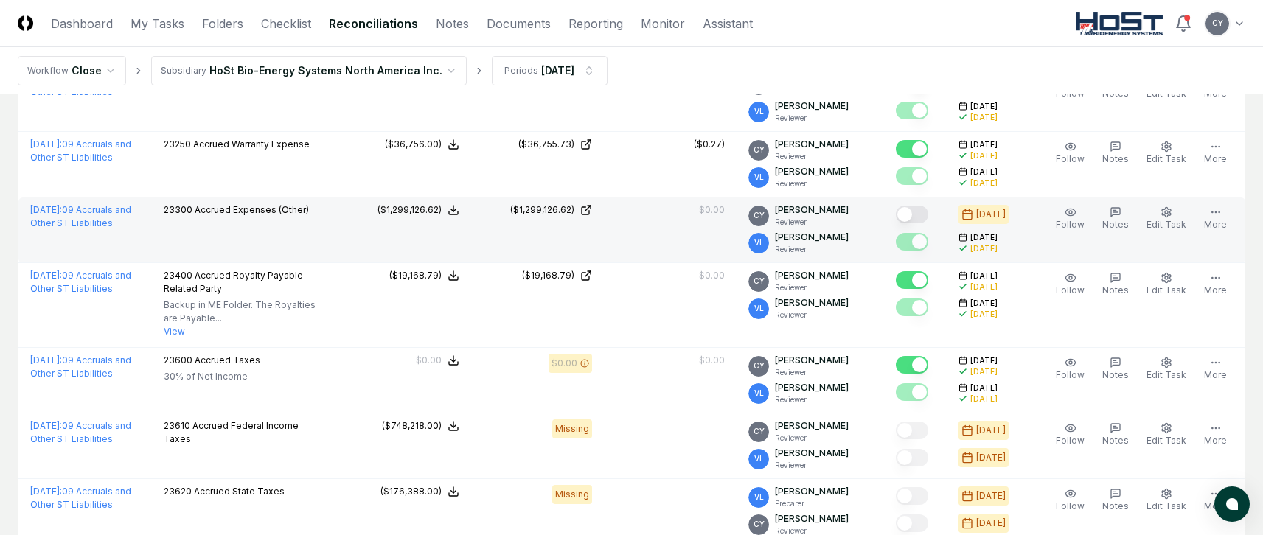
click at [922, 210] on button "Mark complete" at bounding box center [912, 215] width 32 height 18
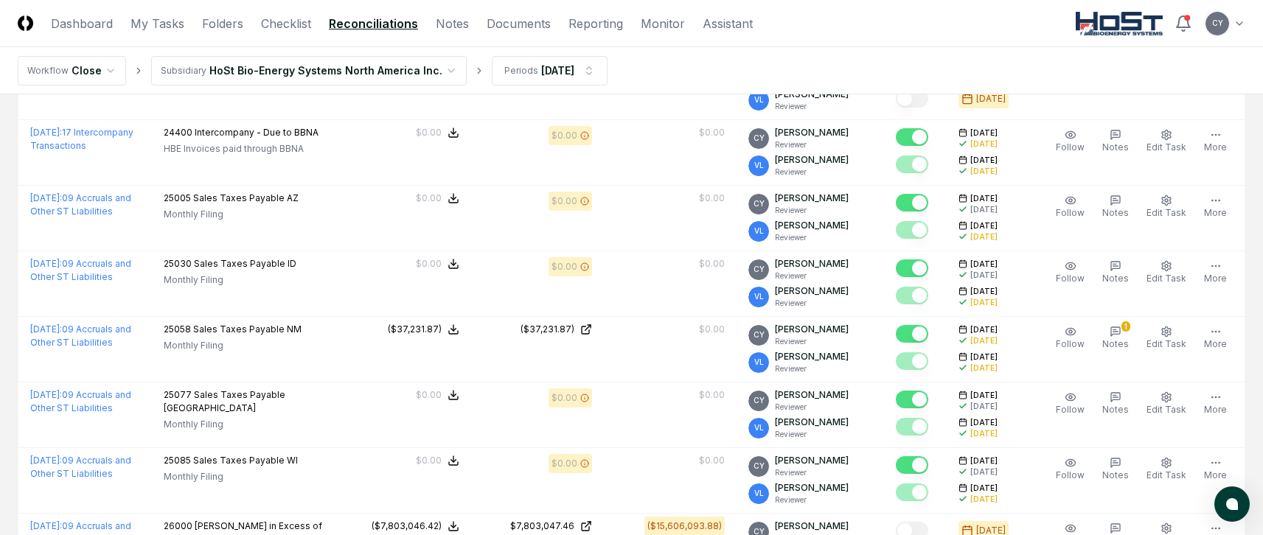
scroll to position [1106, 0]
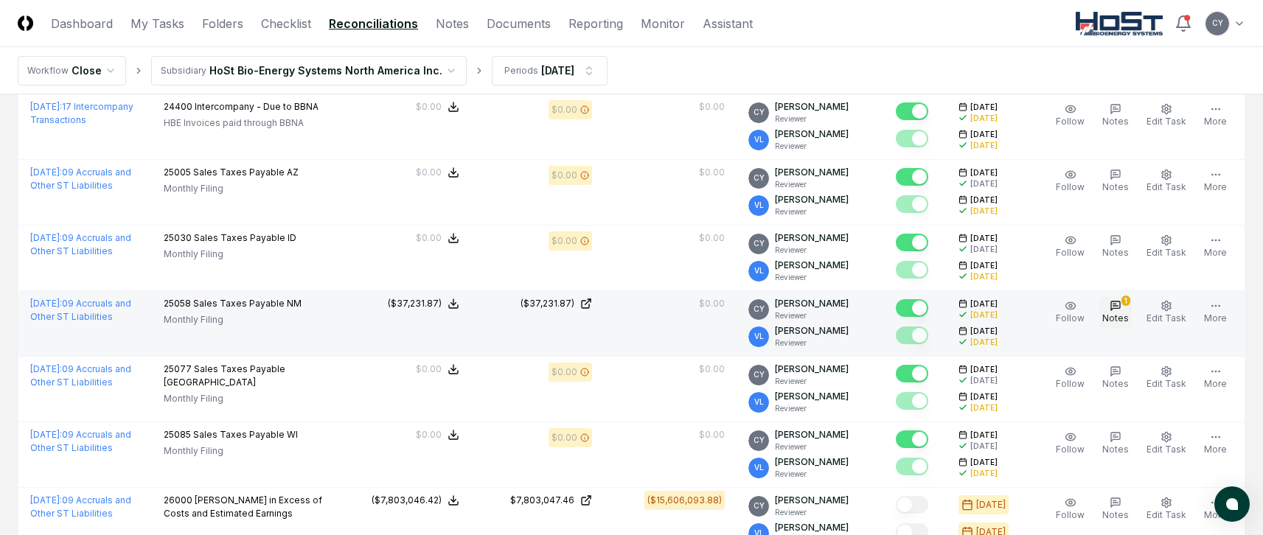
click at [1115, 305] on icon "button" at bounding box center [1115, 305] width 9 height 9
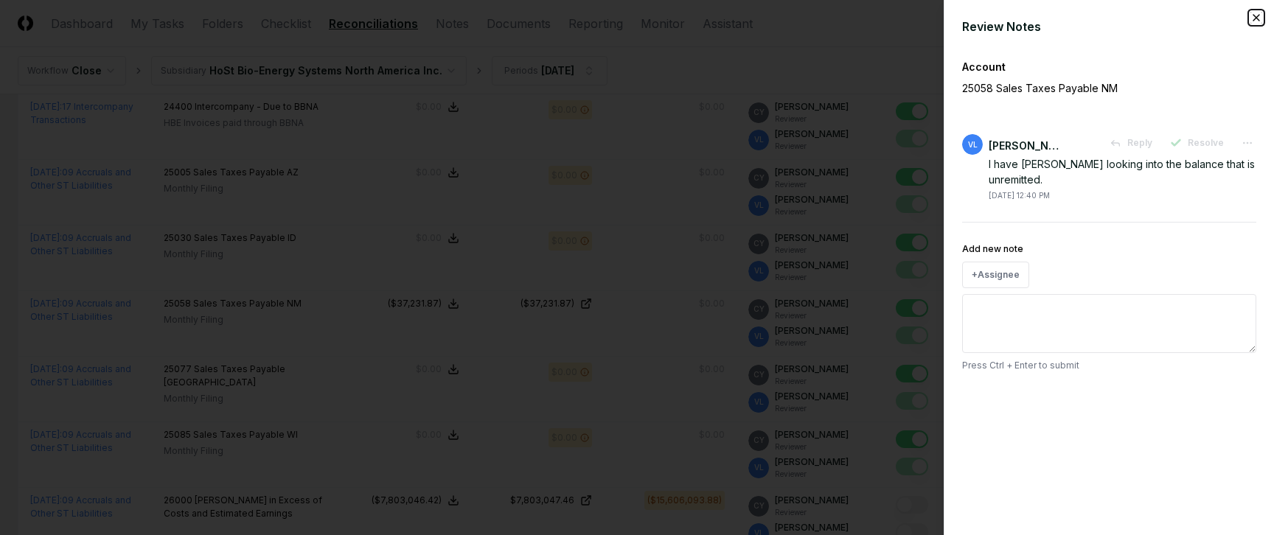
click at [1257, 15] on icon "button" at bounding box center [1256, 18] width 12 height 12
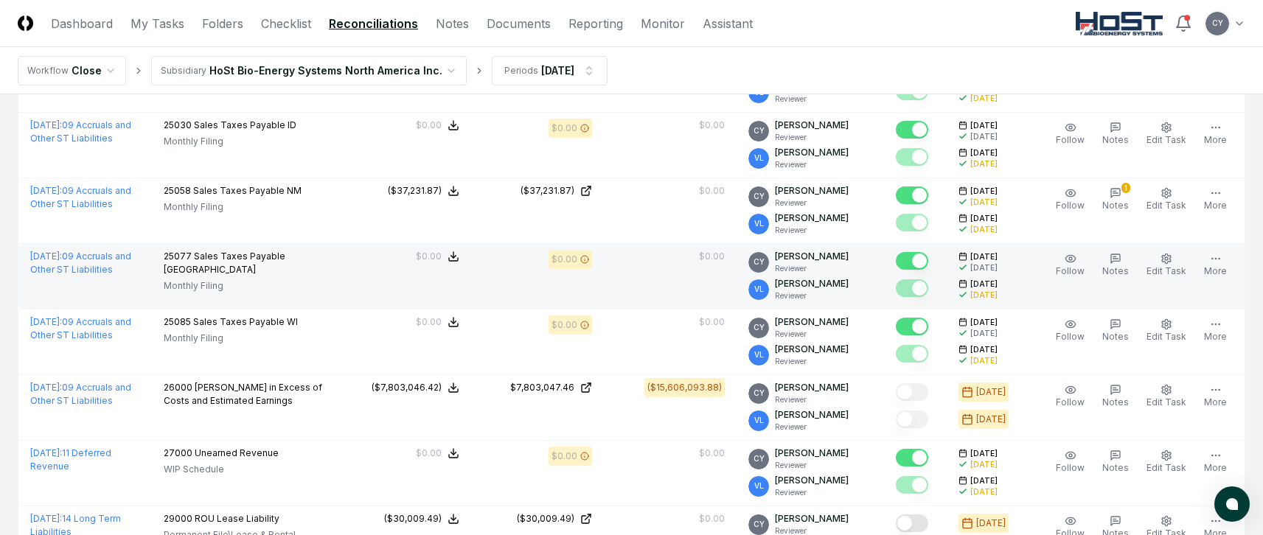
scroll to position [1327, 0]
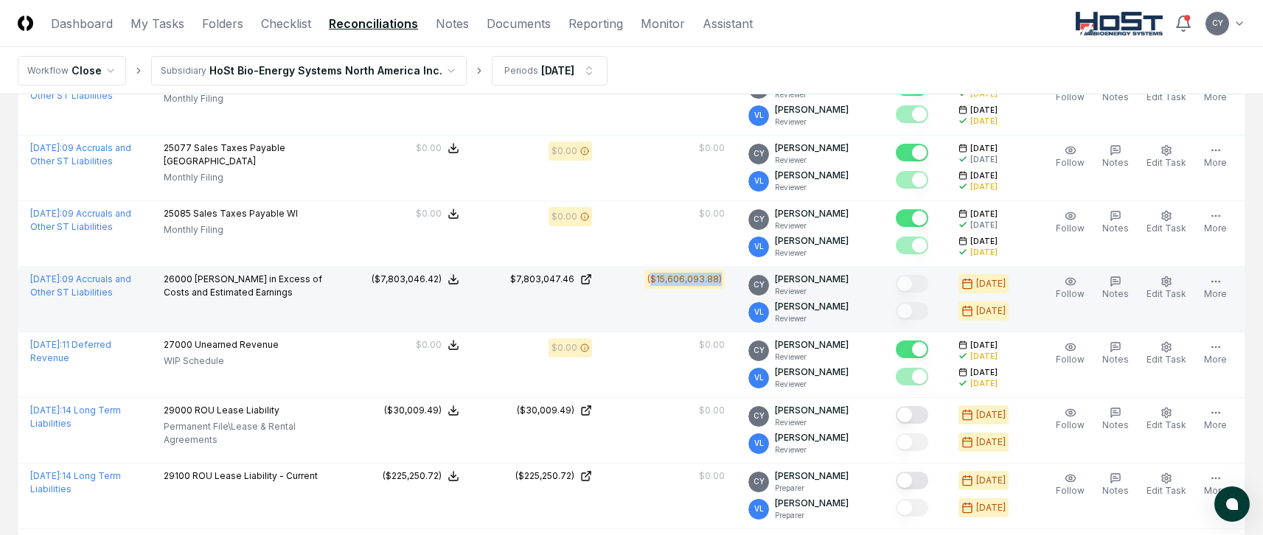
drag, startPoint x: 666, startPoint y: 280, endPoint x: 736, endPoint y: 281, distance: 70.0
click at [736, 281] on td "($15,606,093.88)" at bounding box center [670, 300] width 133 height 66
click at [688, 306] on td "($15,606,093.88)" at bounding box center [670, 300] width 133 height 66
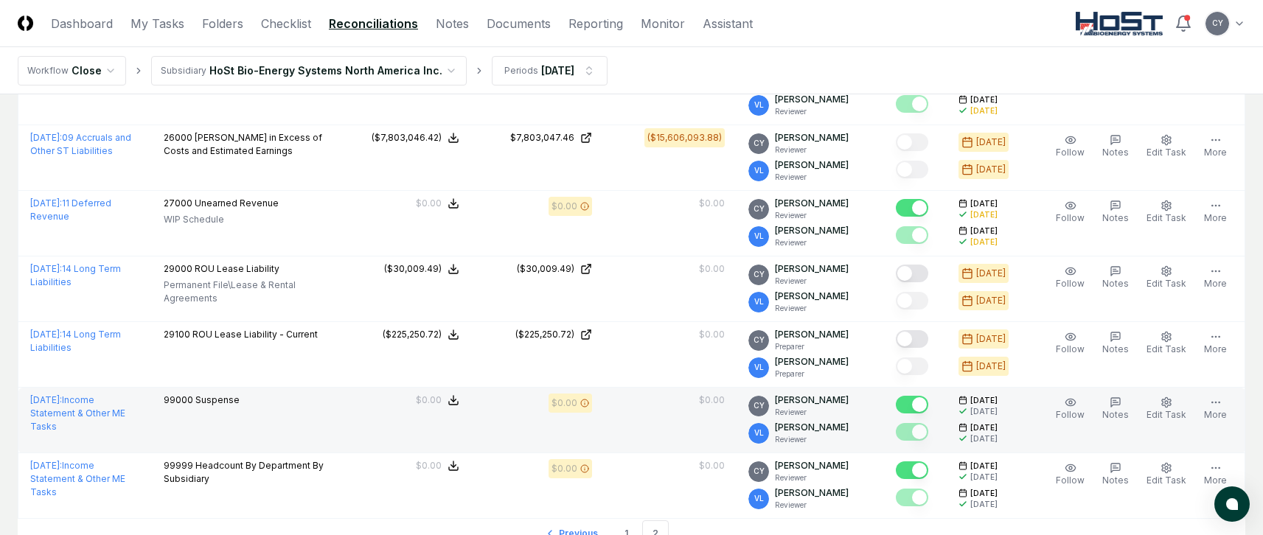
scroll to position [1588, 0]
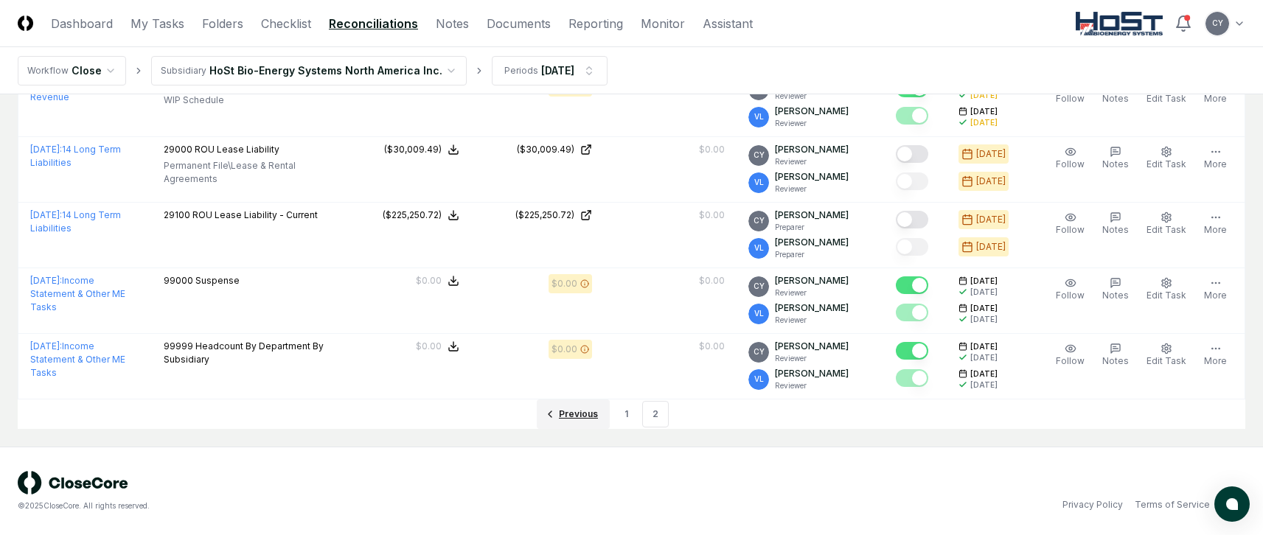
click at [579, 411] on span "Previous" at bounding box center [578, 414] width 39 height 13
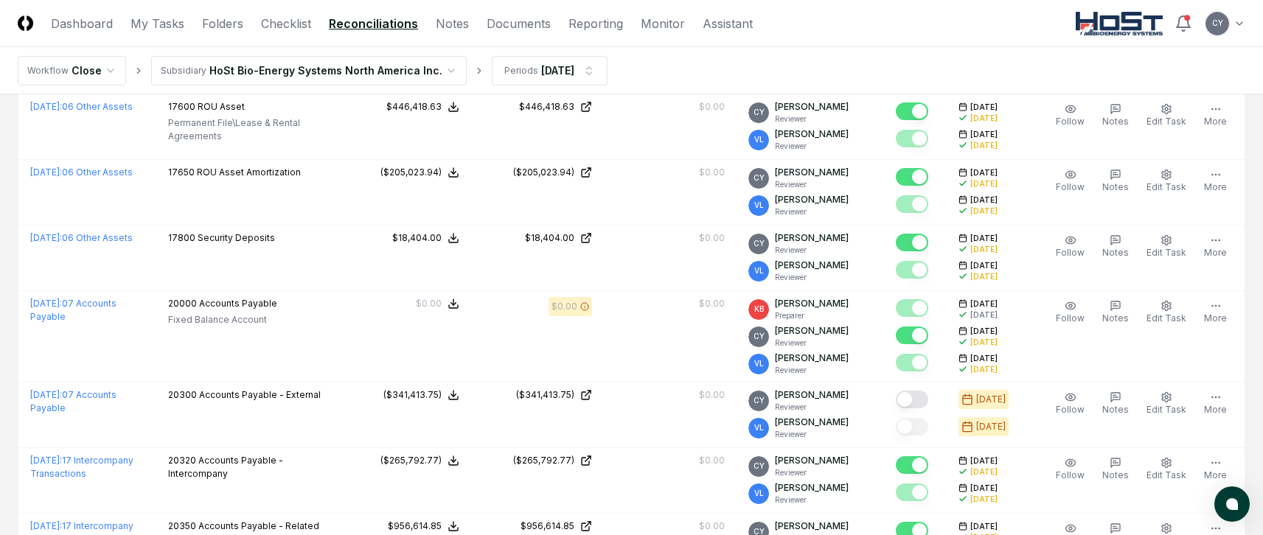
scroll to position [2801, 0]
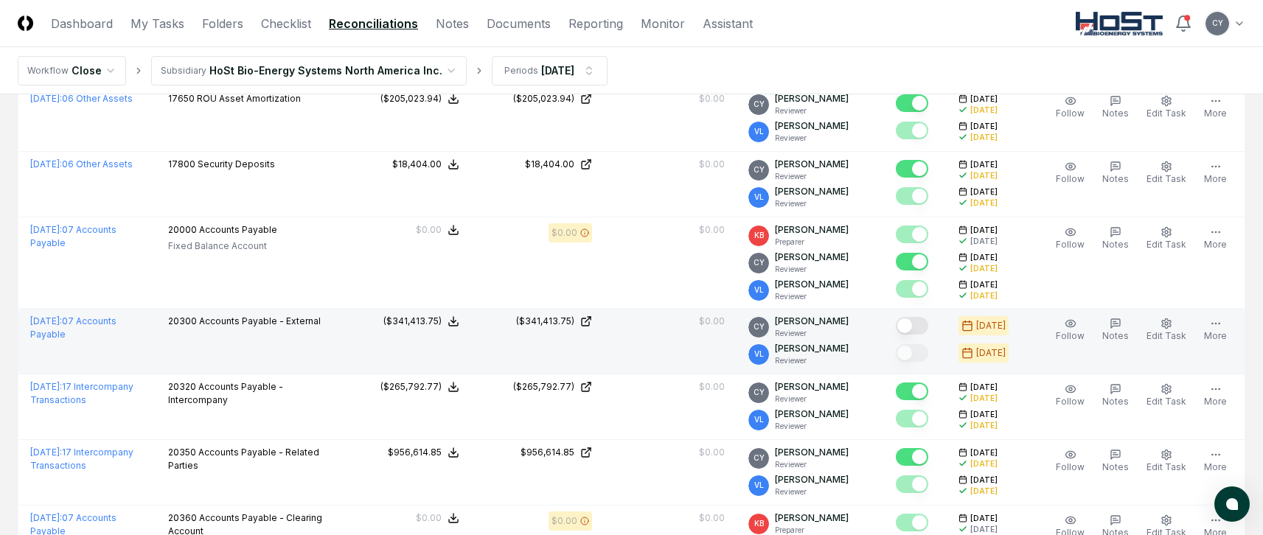
click at [927, 323] on button "Mark complete" at bounding box center [912, 326] width 32 height 18
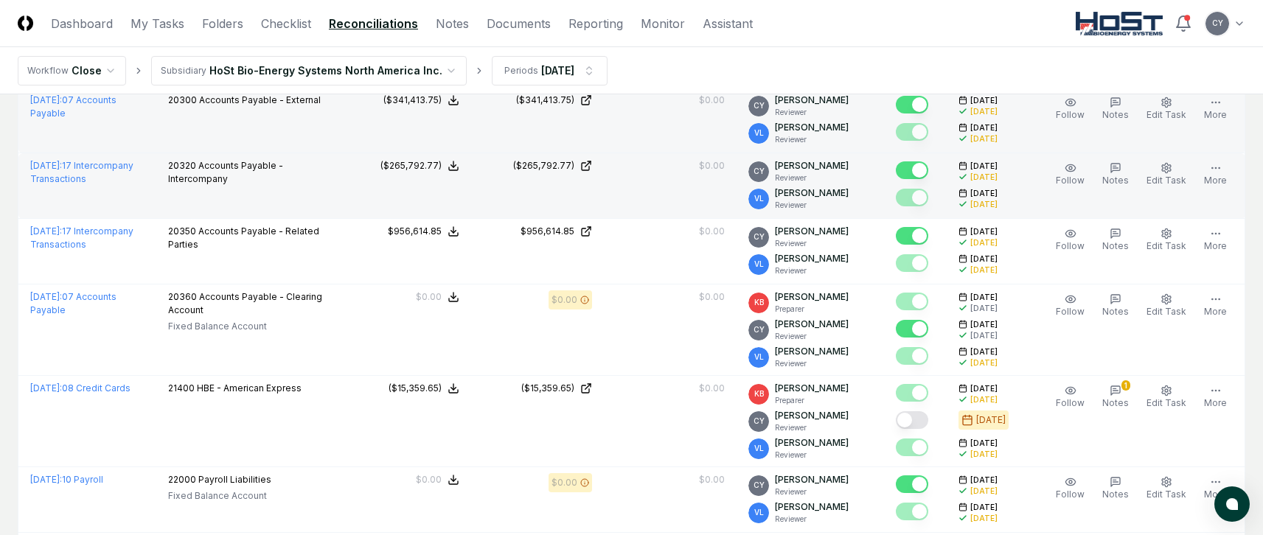
scroll to position [3096, 0]
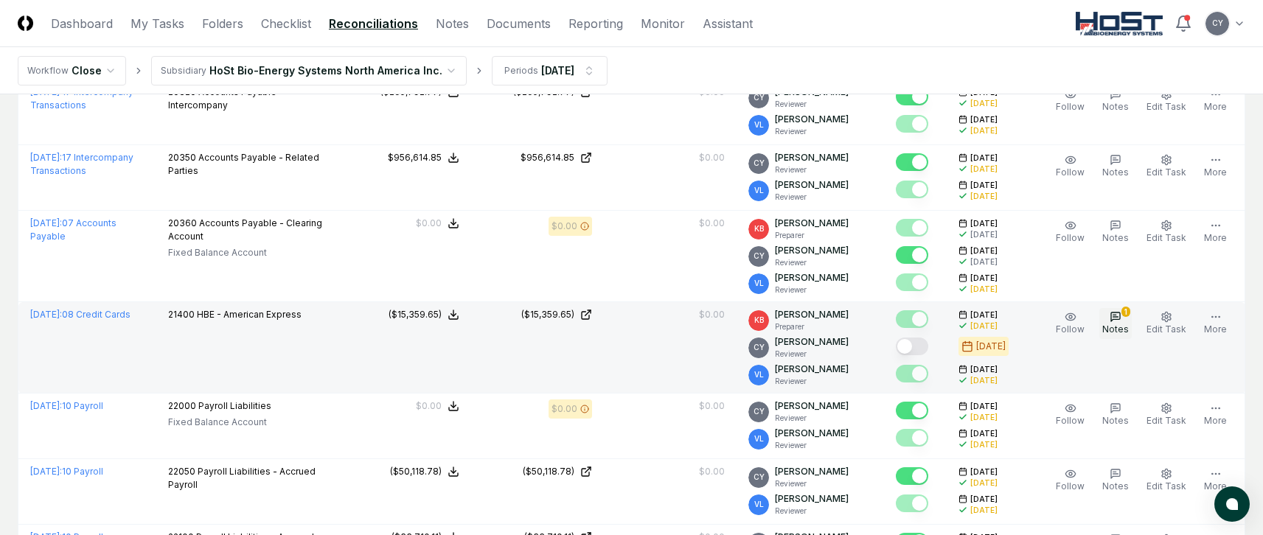
click at [1112, 315] on button "1 Notes" at bounding box center [1115, 323] width 32 height 31
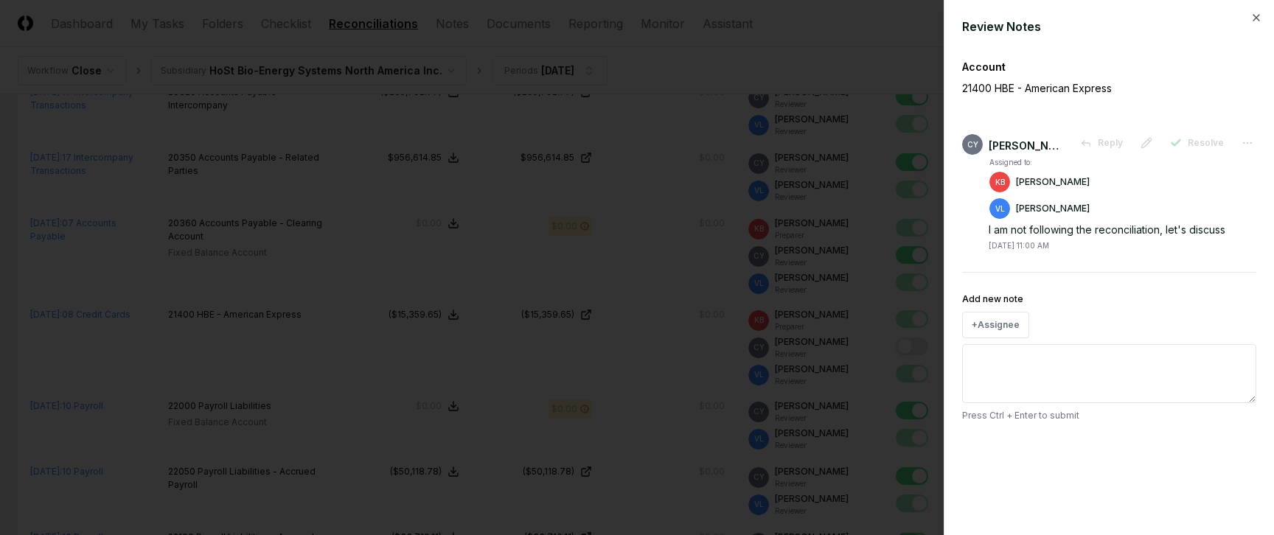
click at [1262, 14] on div "Review Notes Account 21400 HBE - American Express CY Candice Young Reply Resolv…" at bounding box center [1109, 267] width 330 height 535
click at [1258, 18] on icon "button" at bounding box center [1256, 18] width 12 height 12
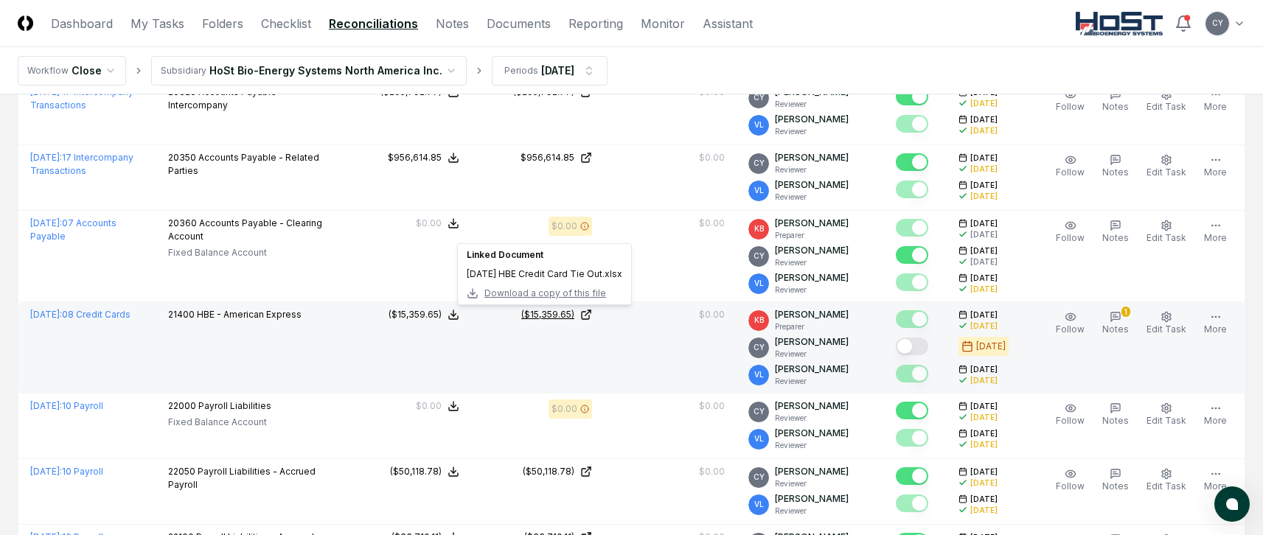
click at [555, 310] on div "($15,359.65)" at bounding box center [547, 314] width 53 height 13
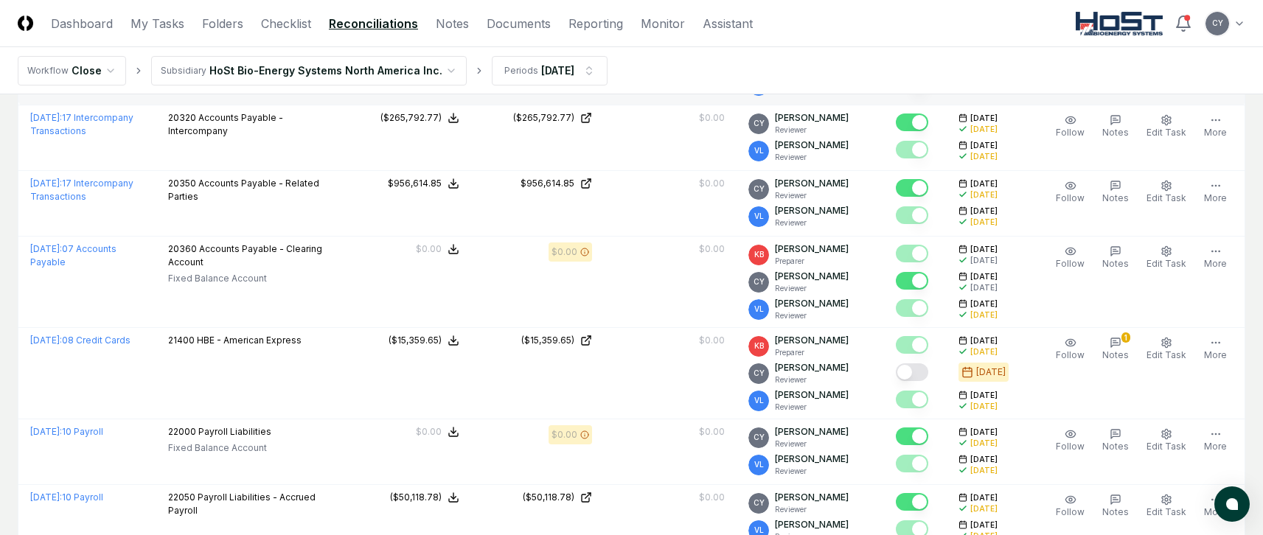
scroll to position [3096, 0]
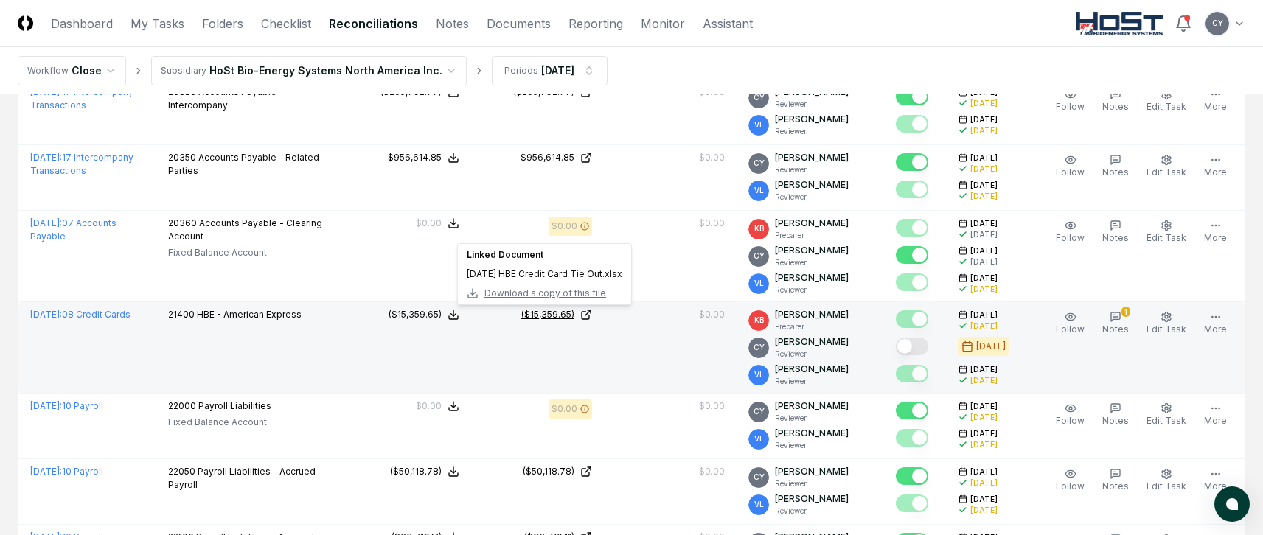
click at [568, 313] on div "($15,359.65)" at bounding box center [547, 314] width 53 height 13
click at [928, 344] on button "Mark complete" at bounding box center [912, 347] width 32 height 18
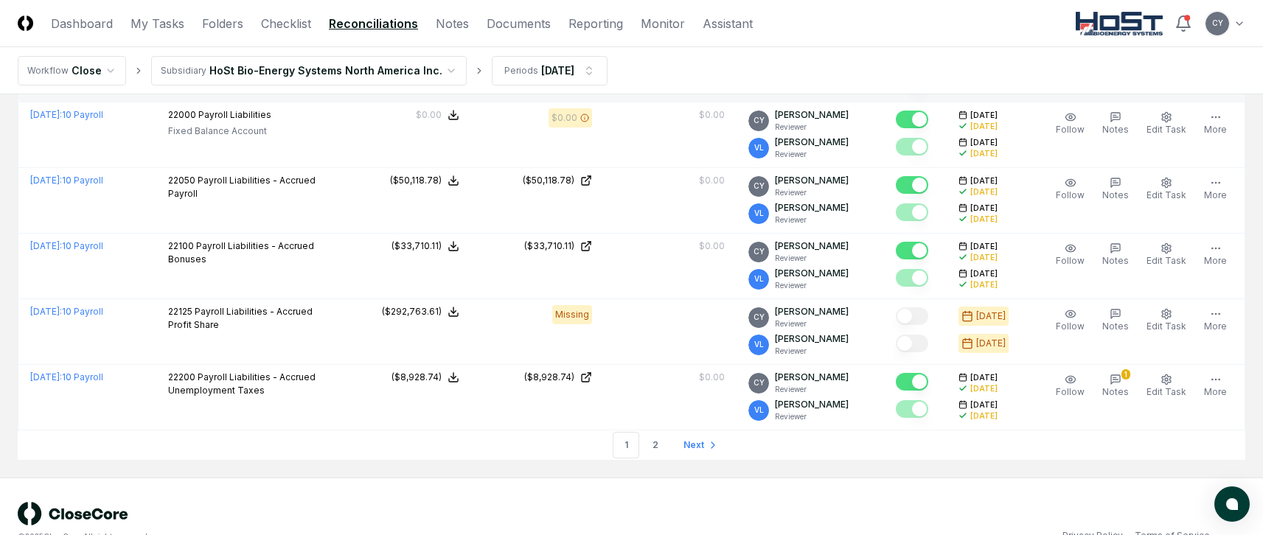
scroll to position [3391, 0]
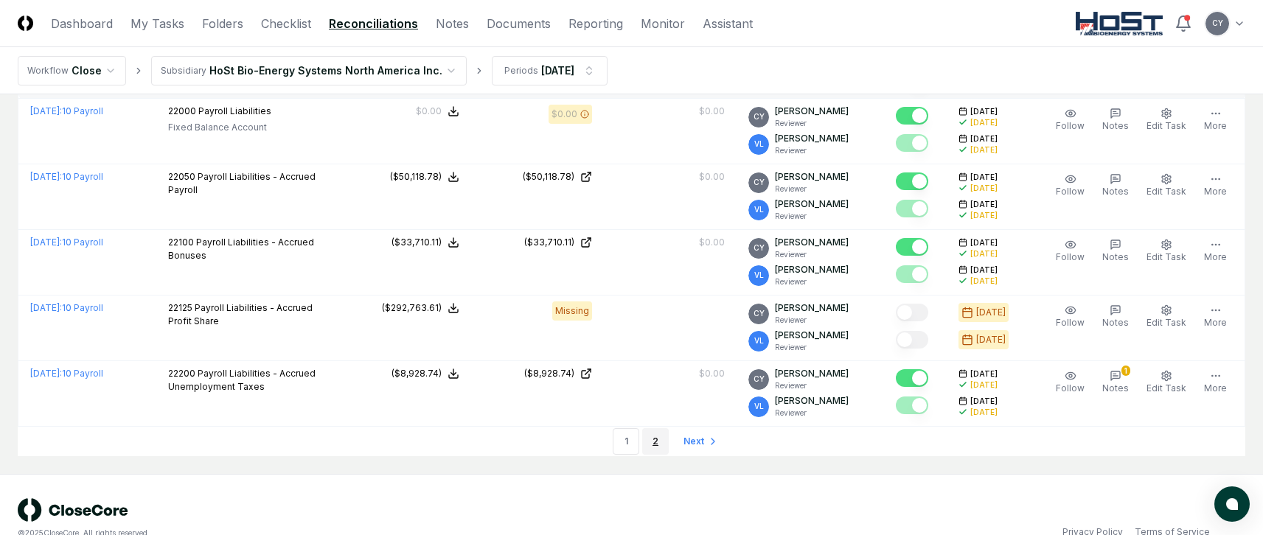
click at [650, 439] on link "2" at bounding box center [655, 441] width 27 height 27
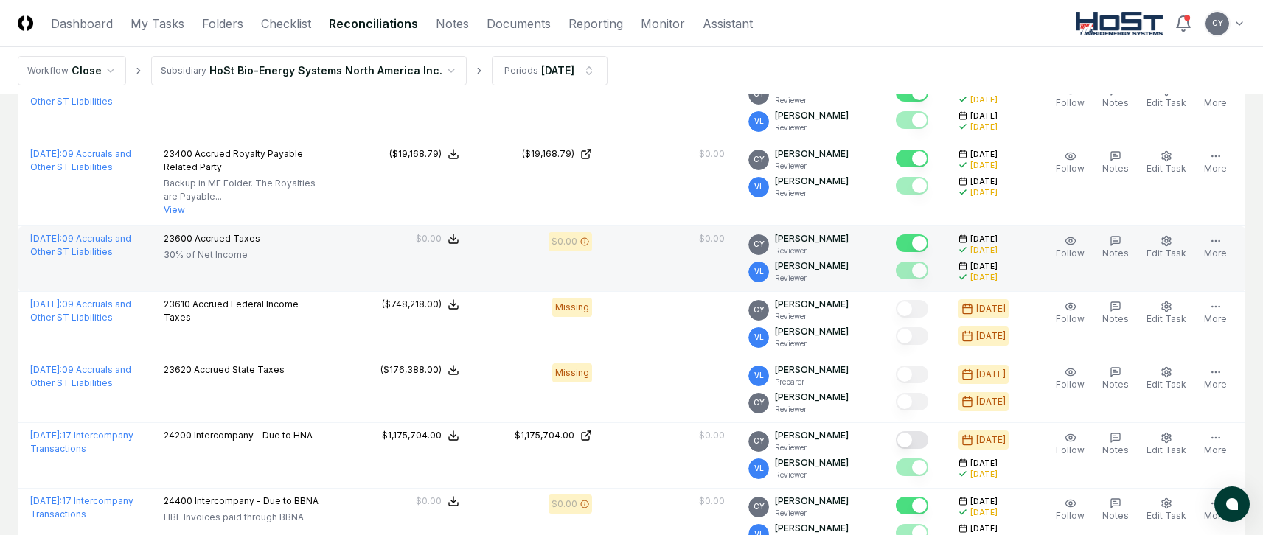
scroll to position [737, 0]
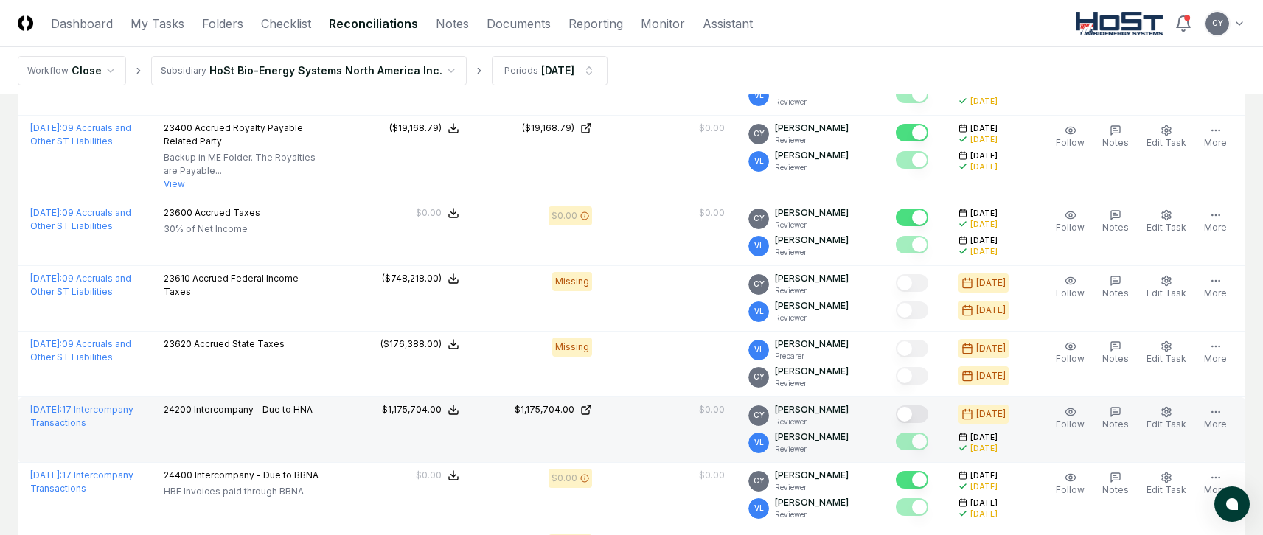
click at [925, 411] on button "Mark complete" at bounding box center [912, 414] width 32 height 18
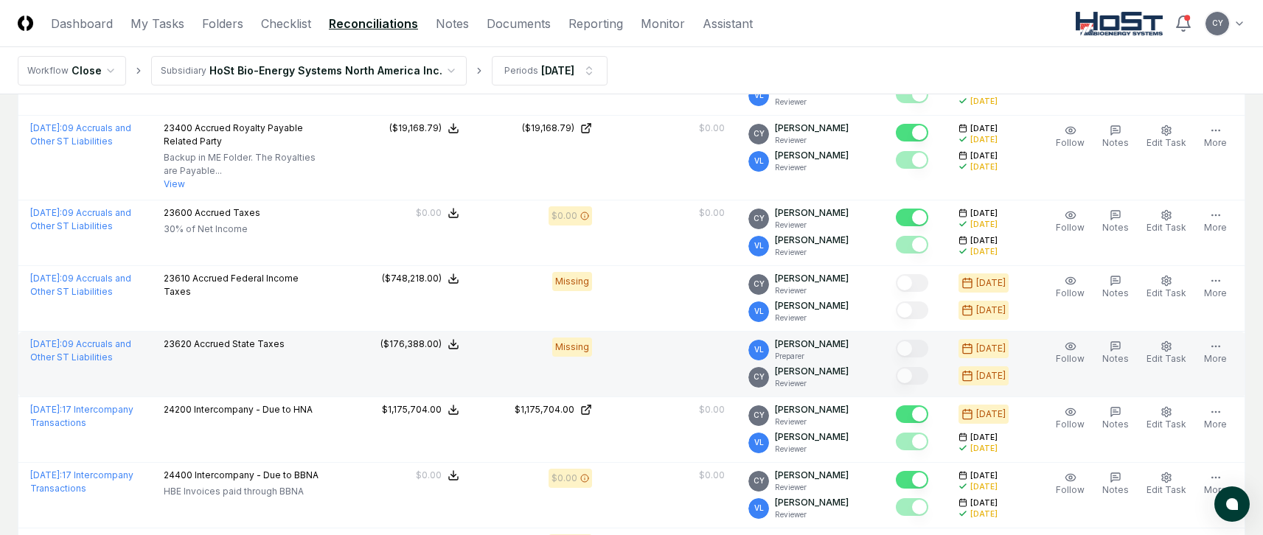
type button "on"
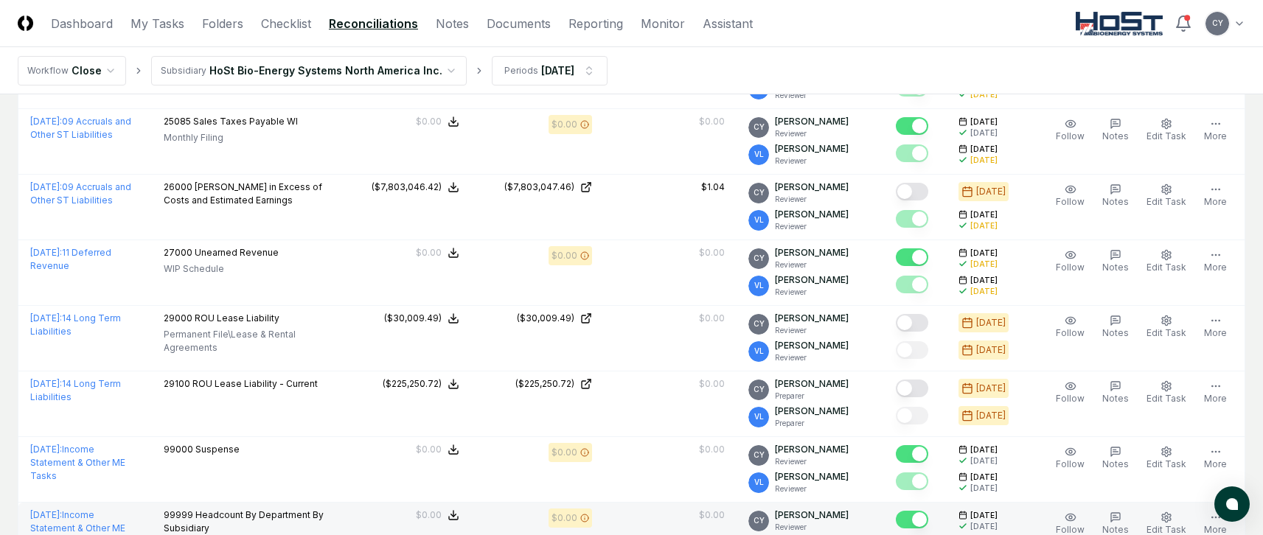
scroll to position [1327, 0]
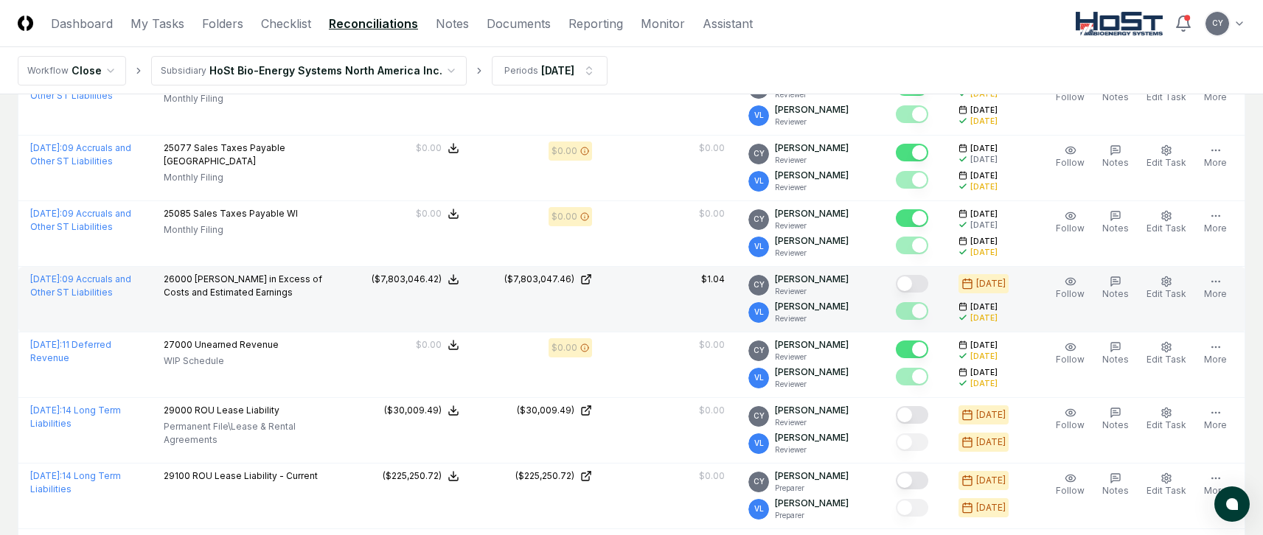
click at [928, 282] on button "Mark complete" at bounding box center [912, 284] width 32 height 18
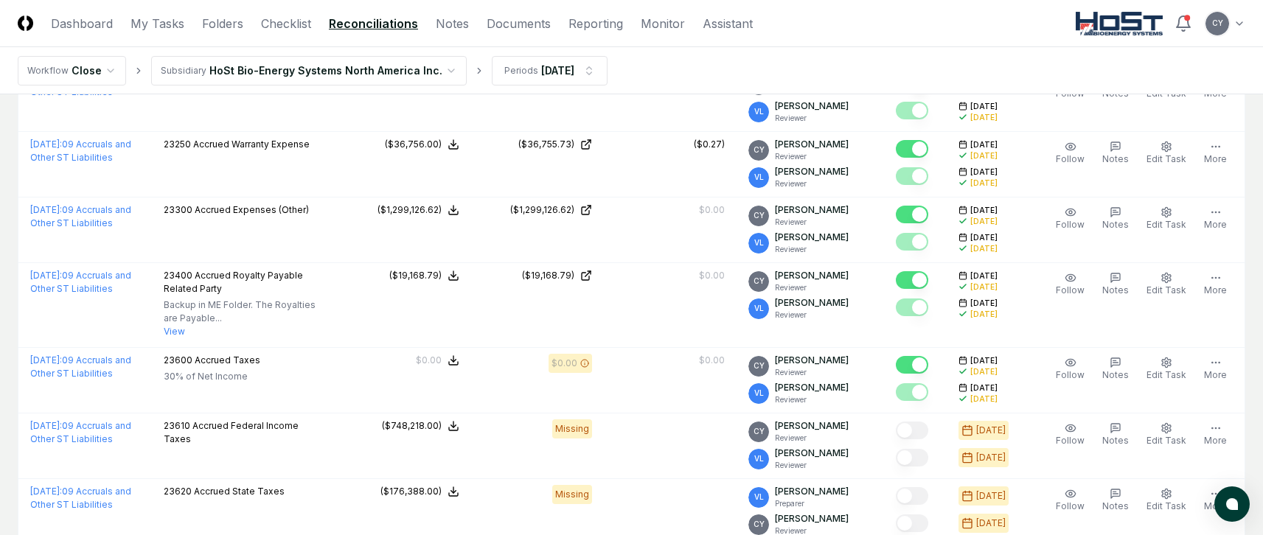
scroll to position [0, 0]
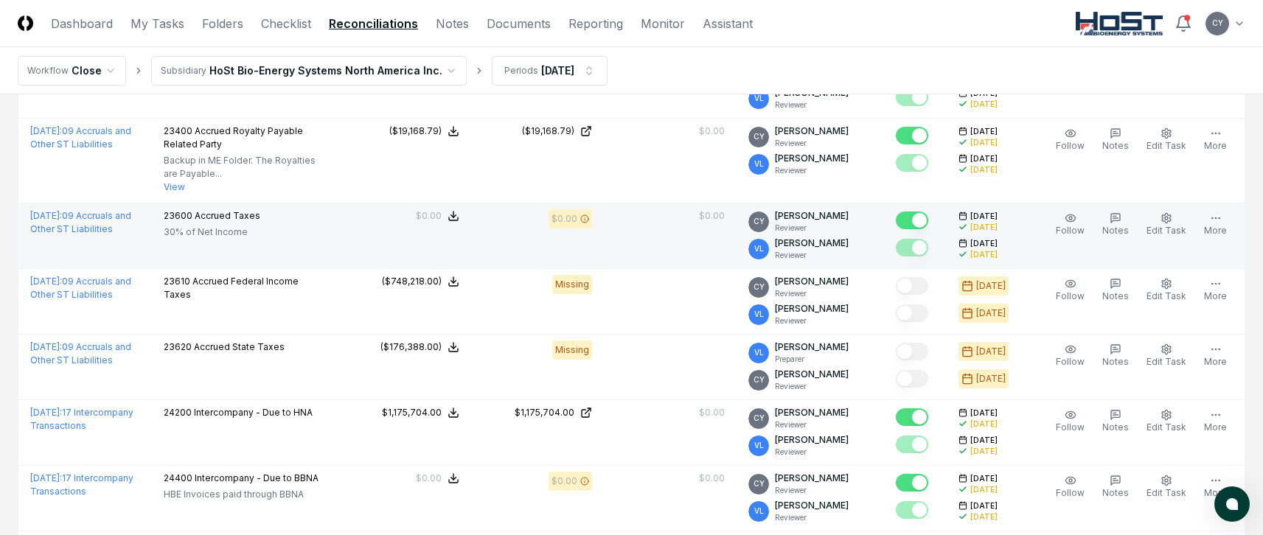
scroll to position [737, 0]
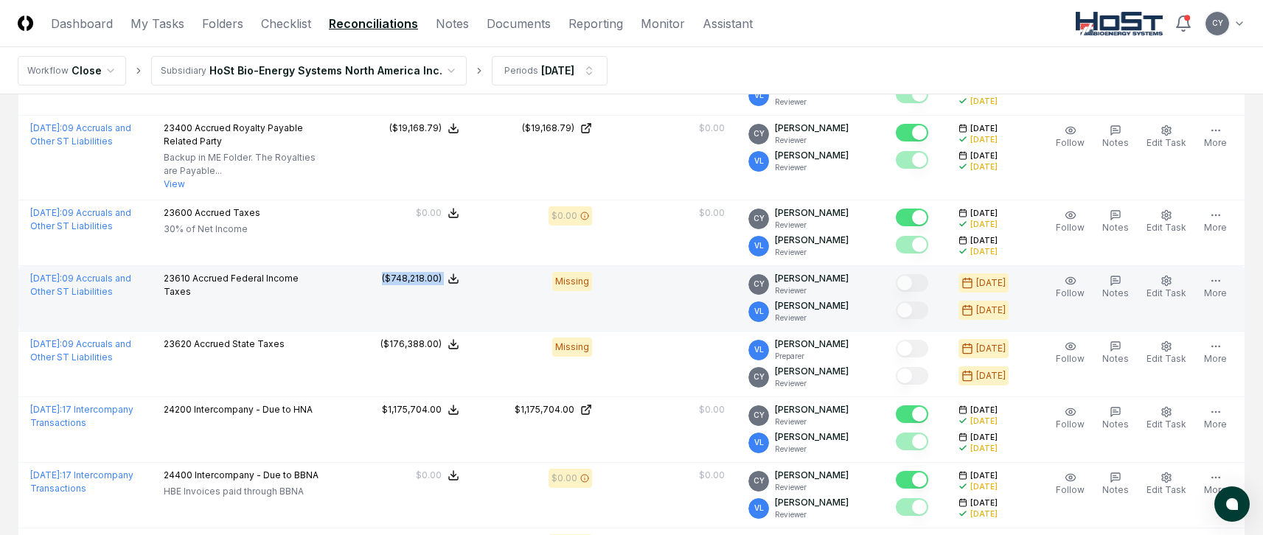
drag, startPoint x: 377, startPoint y: 279, endPoint x: 542, endPoint y: 297, distance: 166.1
click at [542, 297] on tr "July 2025 : 09 Accruals and Other ST Liabilities 23610 Accrued Federal Income T…" at bounding box center [631, 299] width 1227 height 66
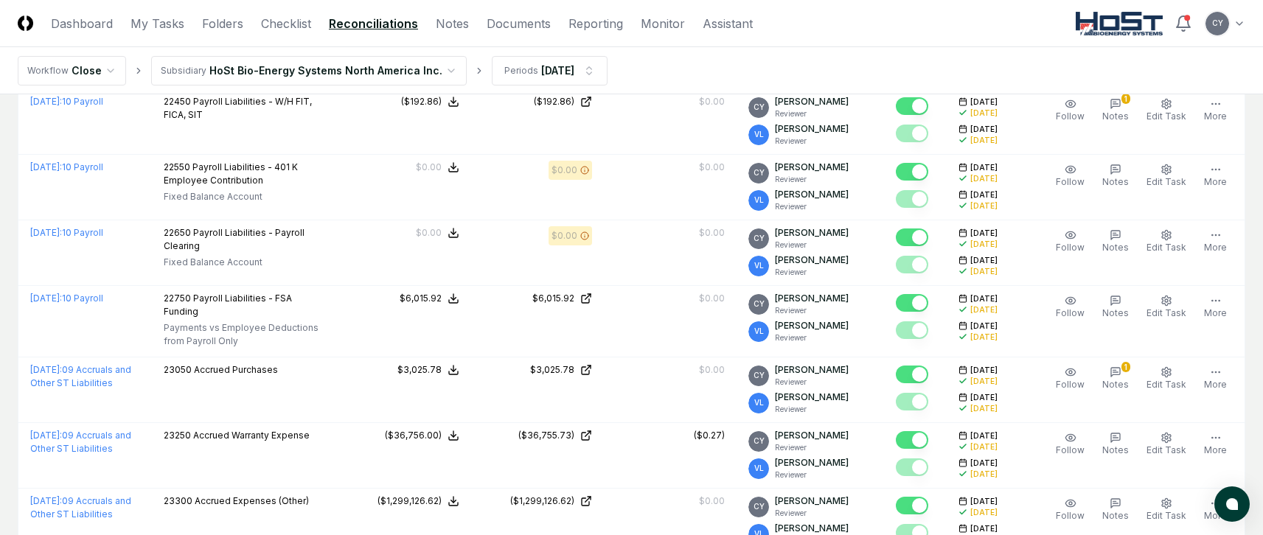
scroll to position [0, 0]
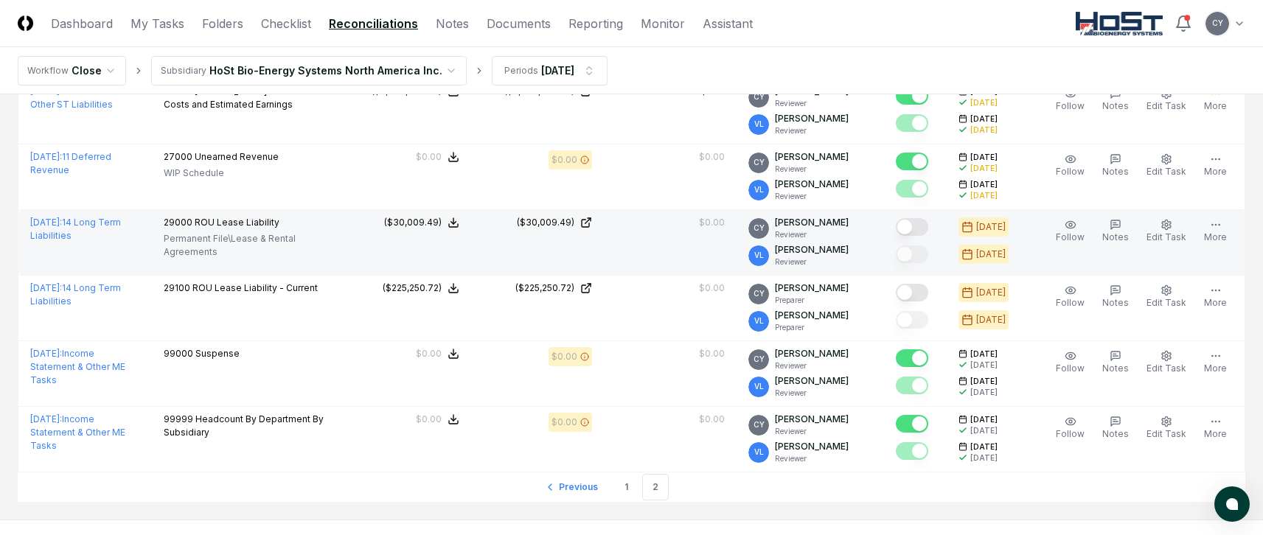
scroll to position [1548, 0]
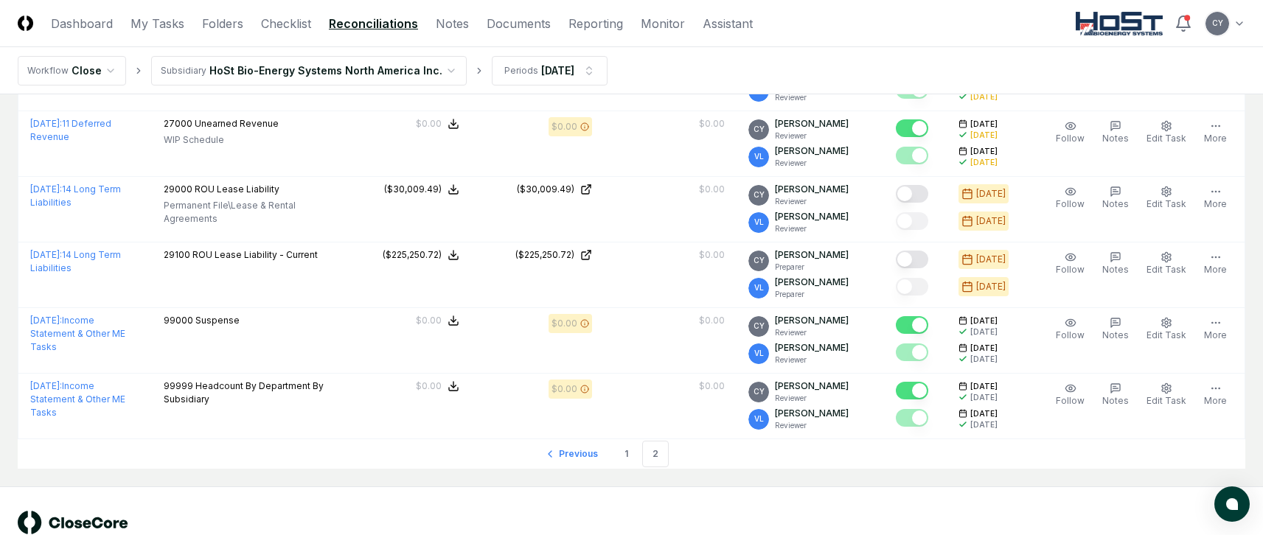
drag, startPoint x: 3, startPoint y: 130, endPoint x: 122, endPoint y: 83, distance: 128.4
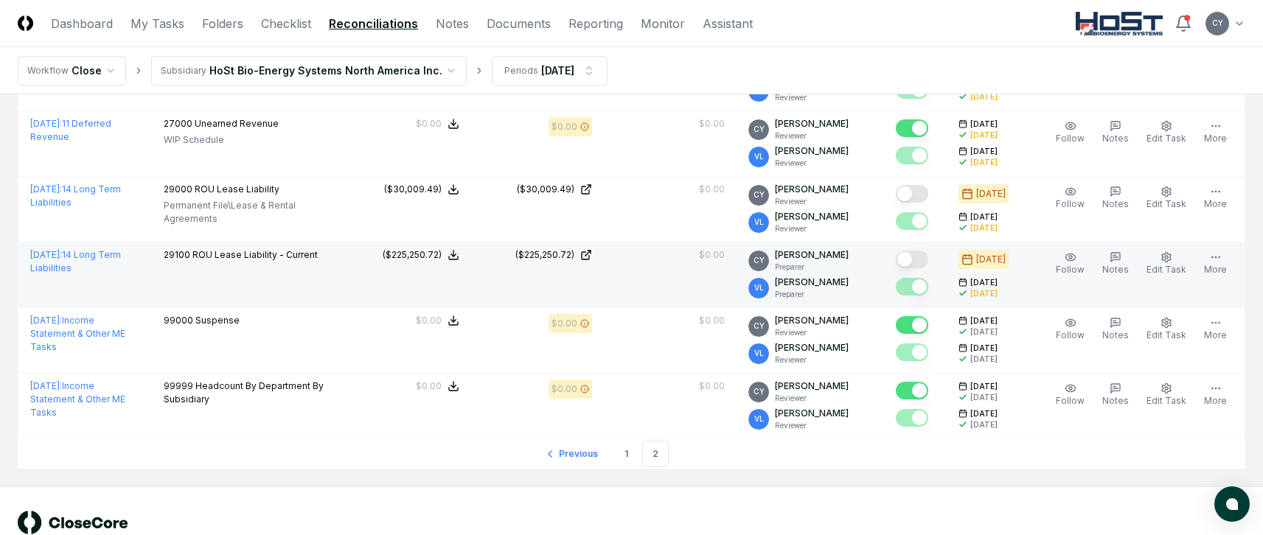
drag, startPoint x: 928, startPoint y: 195, endPoint x: 956, endPoint y: 247, distance: 59.4
click at [928, 195] on button "Mark complete" at bounding box center [912, 194] width 32 height 18
click at [925, 258] on button "Mark complete" at bounding box center [912, 260] width 32 height 18
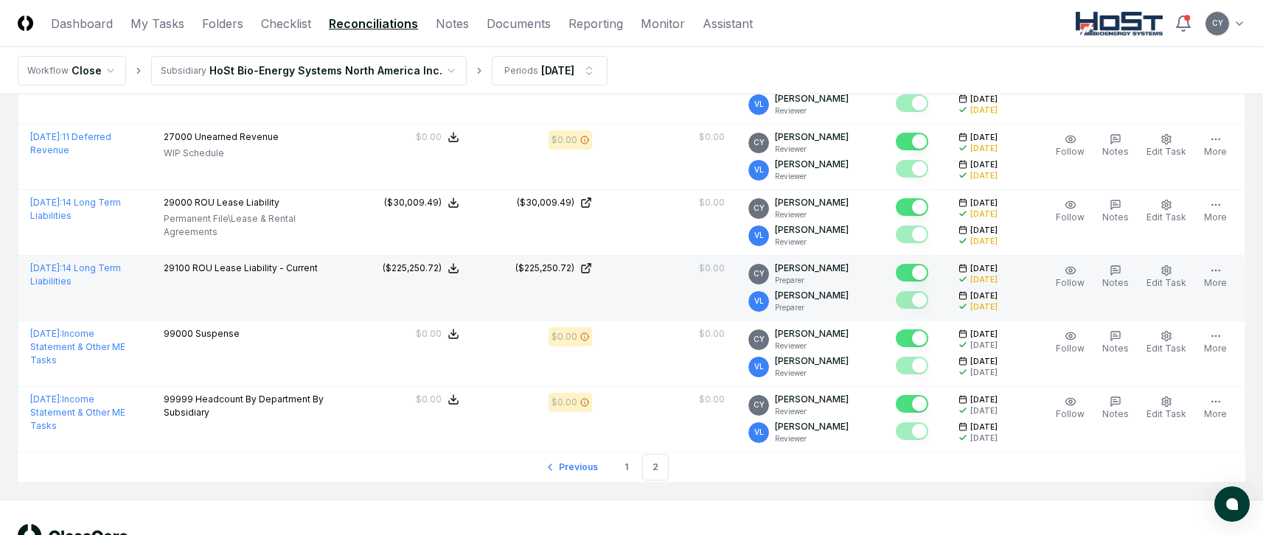
scroll to position [1588, 0]
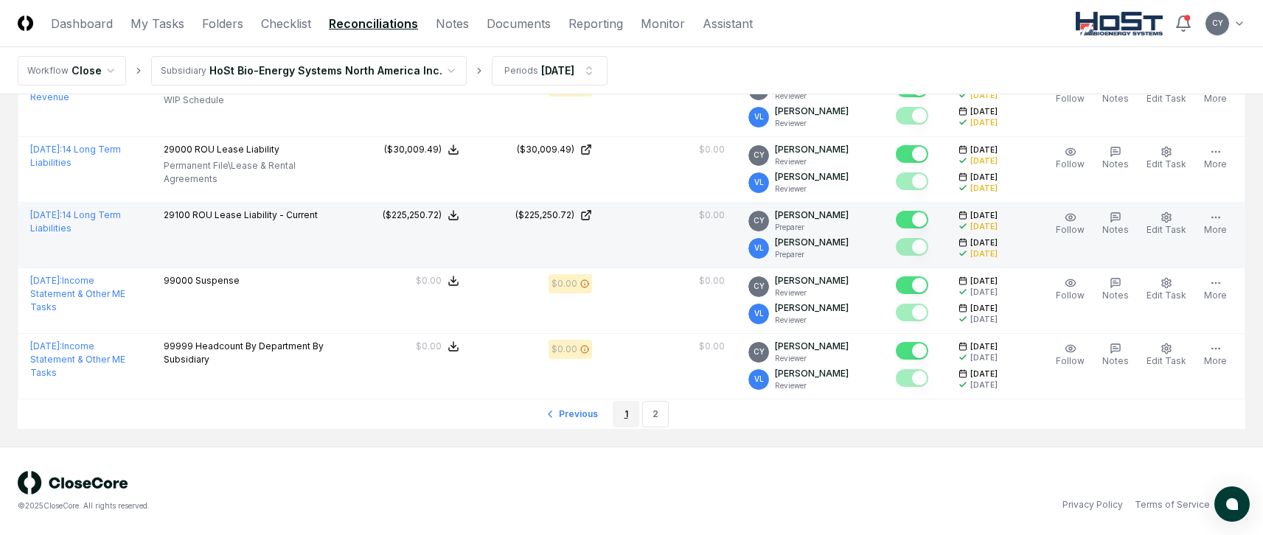
click at [622, 412] on link "1" at bounding box center [626, 414] width 27 height 27
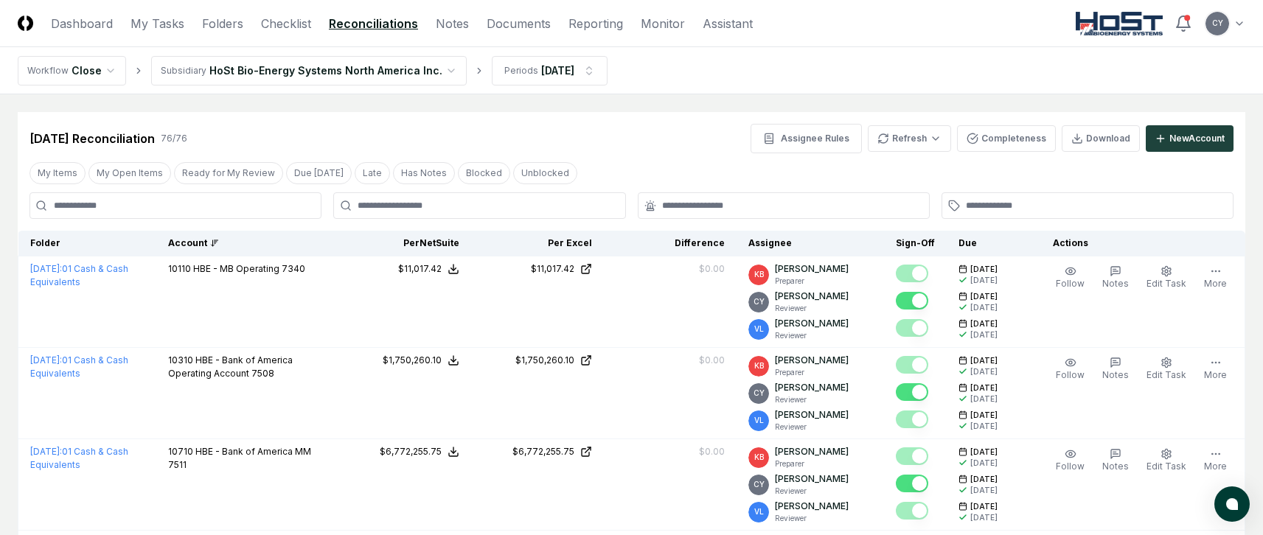
click at [652, 145] on div "Jul 2025 Reconciliation 76 / 76 Assignee Rules Refresh Completeness Download Ne…" at bounding box center [631, 138] width 1204 height 29
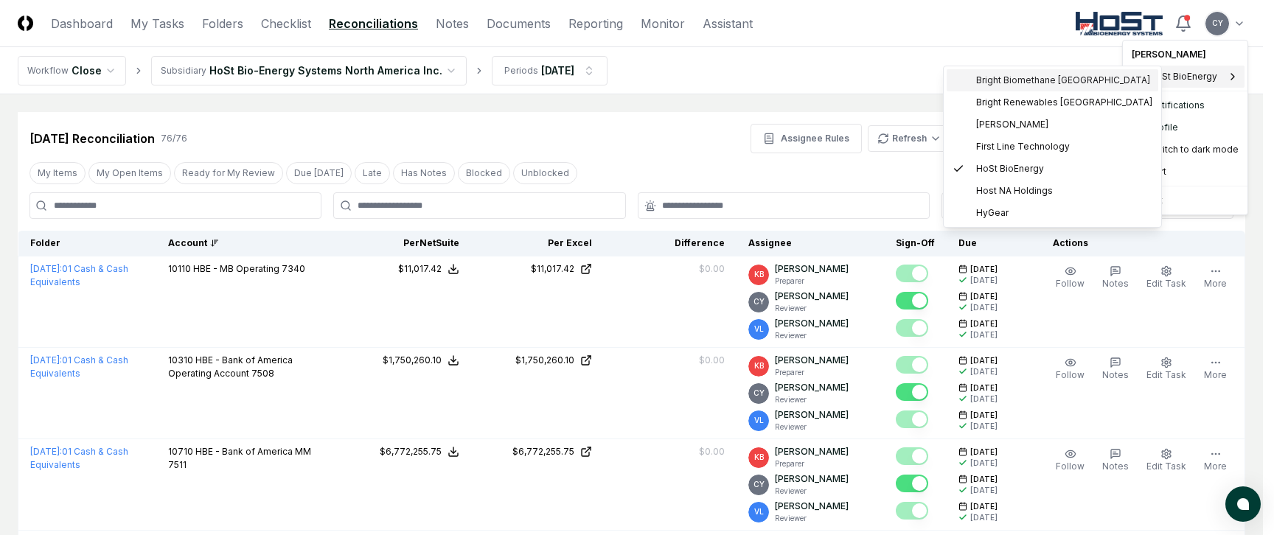
click at [1056, 74] on span "Bright Biomethane North America" at bounding box center [1063, 80] width 174 height 13
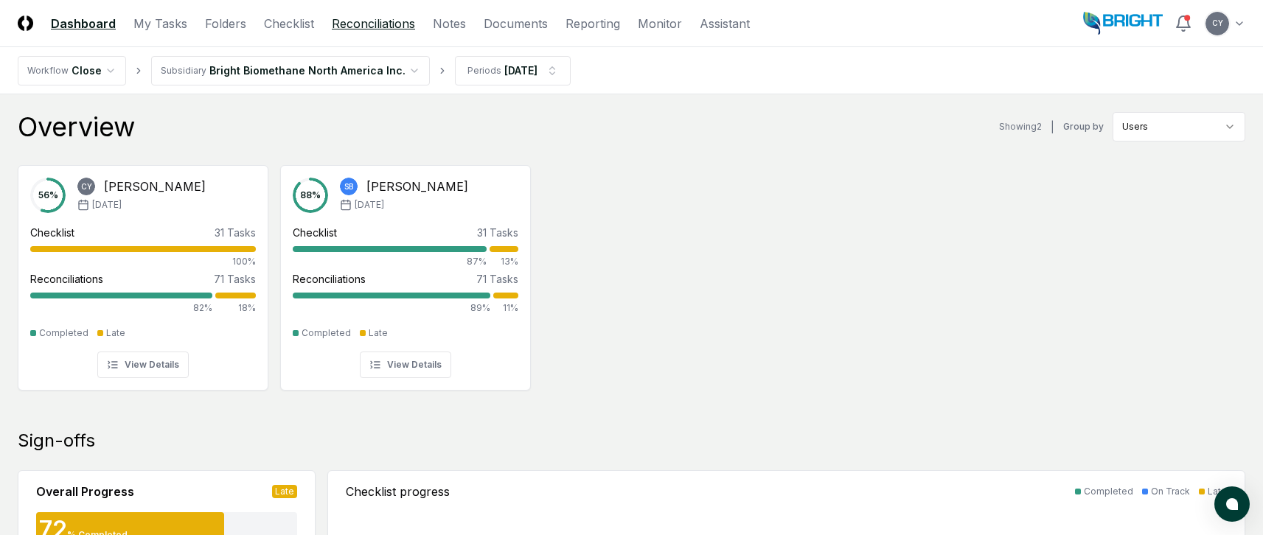
click at [373, 17] on link "Reconciliations" at bounding box center [373, 24] width 83 height 18
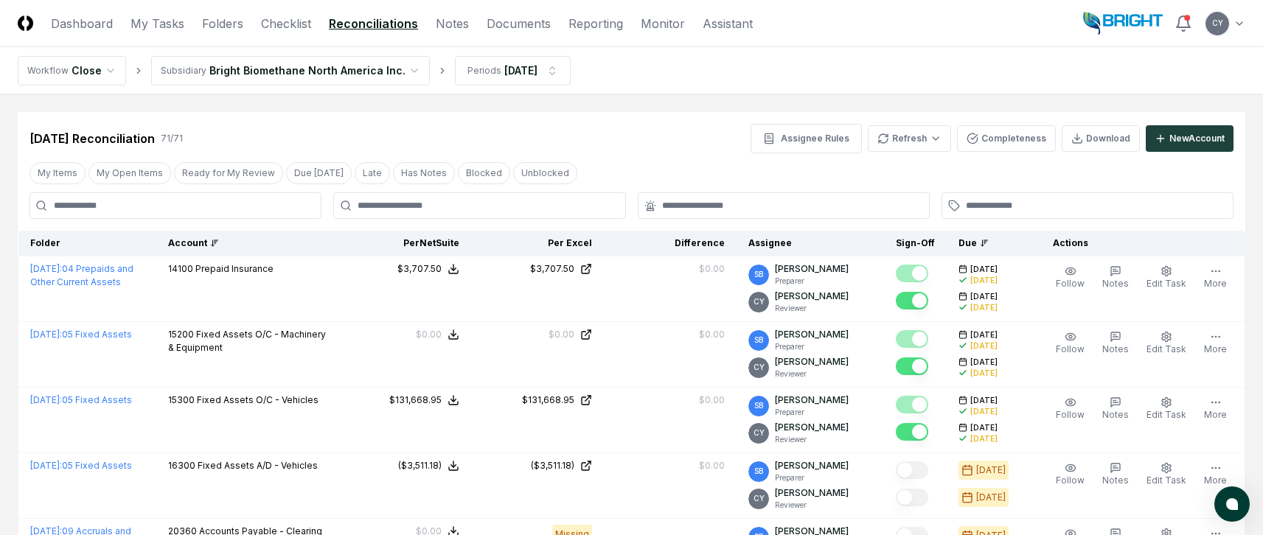
click at [205, 242] on div "Account" at bounding box center [247, 243] width 158 height 13
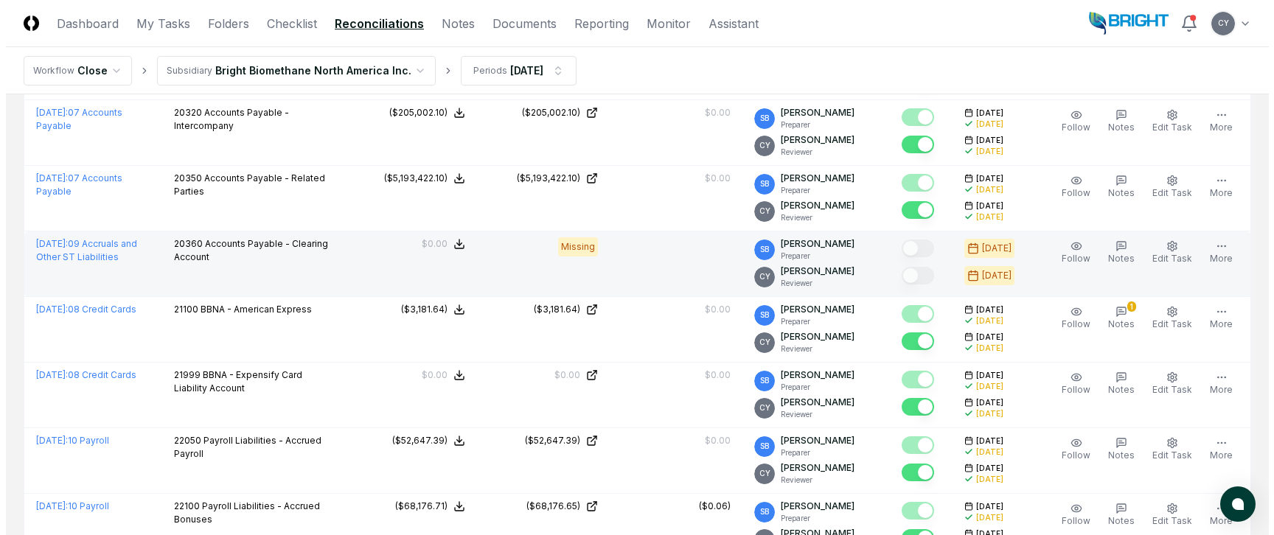
scroll to position [2580, 0]
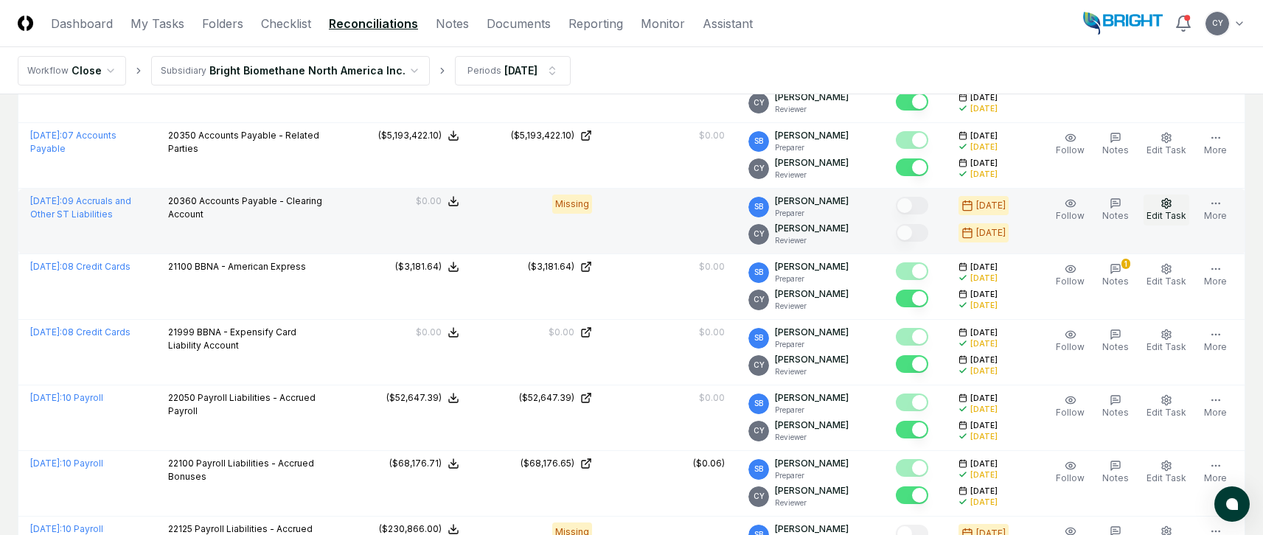
click at [1168, 206] on icon "button" at bounding box center [1166, 204] width 12 height 12
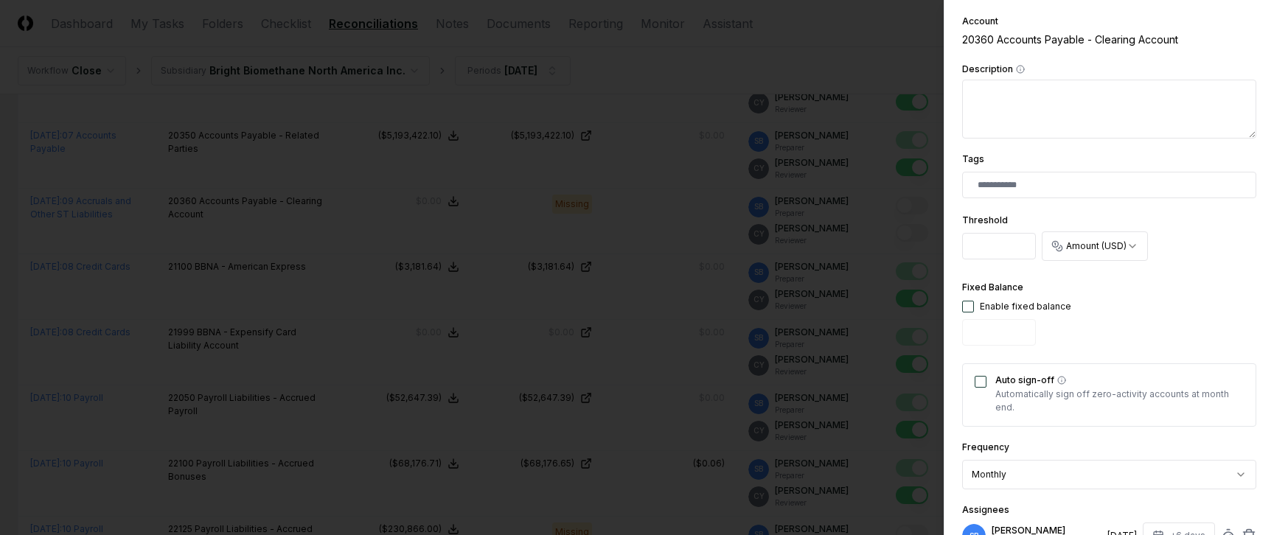
scroll to position [295, 0]
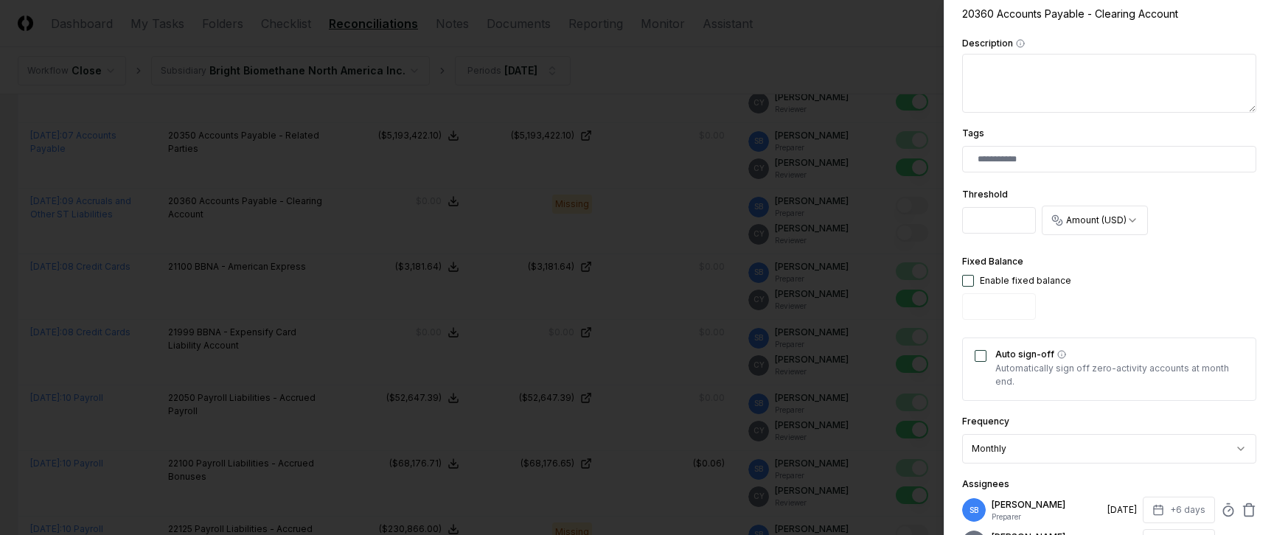
click at [971, 280] on button "button" at bounding box center [968, 281] width 12 height 12
type input "*"
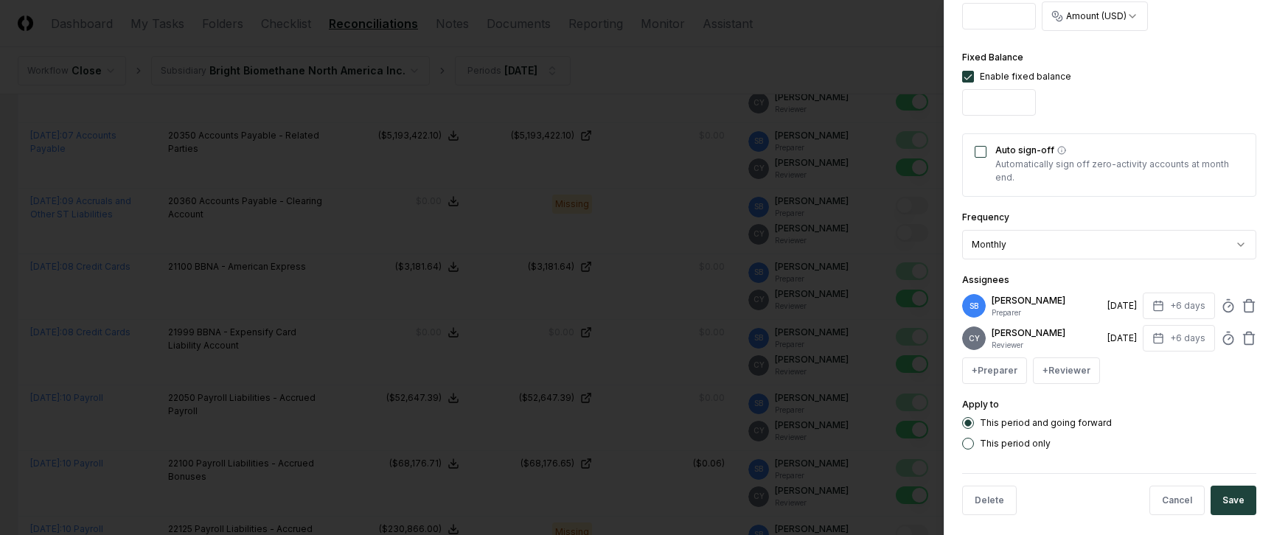
scroll to position [509, 0]
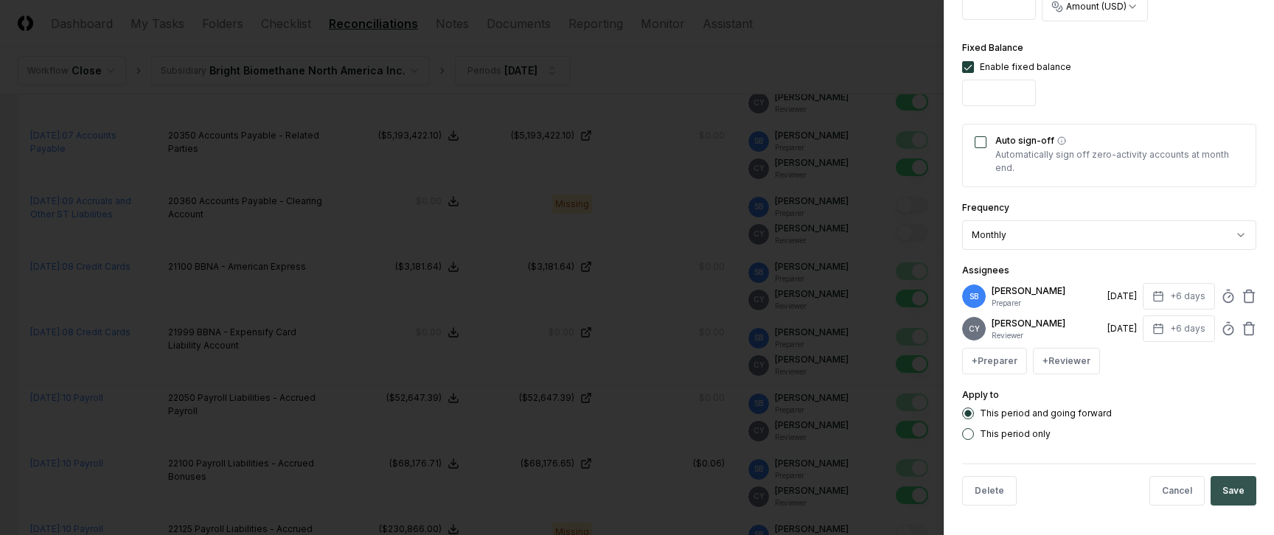
click at [1215, 489] on button "Save" at bounding box center [1233, 490] width 46 height 29
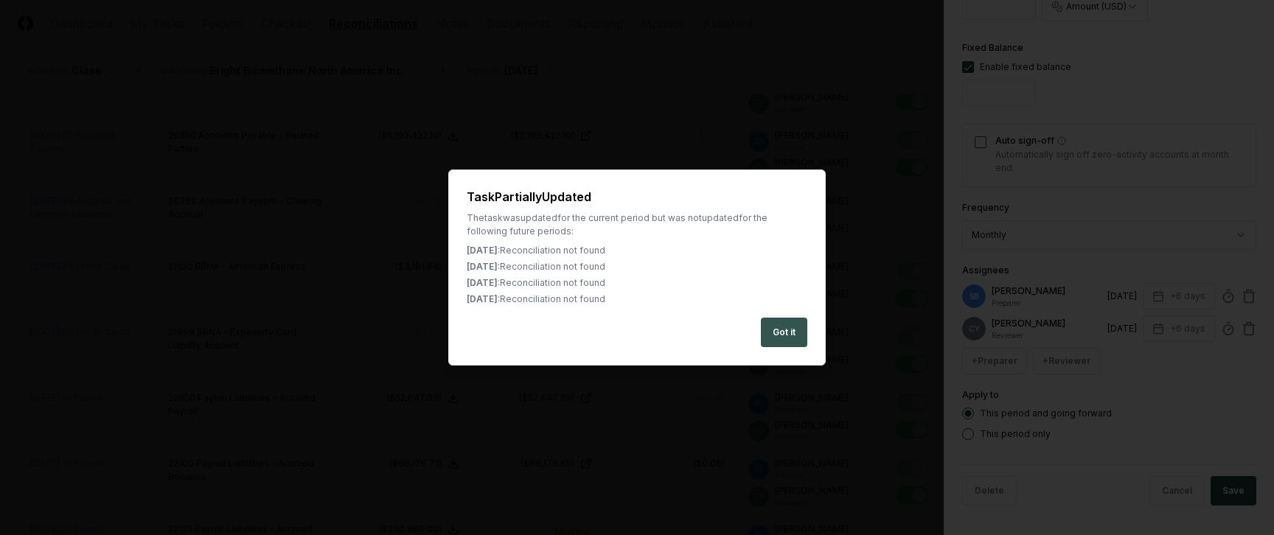
click at [790, 324] on button "Got it" at bounding box center [784, 332] width 46 height 29
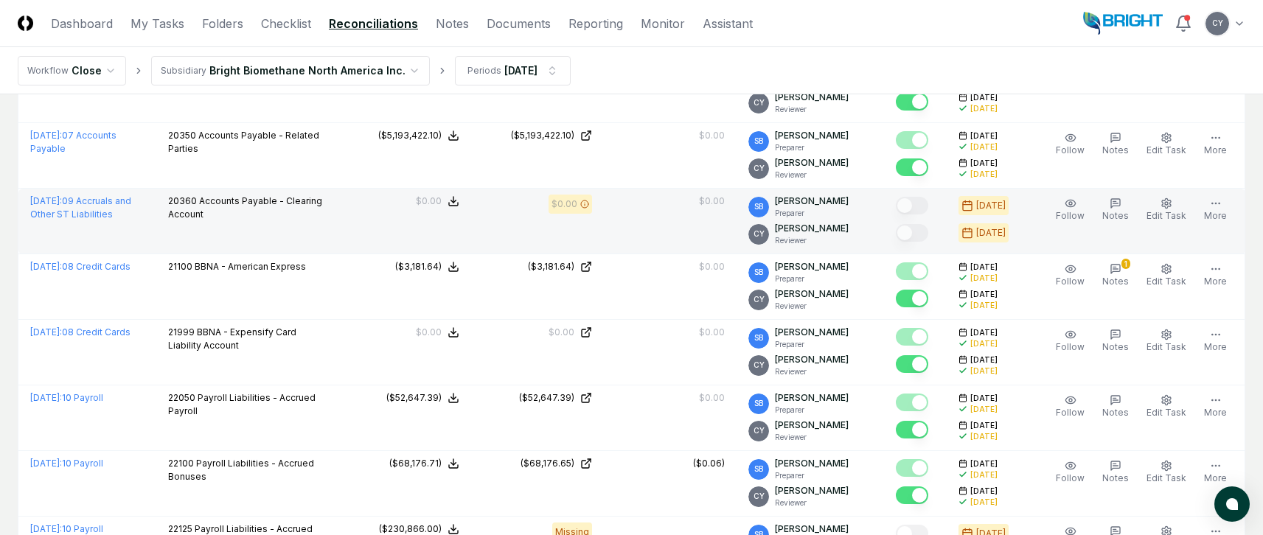
click at [650, 218] on td "$0.00" at bounding box center [670, 222] width 133 height 66
click at [1164, 207] on icon "button" at bounding box center [1166, 204] width 12 height 12
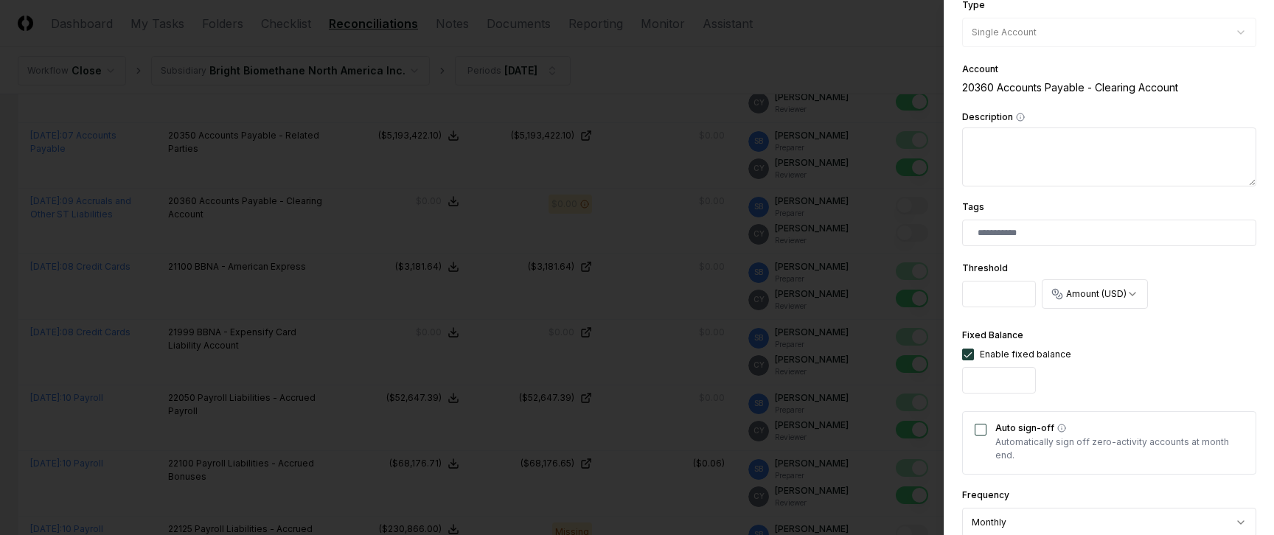
scroll to position [295, 0]
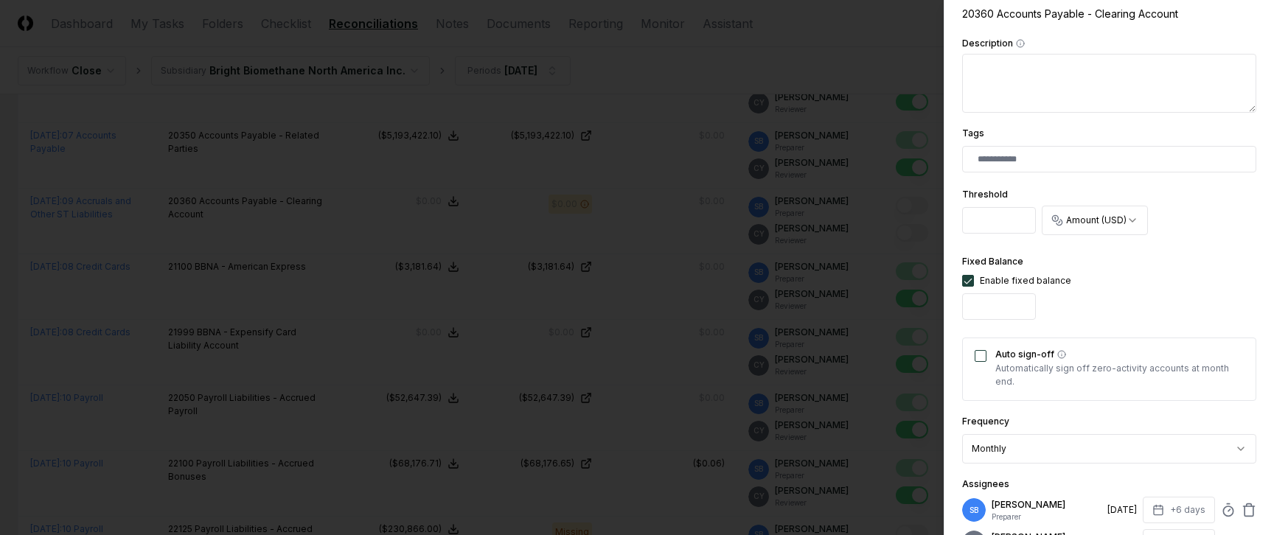
click at [979, 351] on button "Auto sign-off" at bounding box center [980, 356] width 12 height 12
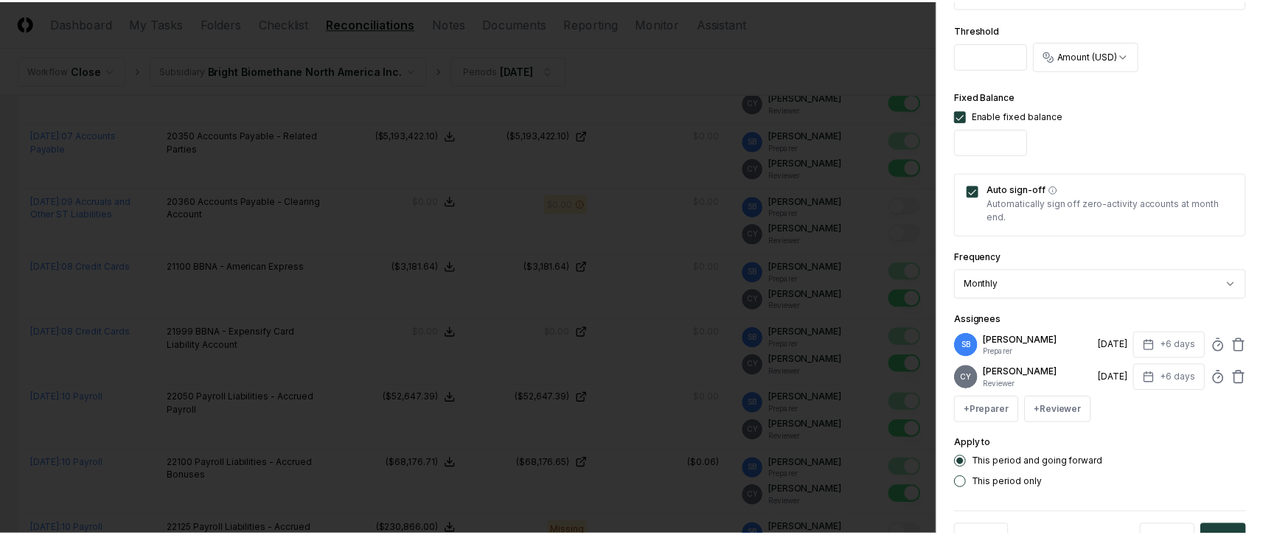
scroll to position [509, 0]
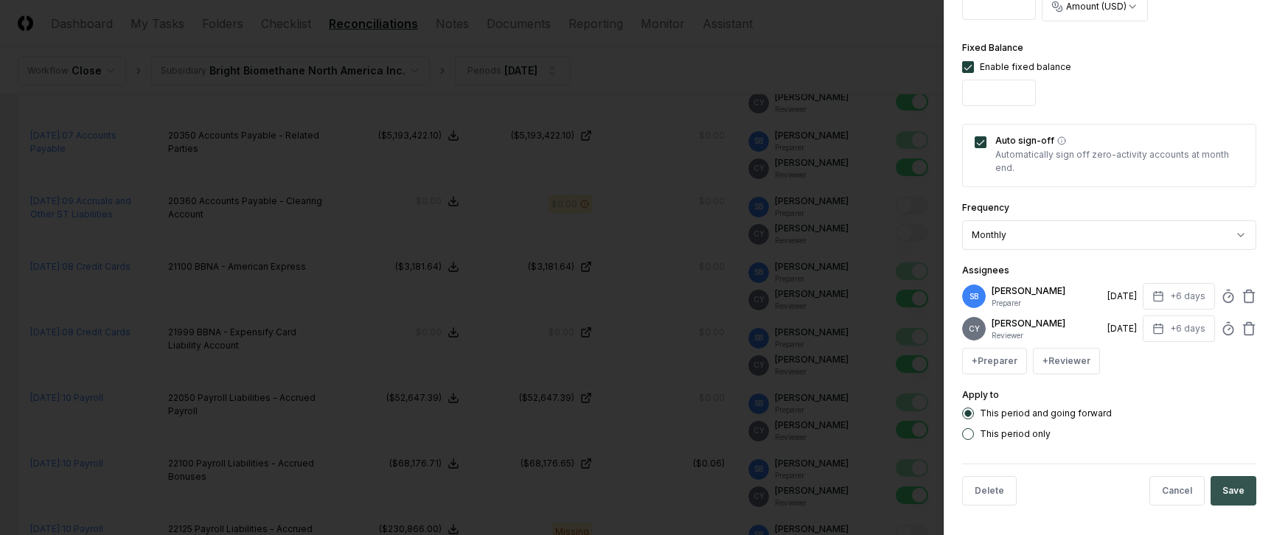
click at [1222, 482] on button "Save" at bounding box center [1233, 490] width 46 height 29
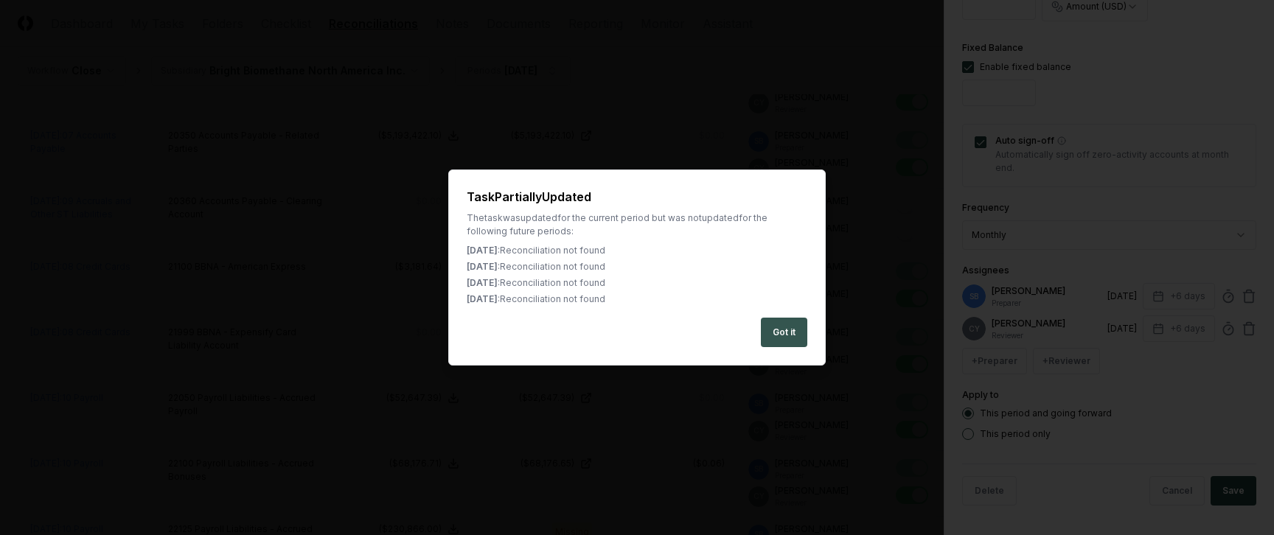
click at [792, 330] on button "Got it" at bounding box center [784, 332] width 46 height 29
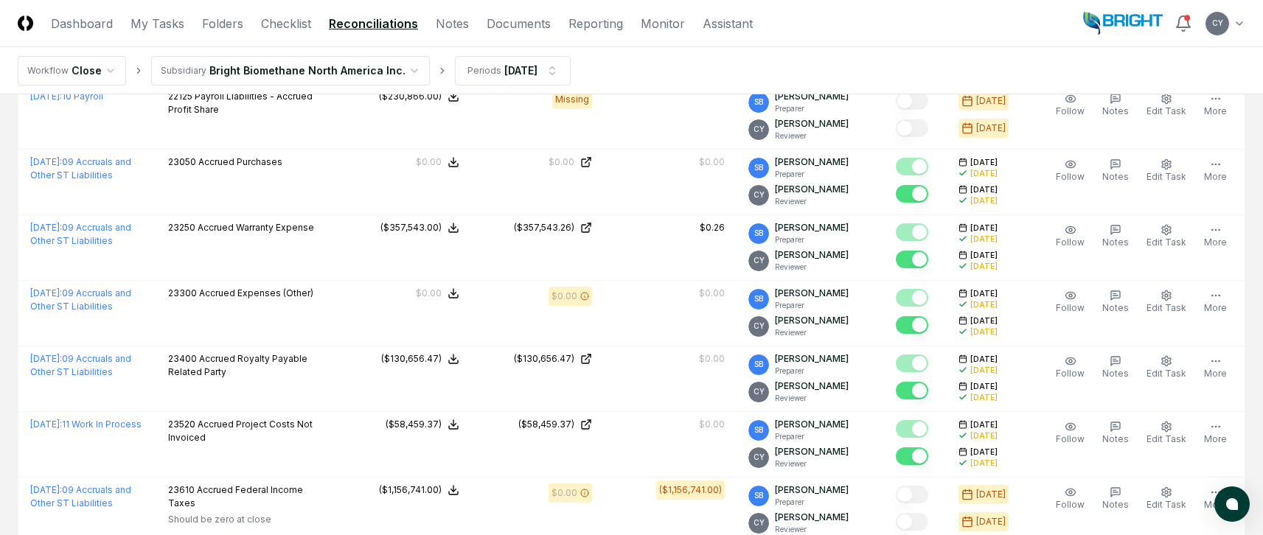
scroll to position [3156, 0]
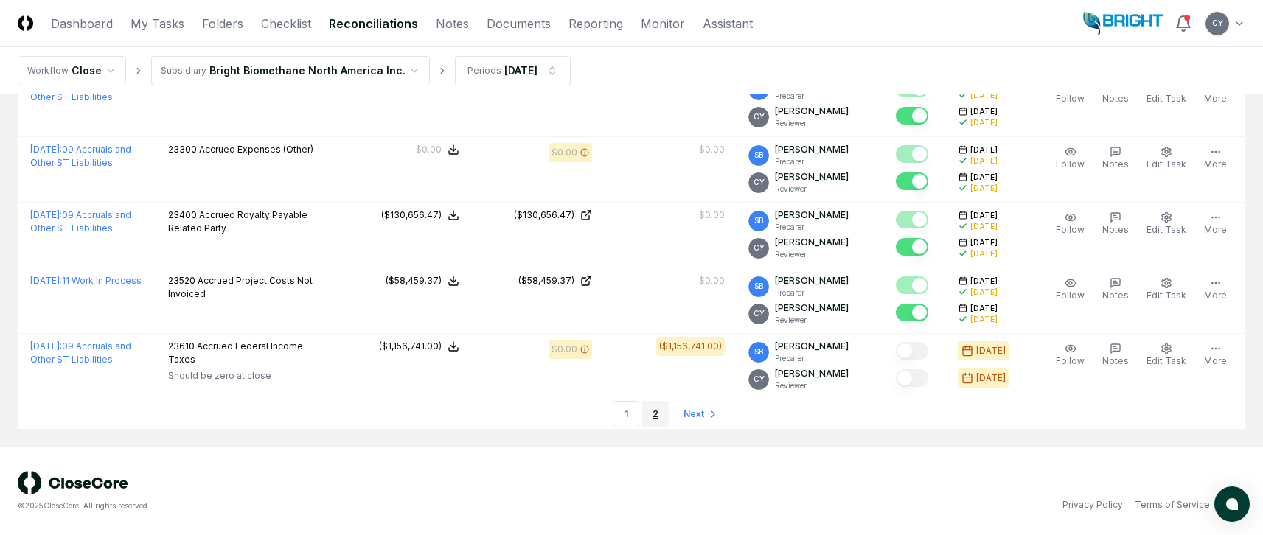
click at [649, 411] on link "2" at bounding box center [655, 414] width 27 height 27
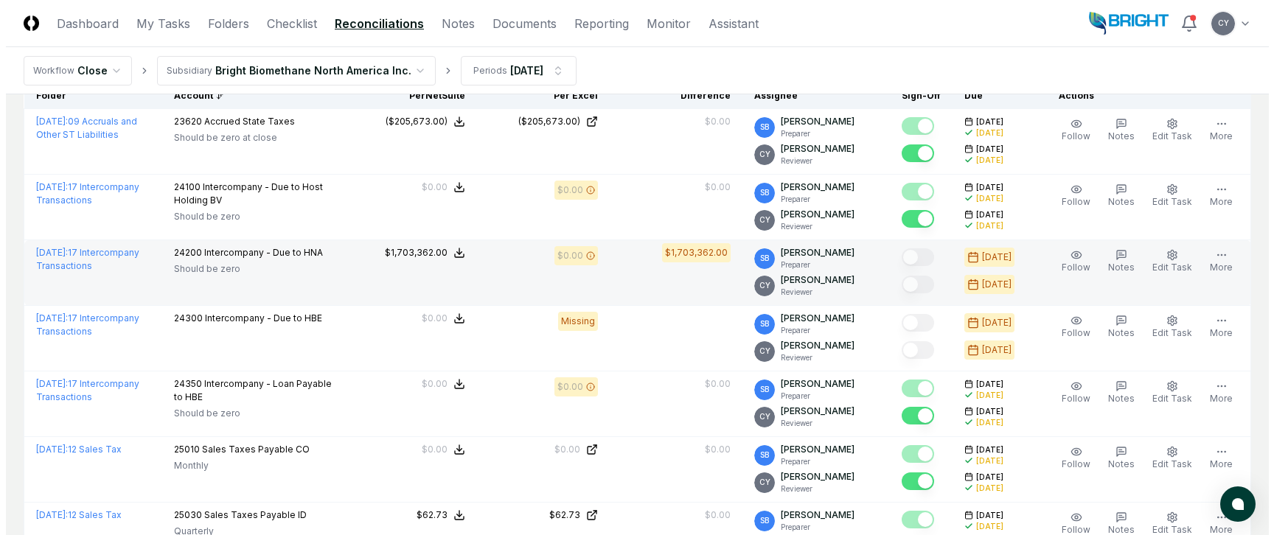
scroll to position [221, 0]
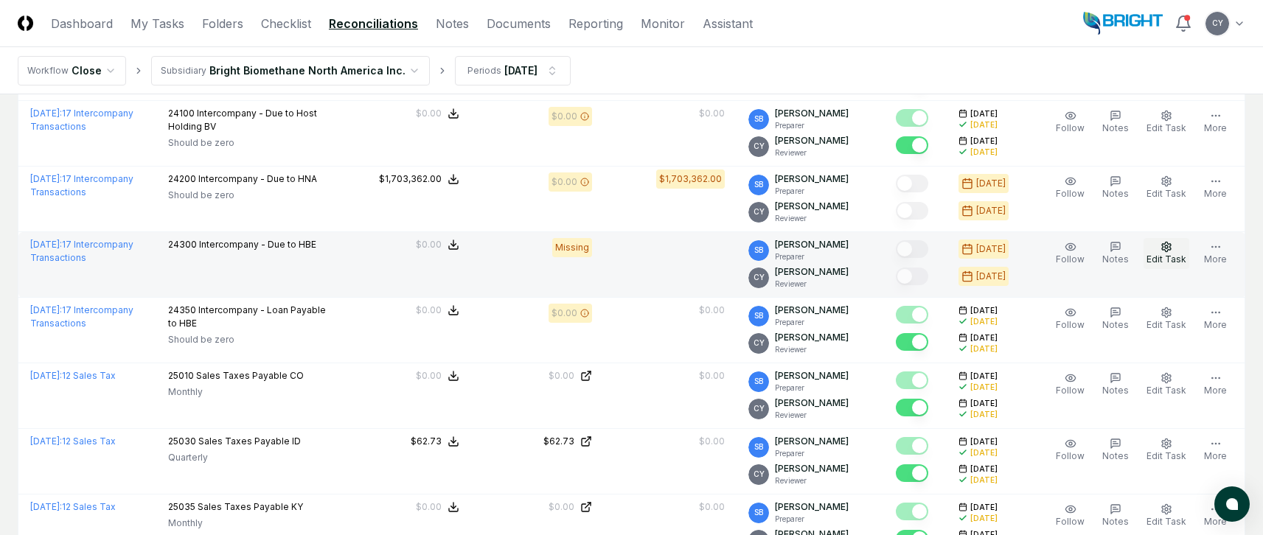
click at [1159, 247] on button "Edit Task" at bounding box center [1166, 253] width 46 height 31
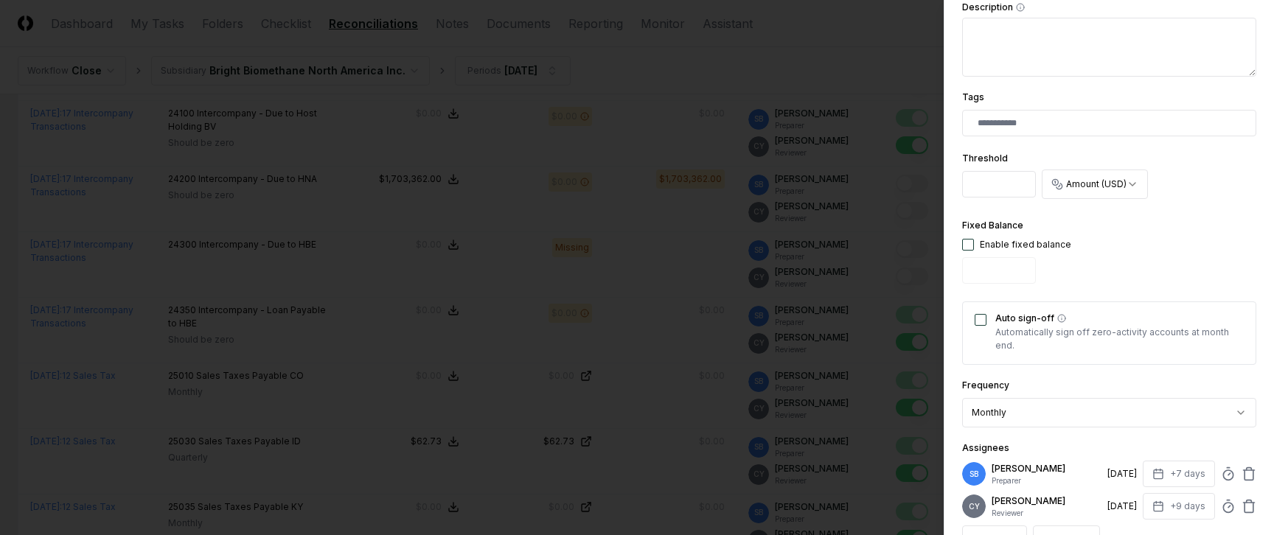
scroll to position [442, 0]
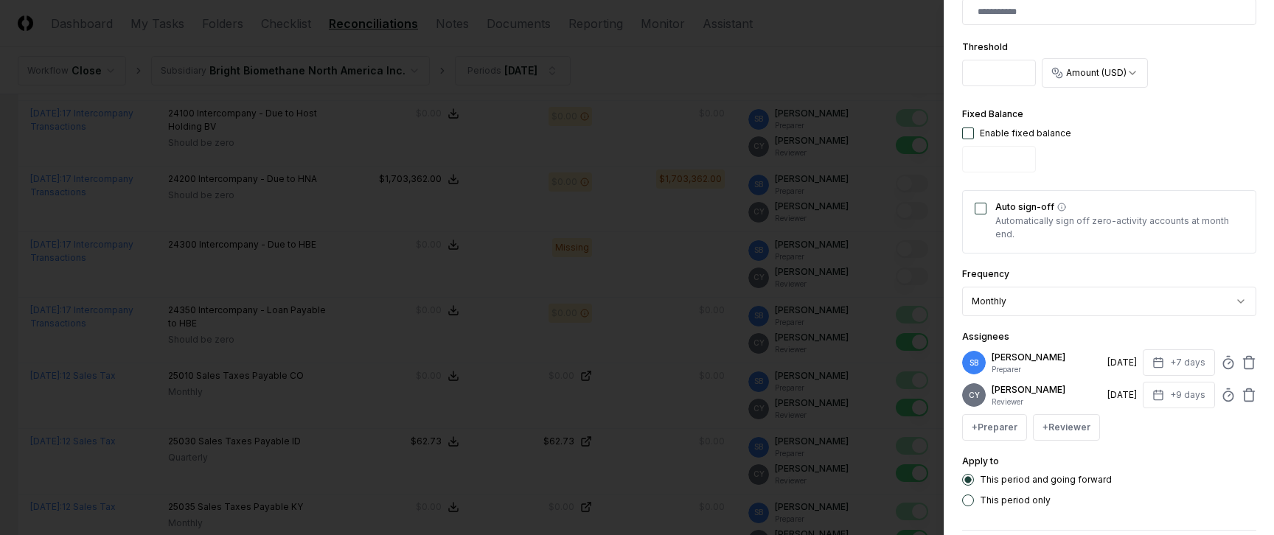
click at [969, 133] on button "button" at bounding box center [968, 134] width 12 height 12
type input "*"
click at [984, 205] on button "Auto sign-off" at bounding box center [980, 209] width 12 height 12
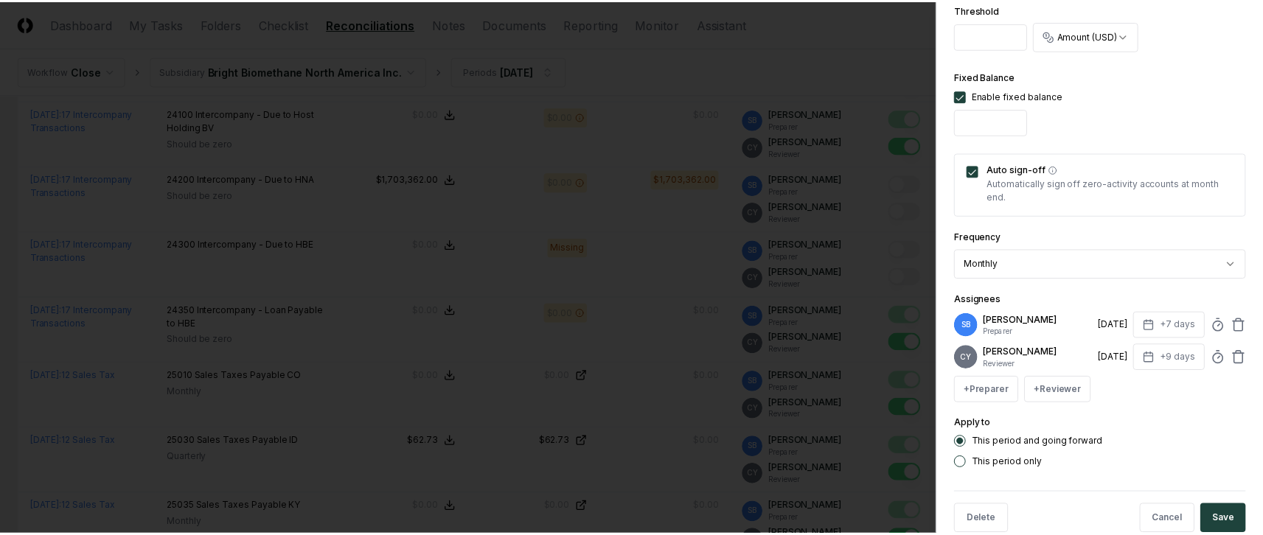
scroll to position [509, 0]
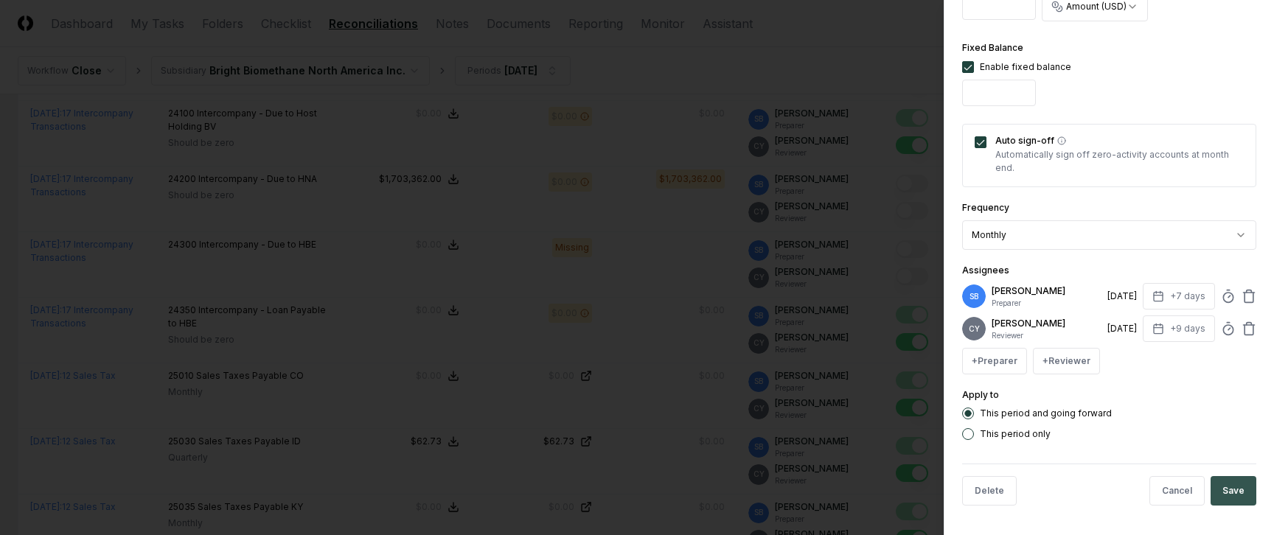
click at [1221, 487] on button "Save" at bounding box center [1233, 490] width 46 height 29
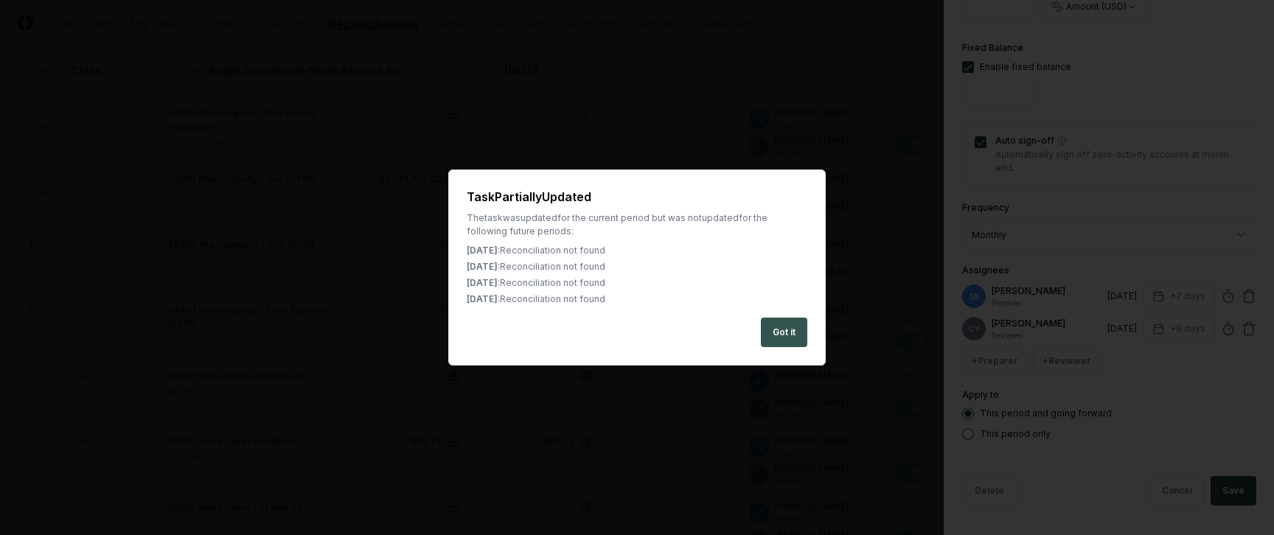
click at [789, 328] on button "Got it" at bounding box center [784, 332] width 46 height 29
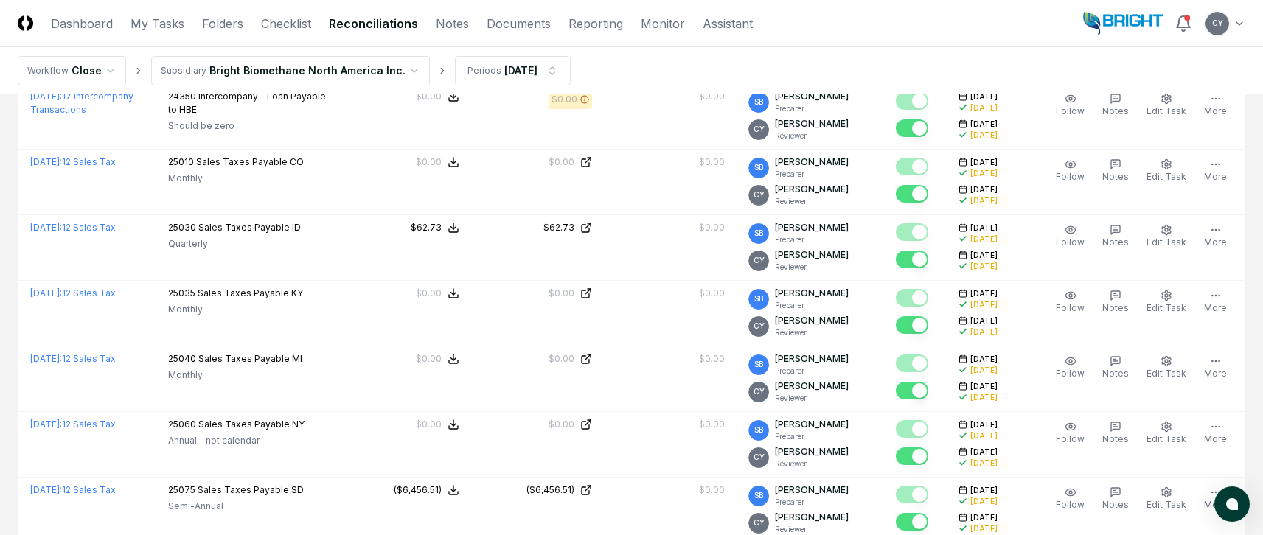
scroll to position [442, 0]
